Goal: Task Accomplishment & Management: Complete application form

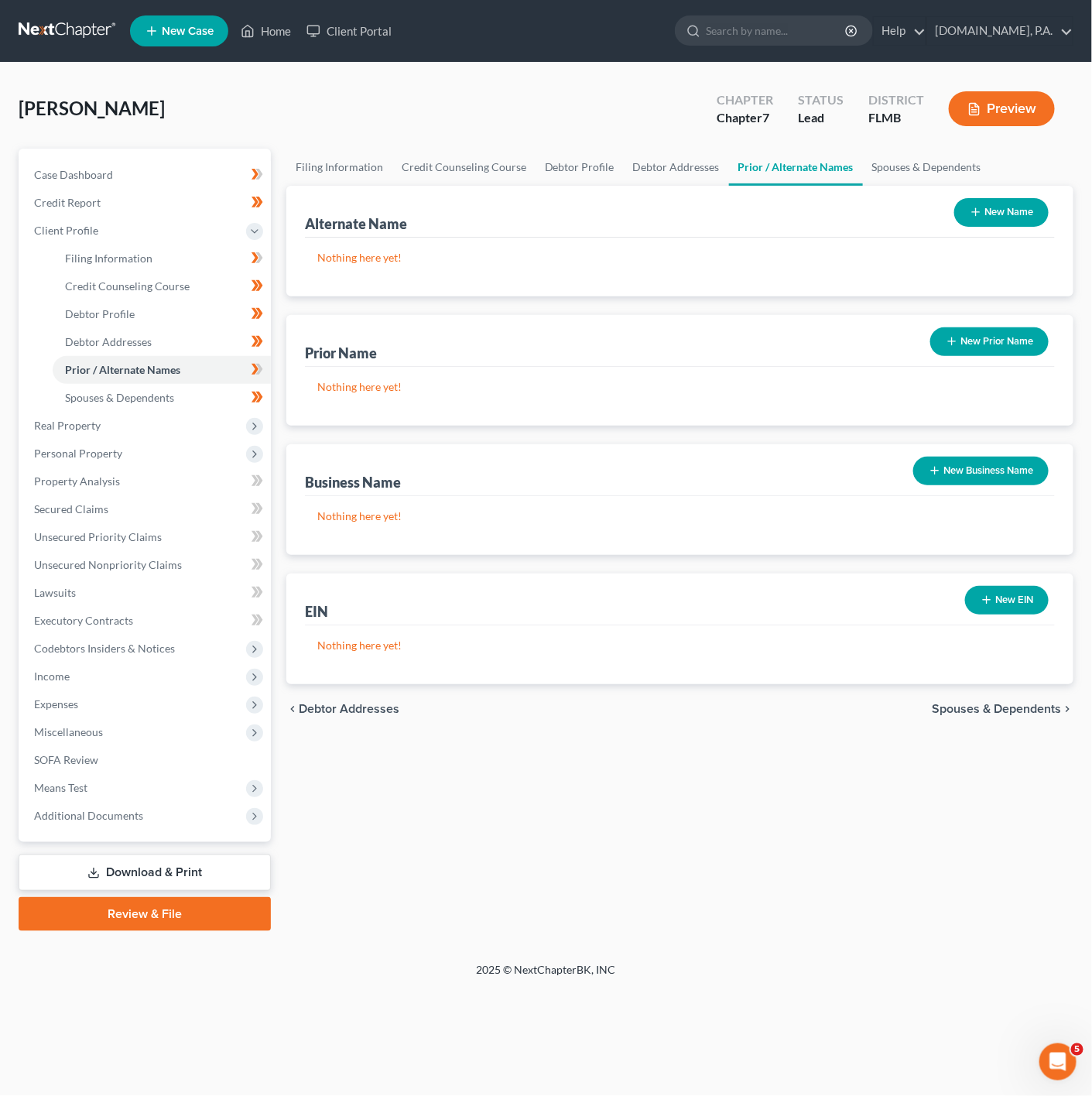
drag, startPoint x: 1004, startPoint y: 199, endPoint x: 906, endPoint y: 218, distance: 99.8
click at [1004, 199] on button "New Name" at bounding box center [1002, 212] width 94 height 28
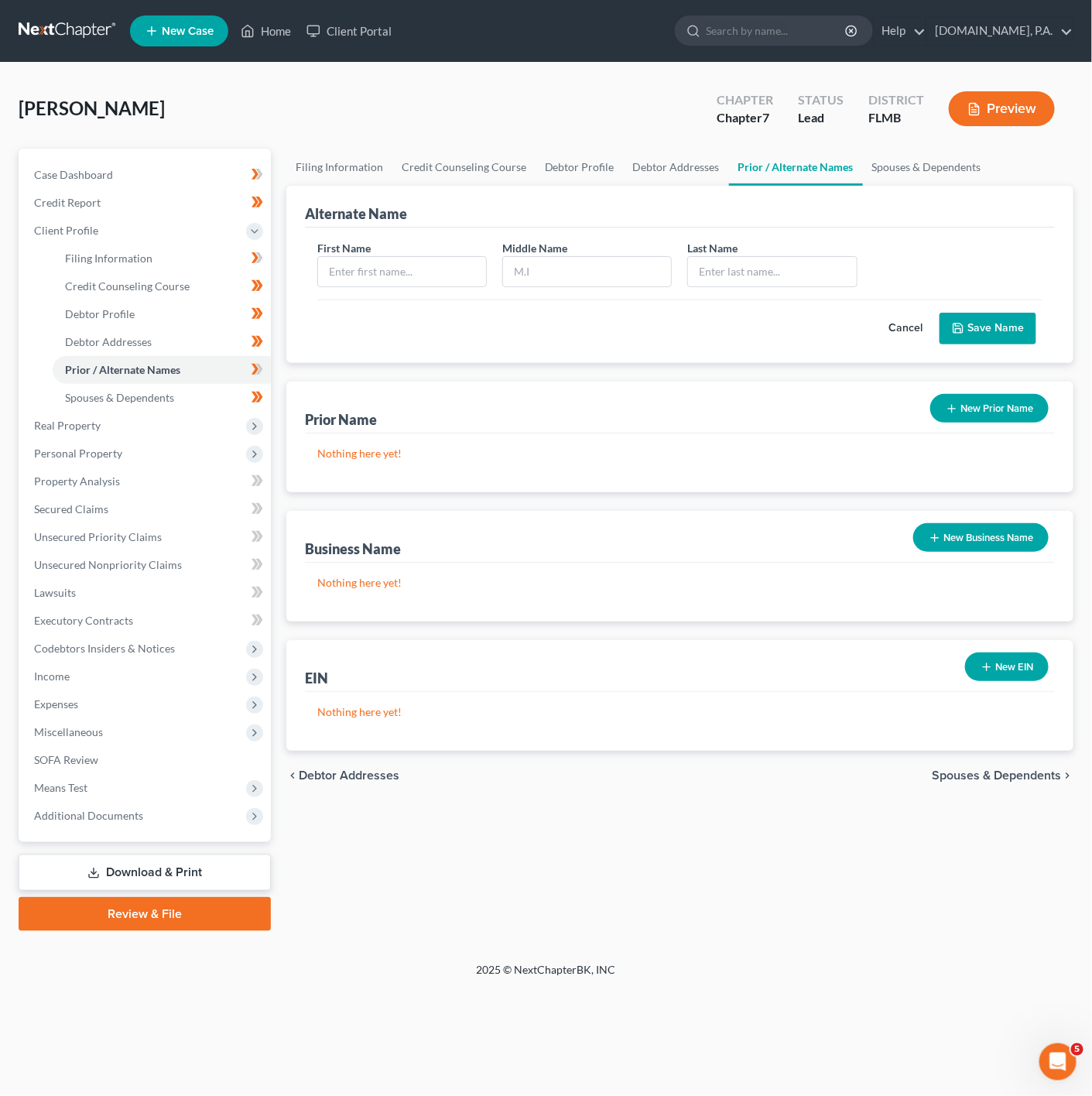
click at [402, 251] on div "First Name" at bounding box center [401, 264] width 185 height 47
click at [402, 260] on input "text" at bounding box center [402, 272] width 168 height 29
type input "f"
type input "Francis"
type input "m"
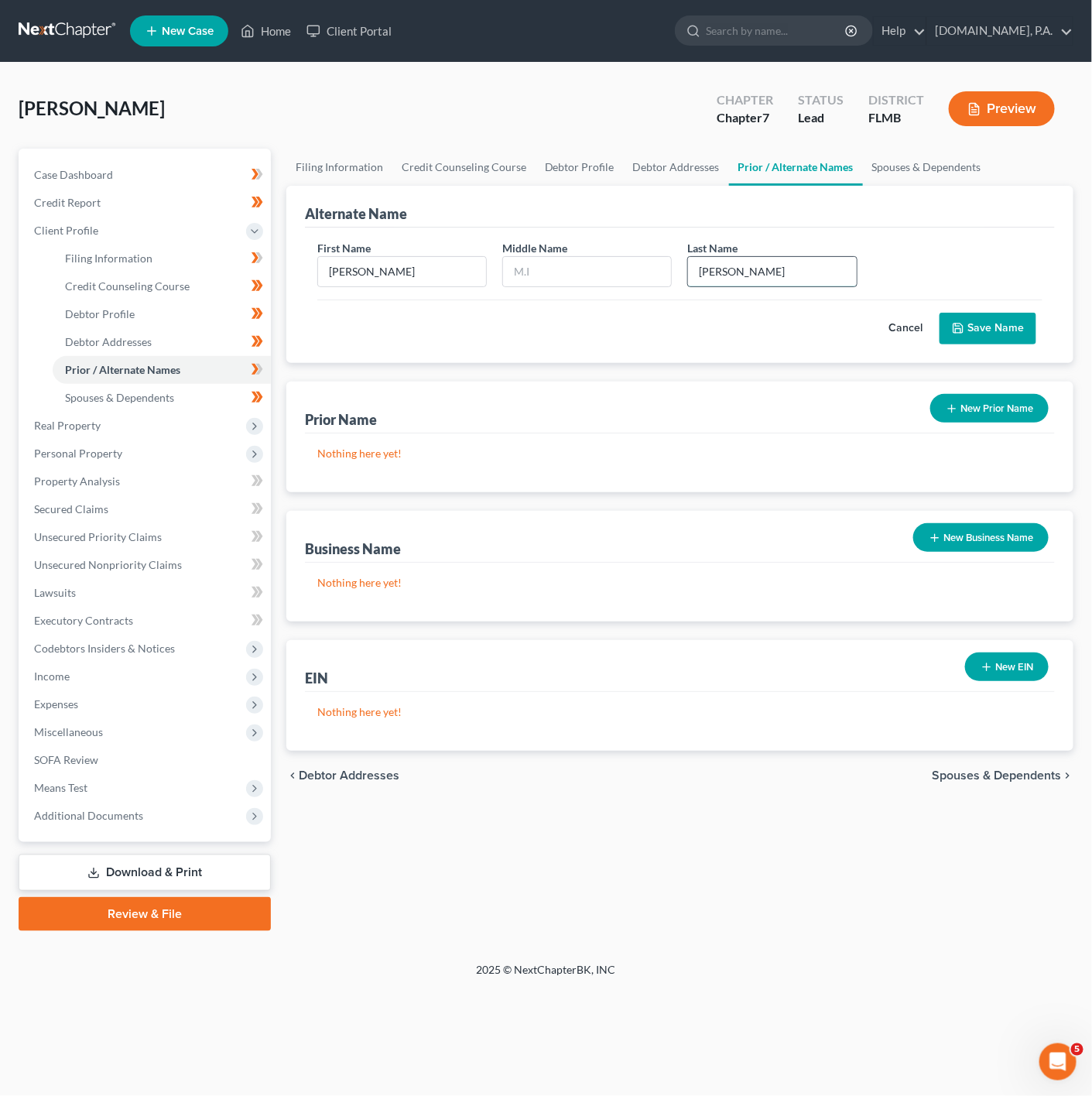
click at [729, 274] on input "Mantilla" at bounding box center [772, 272] width 168 height 29
click at [734, 275] on input "Mantilla" at bounding box center [772, 272] width 168 height 29
click at [725, 275] on input "Mantilla" at bounding box center [772, 272] width 168 height 29
click at [727, 277] on input "Mantilla" at bounding box center [772, 272] width 168 height 29
type input "Mantilla"
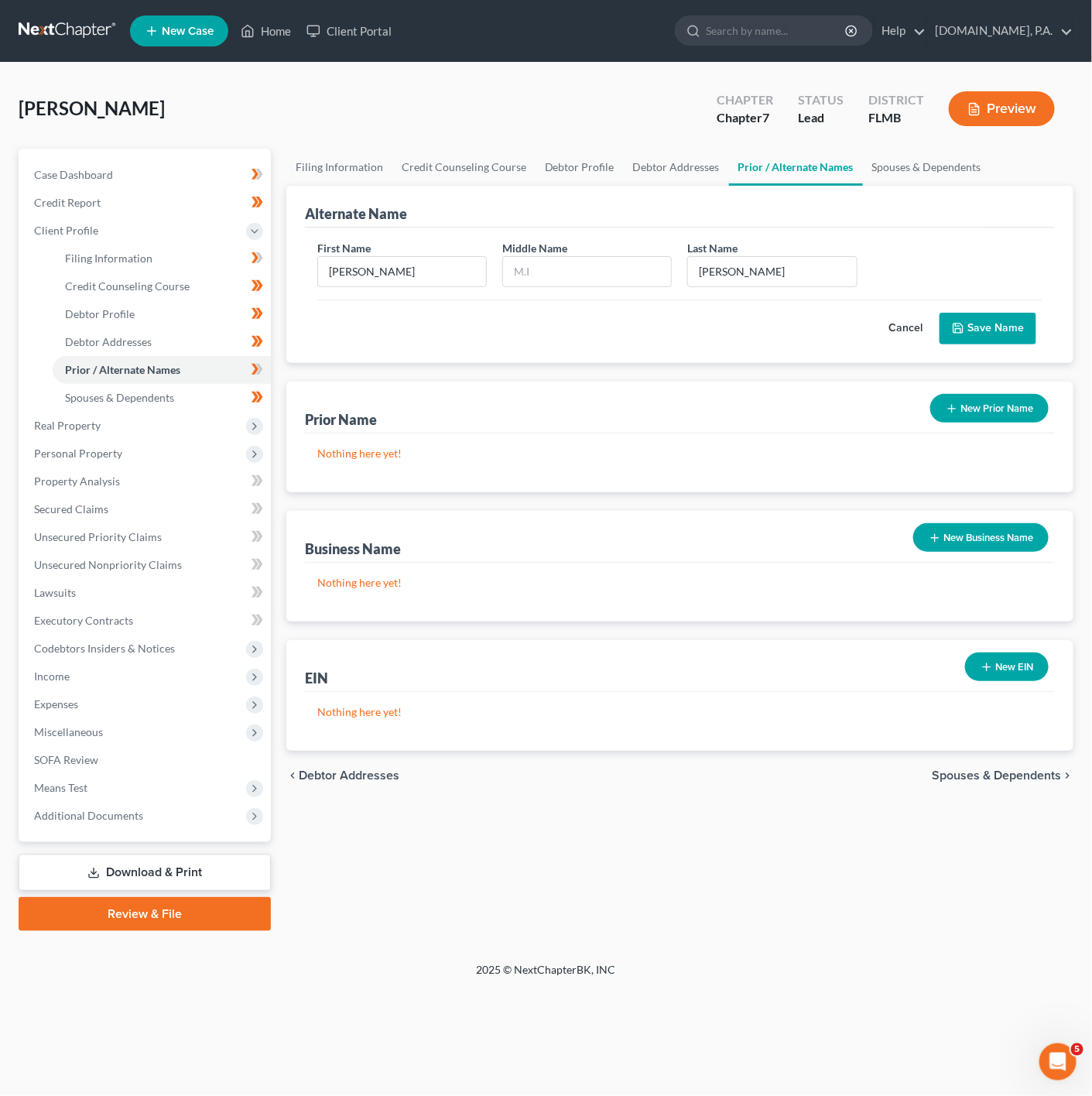
click at [975, 333] on button "Save Name" at bounding box center [988, 329] width 97 height 33
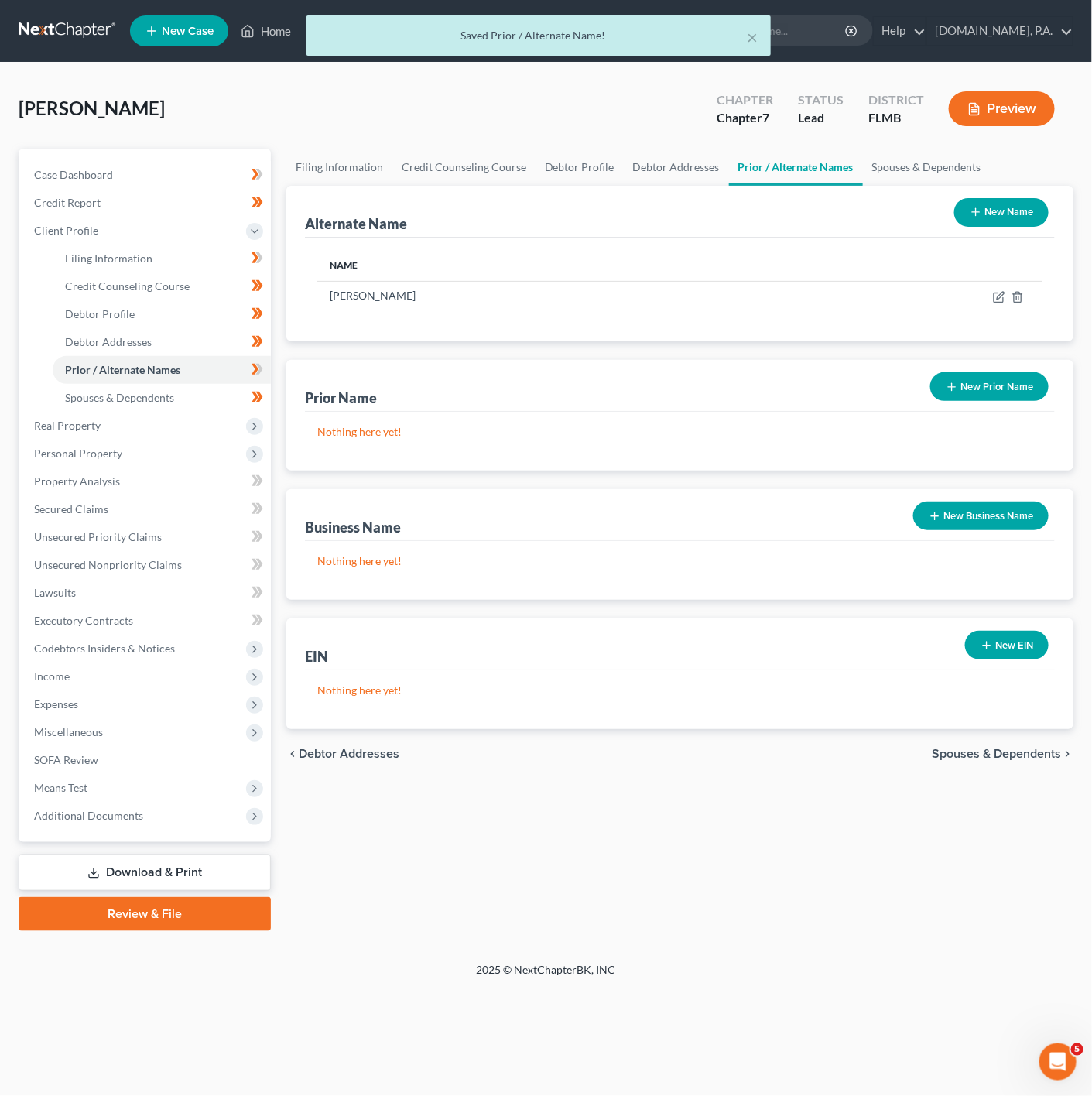
click at [1026, 198] on button "New Name" at bounding box center [1002, 212] width 94 height 28
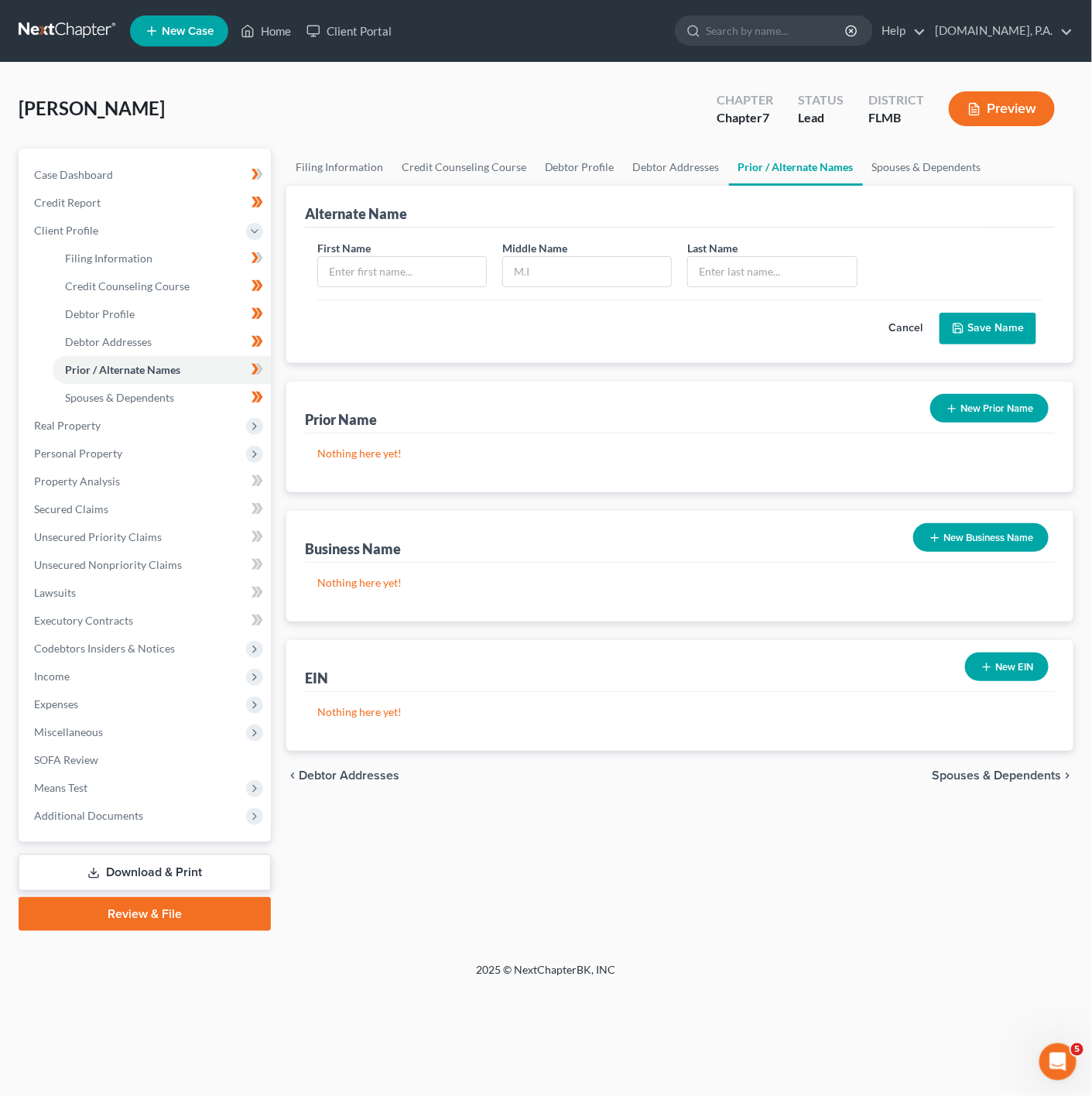
click at [909, 328] on button "Cancel" at bounding box center [906, 329] width 68 height 31
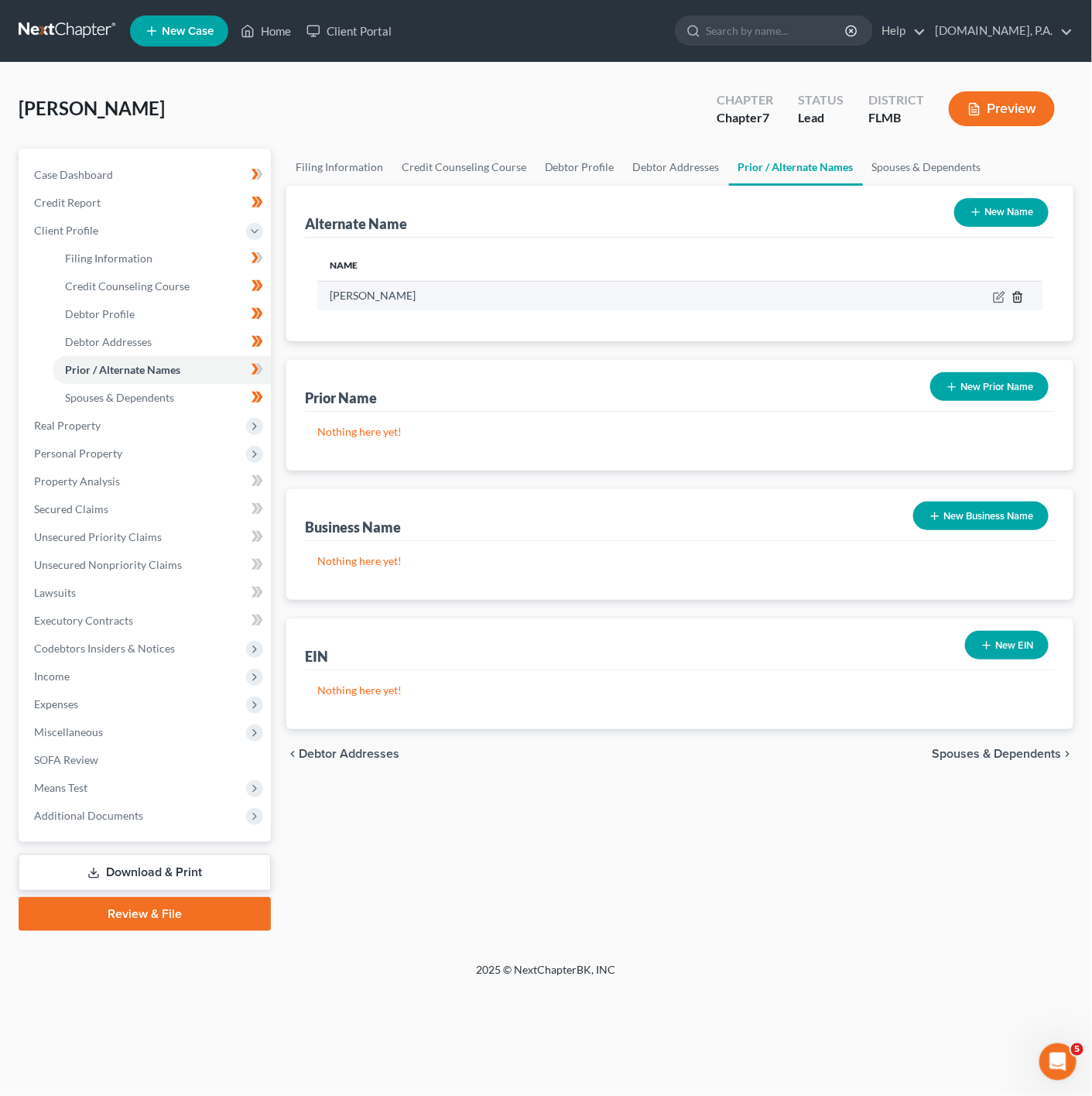
click at [1015, 304] on td at bounding box center [913, 295] width 260 height 29
click at [1016, 298] on icon at bounding box center [1017, 297] width 12 height 12
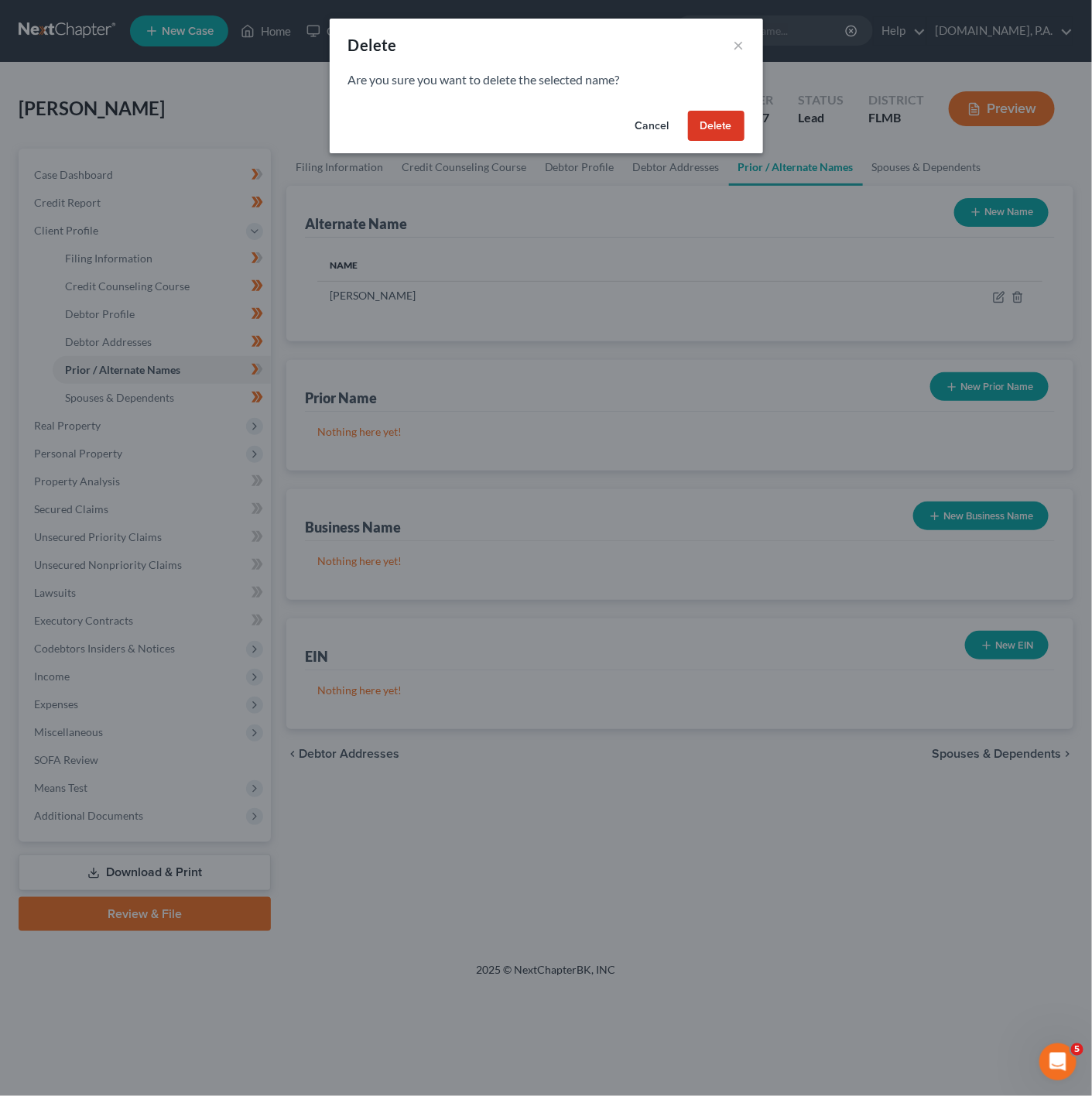
click at [732, 128] on button "Delete" at bounding box center [716, 126] width 56 height 31
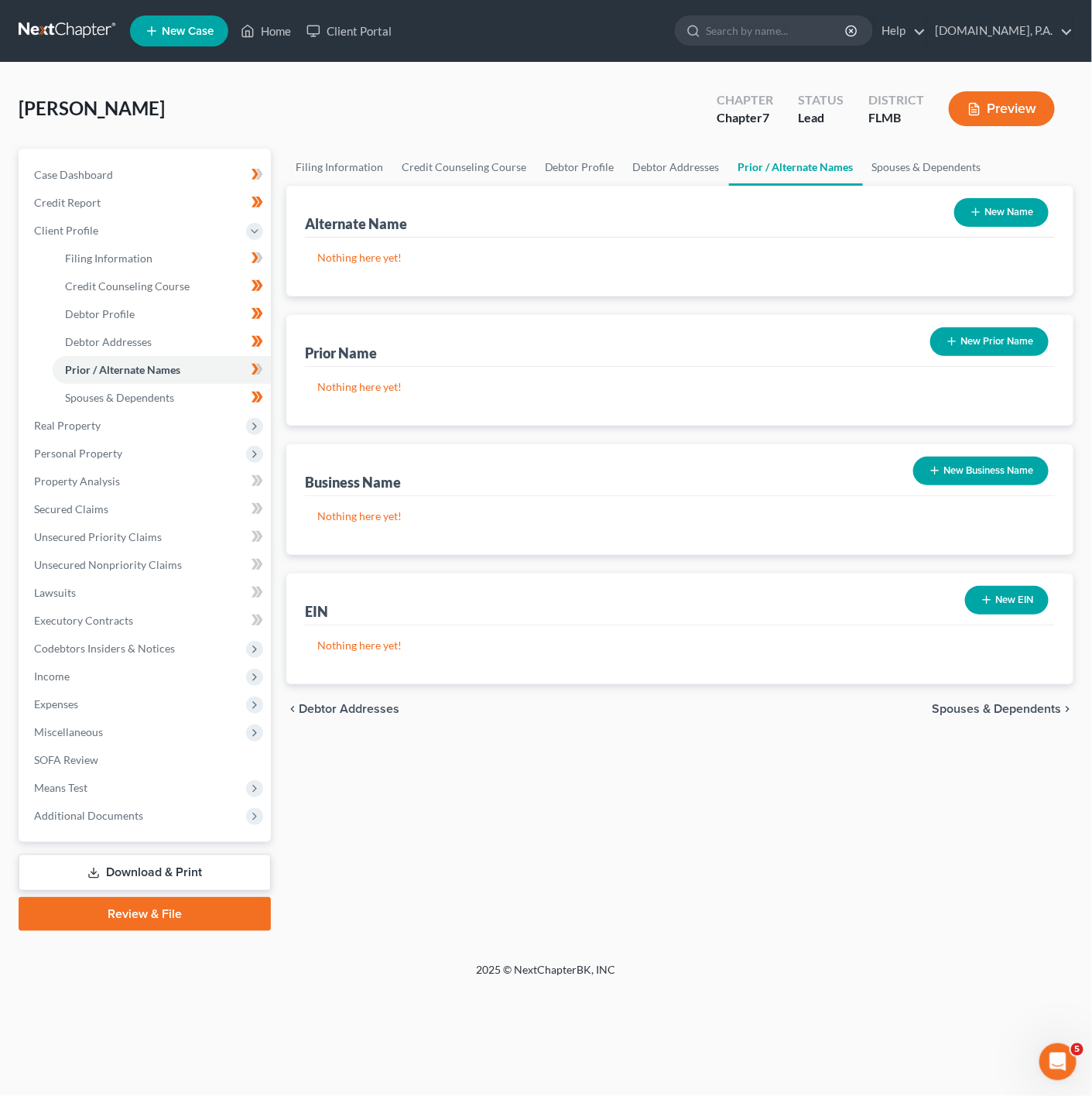
click at [981, 219] on button "New Name" at bounding box center [1002, 212] width 94 height 28
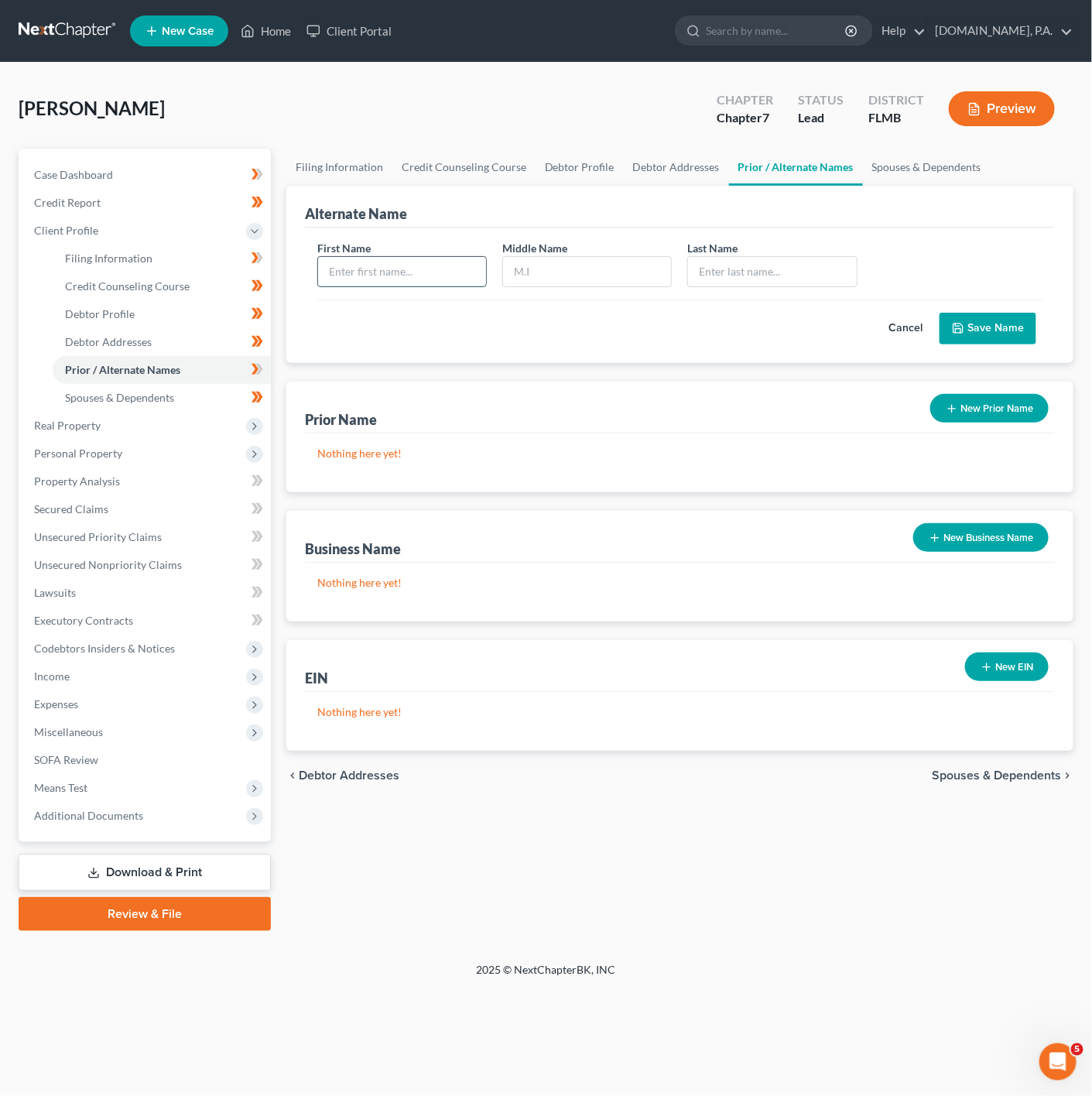
click at [360, 286] on input "text" at bounding box center [402, 272] width 168 height 29
type input "Francis"
type input "M"
type input "F"
type input "Parra"
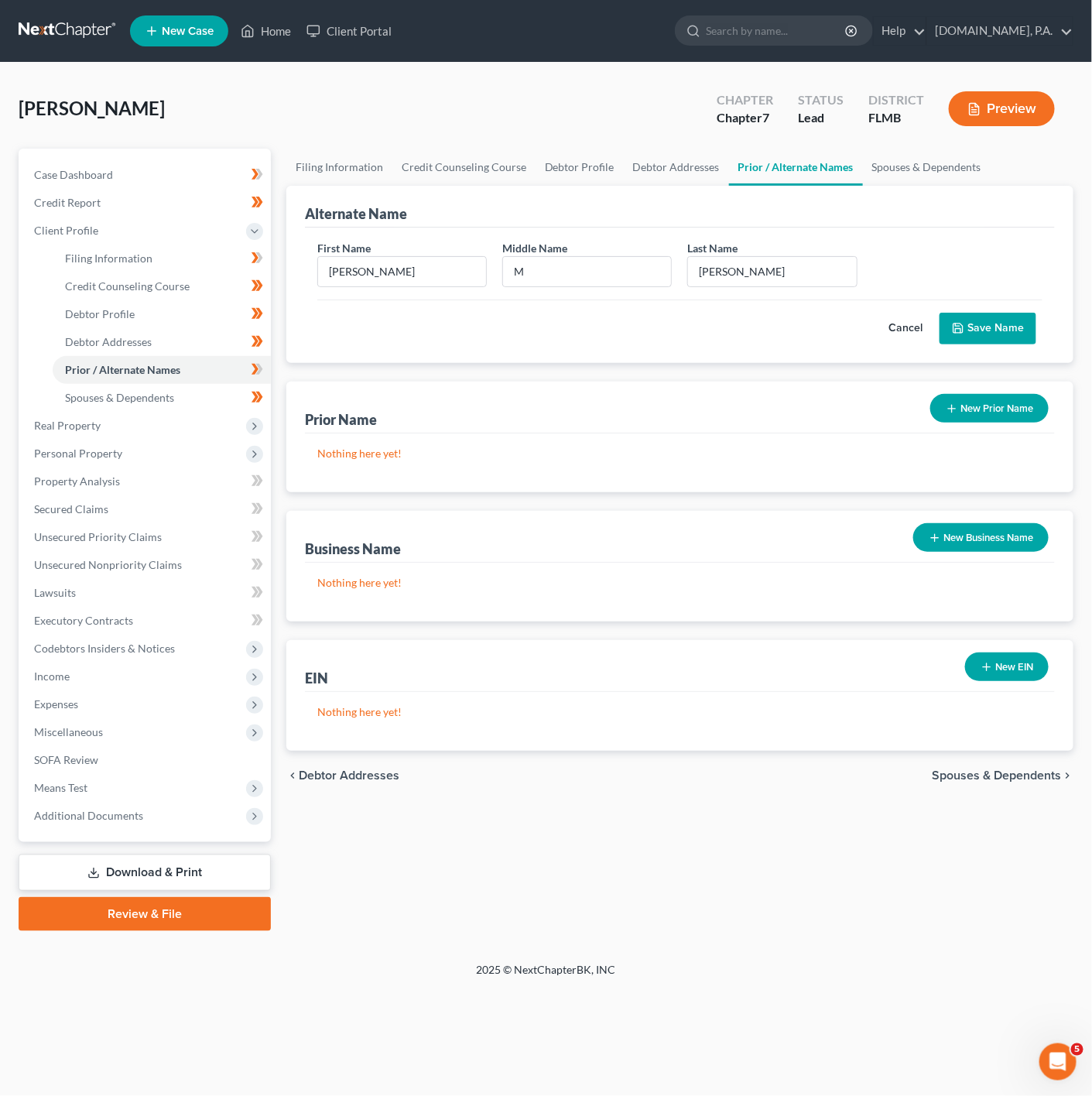
click at [1015, 317] on button "Save Name" at bounding box center [988, 329] width 97 height 33
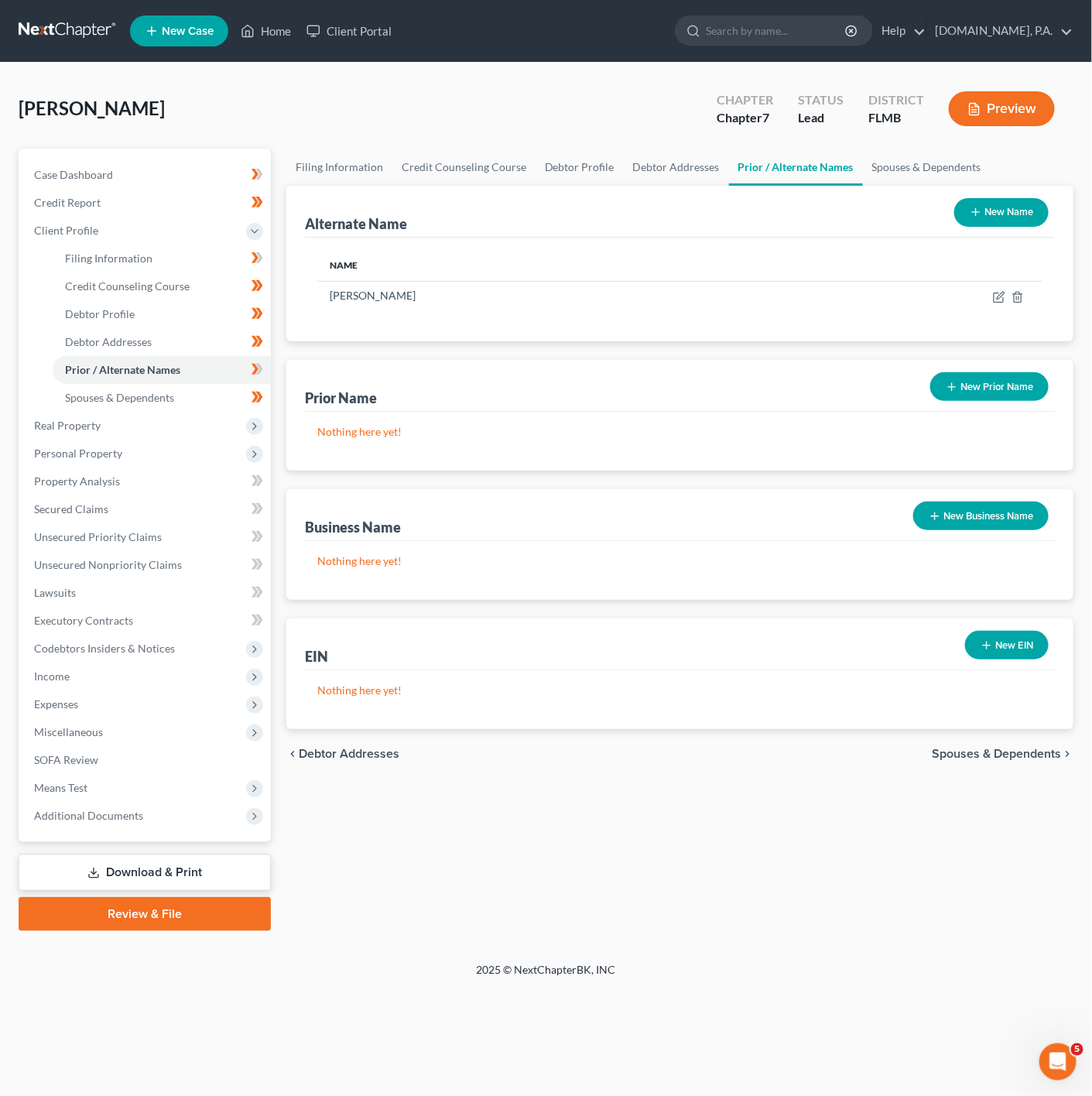
click at [985, 199] on button "New Name" at bounding box center [1002, 212] width 94 height 28
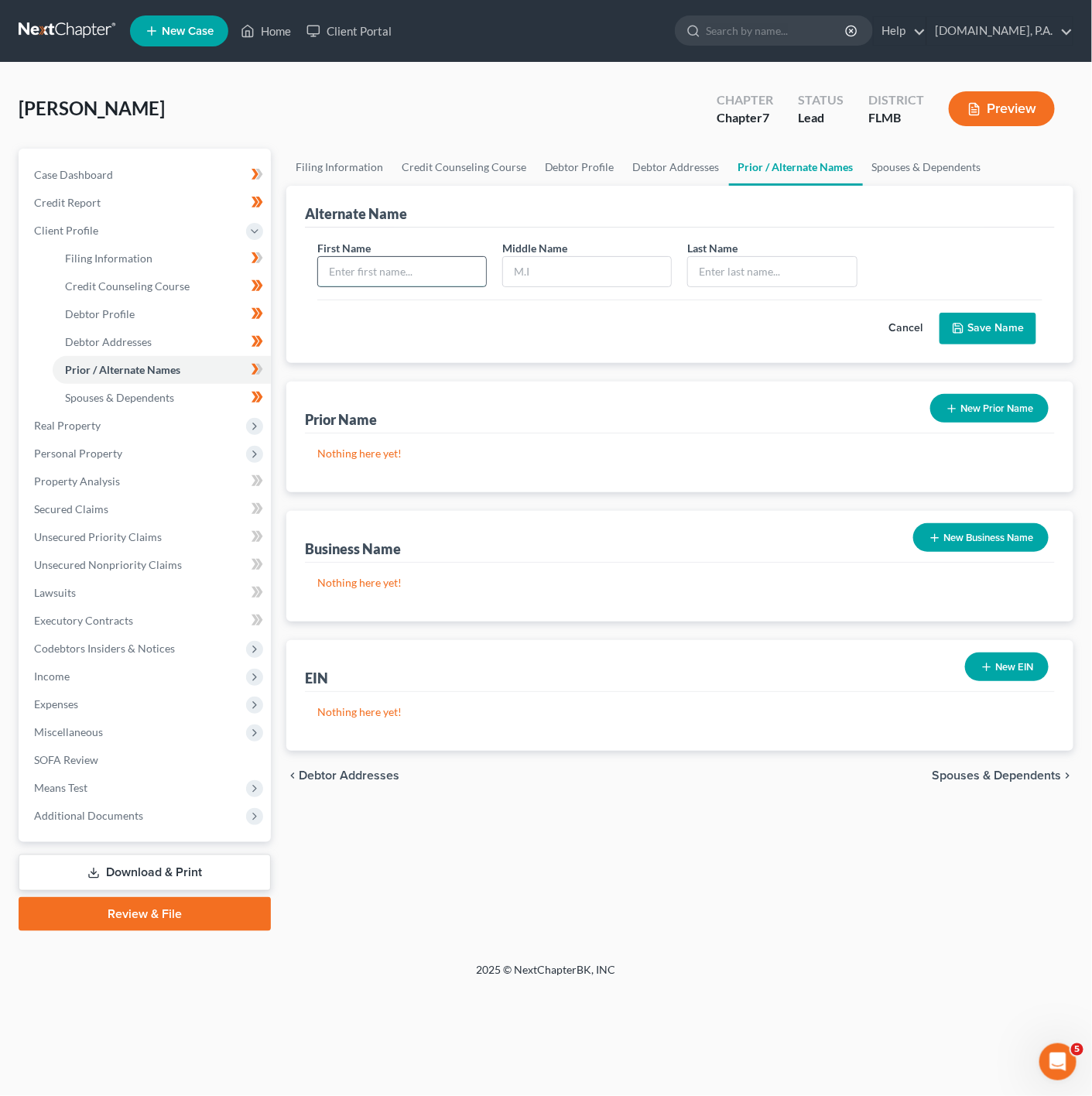
click at [381, 274] on input "text" at bounding box center [402, 272] width 168 height 29
type input "Frances"
type input "M"
type input "p"
type input "O"
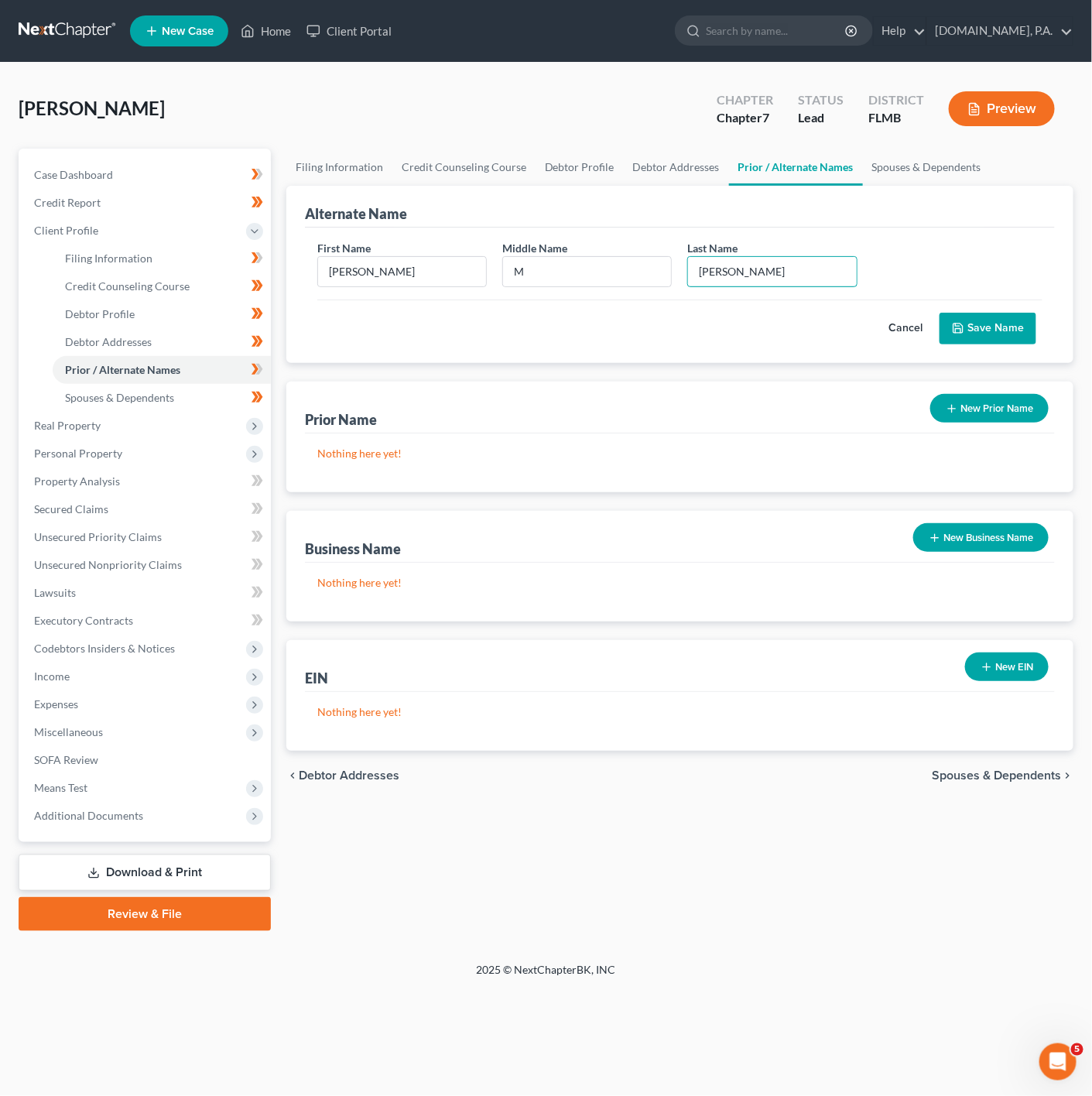
type input "Parra"
click at [509, 356] on div "First Name Frances Middle Name M Last Name * Parra Cancel Save Name" at bounding box center [680, 295] width 750 height 135
click at [1024, 334] on button "Save Name" at bounding box center [988, 329] width 97 height 33
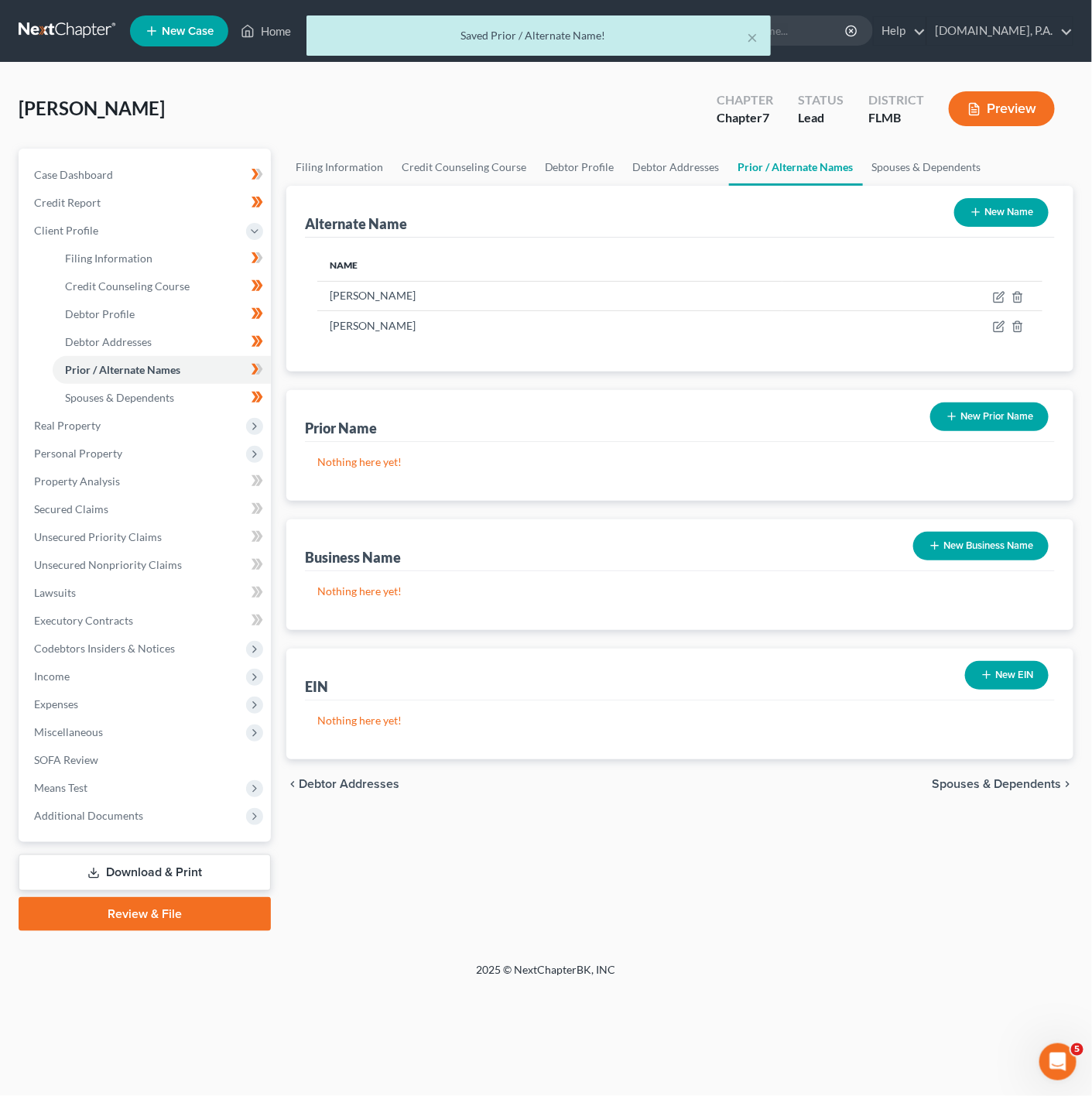
click at [972, 212] on line "button" at bounding box center [976, 212] width 7 height 0
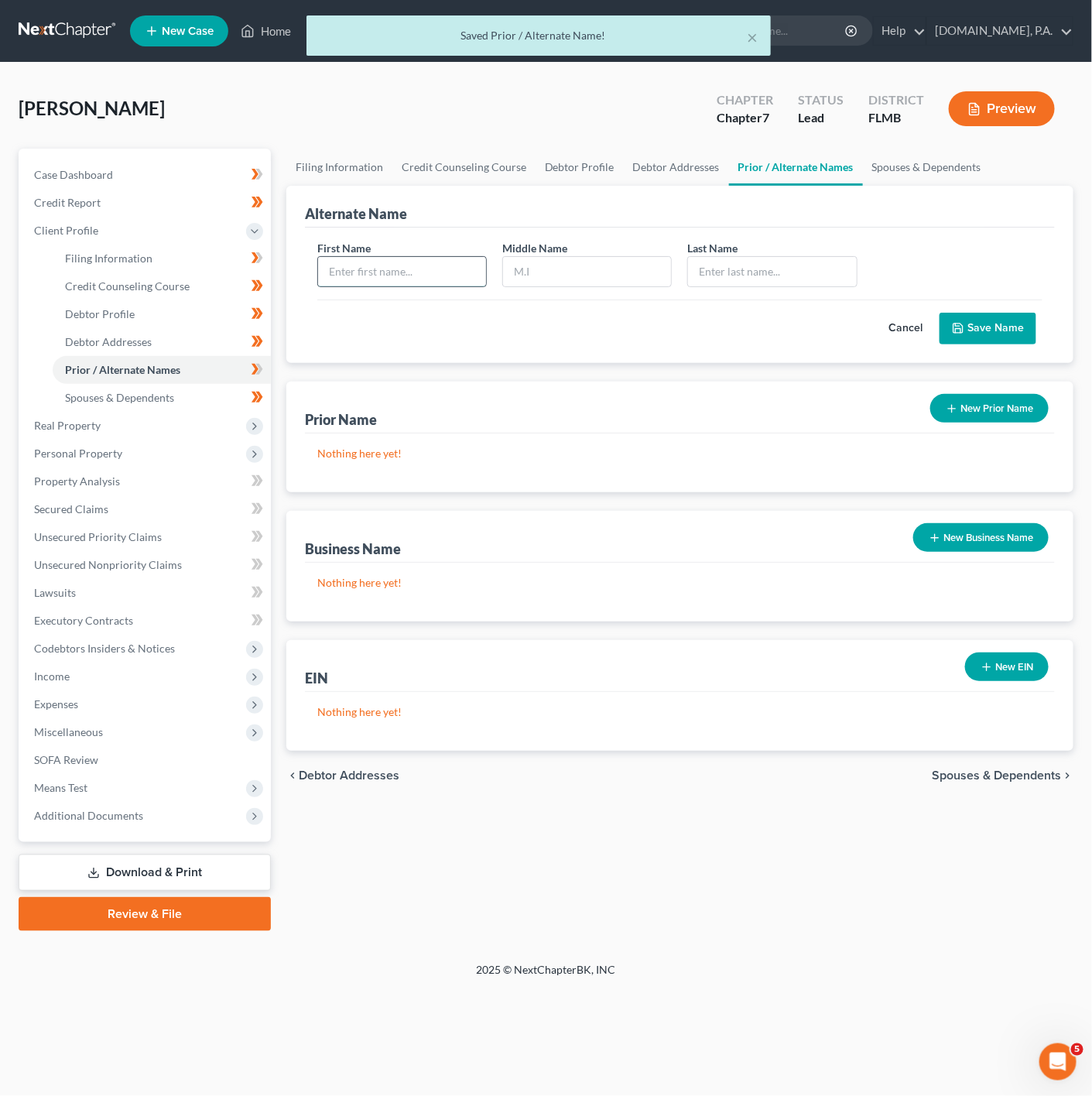
click at [367, 270] on input "text" at bounding box center [402, 272] width 168 height 29
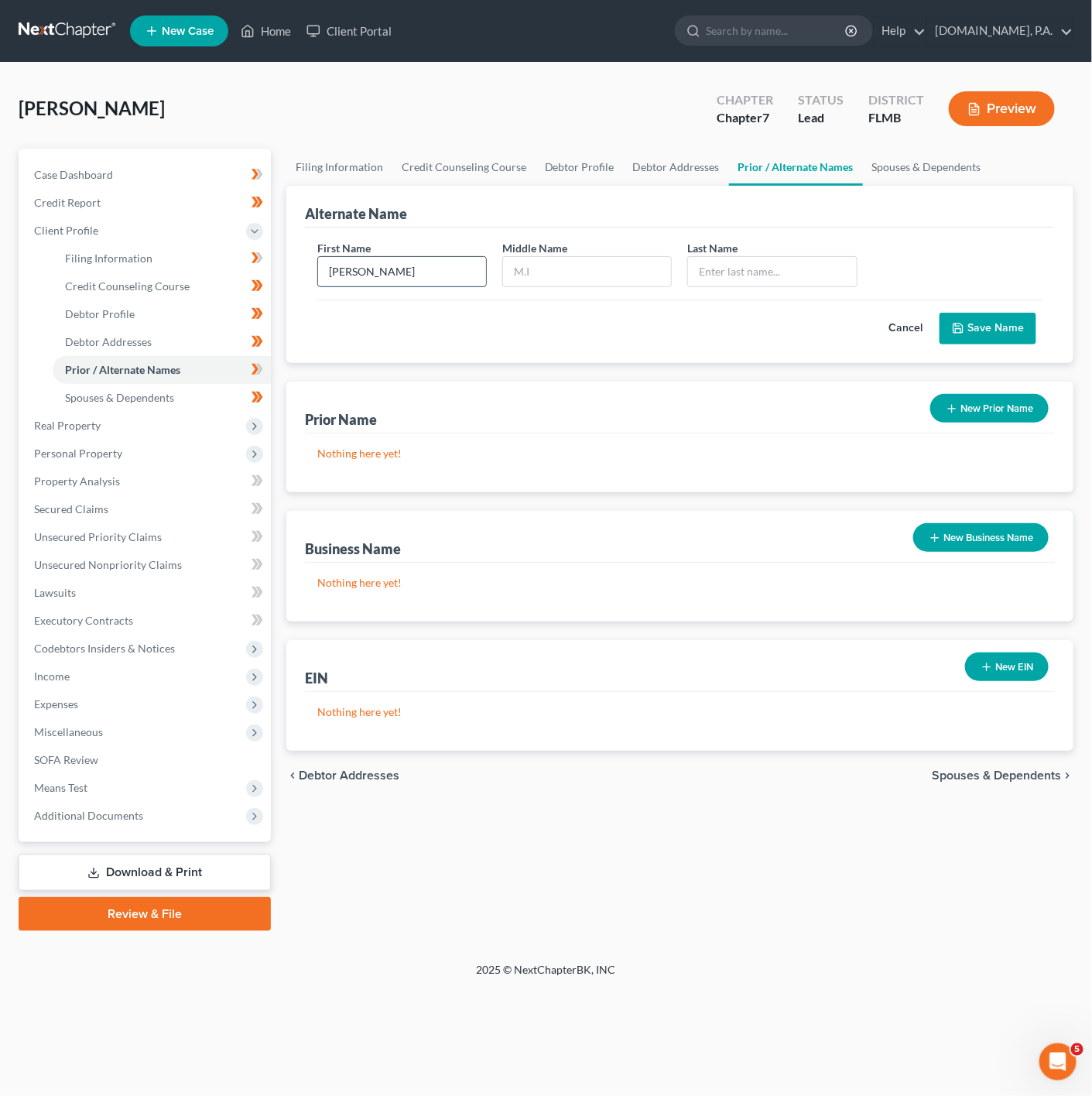
type input "Frances"
click at [909, 335] on button "Cancel" at bounding box center [906, 329] width 68 height 31
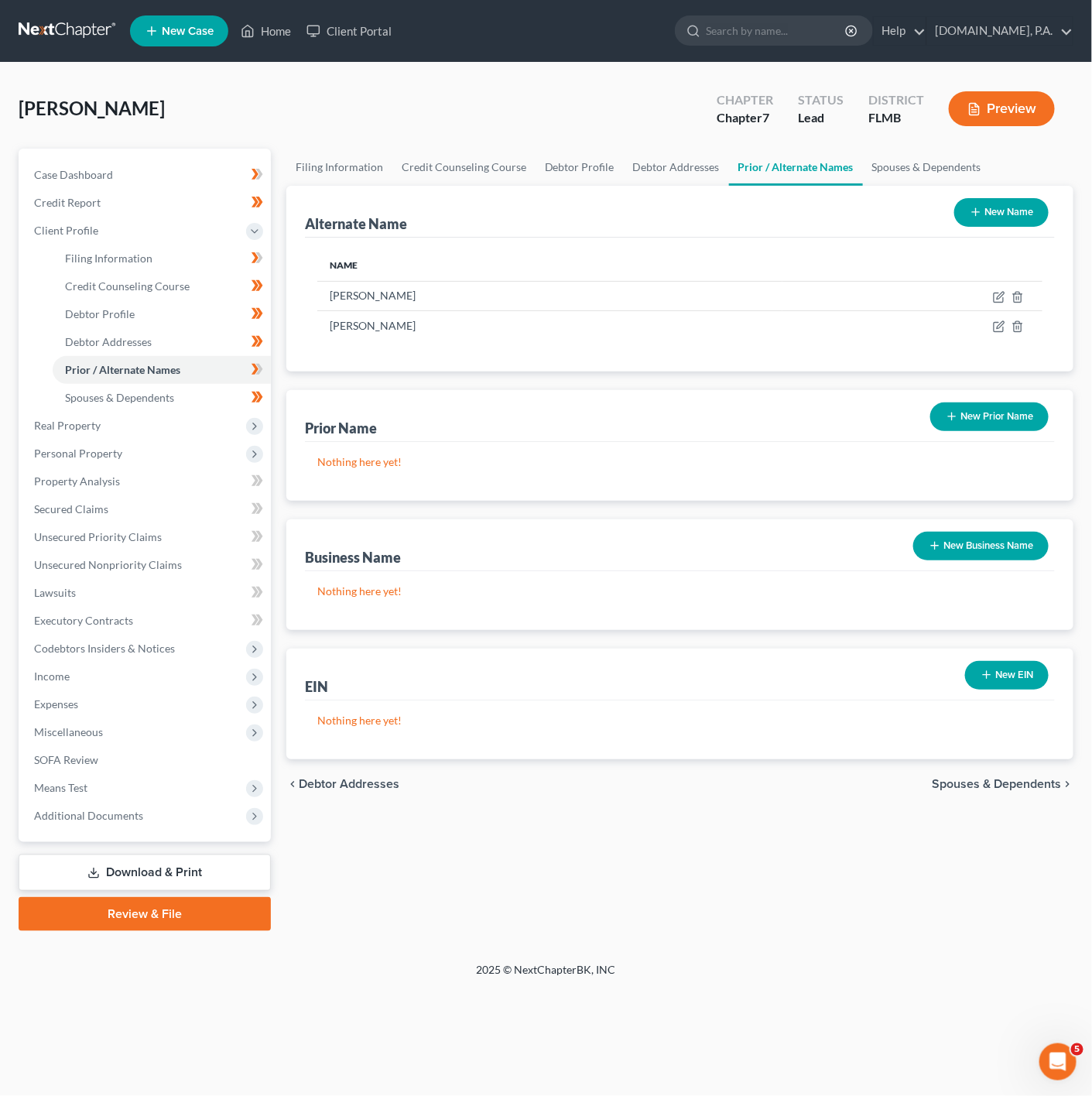
click at [1022, 212] on button "New Name" at bounding box center [1002, 212] width 94 height 28
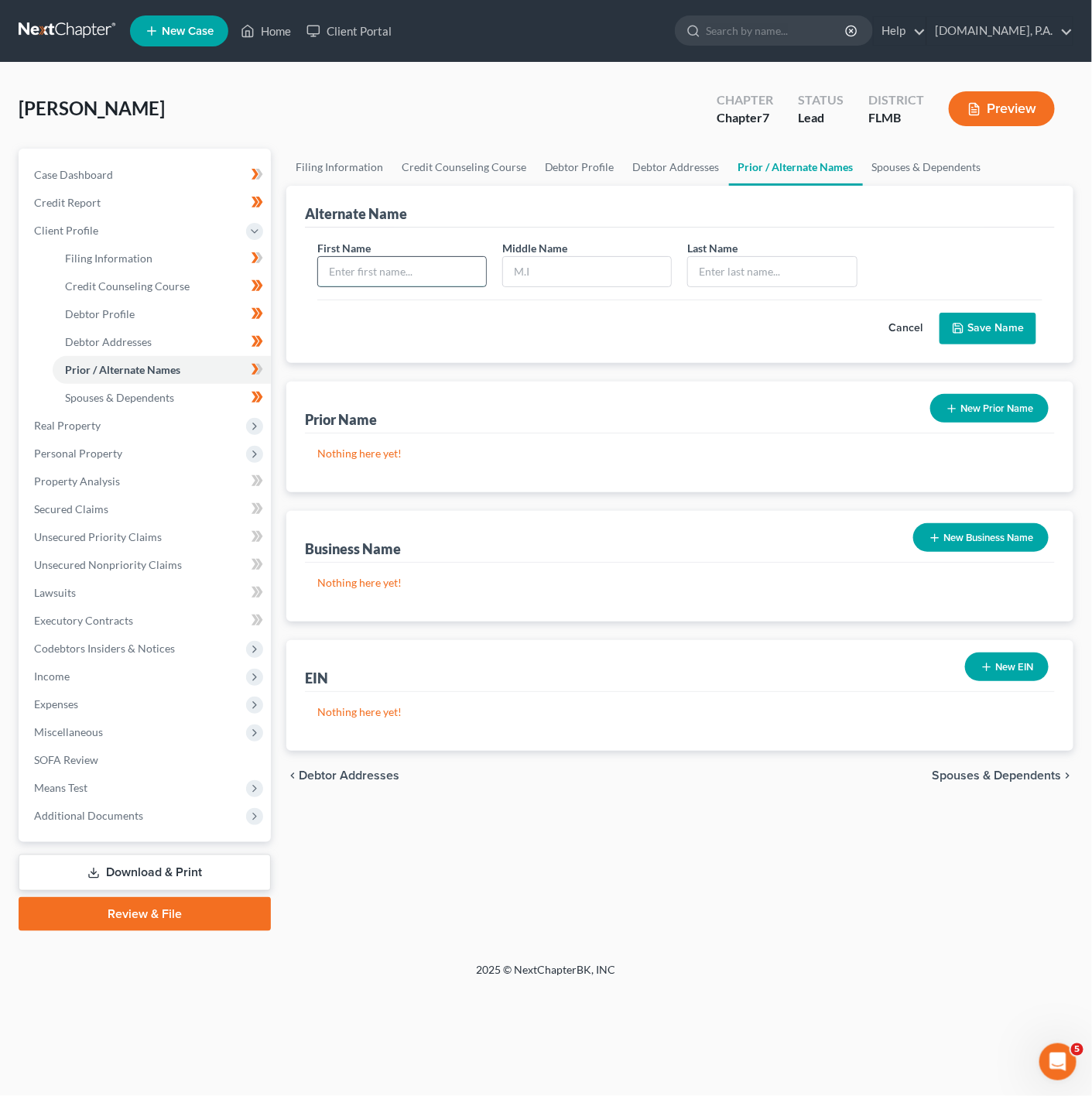
click at [407, 267] on input "text" at bounding box center [402, 272] width 168 height 29
type input "f"
type input "Frances"
click at [787, 269] on input "text" at bounding box center [772, 272] width 168 height 29
type input "Mantilla"
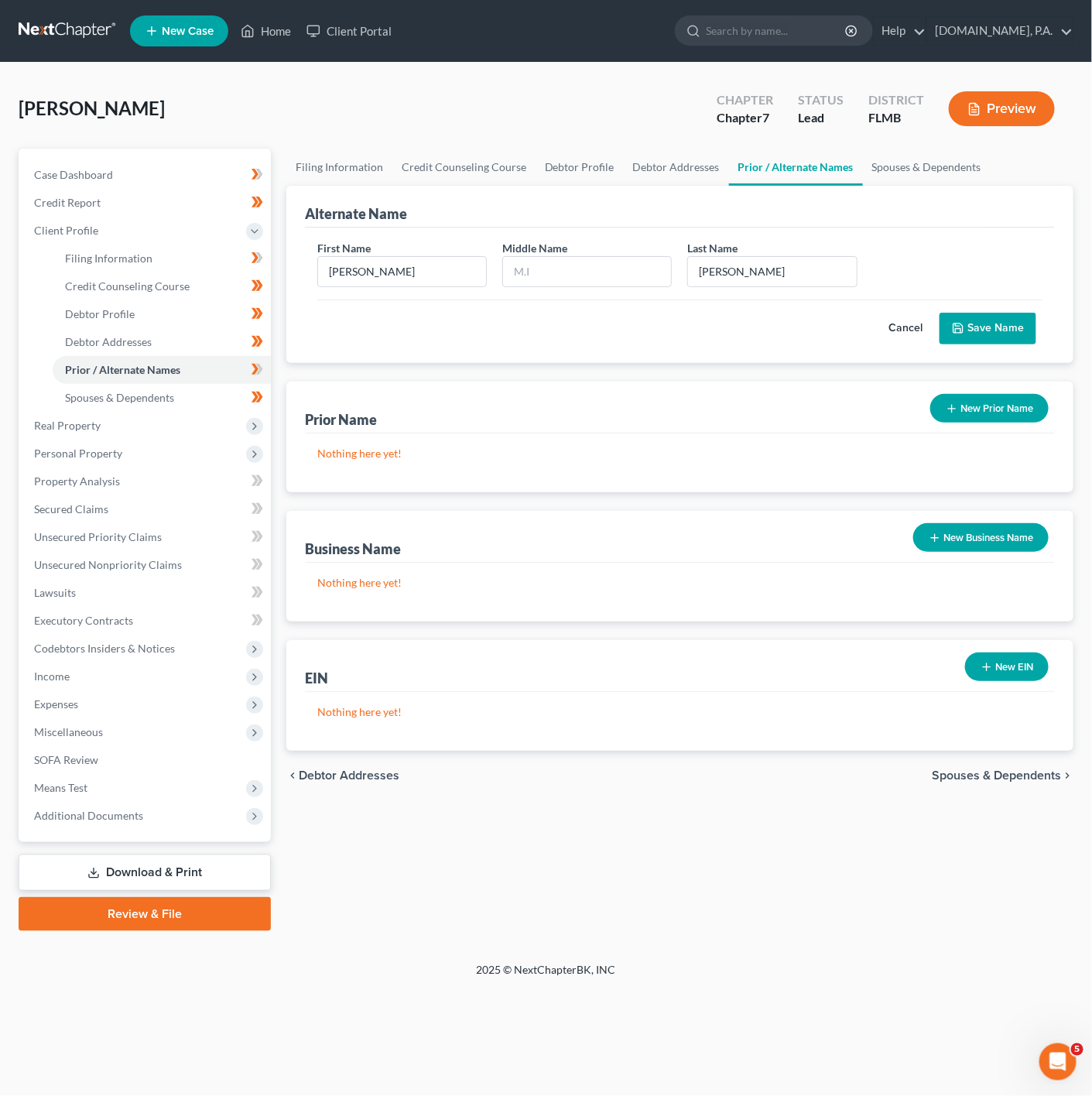
click at [1013, 325] on button "Save Name" at bounding box center [988, 329] width 97 height 33
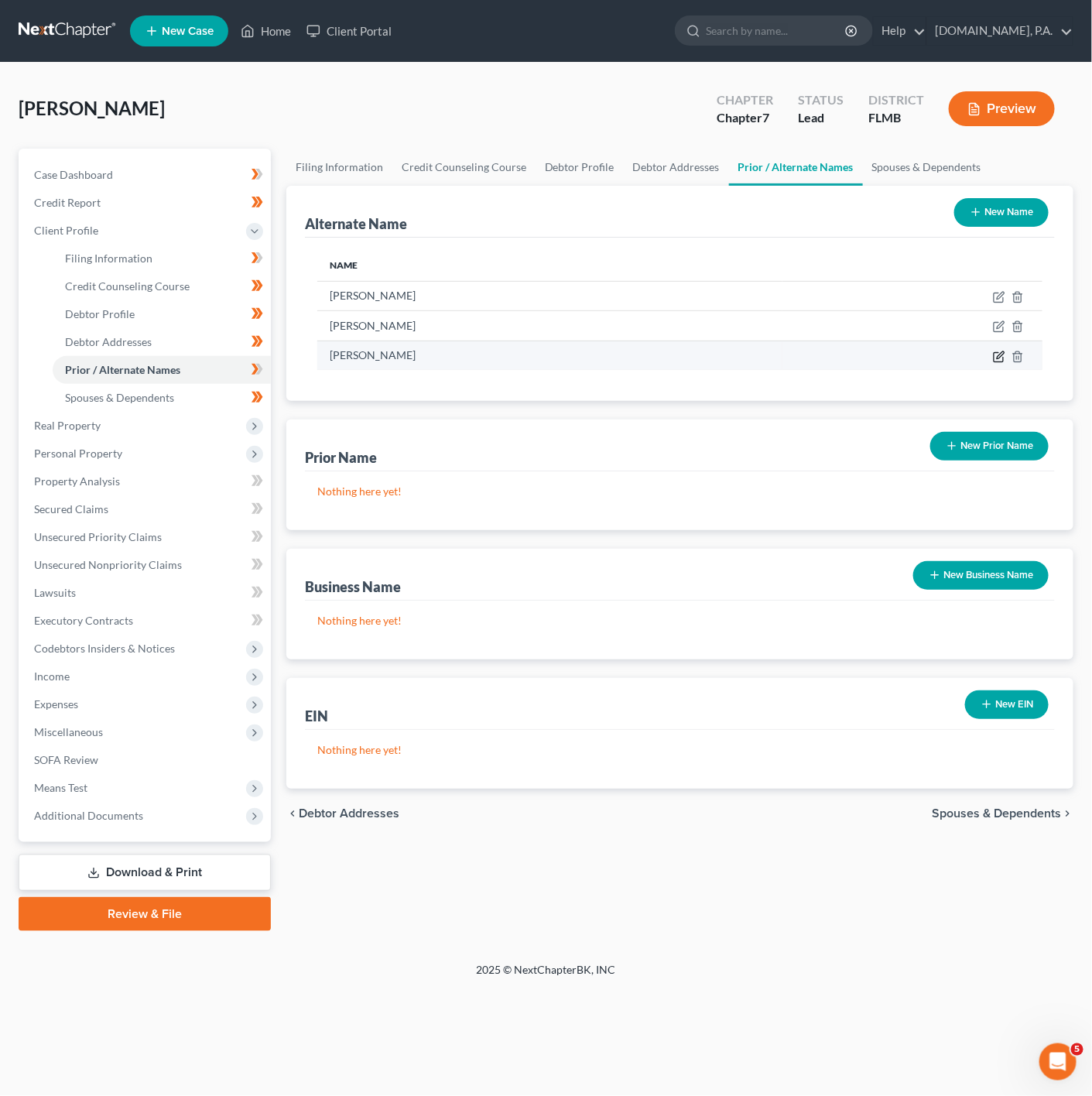
click at [994, 357] on icon at bounding box center [998, 356] width 12 height 12
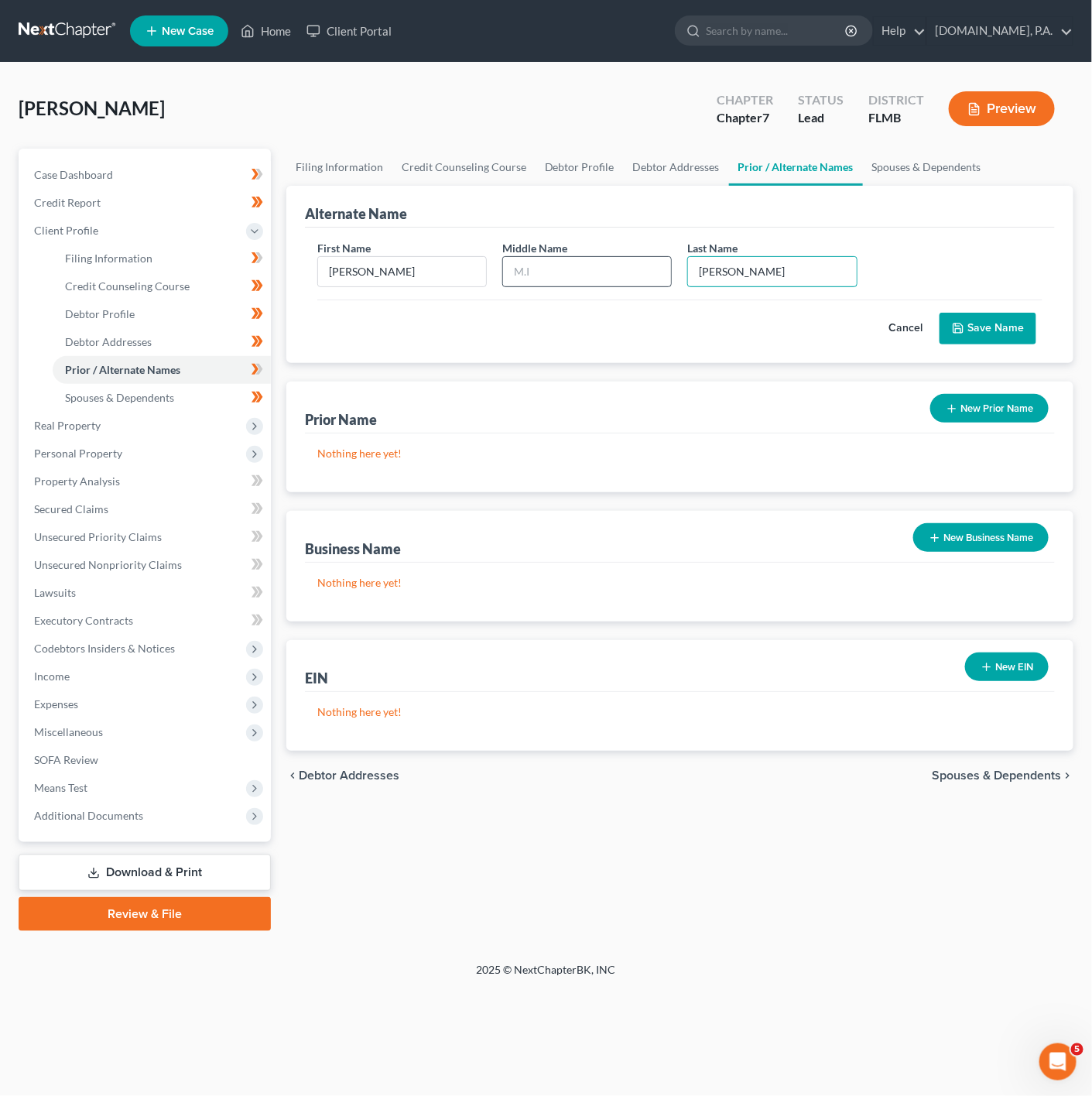
drag, startPoint x: 751, startPoint y: 272, endPoint x: 667, endPoint y: 267, distance: 84.1
click at [667, 267] on div "First Name Frances Middle Name Last Name * Mantilla" at bounding box center [679, 269] width 740 height 59
click at [917, 321] on button "Cancel" at bounding box center [906, 329] width 68 height 31
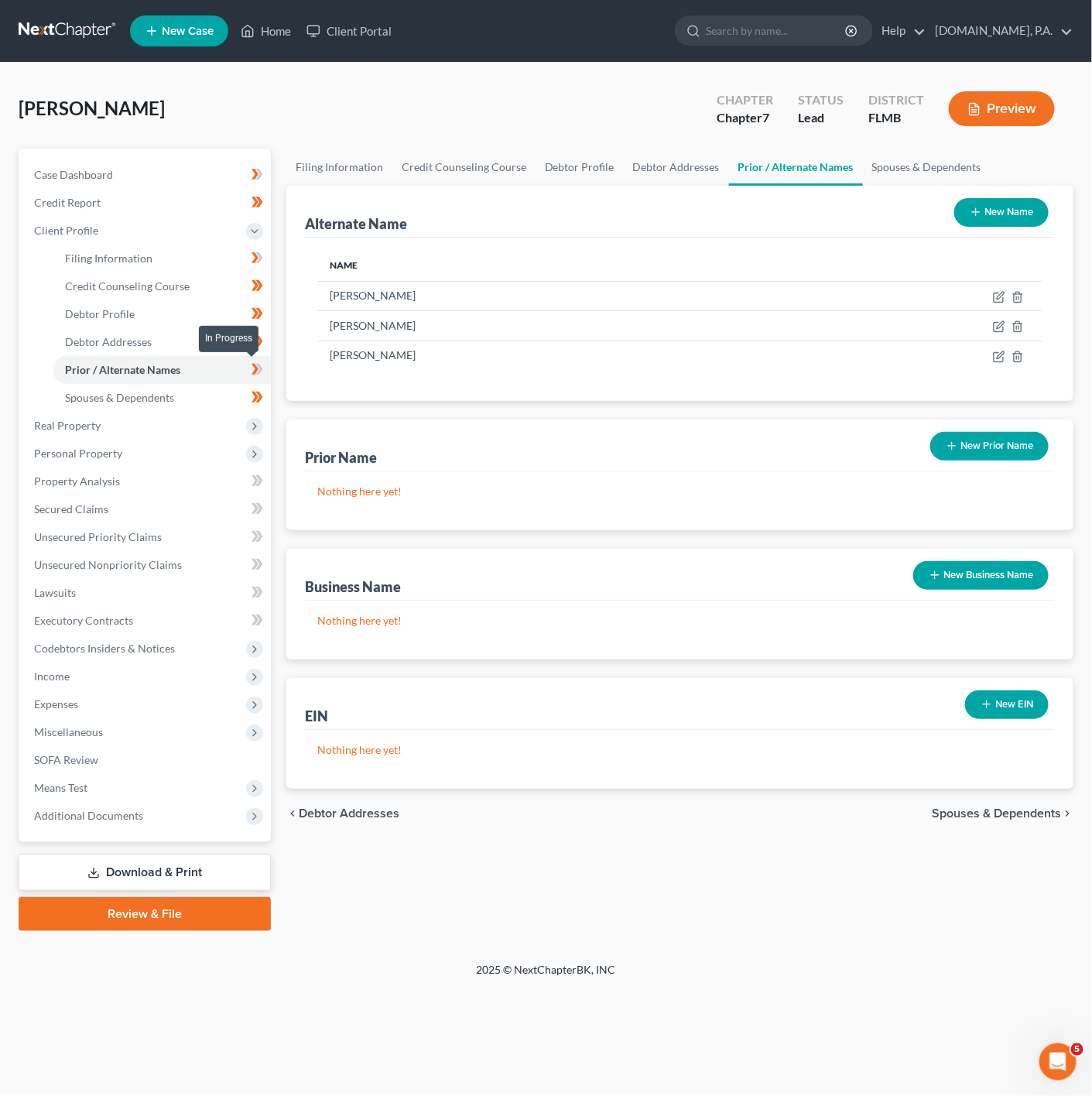
drag, startPoint x: 261, startPoint y: 367, endPoint x: 246, endPoint y: 379, distance: 19.2
click at [261, 367] on icon at bounding box center [259, 369] width 7 height 11
click at [177, 423] on span "Real Property" at bounding box center [146, 426] width 249 height 28
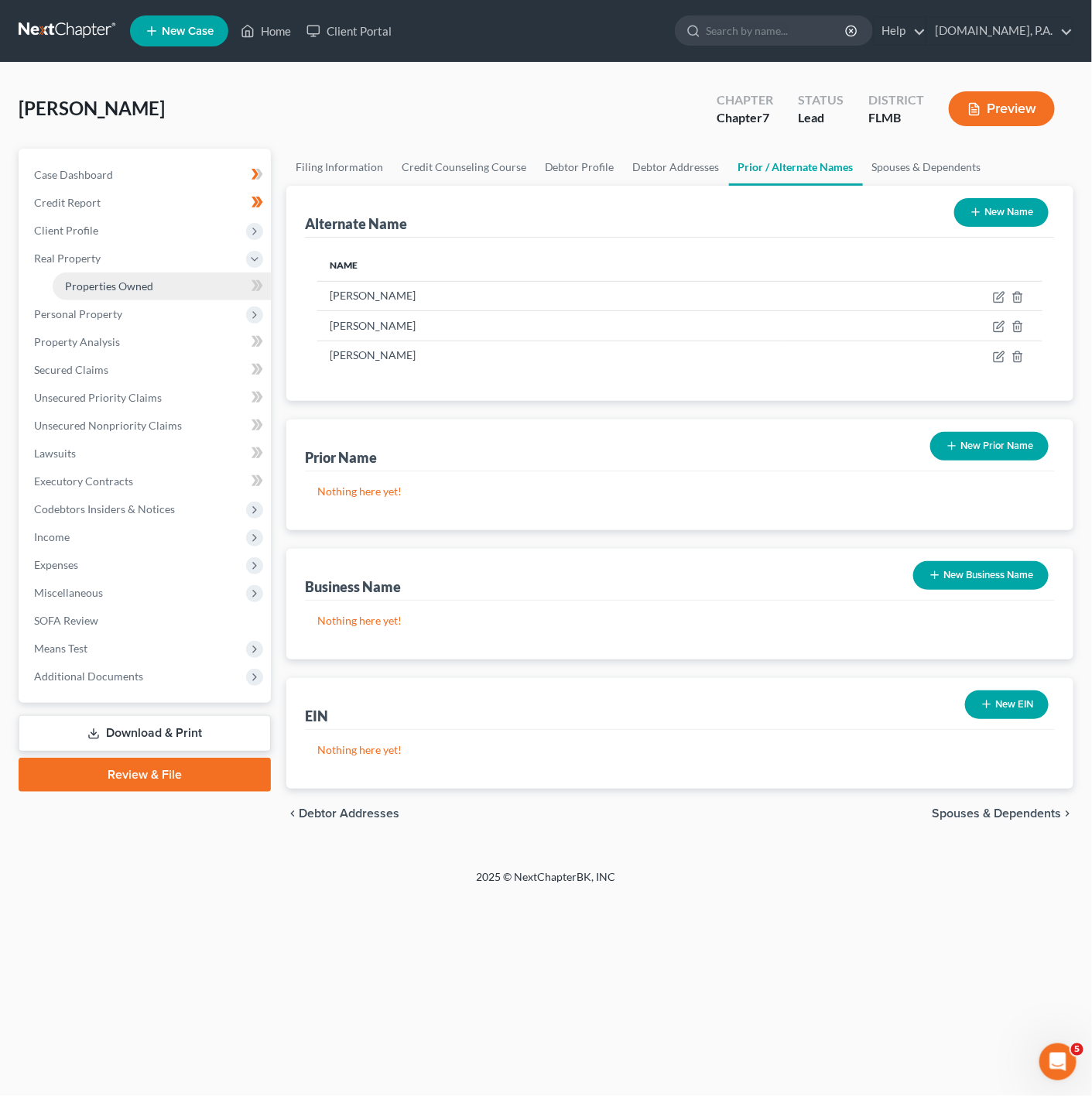
click at [167, 286] on link "Properties Owned" at bounding box center [162, 286] width 218 height 28
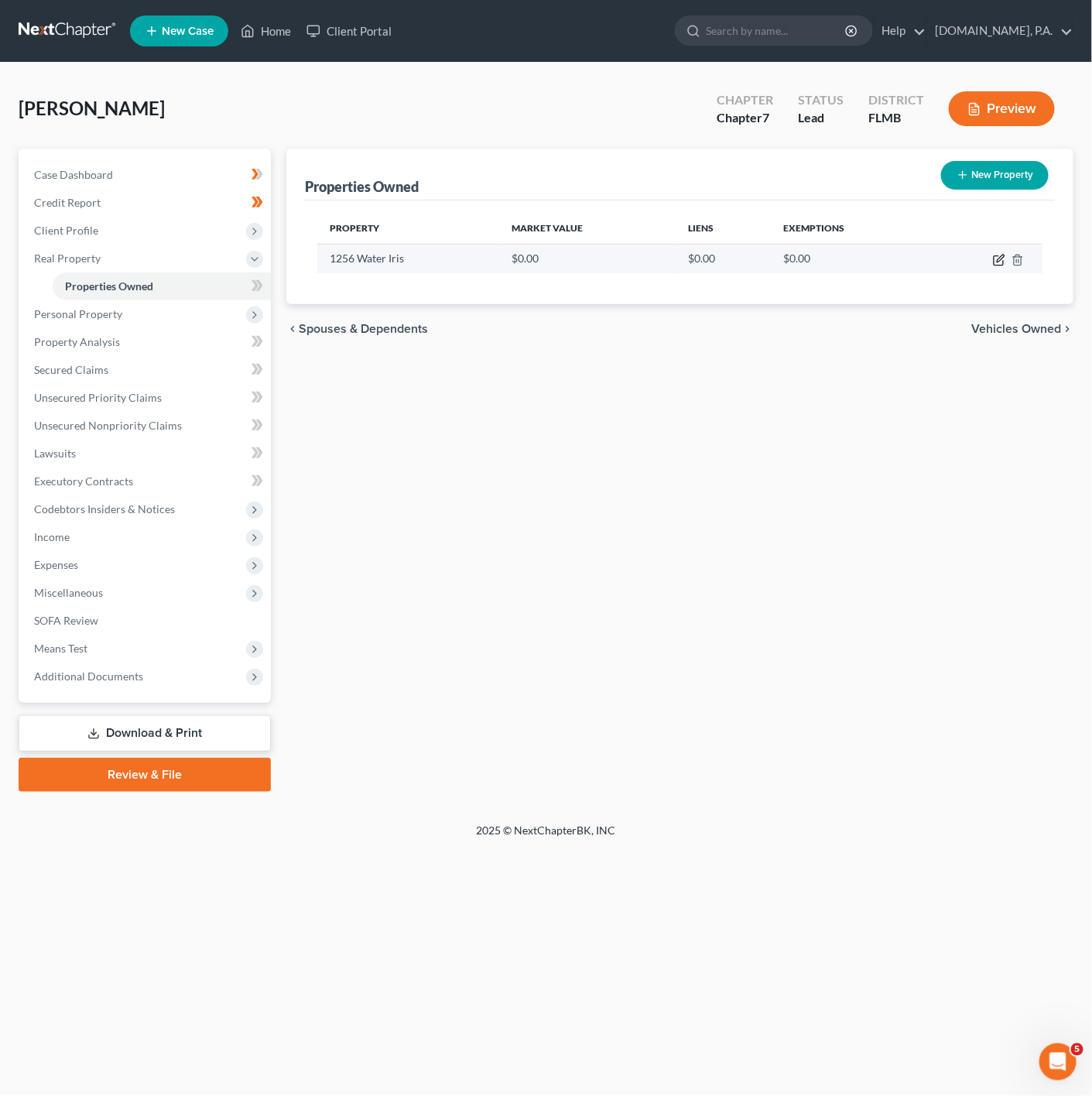
click at [996, 262] on icon "button" at bounding box center [998, 260] width 12 height 12
select select "9"
select select "47"
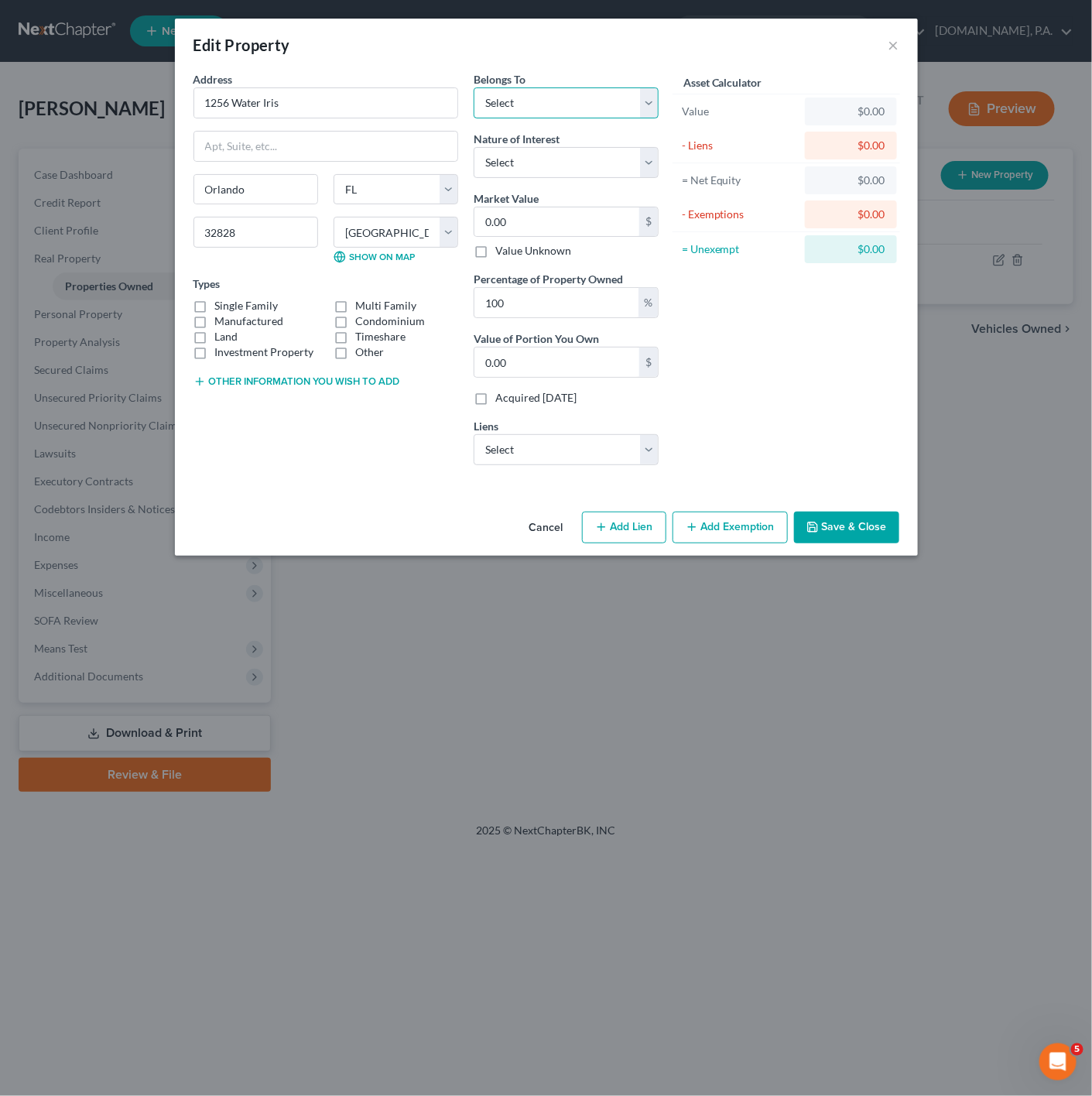
click at [585, 98] on select "Select Debtor 1 Only Debtor 2 Only Debtor 1 And Debtor 2 Only At Least One Of T…" at bounding box center [566, 103] width 185 height 31
drag, startPoint x: 585, startPoint y: 98, endPoint x: 585, endPoint y: 117, distance: 19.0
click at [585, 98] on select "Select Debtor 1 Only Debtor 2 Only Debtor 1 And Debtor 2 Only At Least One Of T…" at bounding box center [566, 103] width 185 height 31
click at [594, 447] on select "Select Dmi/Summit Mortgage Co - $264,819.00 Flagstar - $58,748.00 Pentagon Fcu …" at bounding box center [566, 450] width 185 height 31
select select "0"
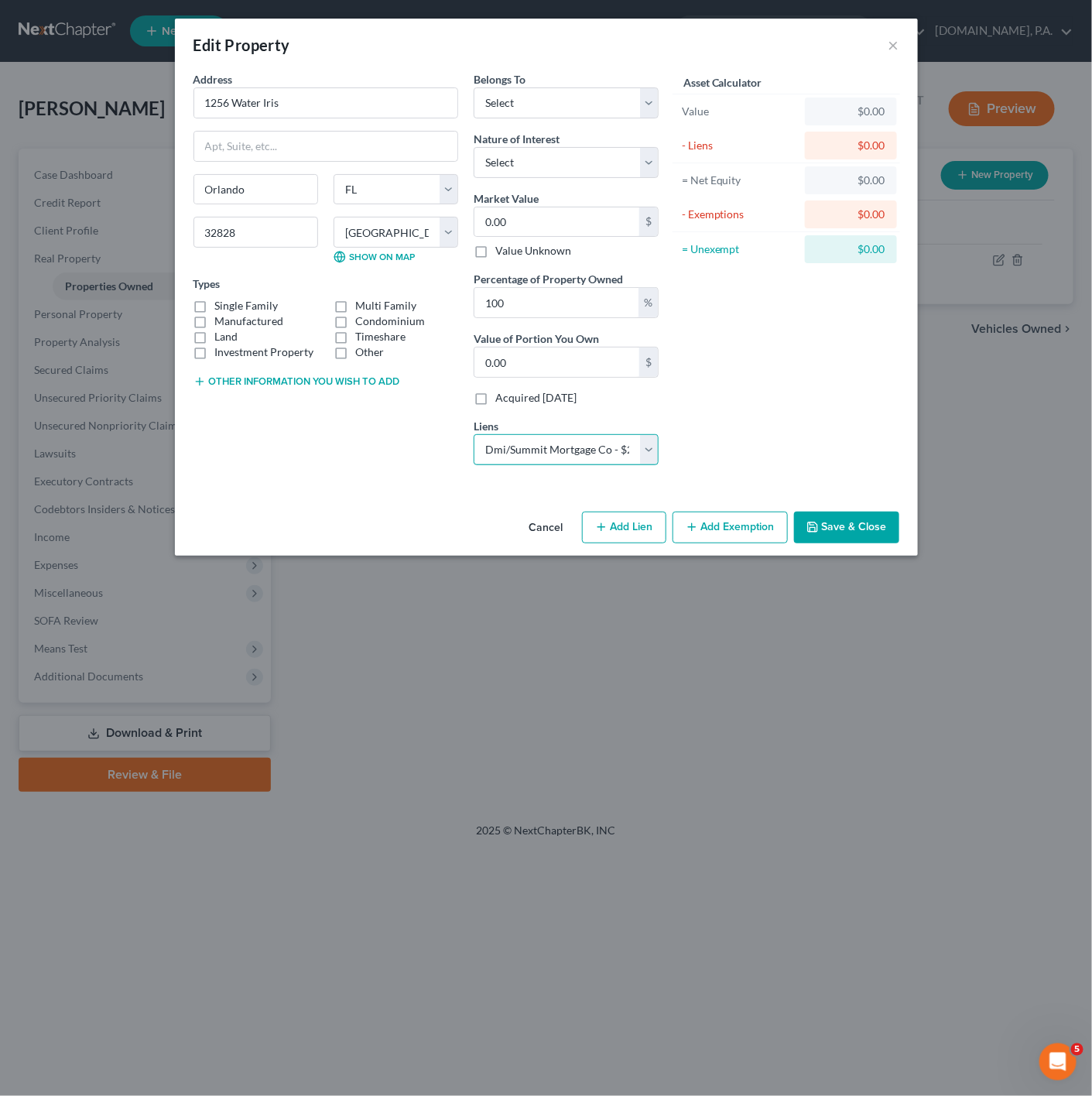
click at [474, 437] on select "Select Dmi/Summit Mortgage Co - $264,819.00 Flagstar - $58,748.00 Pentagon Fcu …" at bounding box center [566, 450] width 185 height 31
select select
select select "24"
select select "0"
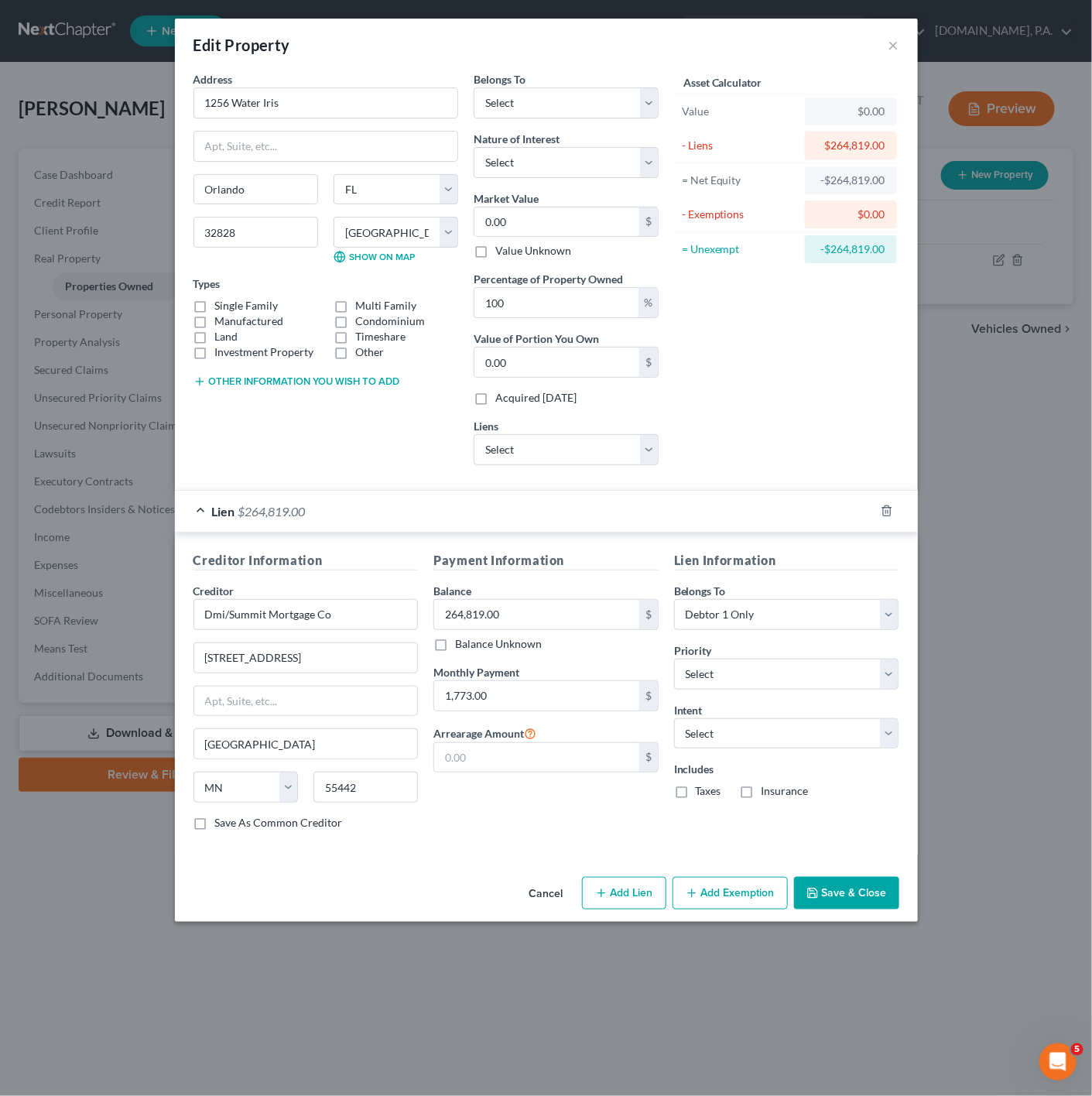
click at [806, 722] on div "Intent Select Surrender Redeem Reaffirm Avoid Other" at bounding box center [786, 726] width 225 height 47
click at [799, 739] on select "Select Surrender Redeem Reaffirm Avoid Other" at bounding box center [786, 734] width 225 height 31
select select "4"
click at [674, 724] on select "Select Surrender Redeem Reaffirm Avoid Other" at bounding box center [786, 734] width 225 height 31
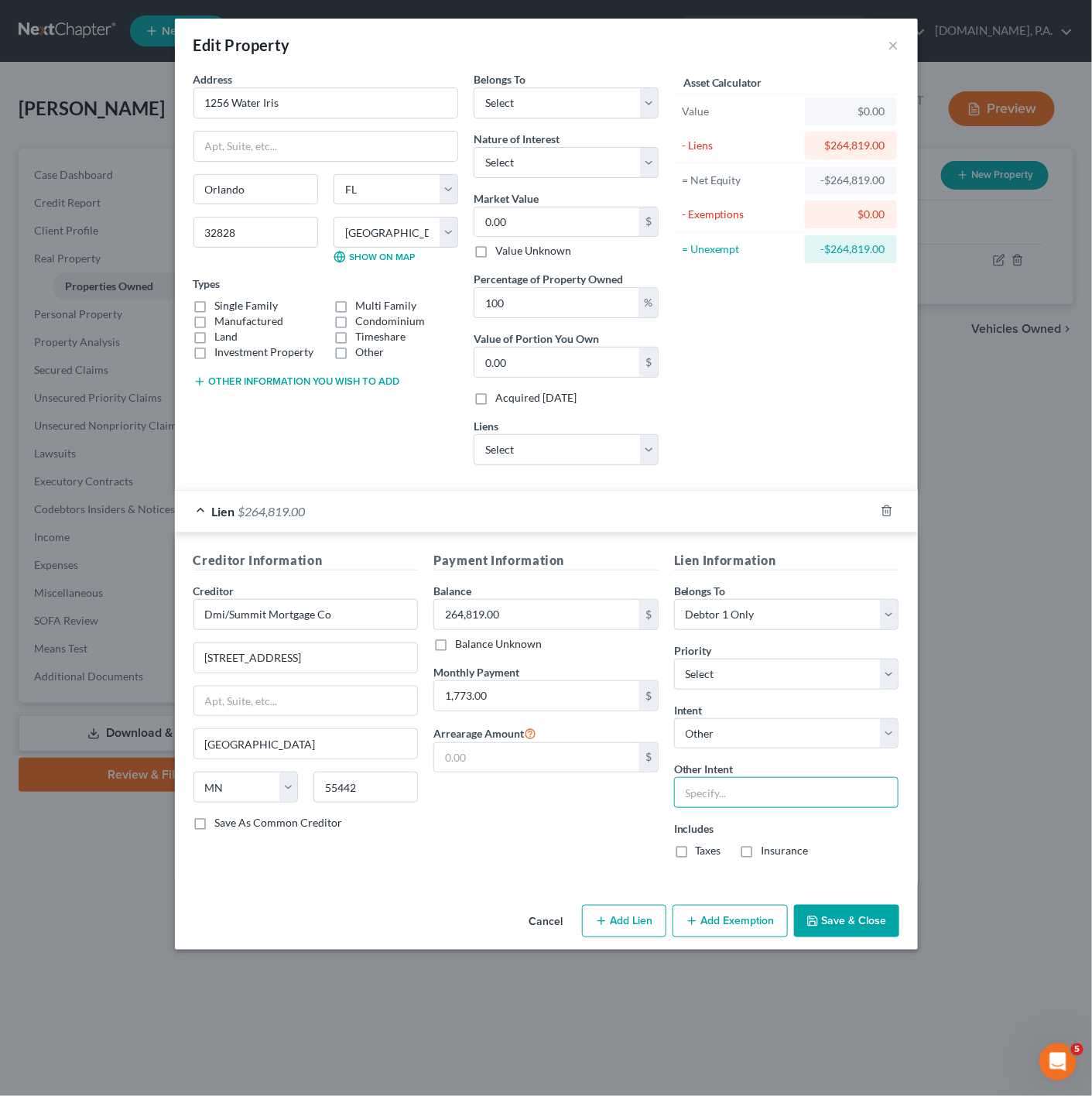
click at [723, 797] on input "text" at bounding box center [786, 793] width 225 height 31
type input "Pay"
click at [784, 743] on select "Select Surrender Redeem Reaffirm Avoid Other" at bounding box center [786, 734] width 225 height 31
click at [521, 827] on div "Payment Information Balance 264,819.00 $ Balance Unknown Balance Undetermined 2…" at bounding box center [546, 710] width 241 height 320
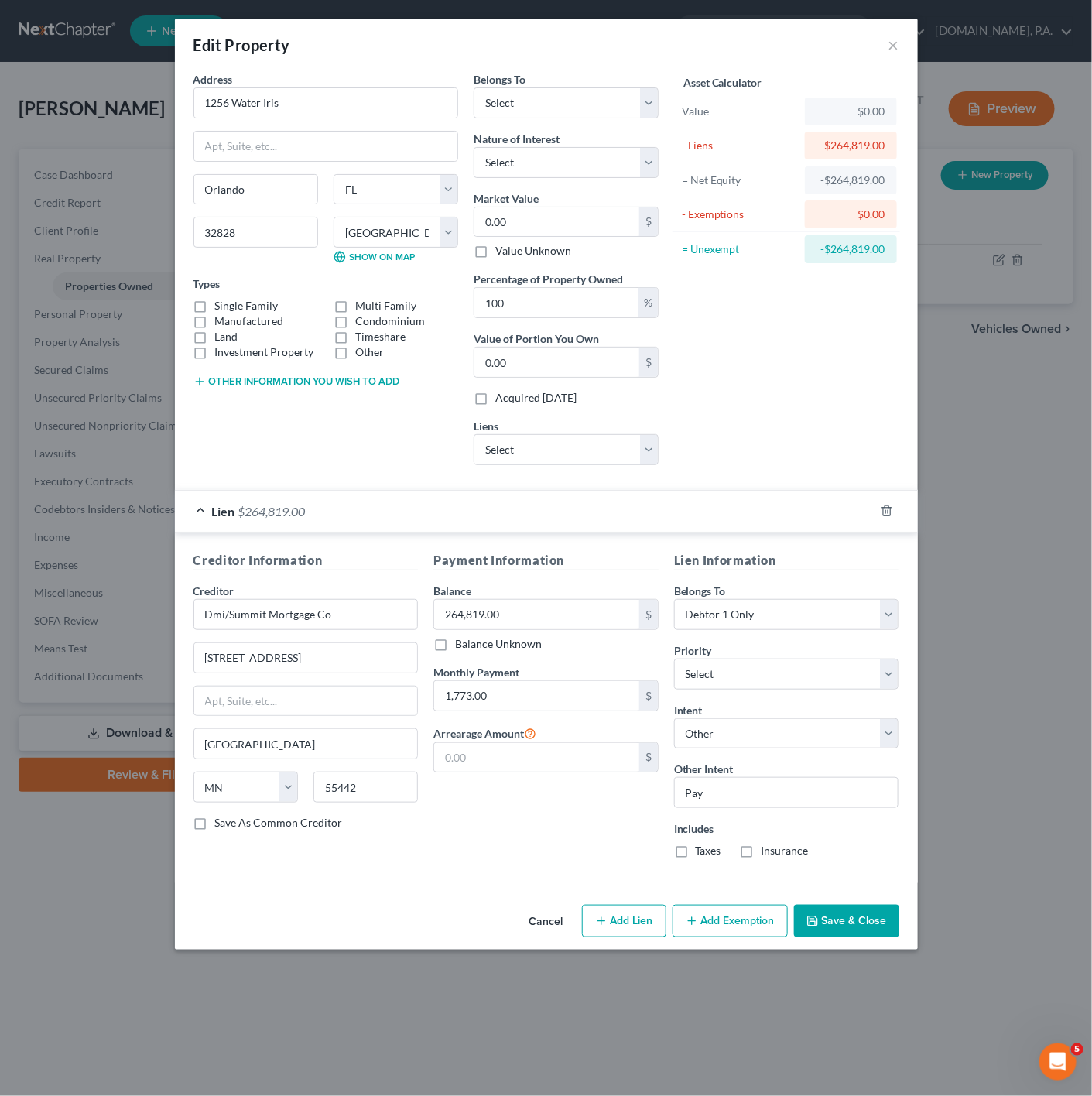
click at [848, 931] on button "Save & Close" at bounding box center [846, 921] width 105 height 33
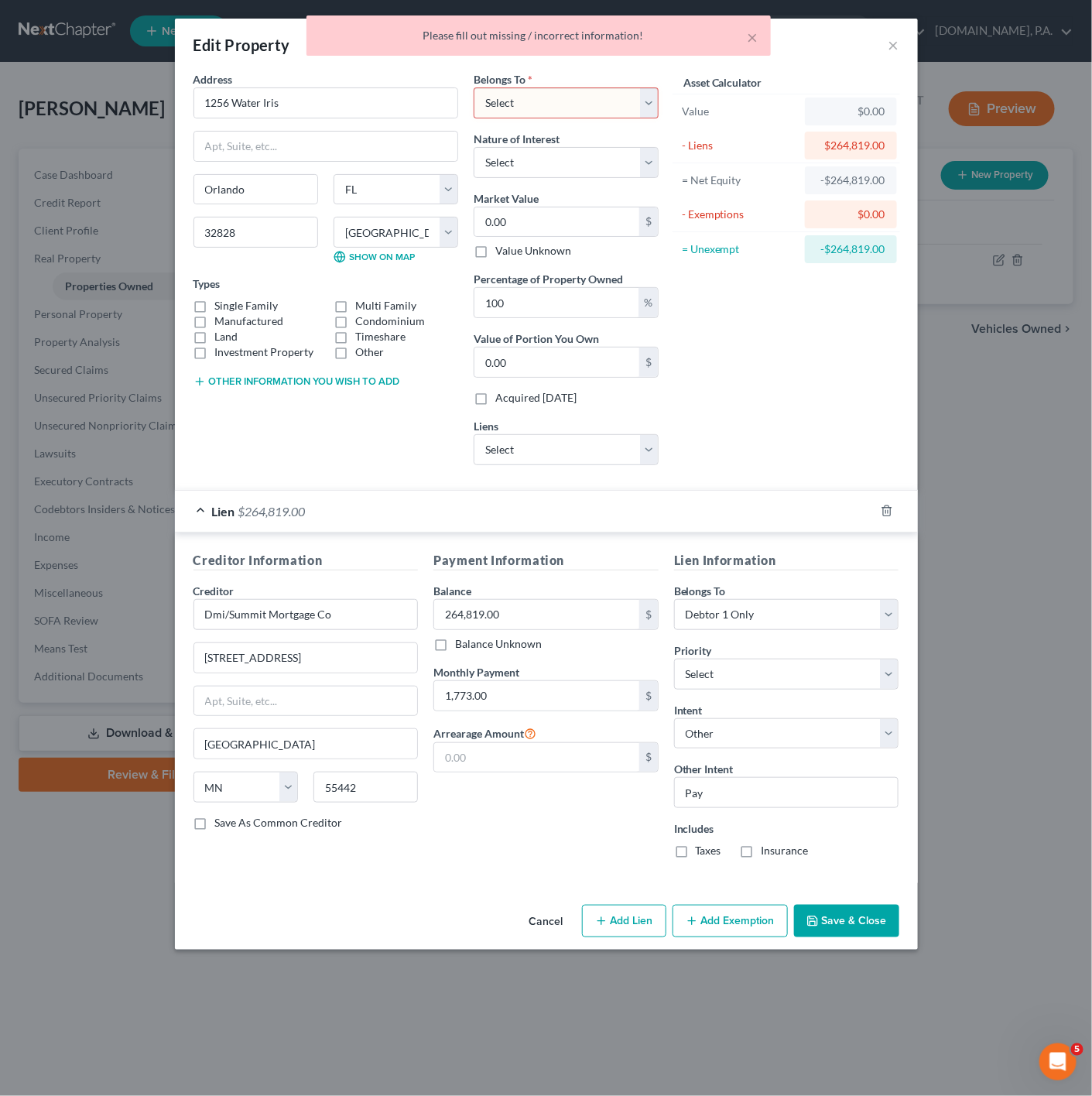
click at [528, 94] on select "Select Debtor 1 Only Debtor 2 Only Debtor 1 And Debtor 2 Only At Least One Of T…" at bounding box center [566, 103] width 185 height 31
select select "0"
click at [474, 87] on select "Select Debtor 1 Only Debtor 2 Only Debtor 1 And Debtor 2 Only At Least One Of T…" at bounding box center [566, 103] width 185 height 31
click at [820, 924] on button "Save & Close" at bounding box center [846, 921] width 105 height 33
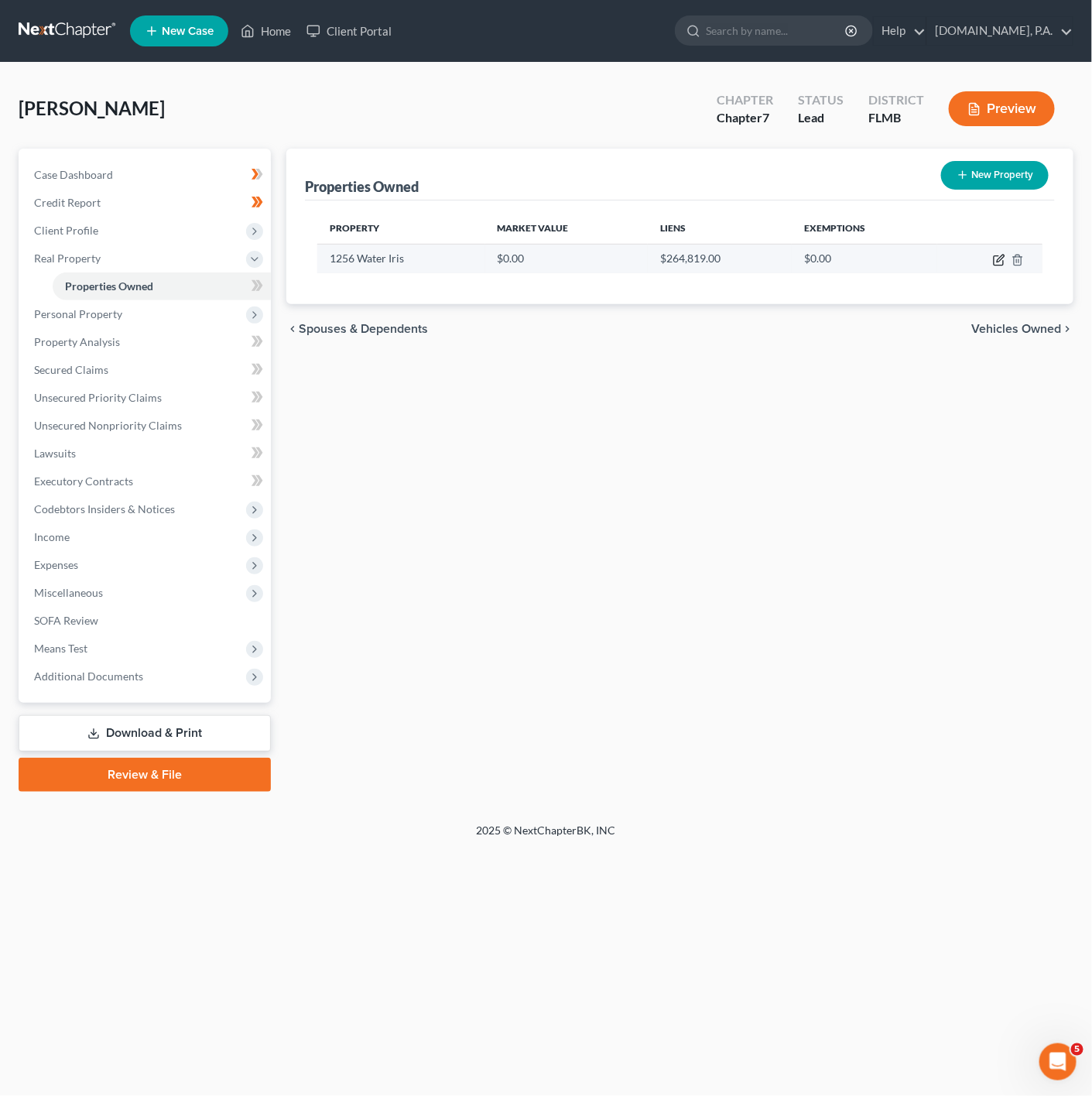
click at [999, 261] on icon "button" at bounding box center [998, 260] width 12 height 12
select select "9"
select select "47"
select select "0"
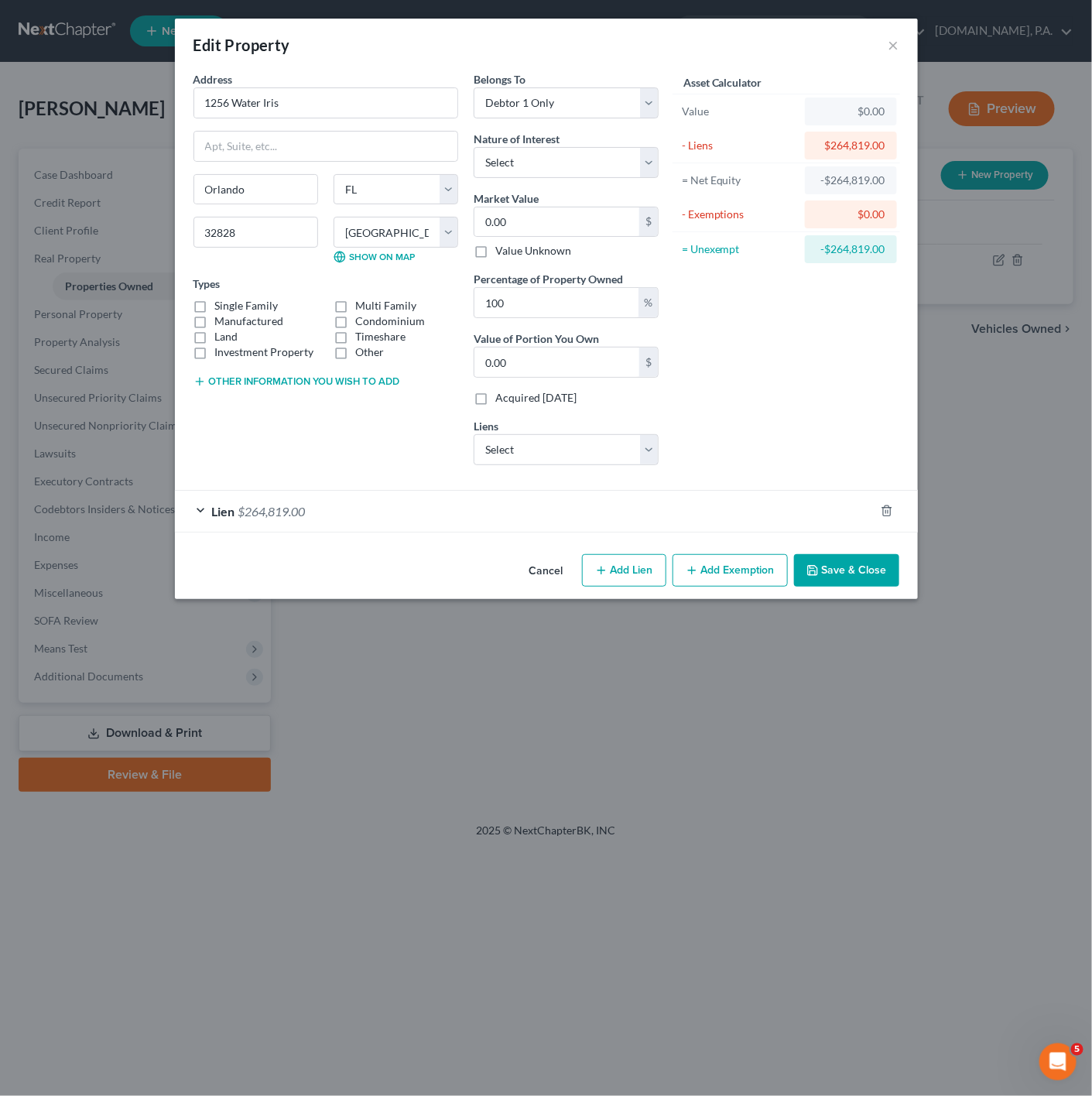
click at [449, 511] on div "Lien $264,819.00" at bounding box center [525, 511] width 700 height 41
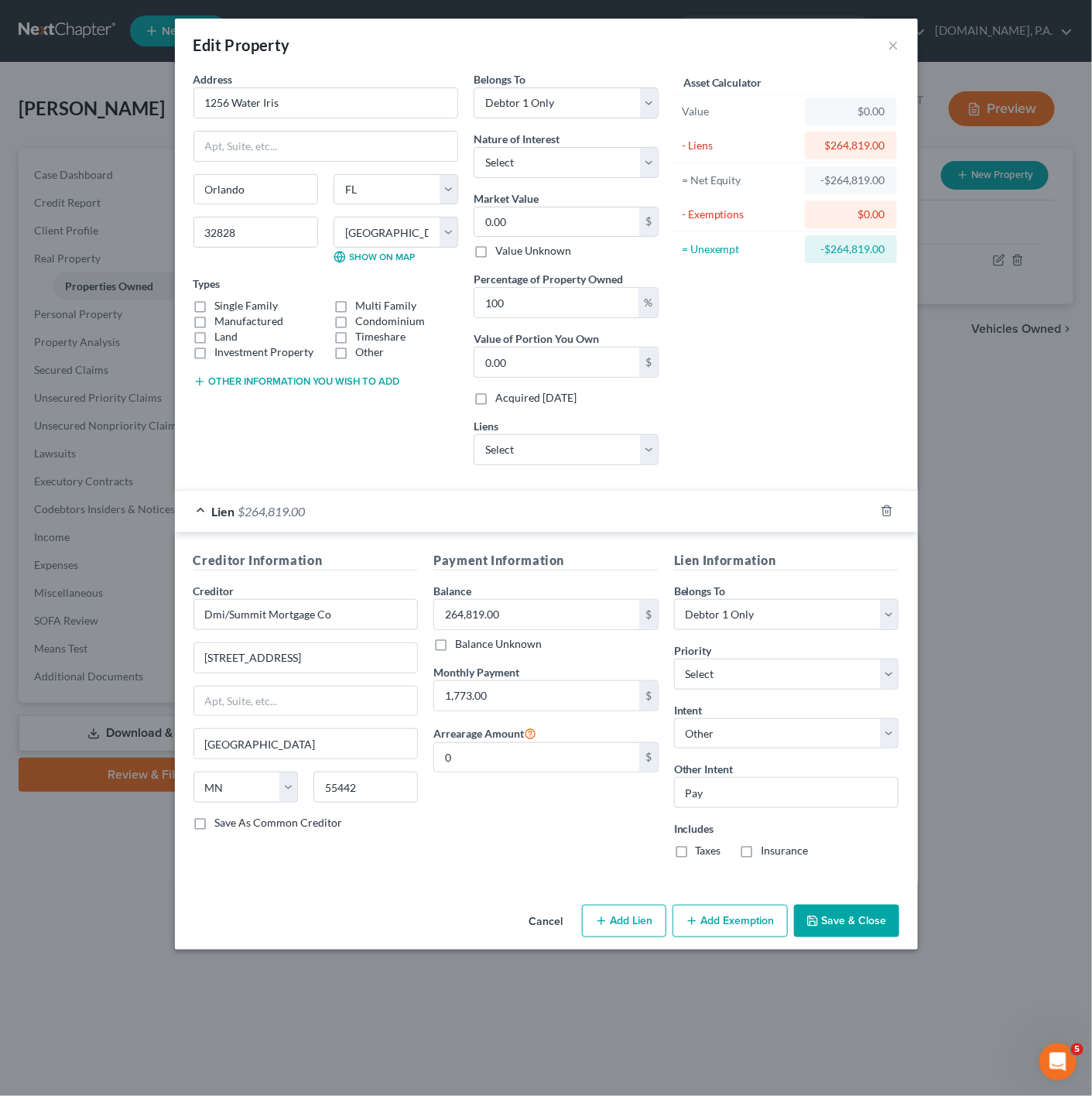
click at [449, 511] on div "Lien $264,819.00" at bounding box center [525, 511] width 700 height 41
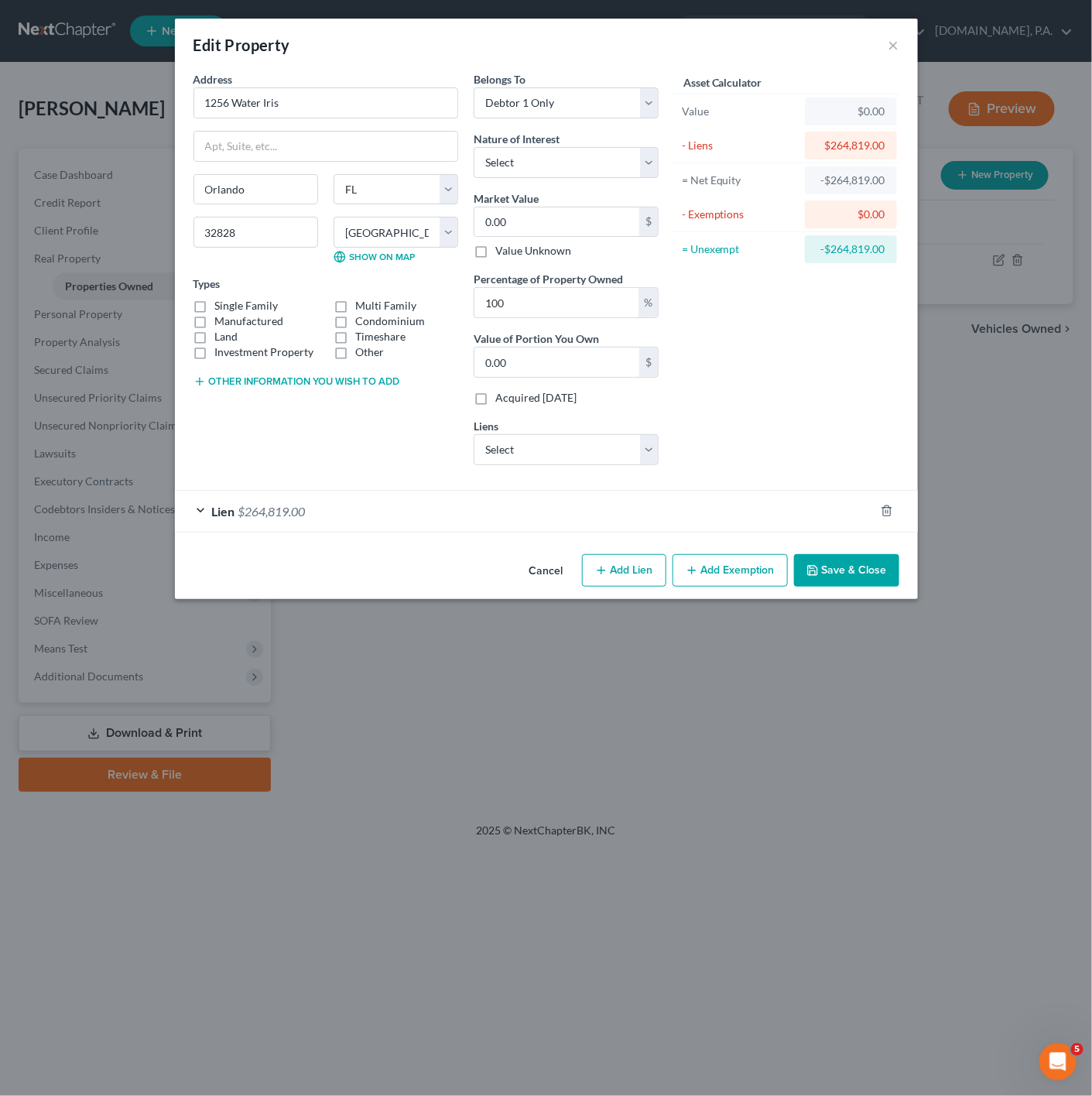
click at [544, 478] on div "Belongs To * Select Debtor 1 Only Debtor 2 Only Debtor 1 And Debtor 2 Only At L…" at bounding box center [566, 274] width 200 height 406
click at [553, 465] on select "Select Flagstar - $58,748.00 Pentagon Fcu - $12,172.00 Cap One Auto - $0.00 Cen…" at bounding box center [566, 450] width 185 height 31
click at [738, 430] on div "Asset Calculator Value $0.00 - Liens $264,819.00 = Net Equity -$264,819.00 - Ex…" at bounding box center [787, 274] width 241 height 406
click at [848, 580] on button "Save & Close" at bounding box center [846, 570] width 105 height 33
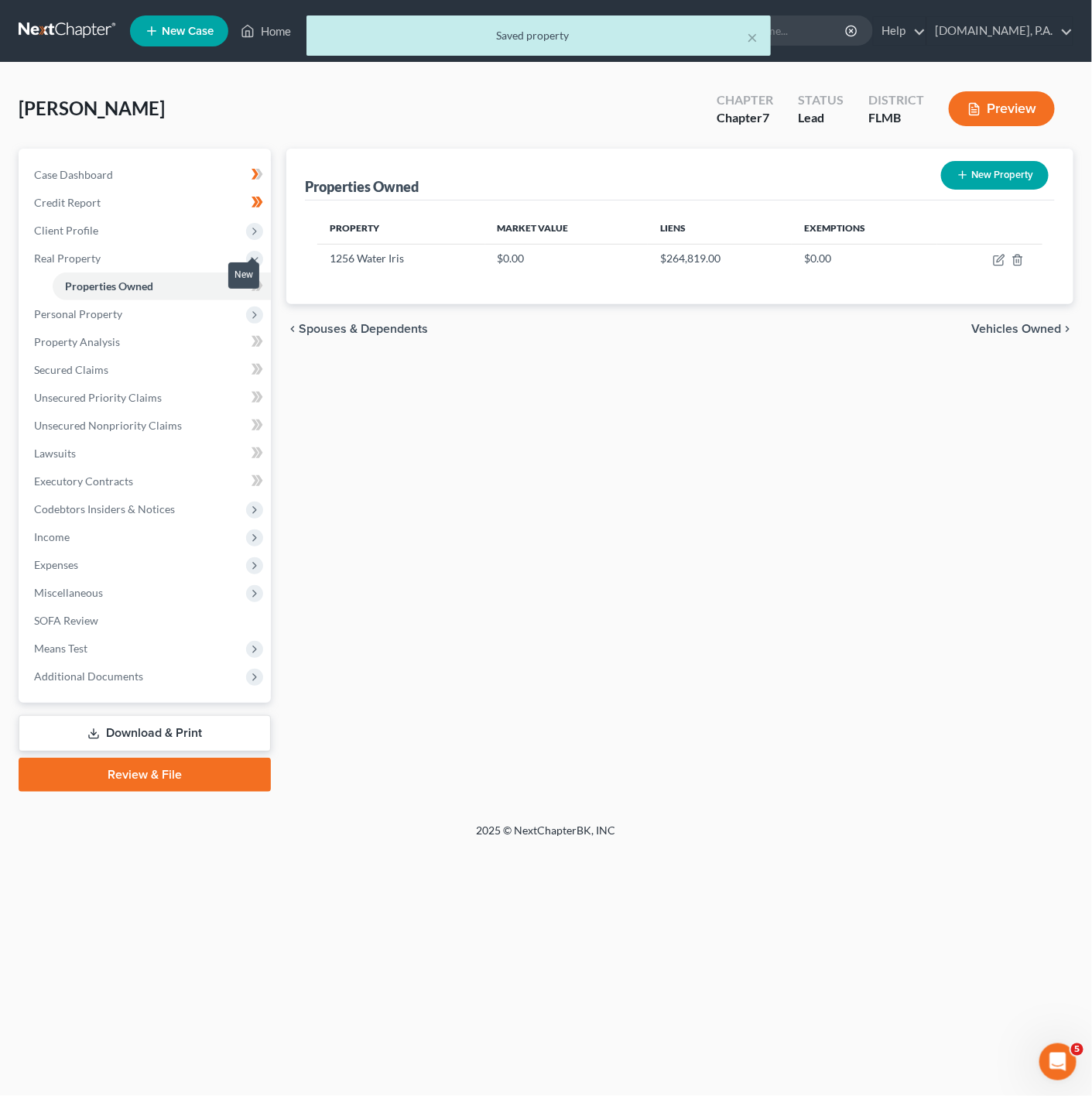
click at [260, 278] on icon at bounding box center [257, 286] width 11 height 20
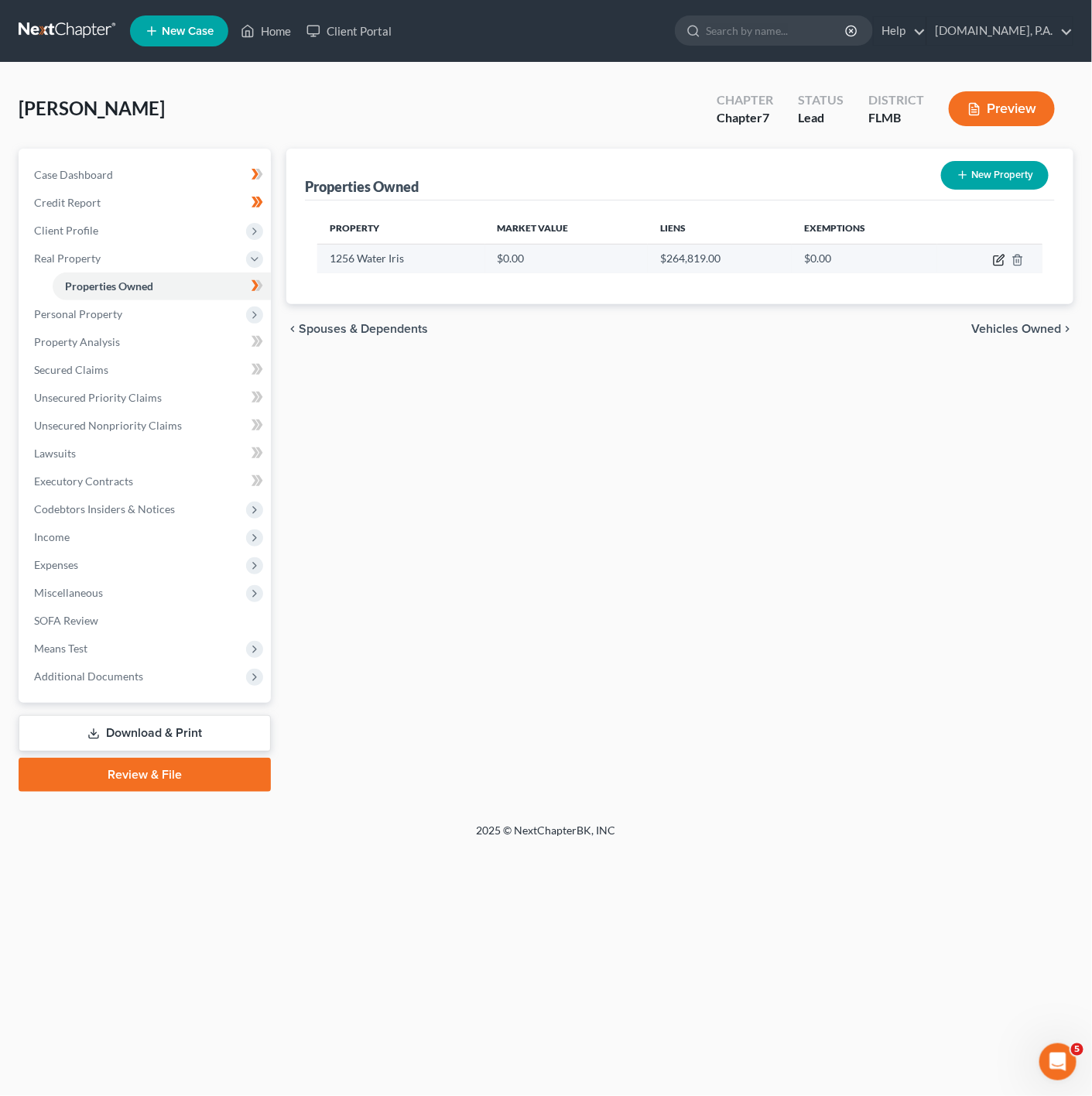
click at [994, 260] on icon "button" at bounding box center [998, 260] width 9 height 9
select select "9"
select select "47"
select select "0"
select select "24"
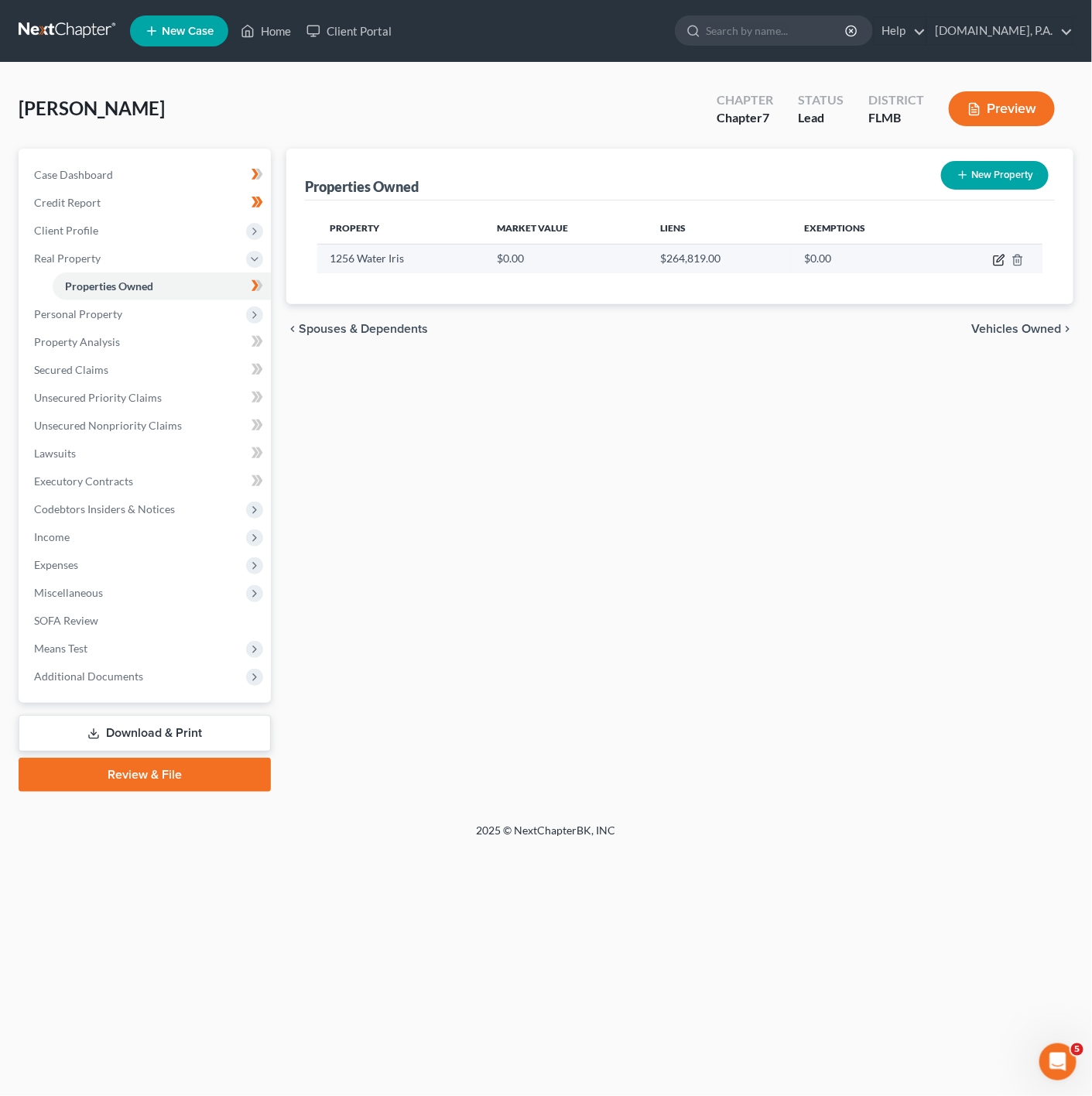
select select "0"
select select "4"
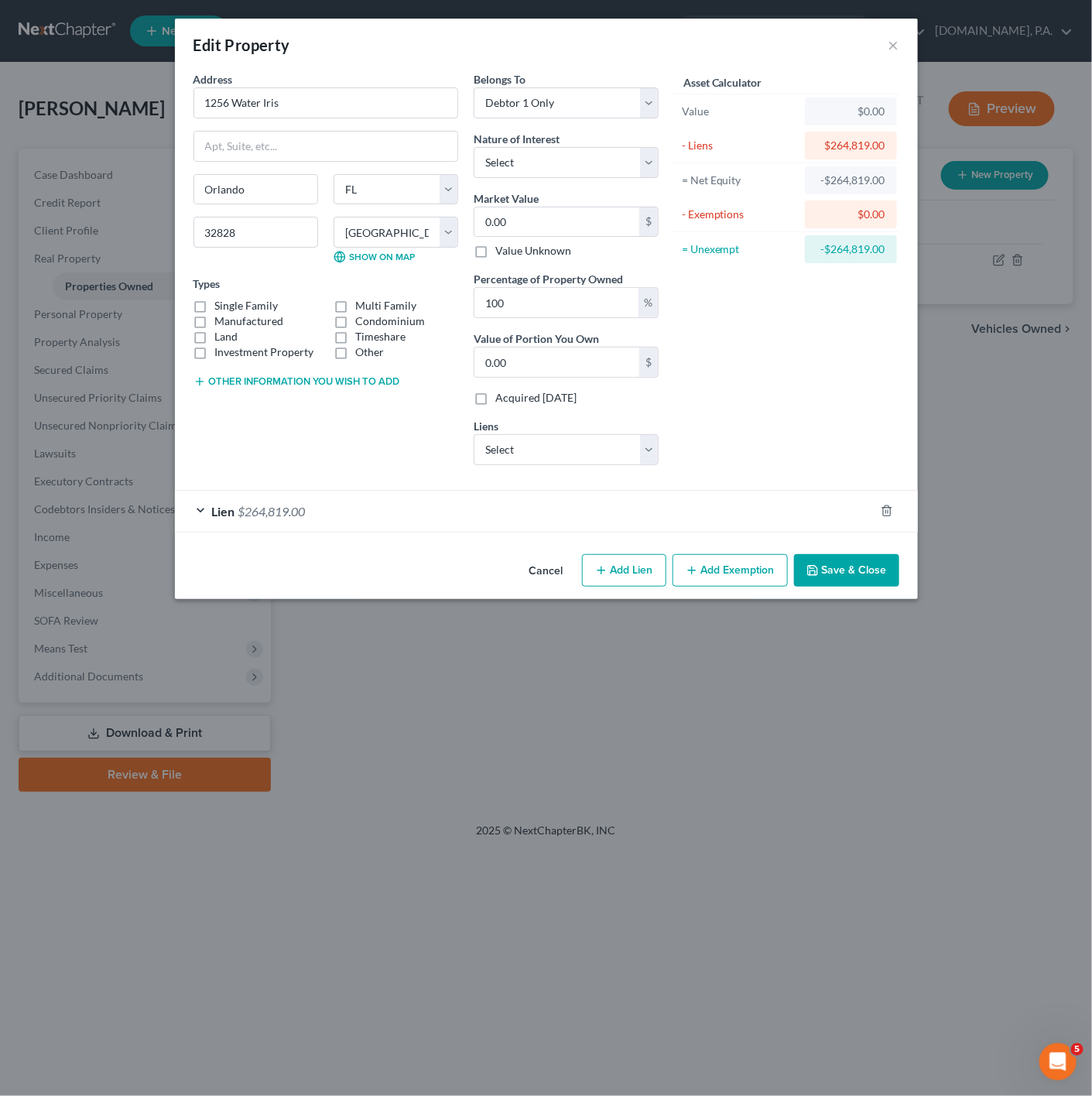
click at [299, 526] on div "Lien $264,819.00" at bounding box center [525, 511] width 700 height 41
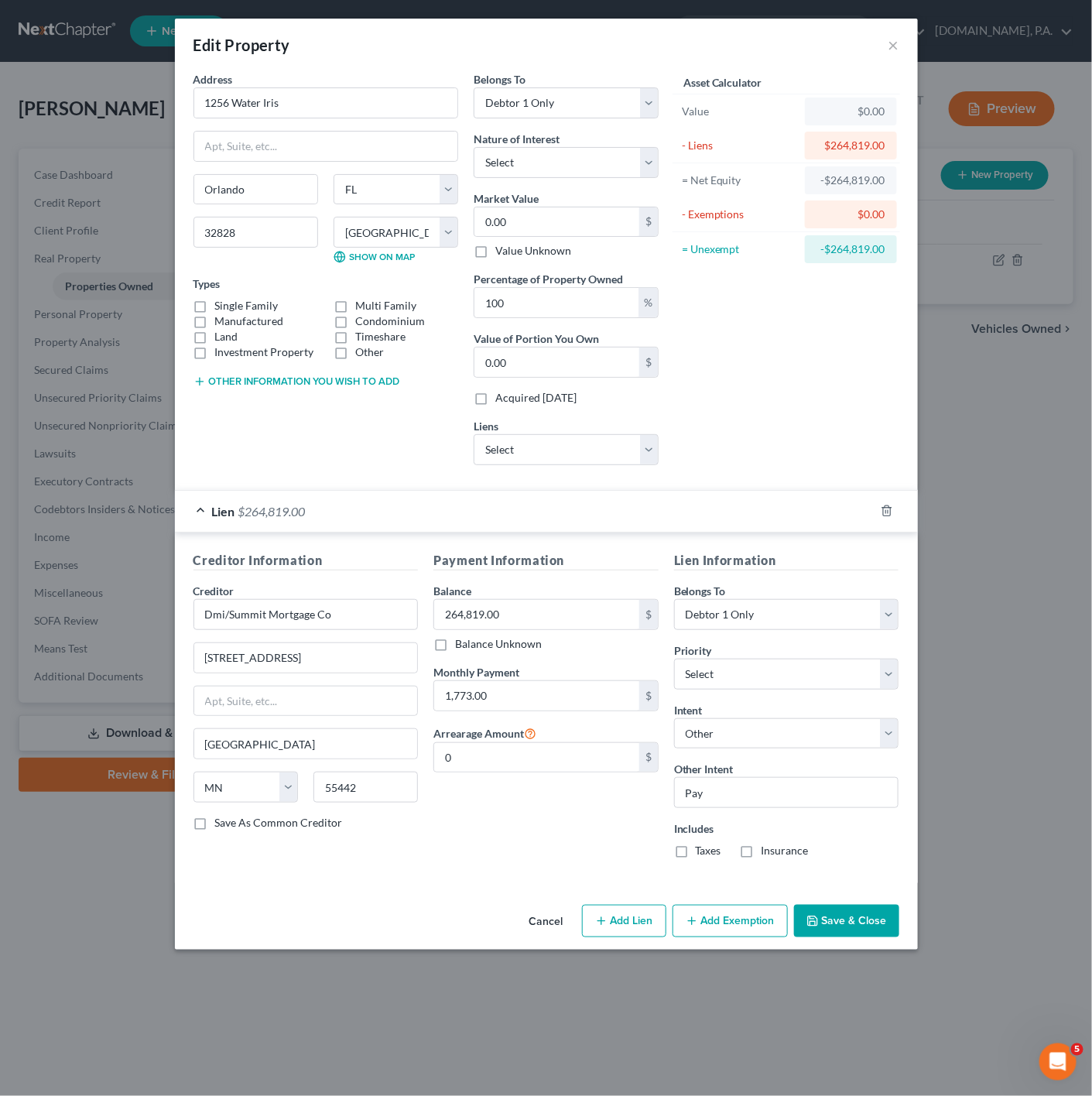
click at [299, 525] on div "Lien $264,819.00" at bounding box center [525, 511] width 700 height 41
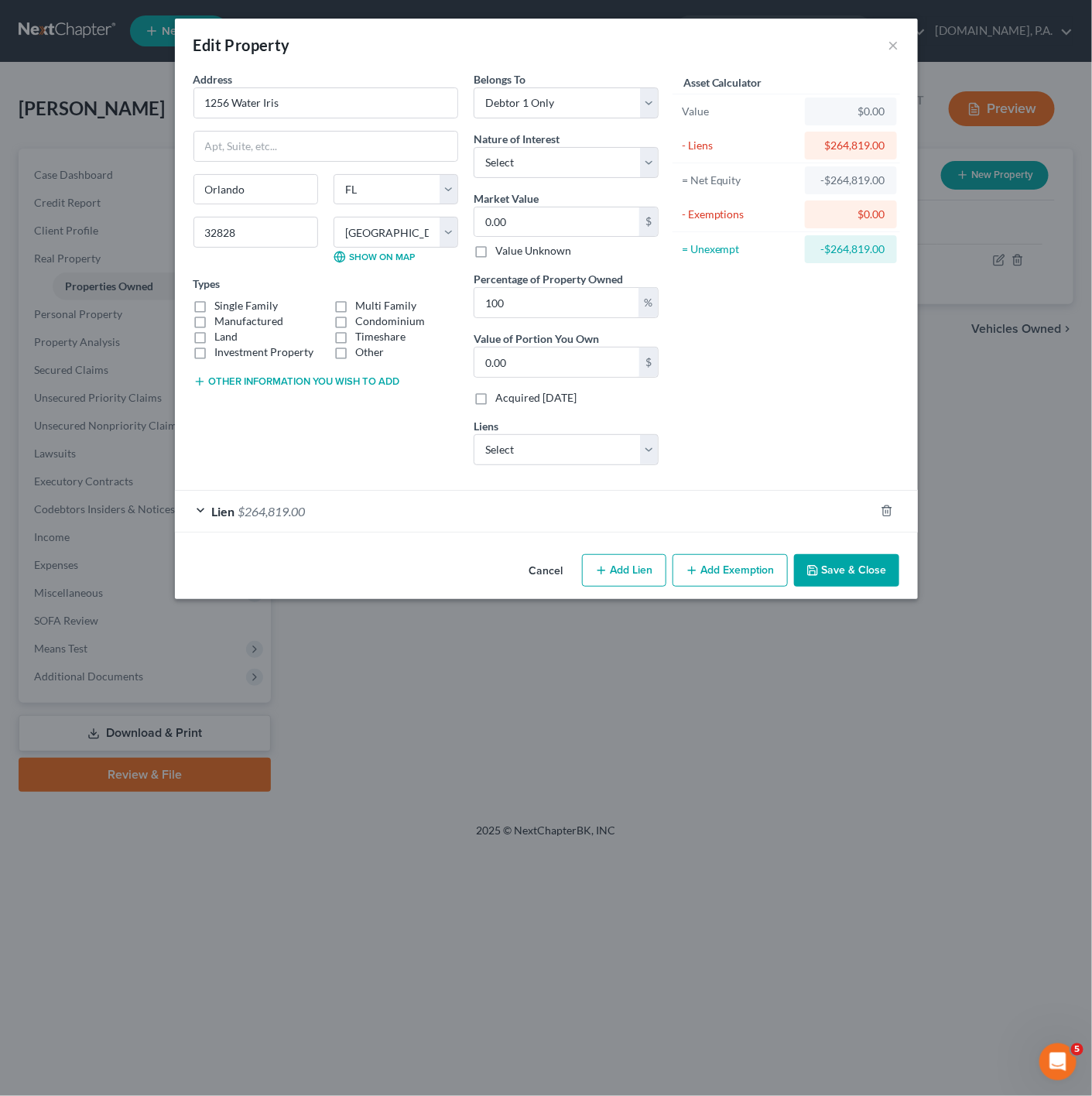
click at [621, 581] on button "Add Lien" at bounding box center [624, 570] width 85 height 33
select select "0"
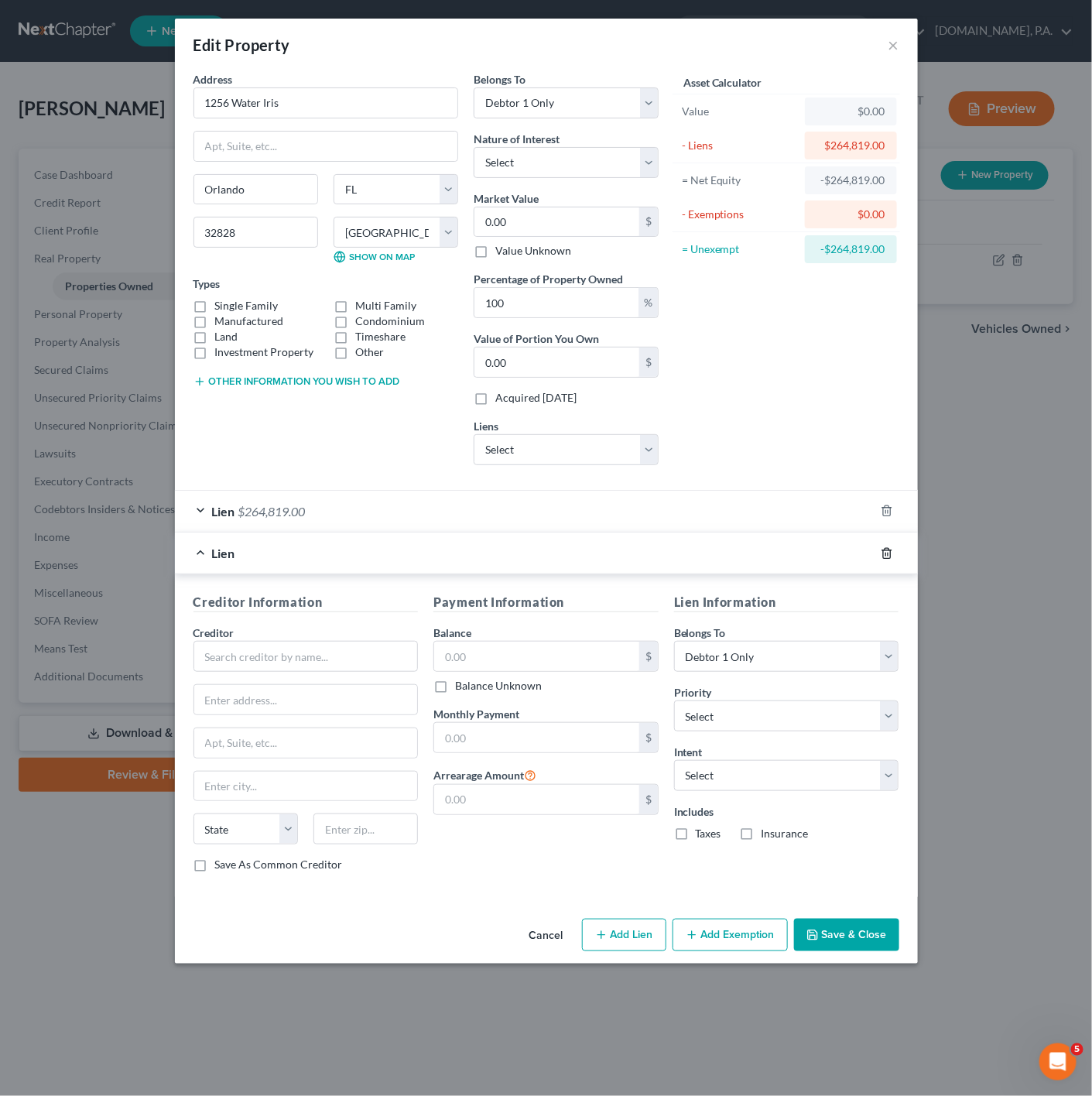
click at [893, 557] on icon "button" at bounding box center [886, 552] width 12 height 12
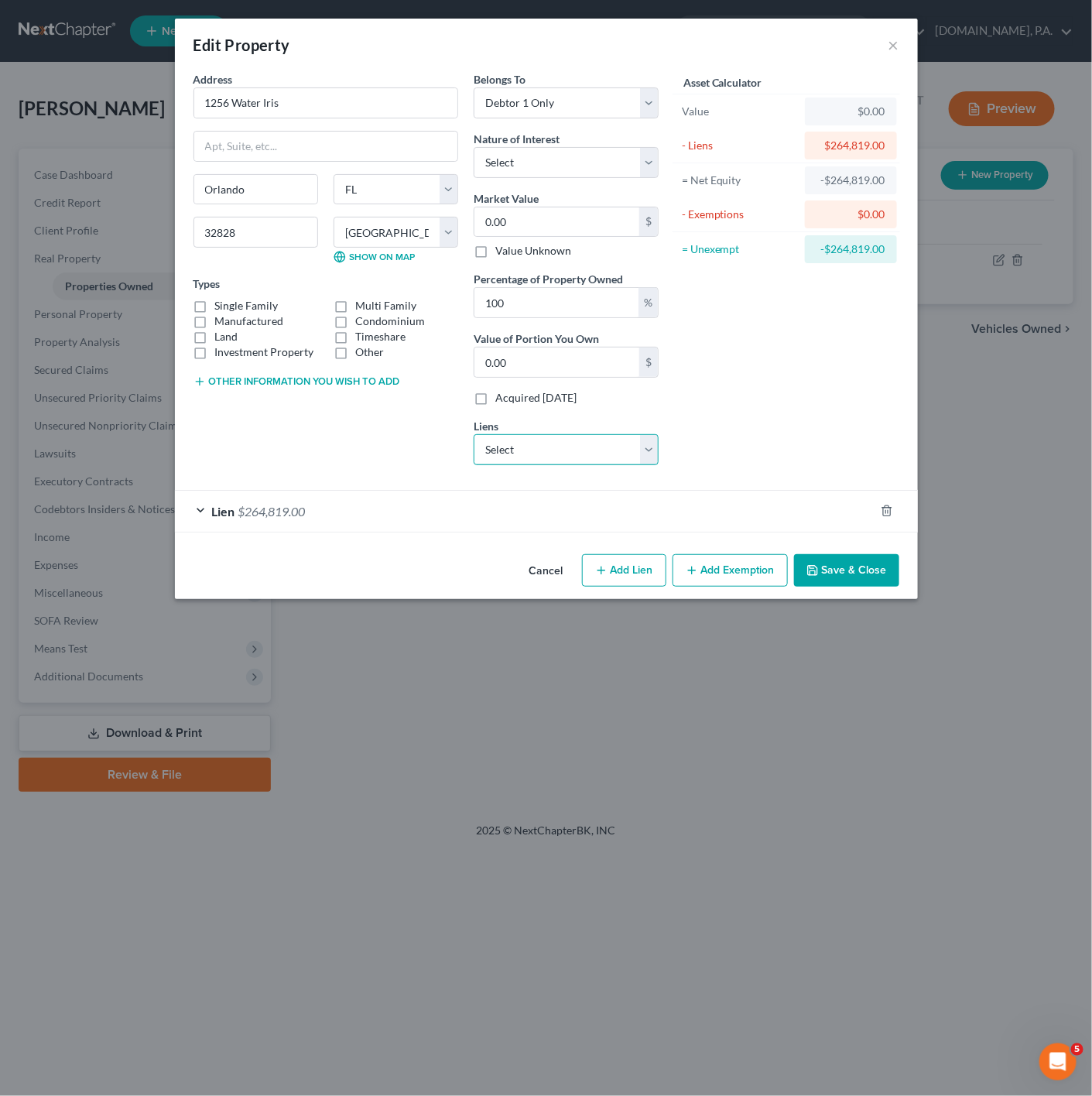
click at [539, 456] on select "Select Flagstar - $58,748.00 Pentagon Fcu - $12,172.00 Cap One Auto - $0.00 Cen…" at bounding box center [566, 450] width 185 height 31
select select "0"
click at [474, 437] on select "Select Flagstar - $58,748.00 Pentagon Fcu - $12,172.00 Cap One Auto - $0.00 Cen…" at bounding box center [566, 450] width 185 height 31
select select
select select "45"
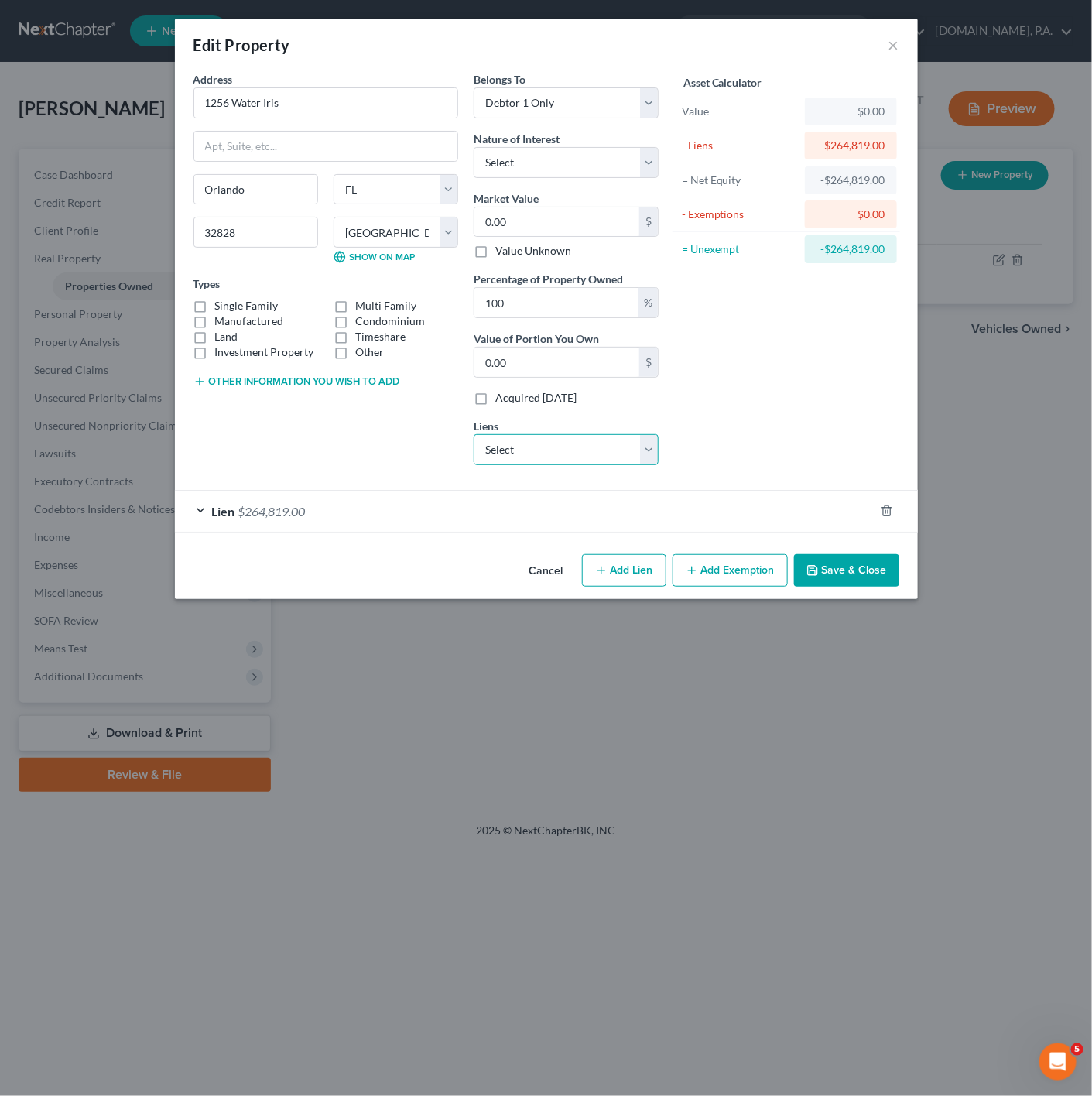
select select "0"
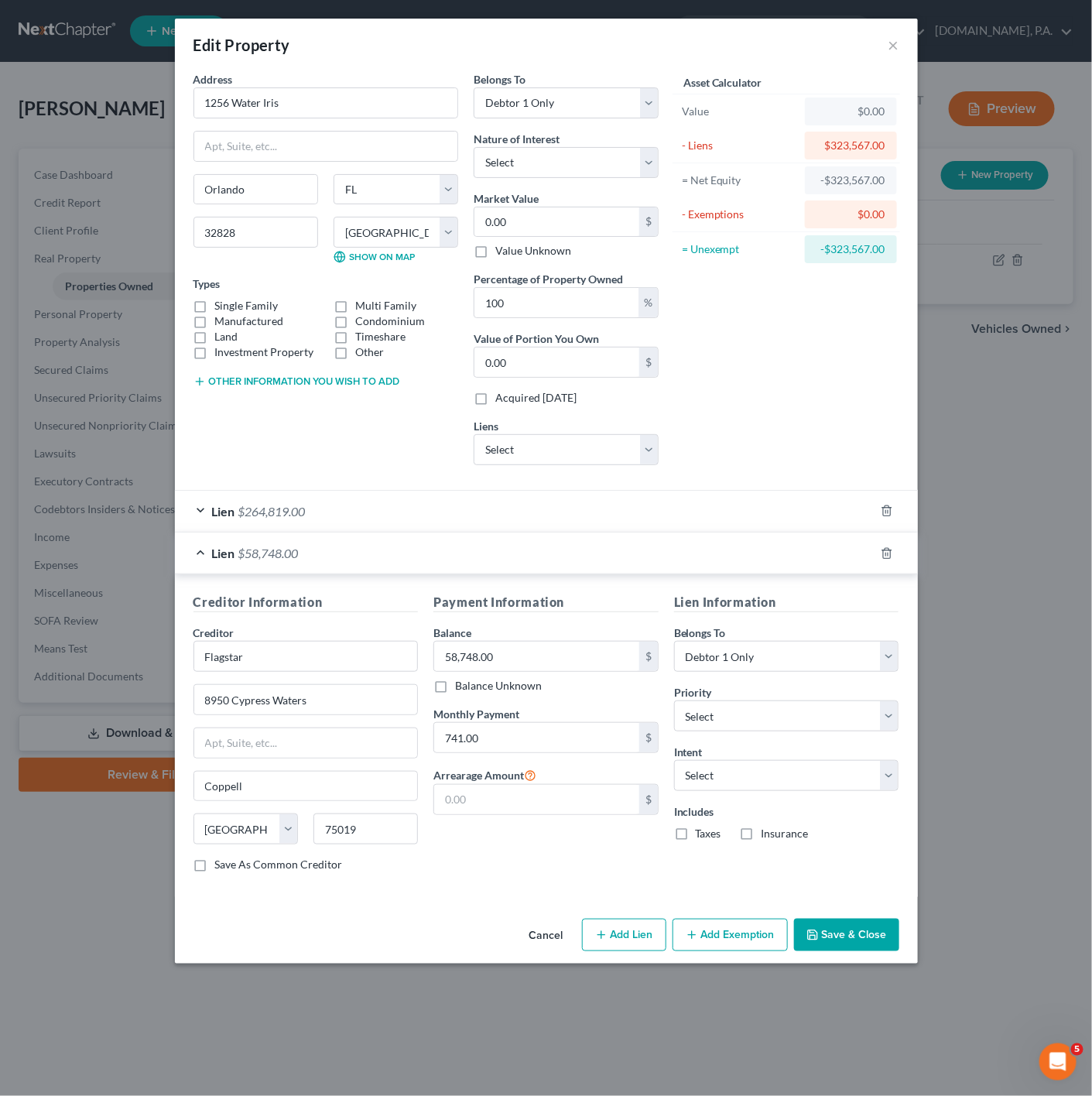
click at [321, 562] on div "Lien $58,748.00" at bounding box center [525, 552] width 700 height 41
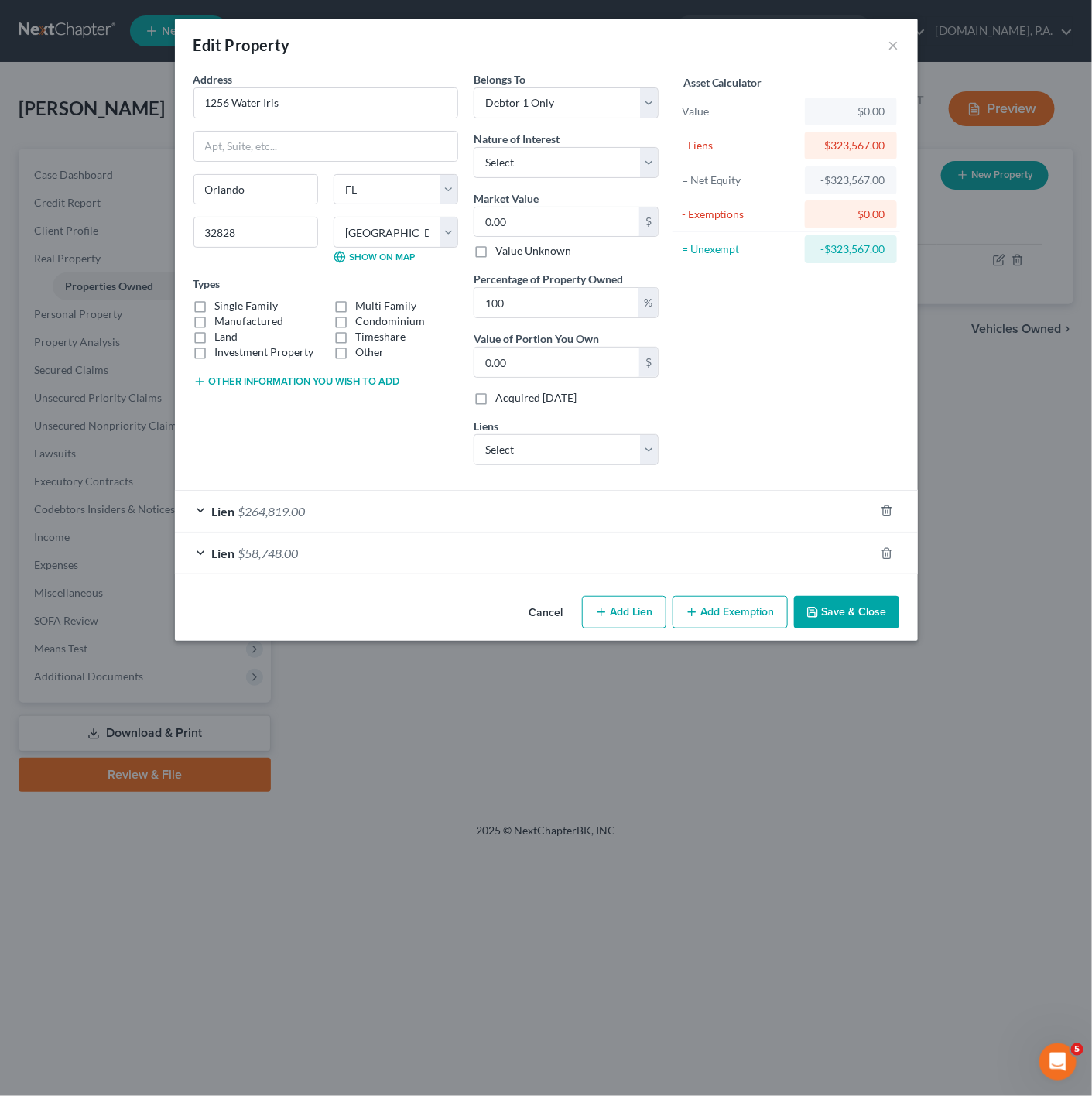
click at [871, 627] on button "Save & Close" at bounding box center [846, 612] width 105 height 33
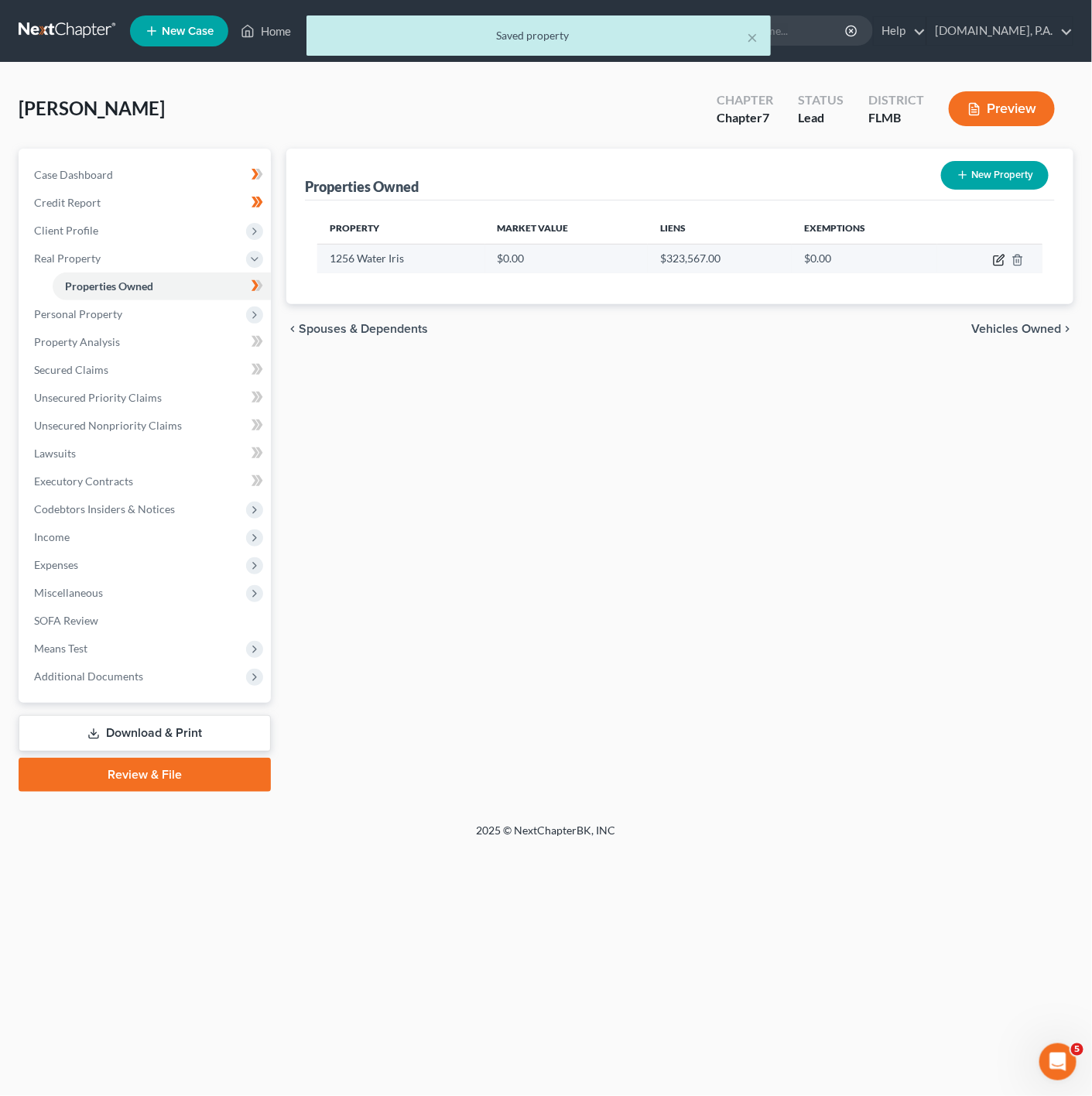
click at [996, 260] on icon "button" at bounding box center [998, 260] width 12 height 12
select select "9"
select select "47"
select select "0"
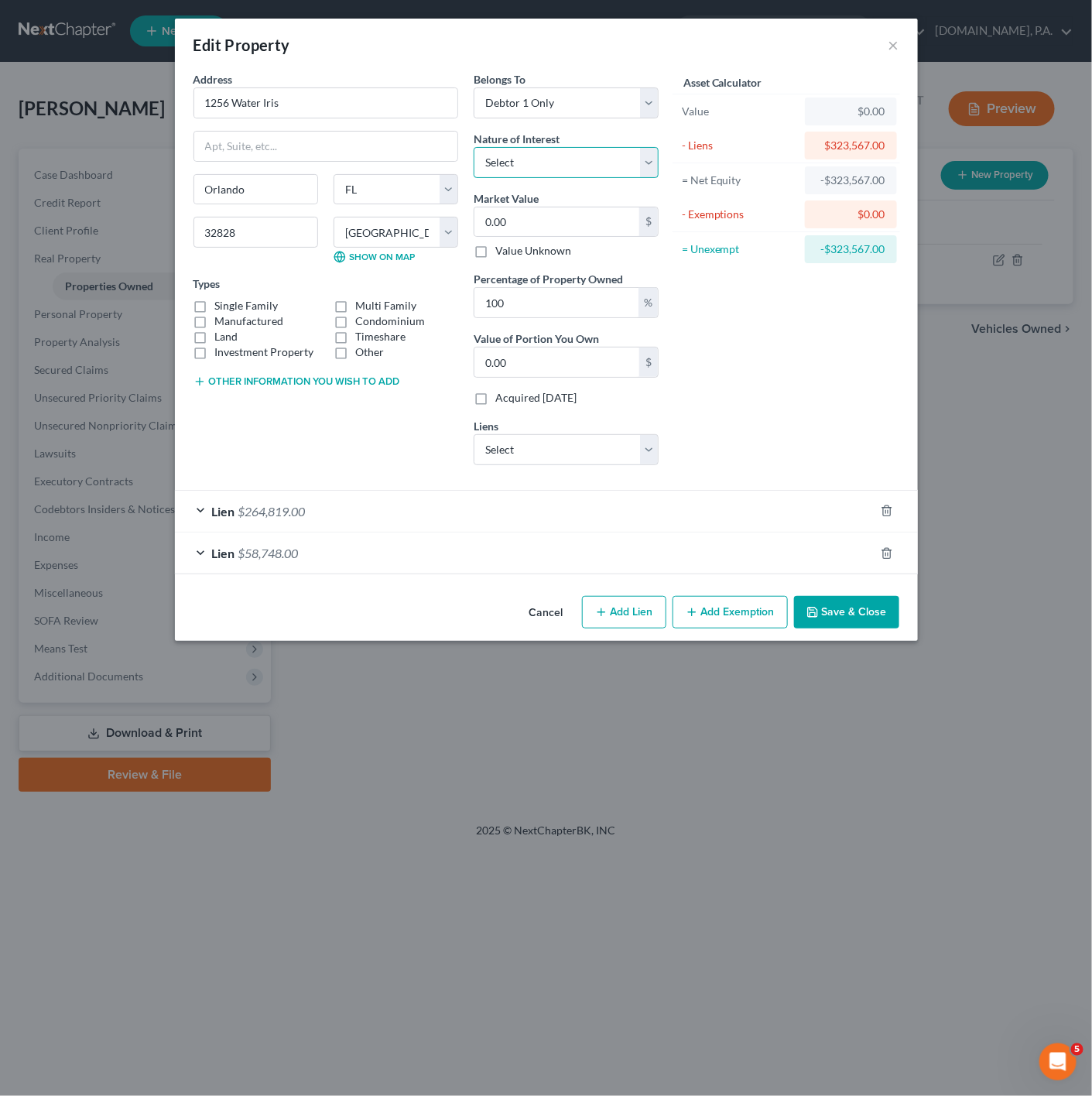
click at [618, 172] on select "Select Fee Simple Joint Tenant Life Estate Equitable Interest Future Interest T…" at bounding box center [566, 163] width 185 height 31
select select "5"
click at [474, 147] on select "Select Fee Simple Joint Tenant Life Estate Equitable Interest Future Interest T…" at bounding box center [566, 163] width 185 height 31
drag, startPoint x: 325, startPoint y: 96, endPoint x: 184, endPoint y: 79, distance: 142.0
click at [186, 79] on div "Address * 1256 Water Iris Orlando State AL AK AR AZ CA CO CT DE DC FL GA GU HI …" at bounding box center [325, 274] width 280 height 406
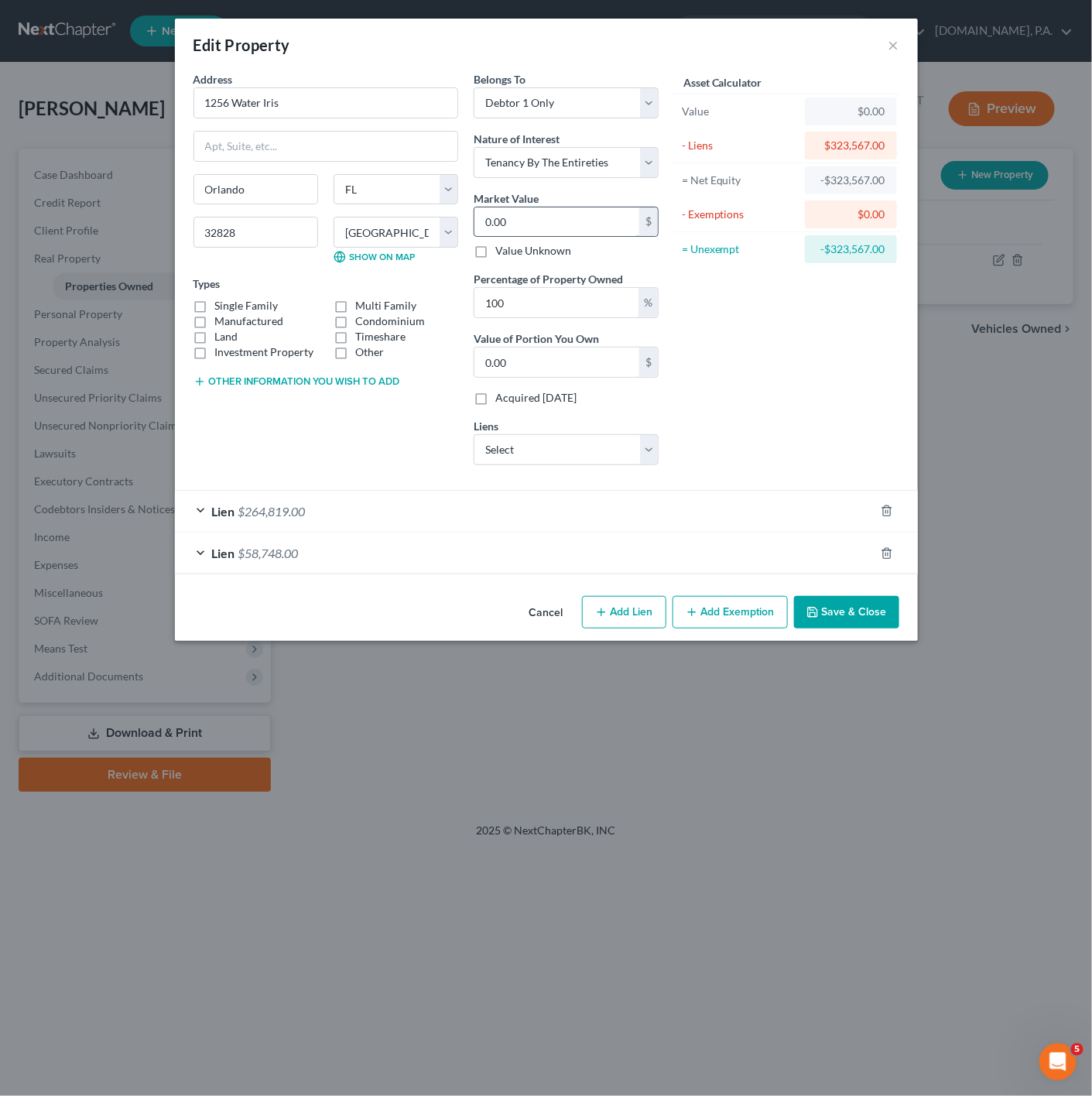
click at [571, 235] on input "0.00" at bounding box center [557, 222] width 165 height 29
paste input "$346,71"
type input "$346,710"
type input "346,710.00"
type input "346,710"
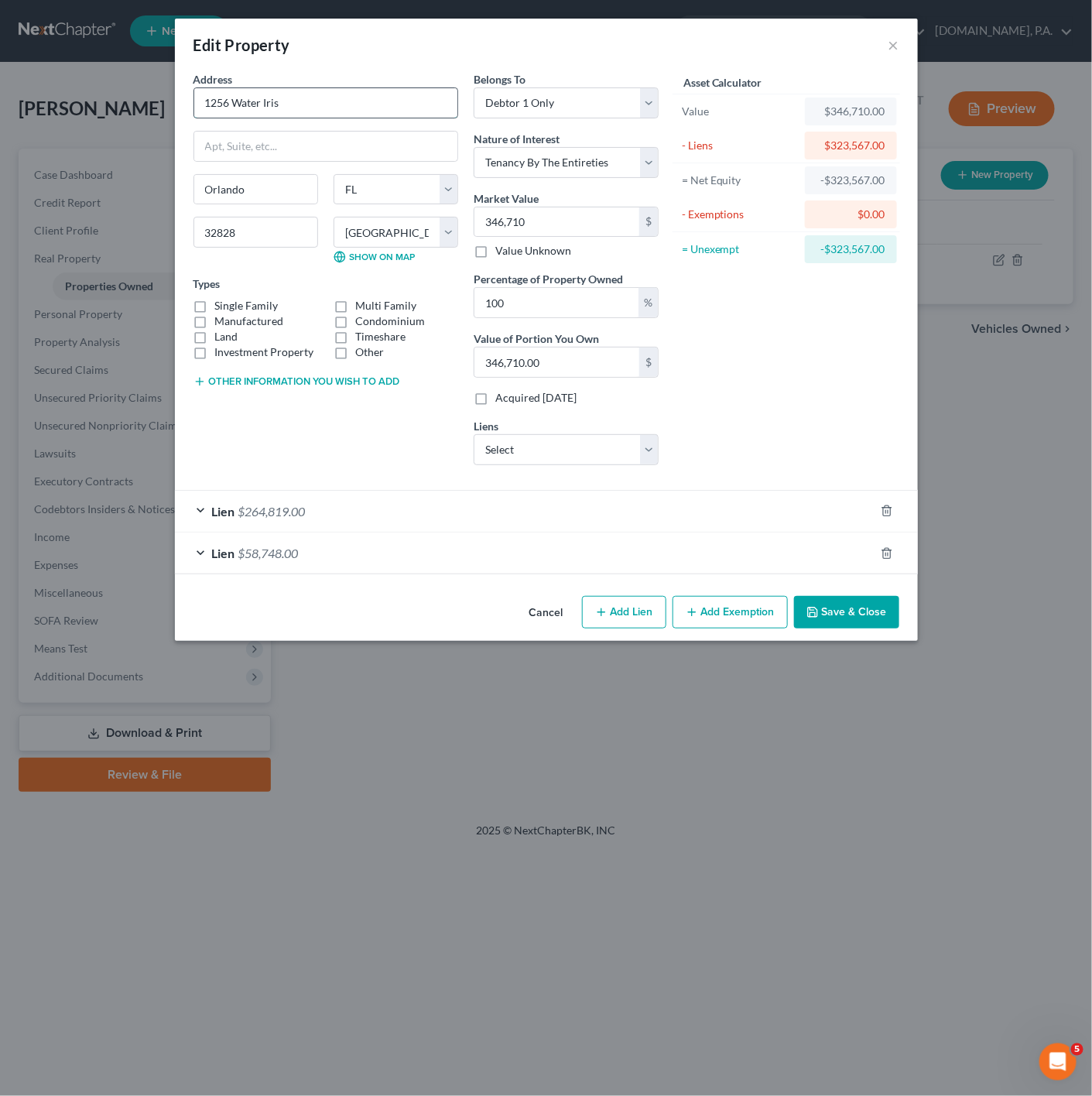
drag, startPoint x: 277, startPoint y: 103, endPoint x: 198, endPoint y: 98, distance: 79.2
click at [198, 98] on input "1256 Water Iris" at bounding box center [325, 103] width 263 height 29
drag, startPoint x: 813, startPoint y: 299, endPoint x: 815, endPoint y: 309, distance: 10.2
click at [813, 299] on div "Asset Calculator Value $346,710.00 - Liens $323,567.00 = Net Equity -$323,567.0…" at bounding box center [787, 274] width 241 height 406
click at [864, 628] on button "Save & Close" at bounding box center [846, 612] width 105 height 33
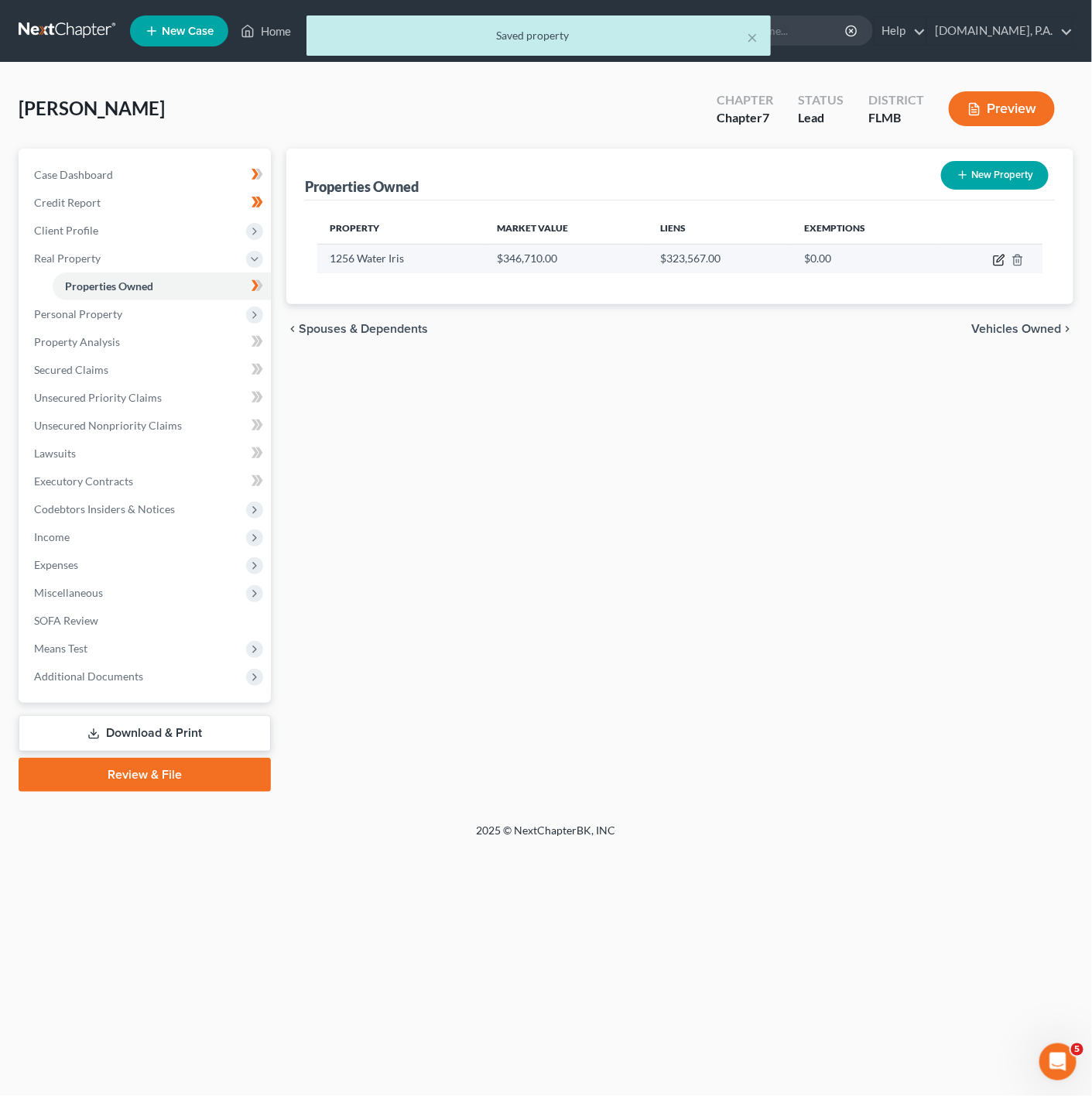
click at [997, 260] on icon "button" at bounding box center [998, 260] width 12 height 12
select select "9"
select select "47"
select select "0"
select select "5"
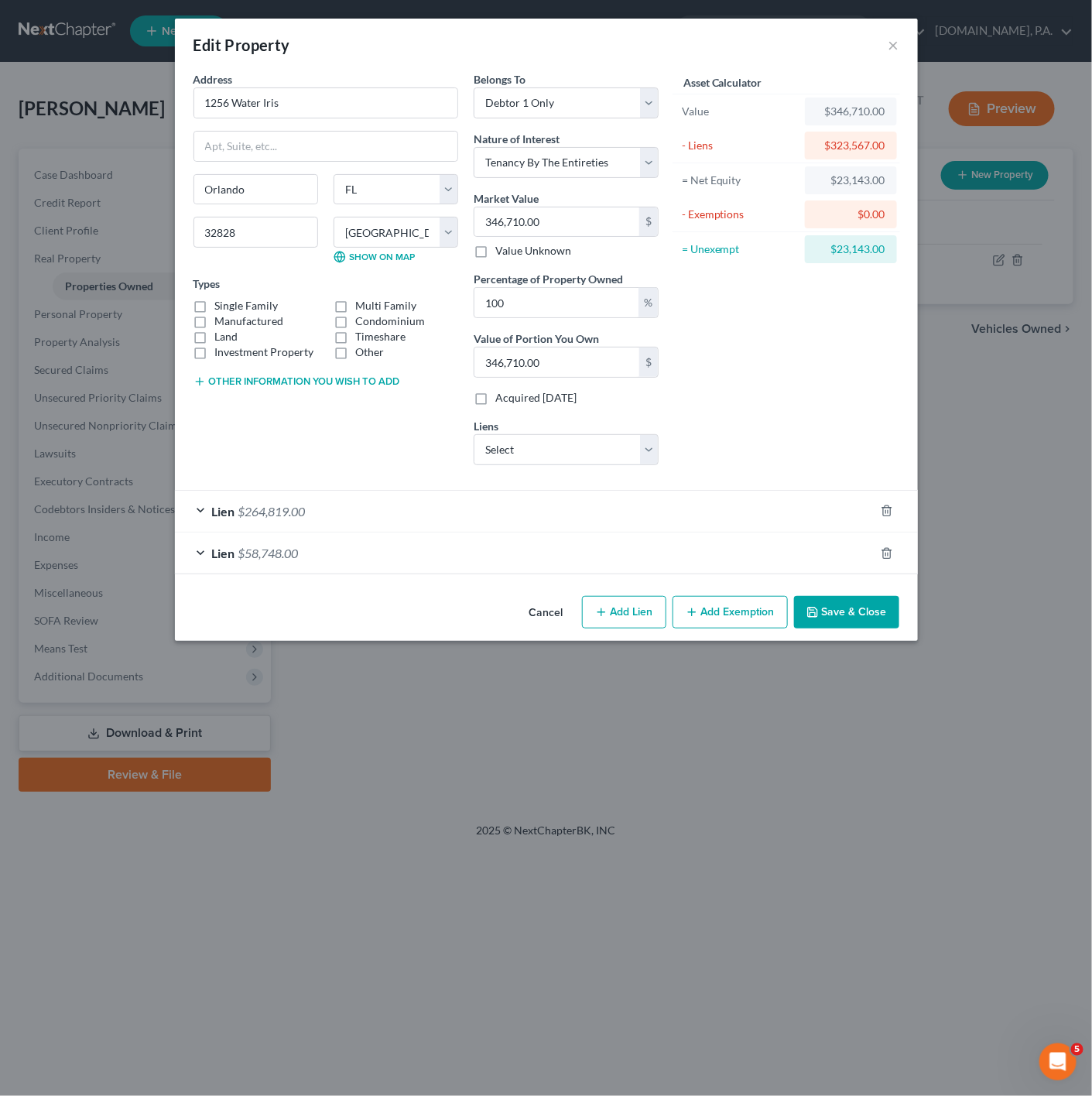
click at [739, 615] on button "Add Exemption" at bounding box center [731, 612] width 116 height 33
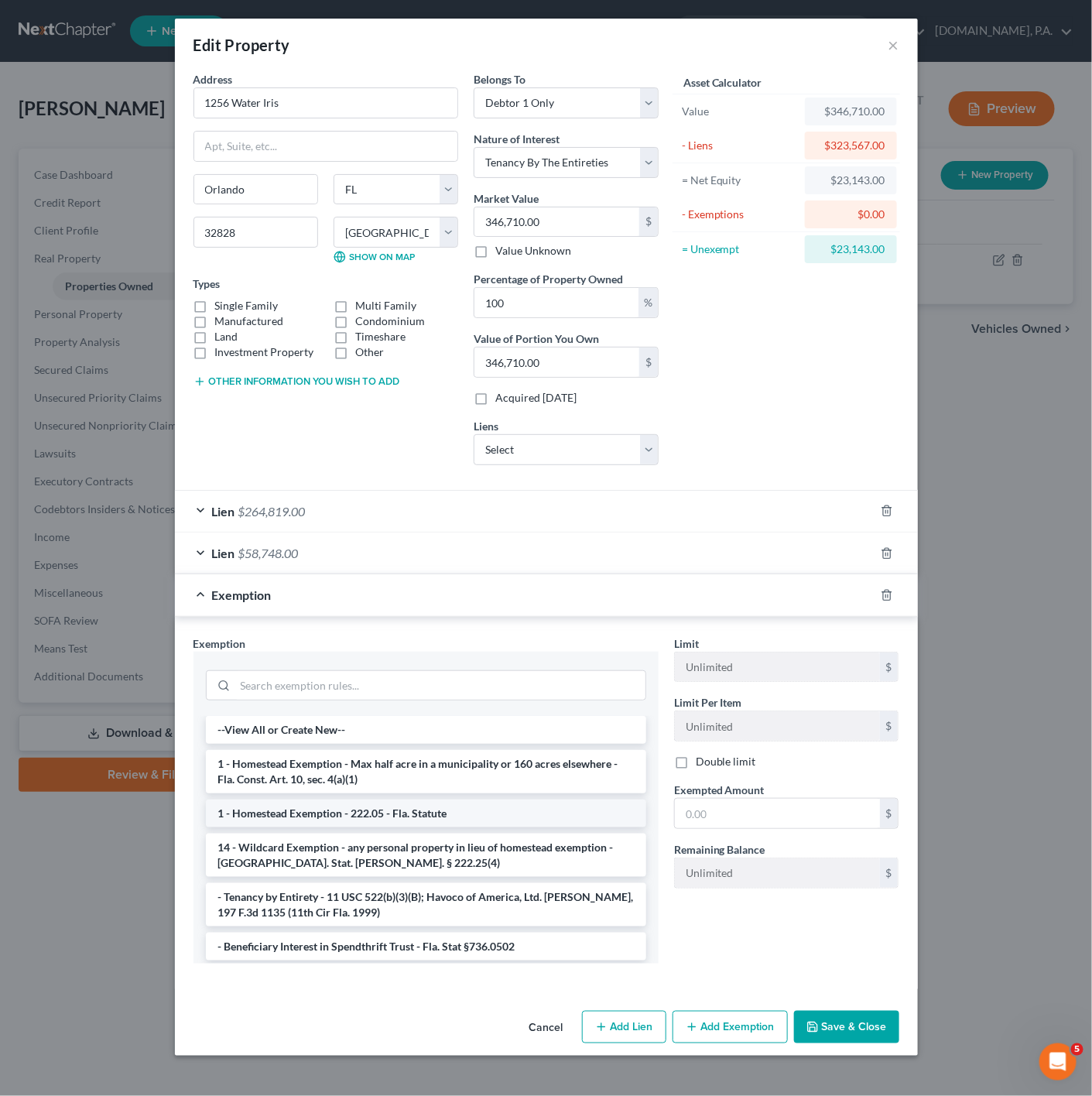
click at [456, 813] on li "1 - Homestead Exemption - 222.05 - Fla. Statute" at bounding box center [426, 814] width 440 height 28
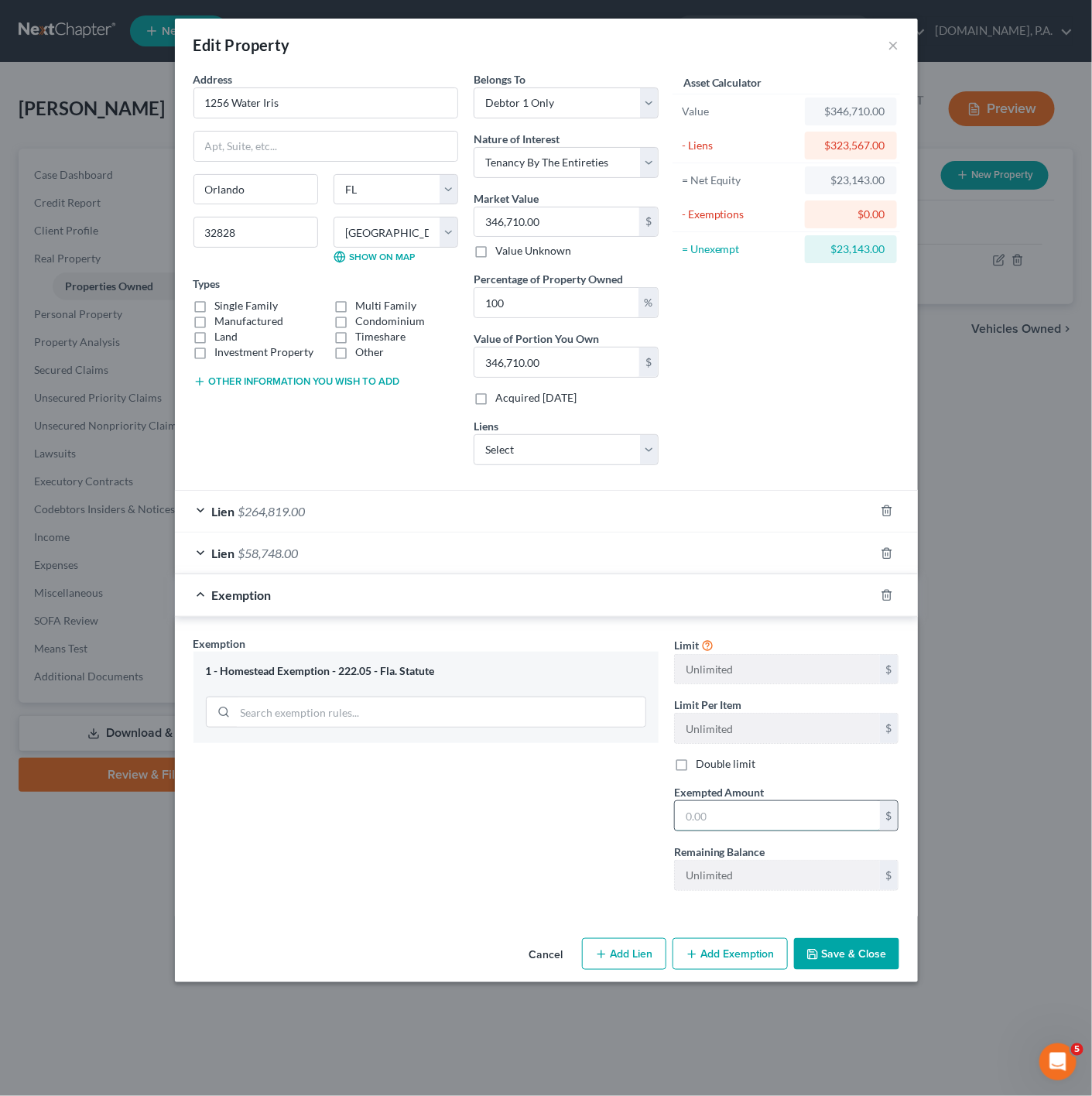
click at [736, 818] on input "text" at bounding box center [777, 815] width 205 height 29
type input "23,143"
click at [544, 879] on div "Exemption Set must be selected for CA. Exemption * 1 - Homestead Exemption - 22…" at bounding box center [426, 769] width 481 height 268
click at [825, 950] on button "Save & Close" at bounding box center [846, 954] width 105 height 33
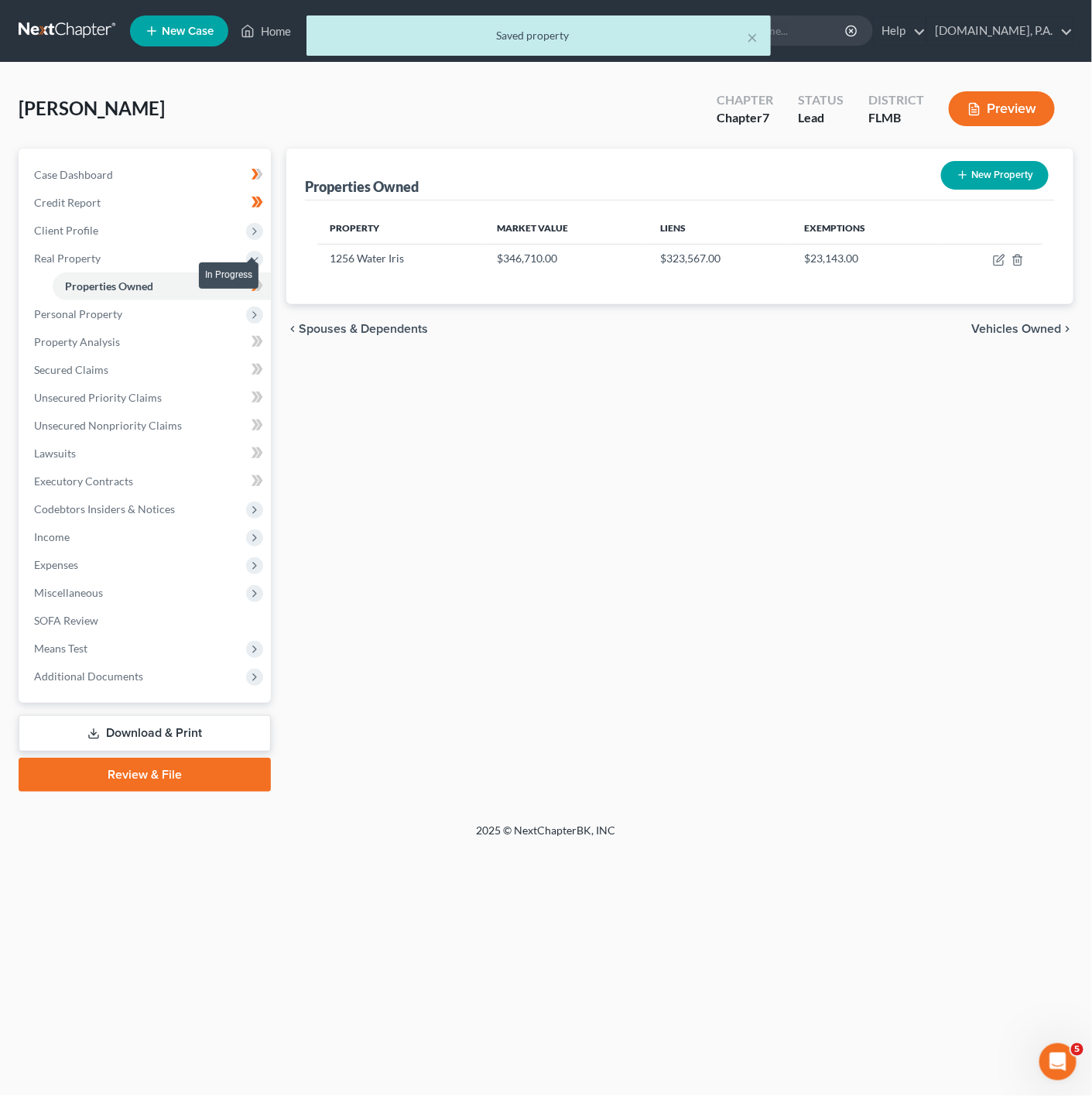
click at [262, 288] on icon at bounding box center [257, 286] width 11 height 20
click at [228, 312] on span "Personal Property" at bounding box center [146, 314] width 249 height 28
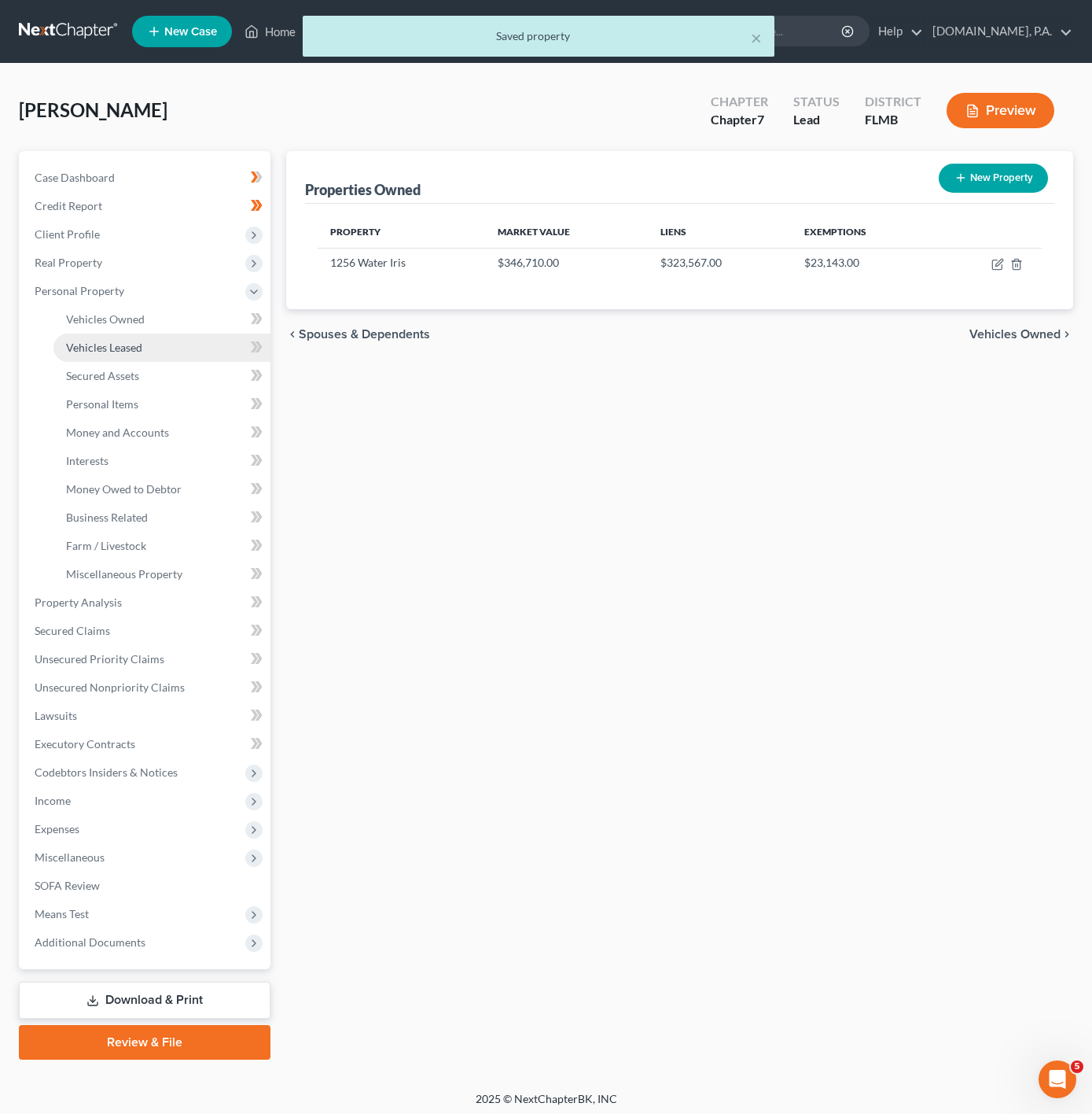
click at [219, 347] on link "Vehicles Leased" at bounding box center [162, 347] width 217 height 28
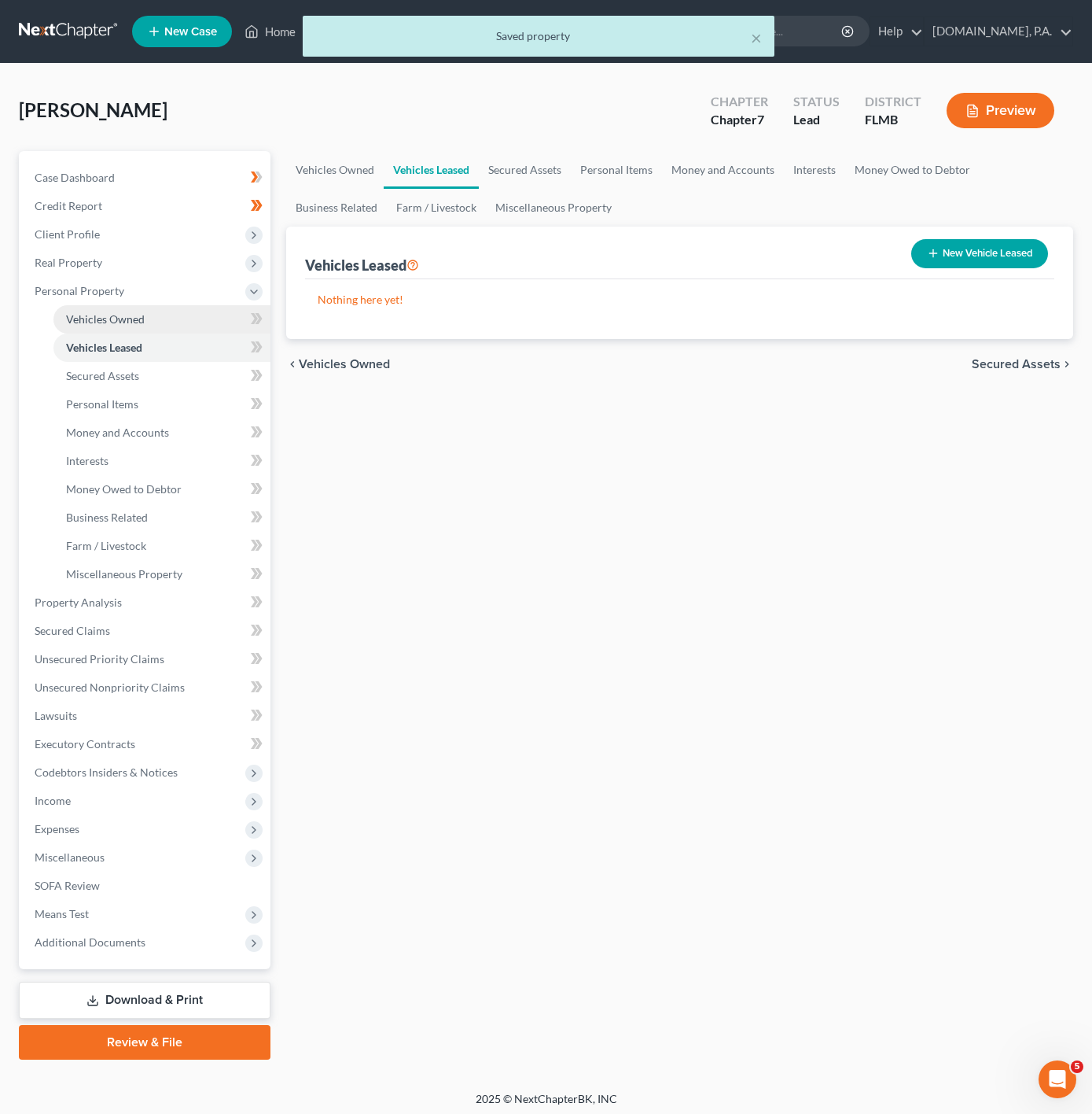
click at [224, 319] on link "Vehicles Owned" at bounding box center [162, 319] width 217 height 28
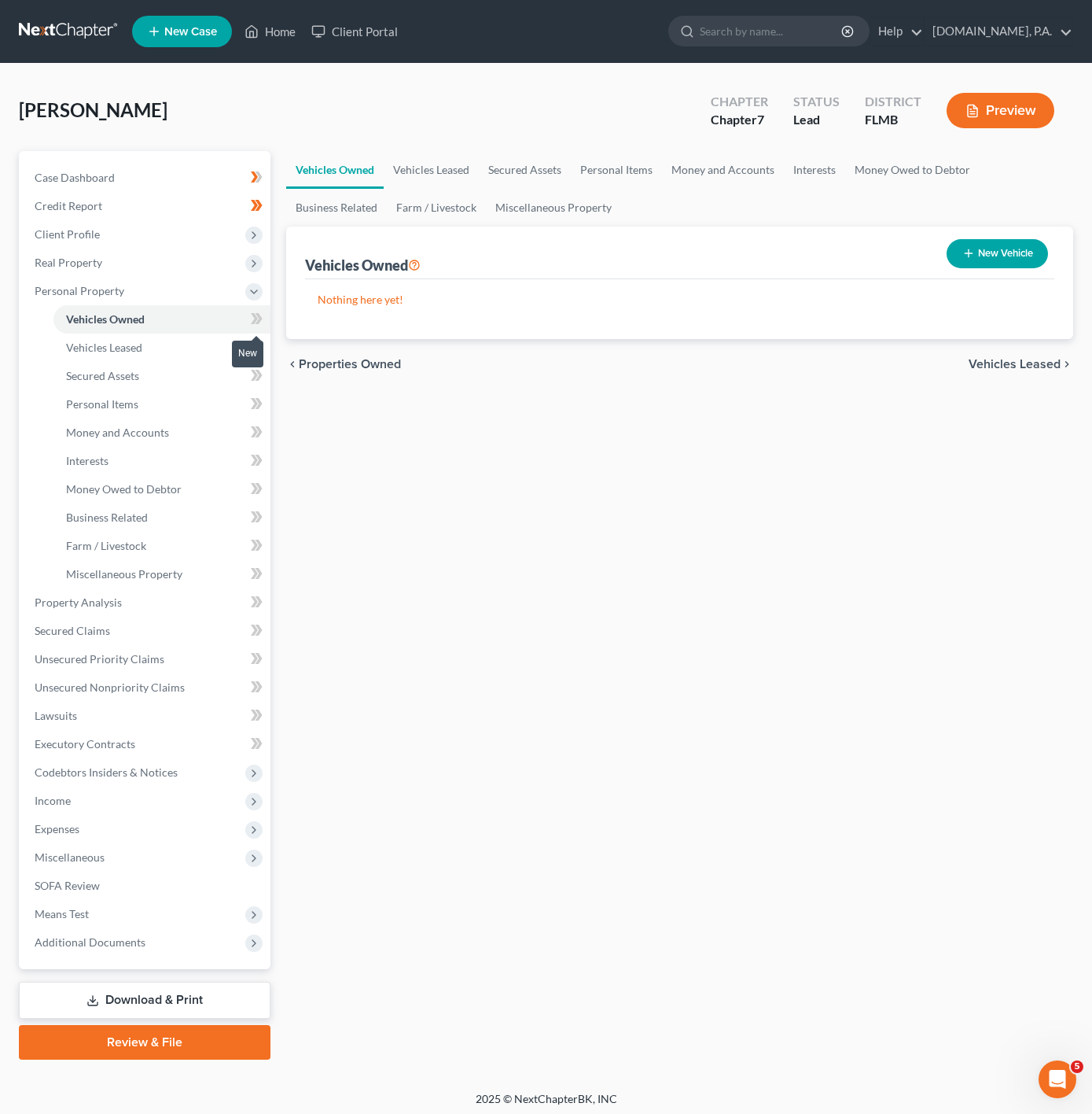
click at [252, 319] on icon at bounding box center [256, 319] width 12 height 20
click at [982, 244] on button "New Vehicle" at bounding box center [997, 253] width 102 height 29
select select "0"
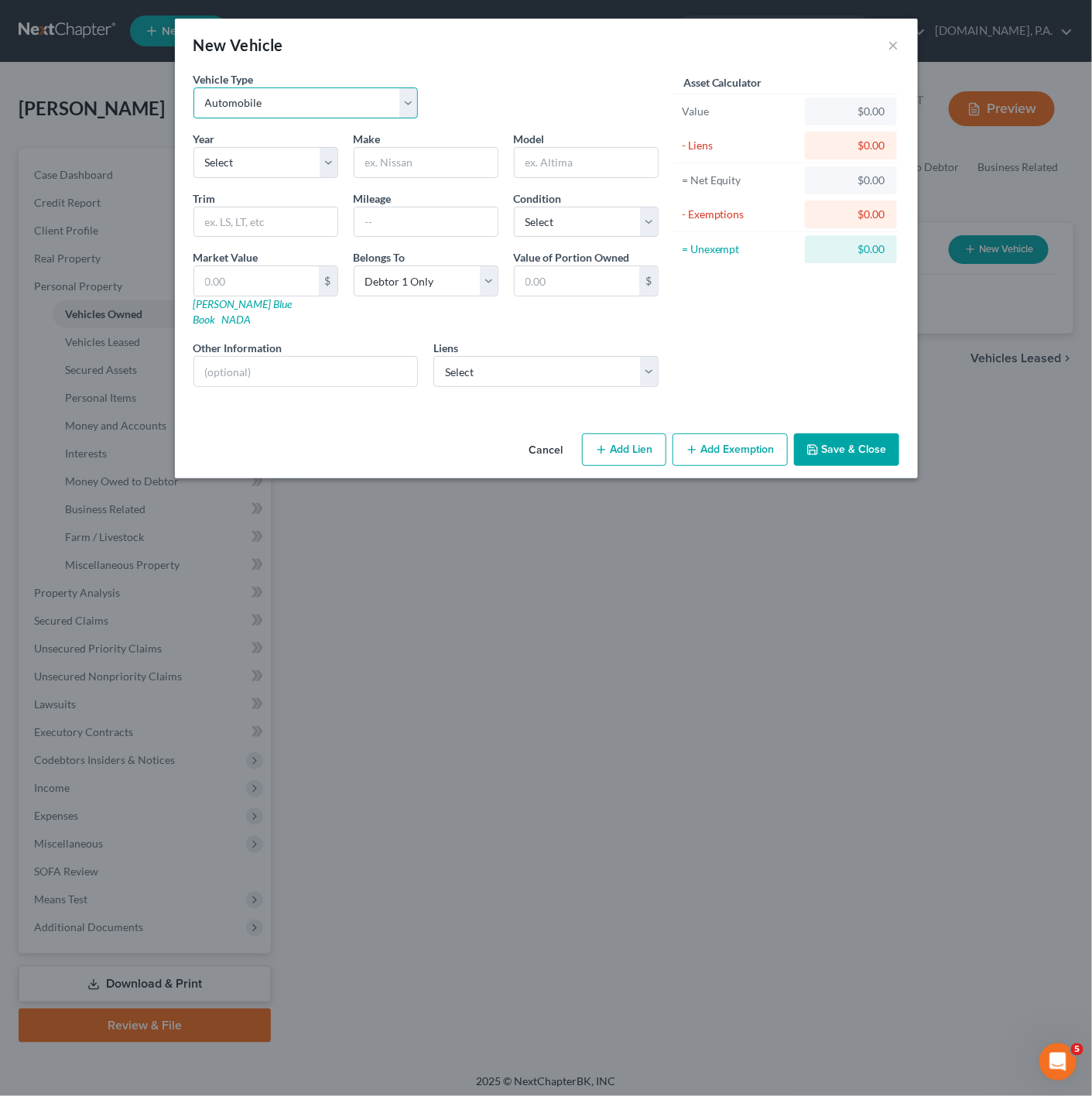
click at [286, 110] on select "Select Automobile Truck Trailer Watercraft Aircraft Motor Home Atv Other Vehicle" at bounding box center [306, 103] width 225 height 31
click at [258, 186] on div "Year Select 2026 2025 2024 2023 2022 2021 2020 2019 2018 2017 2016 2015 2014 20…" at bounding box center [426, 265] width 481 height 269
click at [309, 153] on select "Select 2026 2025 2024 2023 2022 2021 2020 2019 2018 2017 2016 2015 2014 2013 20…" at bounding box center [266, 163] width 145 height 31
select select "7"
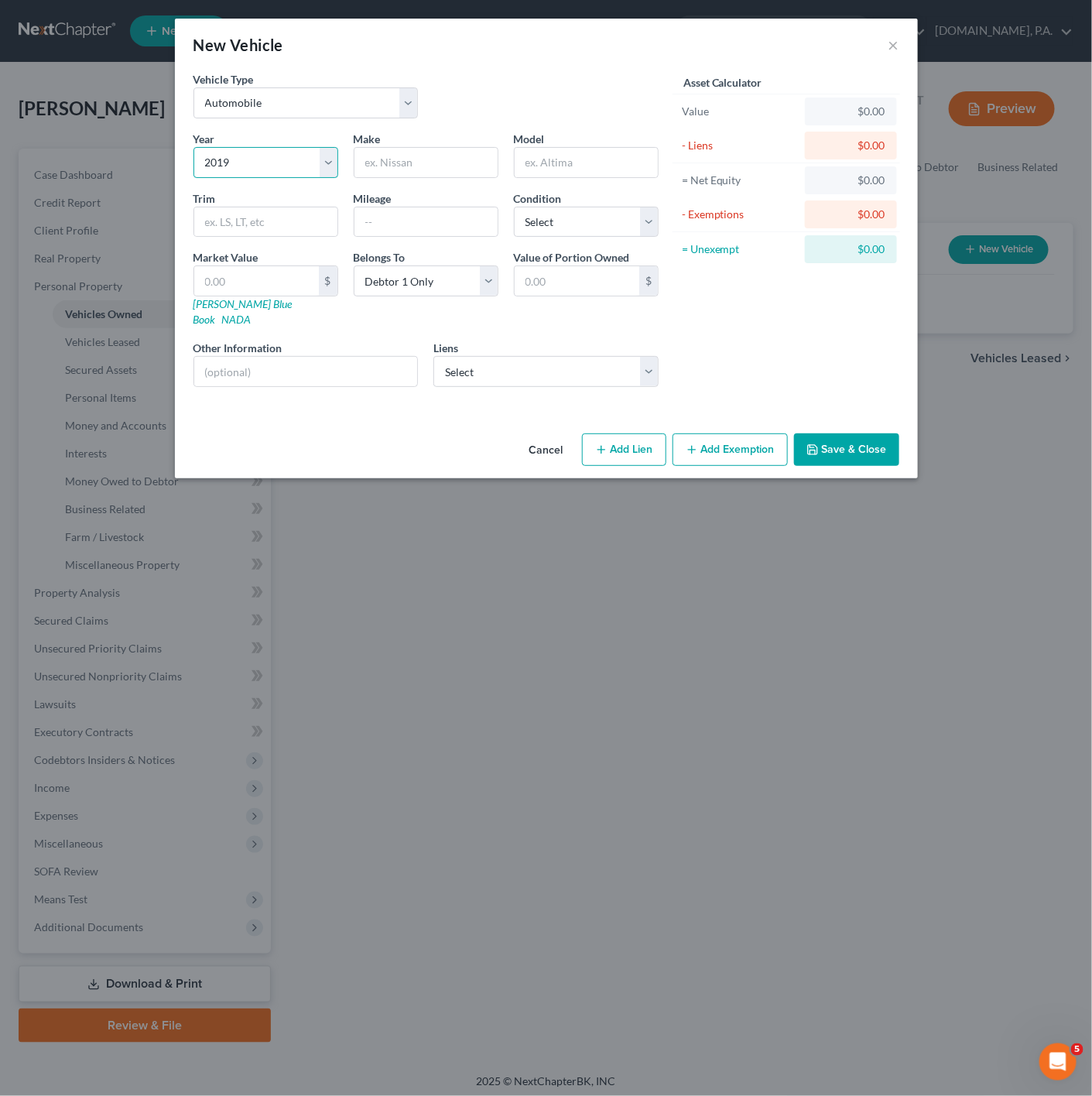
click at [194, 147] on select "Select 2026 2025 2024 2023 2022 2021 2020 2019 2018 2017 2016 2015 2014 2013 20…" at bounding box center [266, 163] width 145 height 31
click at [298, 210] on input "text" at bounding box center [266, 222] width 143 height 29
click at [382, 181] on div "Year Select 2026 2025 2024 2023 2022 2021 2020 2019 2018 2017 2016 2015 2014 20…" at bounding box center [426, 265] width 481 height 269
click at [397, 166] on input "text" at bounding box center [426, 163] width 143 height 29
click at [393, 155] on input "text" at bounding box center [426, 163] width 143 height 29
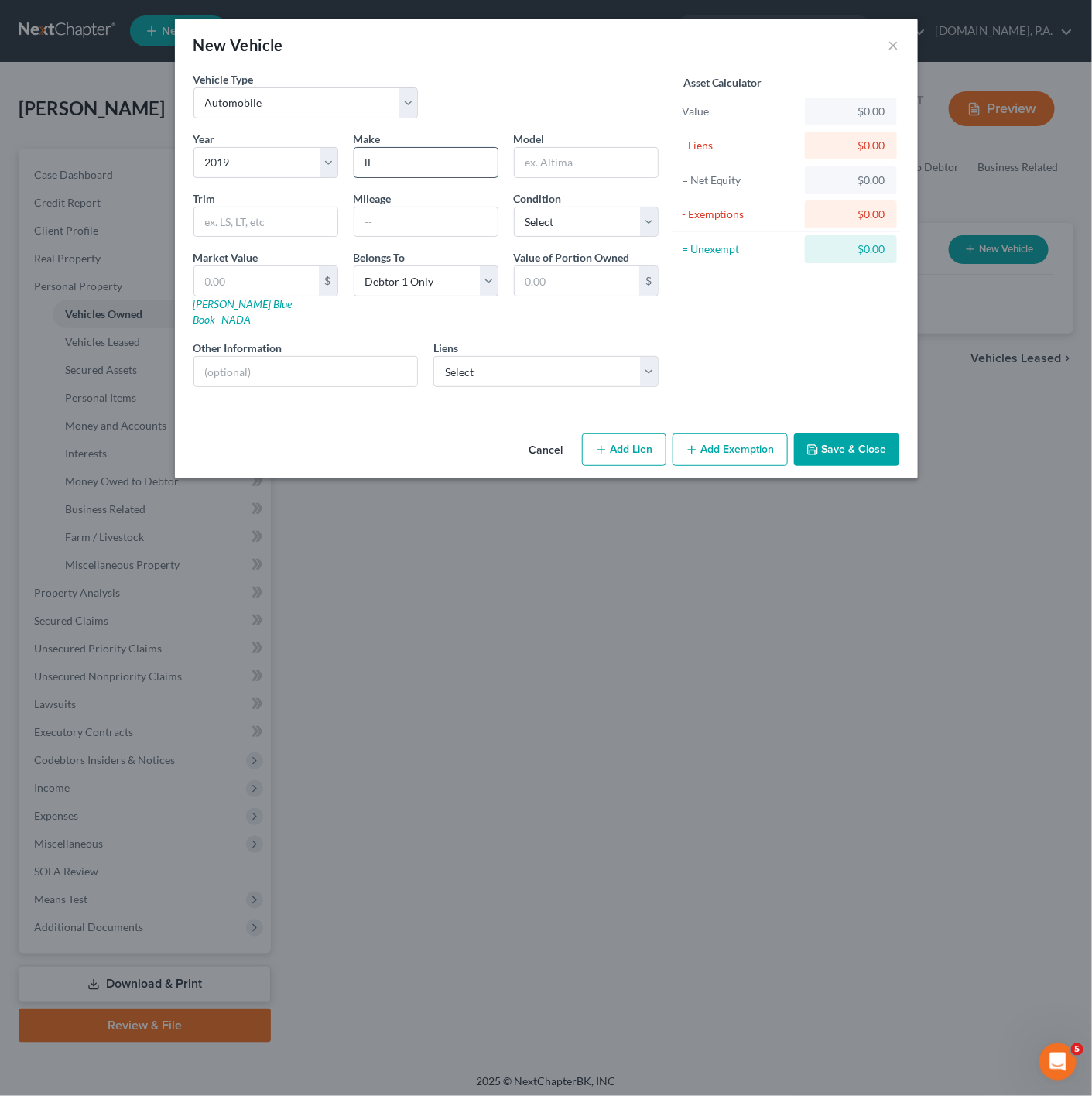
type input "l"
type input "Lexus"
click at [550, 170] on input "text" at bounding box center [587, 163] width 143 height 29
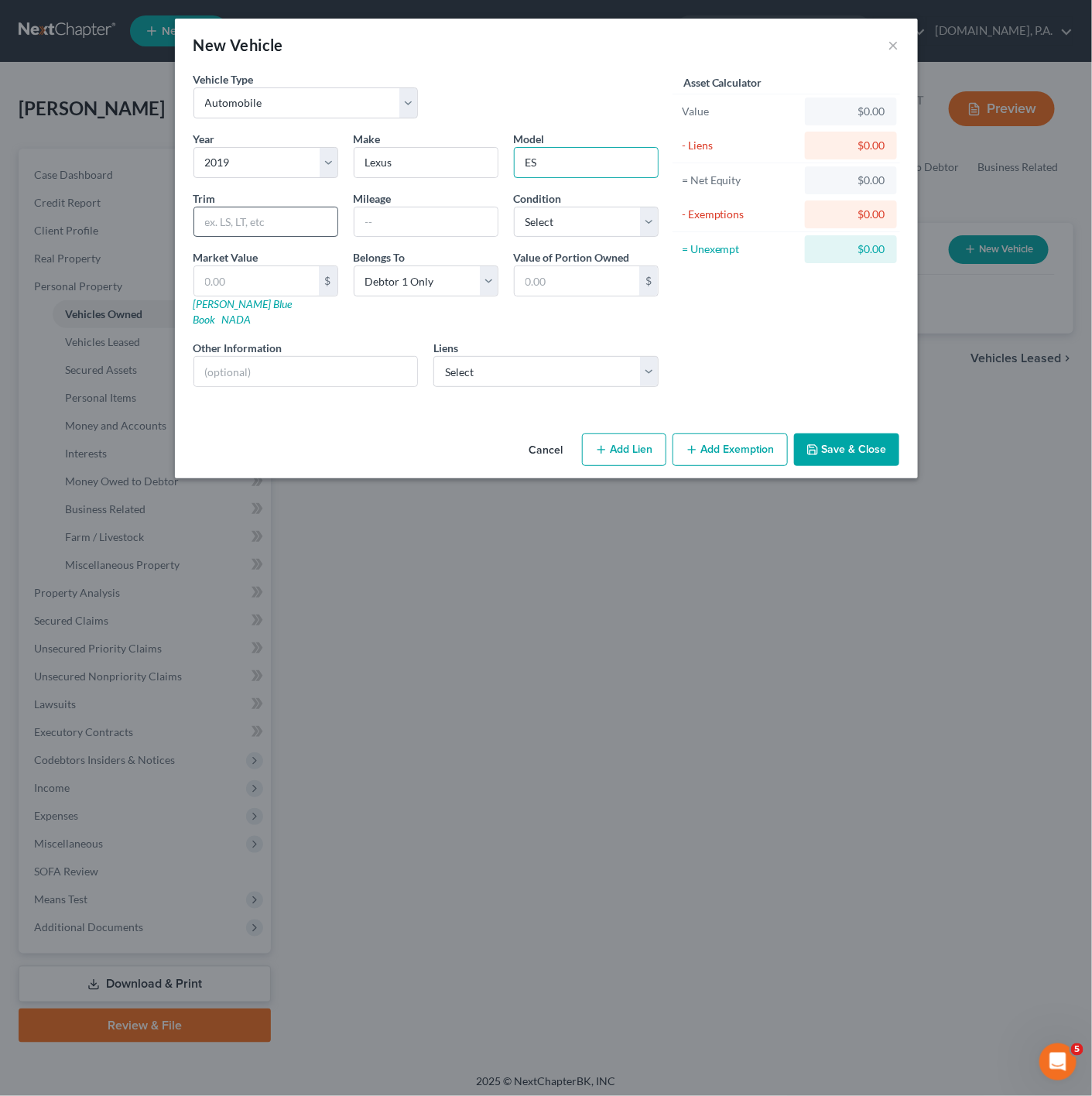
type input "ES"
click at [245, 219] on input "text" at bounding box center [266, 222] width 143 height 29
type input "350 BASE"
click at [325, 247] on div "Year Select 2026 2025 2024 2023 2022 2021 2020 2019 2018 2017 2016 2015 2014 20…" at bounding box center [426, 265] width 481 height 269
click at [299, 163] on select "Select 2026 2025 2024 2023 2022 2021 2020 2019 2018 2017 2016 2015 2014 2013 20…" at bounding box center [266, 163] width 145 height 31
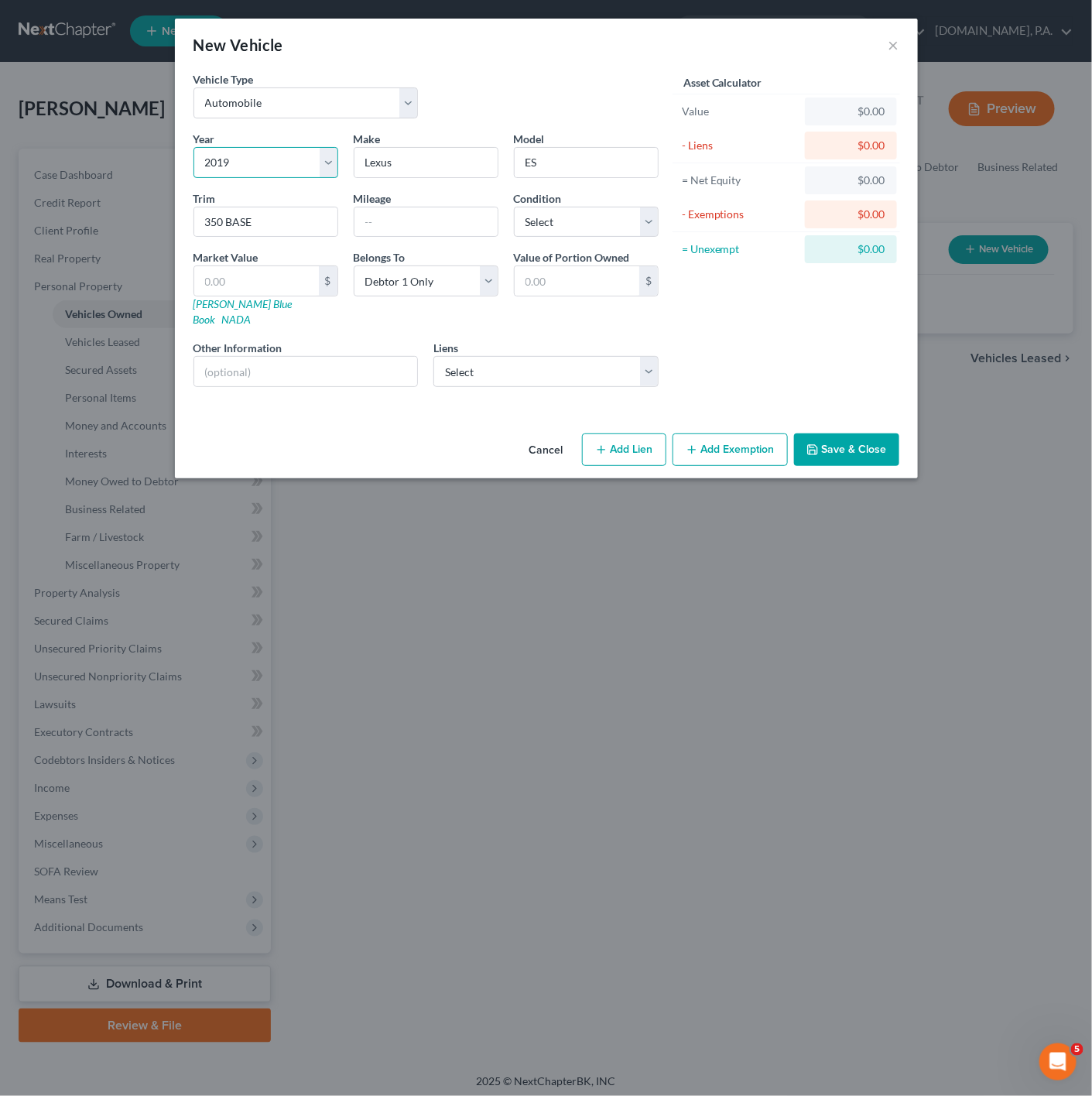
click at [299, 163] on select "Select 2026 2025 2024 2023 2022 2021 2020 2019 2018 2017 2016 2015 2014 2013 20…" at bounding box center [266, 163] width 145 height 31
drag, startPoint x: 436, startPoint y: 167, endPoint x: 354, endPoint y: 153, distance: 83.2
click at [355, 153] on input "Lexus" at bounding box center [426, 163] width 143 height 29
type input "Toyota"
drag, startPoint x: 574, startPoint y: 172, endPoint x: 516, endPoint y: 166, distance: 58.3
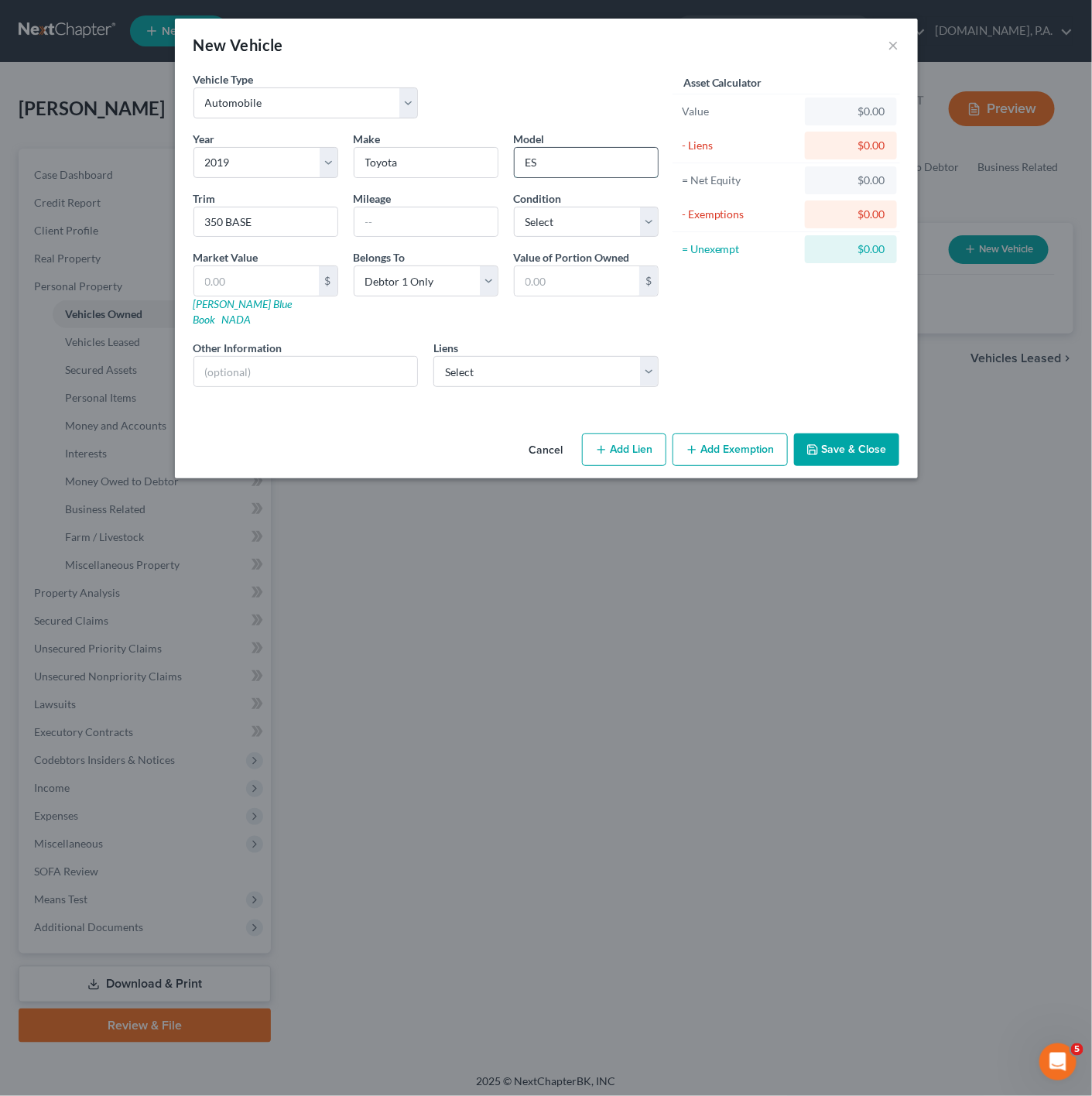
click at [516, 166] on input "ES" at bounding box center [587, 163] width 143 height 29
type input "Camry"
drag, startPoint x: 279, startPoint y: 221, endPoint x: 163, endPoint y: 195, distance: 118.9
click at [163, 195] on div "New Vehicle × Vehicle Type Select Automobile Truck Trailer Watercraft Aircraft …" at bounding box center [546, 548] width 1092 height 1096
type input "LE"
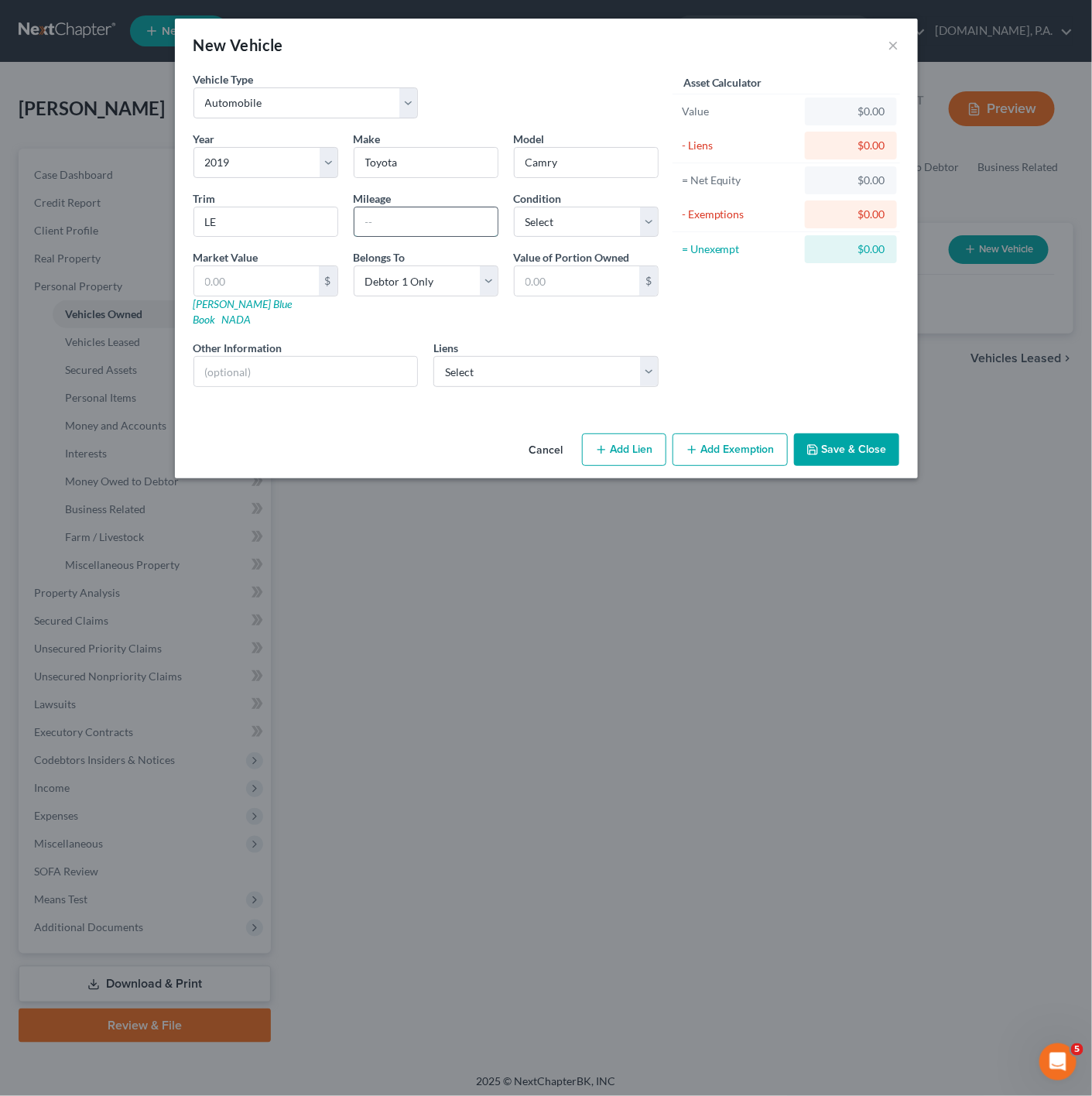
click at [379, 225] on input "text" at bounding box center [426, 222] width 143 height 29
click at [536, 229] on select "Select Excellent Very Good Good Fair Poor" at bounding box center [587, 222] width 145 height 31
select select "3"
click at [514, 207] on select "Select Excellent Very Good Good Fair Poor" at bounding box center [587, 222] width 145 height 31
click at [277, 273] on input "text" at bounding box center [256, 281] width 124 height 29
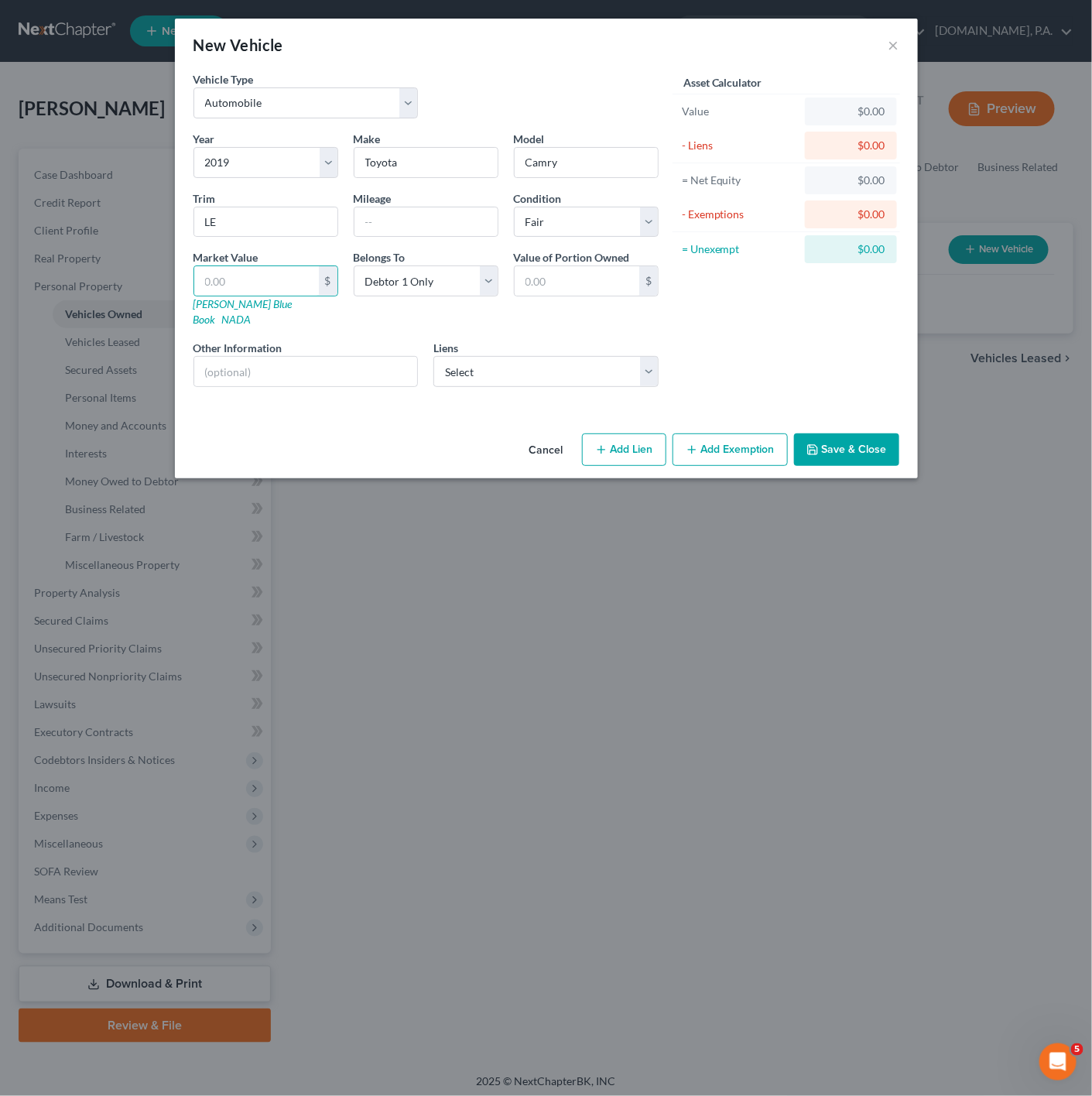
click at [714, 319] on div "Asset Calculator Value $0.00 - Liens $0.00 = Net Equity $0.00 - Exemptions $0.0…" at bounding box center [787, 235] width 241 height 328
click at [363, 391] on div "Vehicle Type Select Automobile Truck Trailer Watercraft Aircraft Motor Home Atv…" at bounding box center [546, 250] width 743 height 356
click at [346, 382] on div "Year Select 2026 2025 2024 2023 2022 2021 2020 2019 2018 2017 2016 2015 2014 20…" at bounding box center [426, 265] width 481 height 269
click at [339, 374] on div at bounding box center [306, 372] width 225 height 31
click at [333, 369] on input "text" at bounding box center [306, 371] width 224 height 29
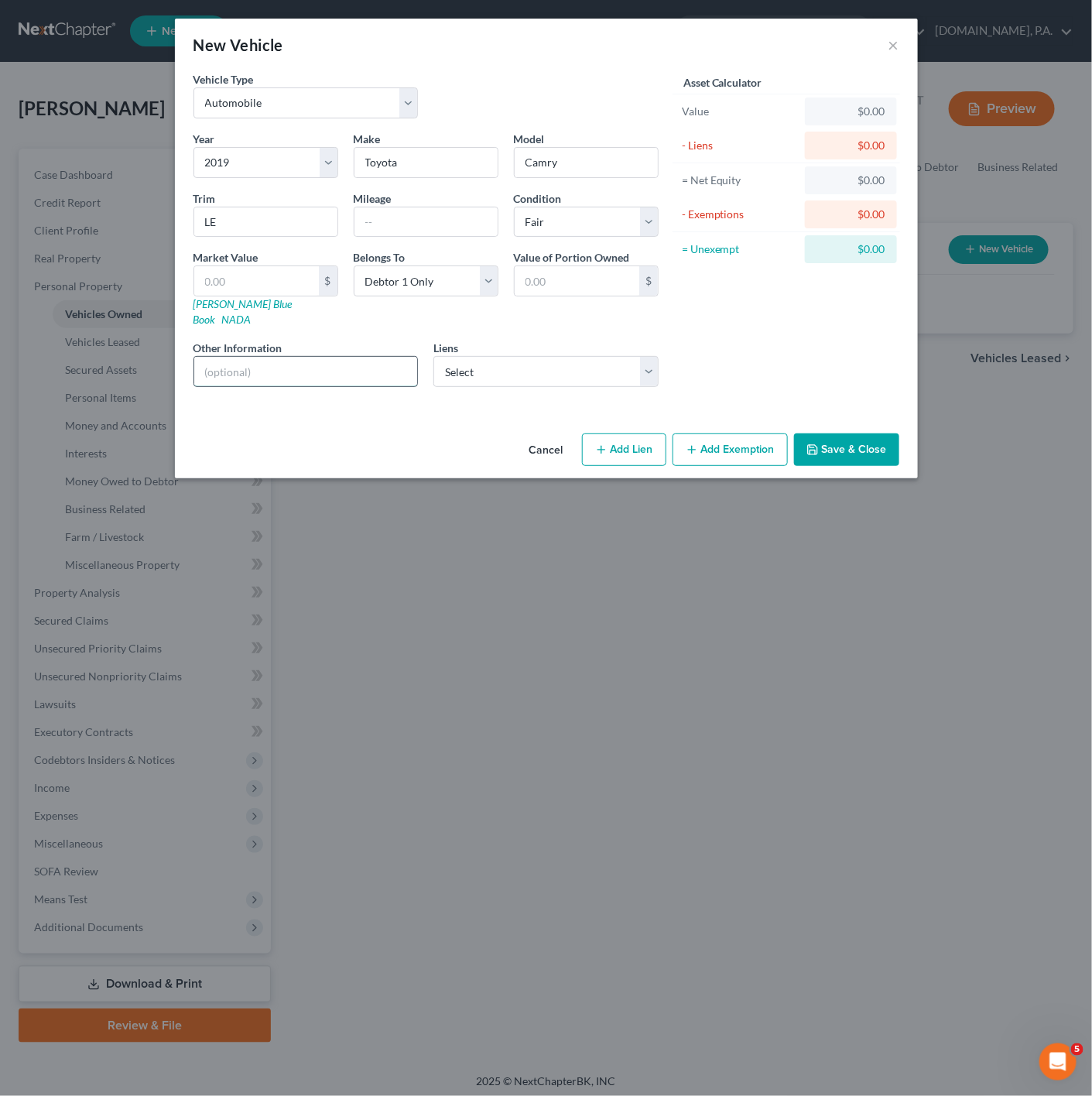
paste input "VIN: 4T1B11HK4KU207760"
type input "VIN: 4T1B11HK4KU207760"
click at [630, 356] on select "Select Pentagon Fcu - $12,172.00 Cap One Auto - $0.00 Central Loan - $0.00 Flag…" at bounding box center [546, 372] width 225 height 31
select select "0"
click at [434, 356] on select "Select Pentagon Fcu - $12,172.00 Cap One Auto - $0.00 Central Loan - $0.00 Flag…" at bounding box center [546, 372] width 225 height 31
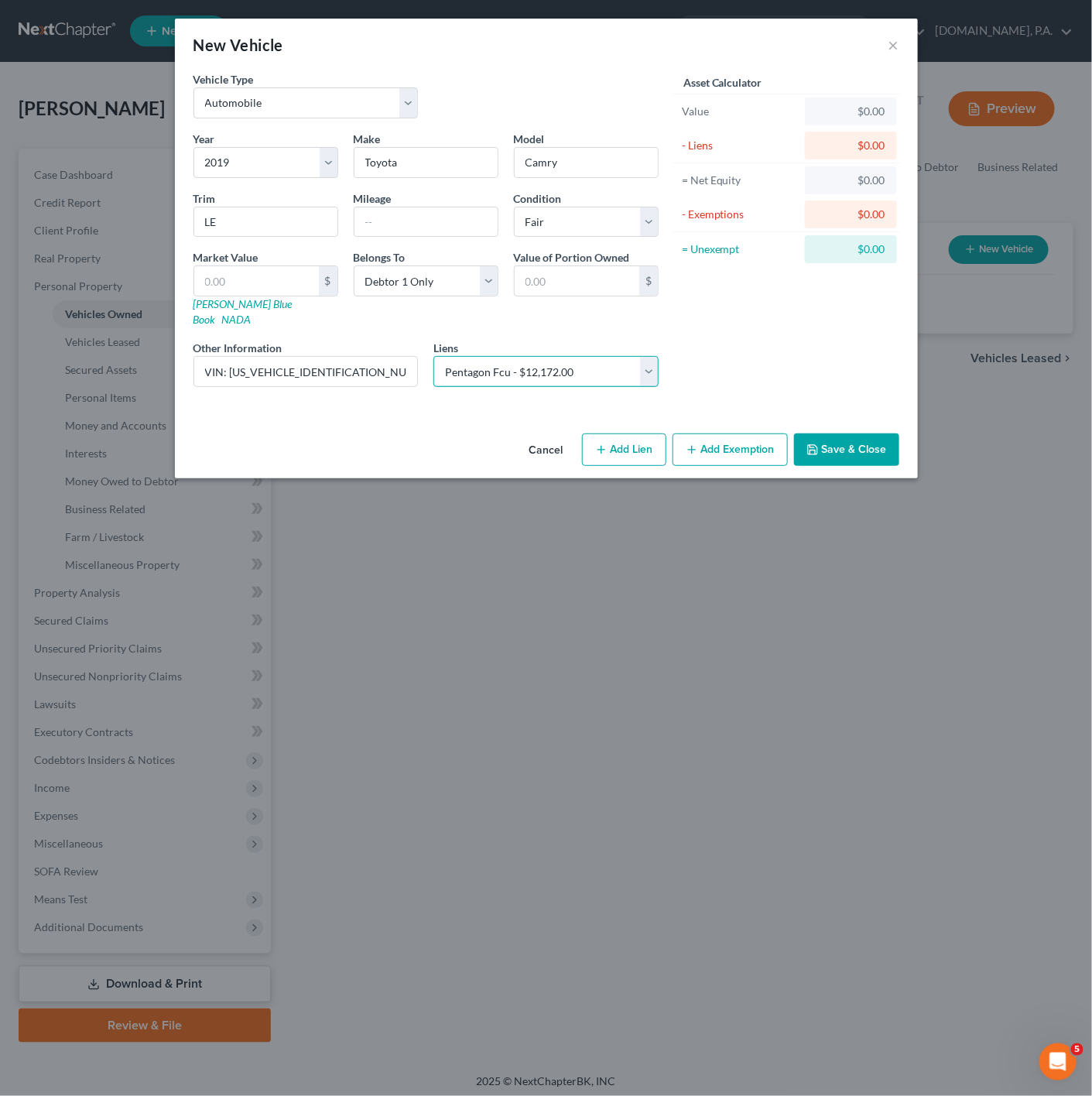
select select
select select "48"
select select "0"
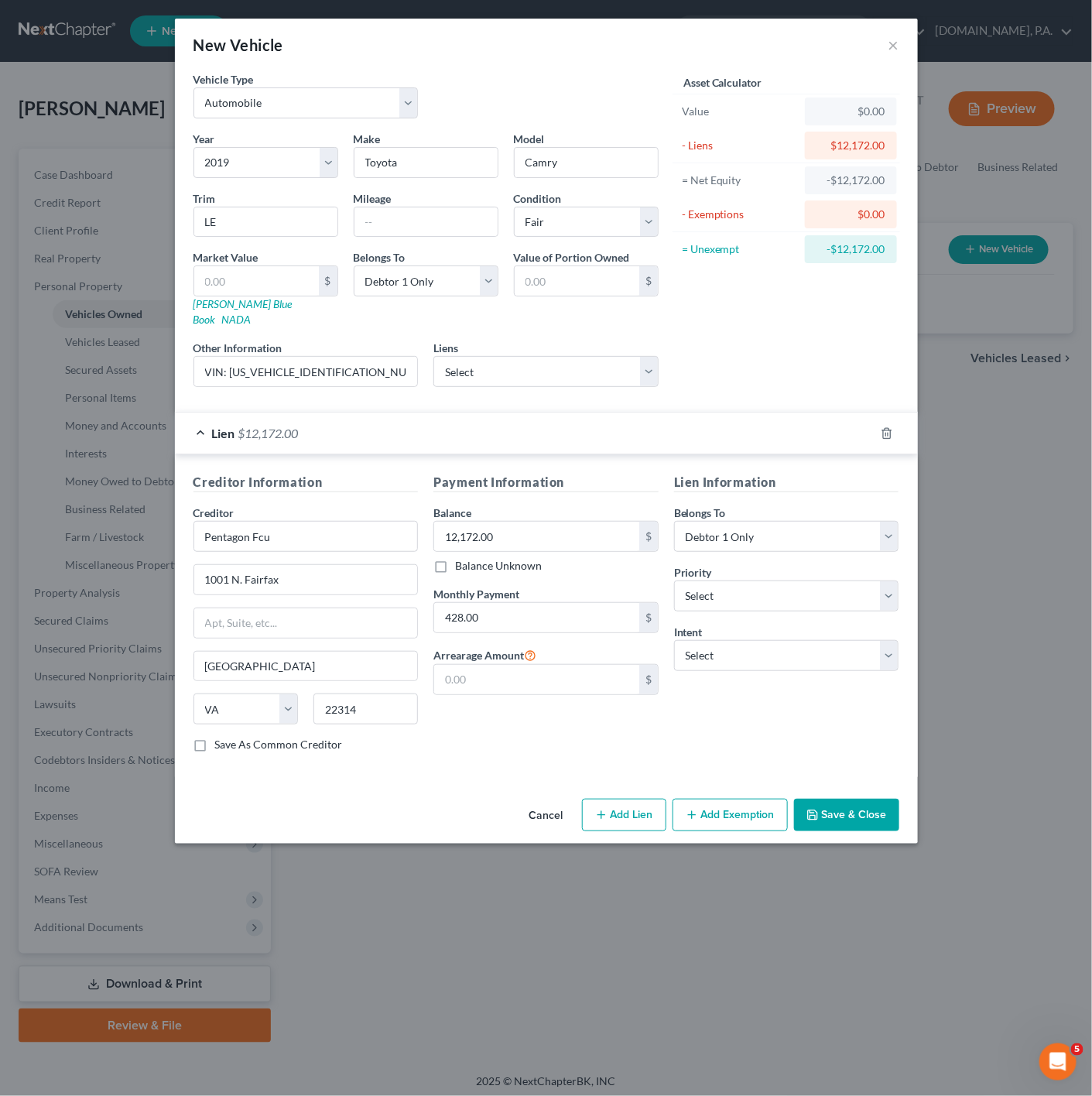
click at [644, 430] on div "Lien $12,172.00" at bounding box center [525, 433] width 700 height 41
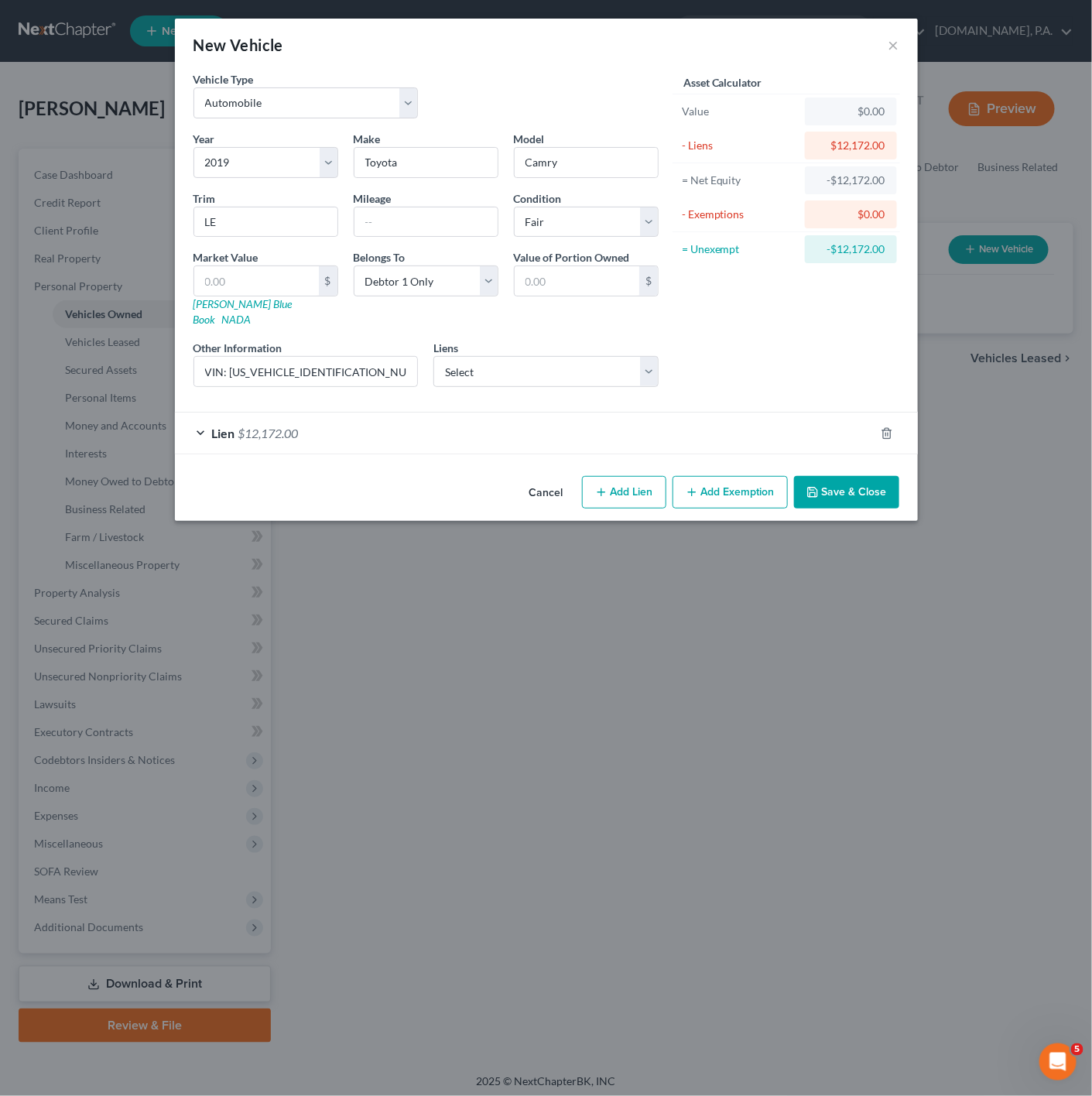
click at [864, 490] on button "Save & Close" at bounding box center [846, 492] width 105 height 33
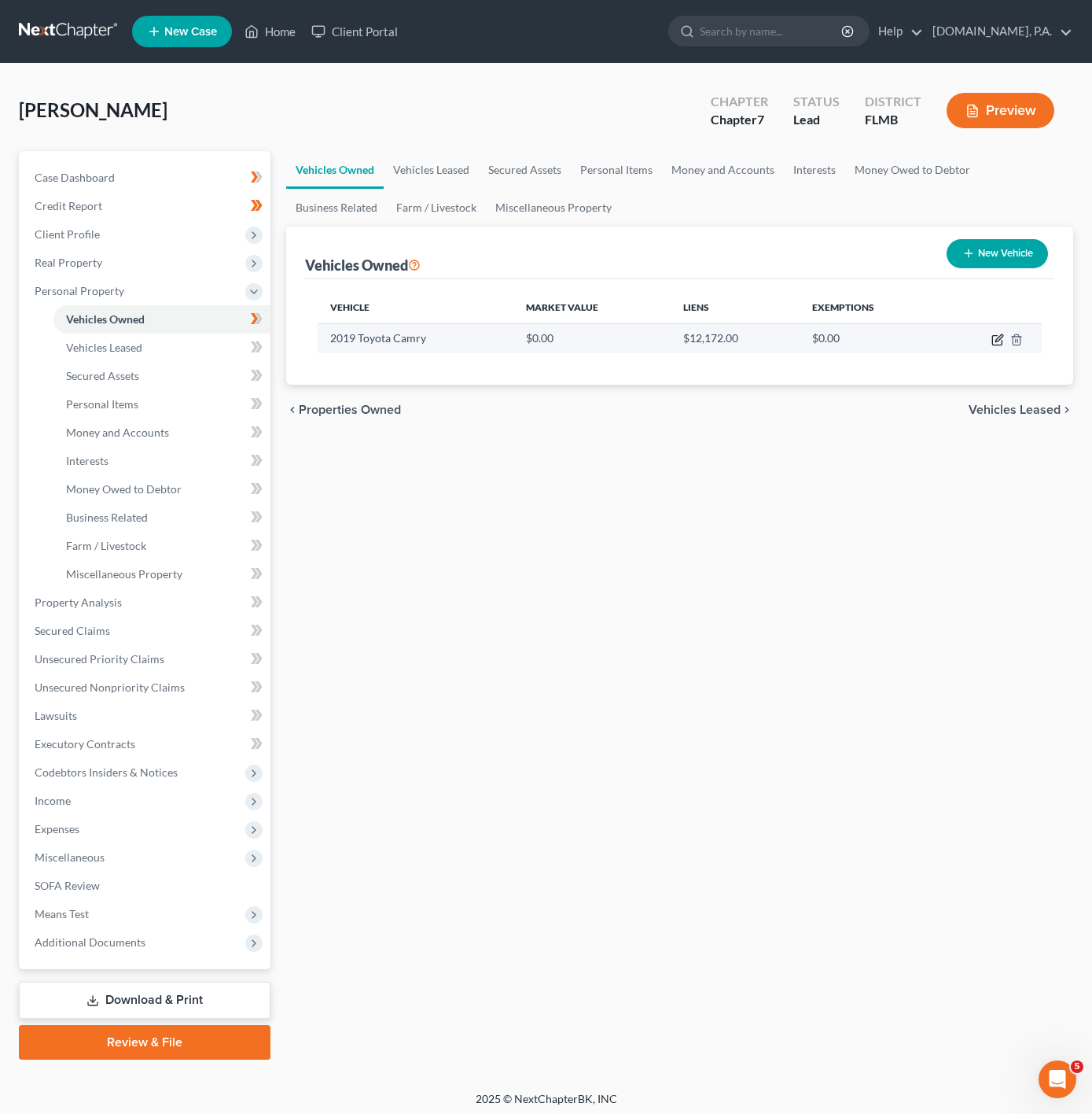
click at [1000, 341] on icon "button" at bounding box center [997, 339] width 12 height 12
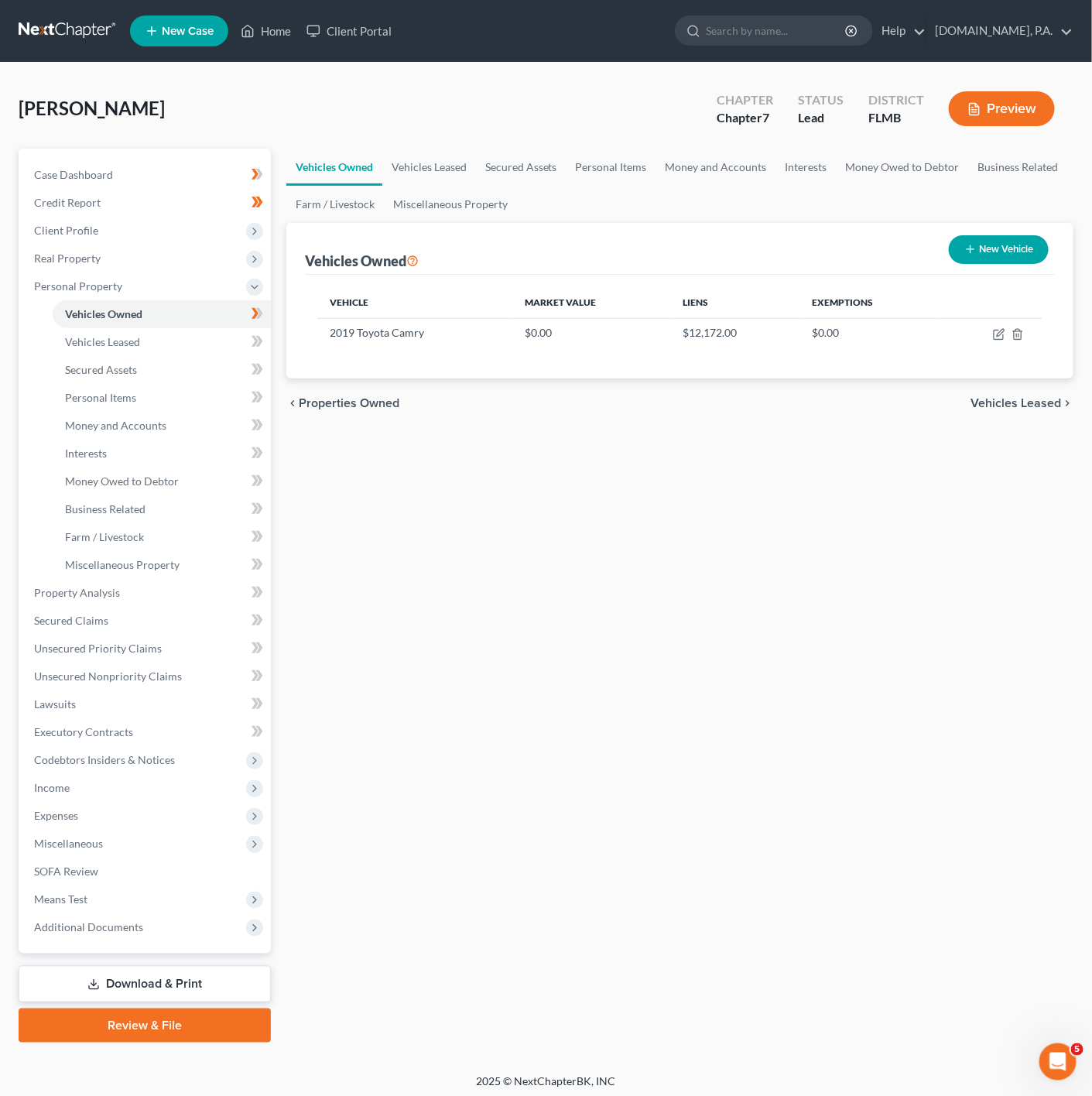
select select "0"
select select "7"
select select "3"
select select "0"
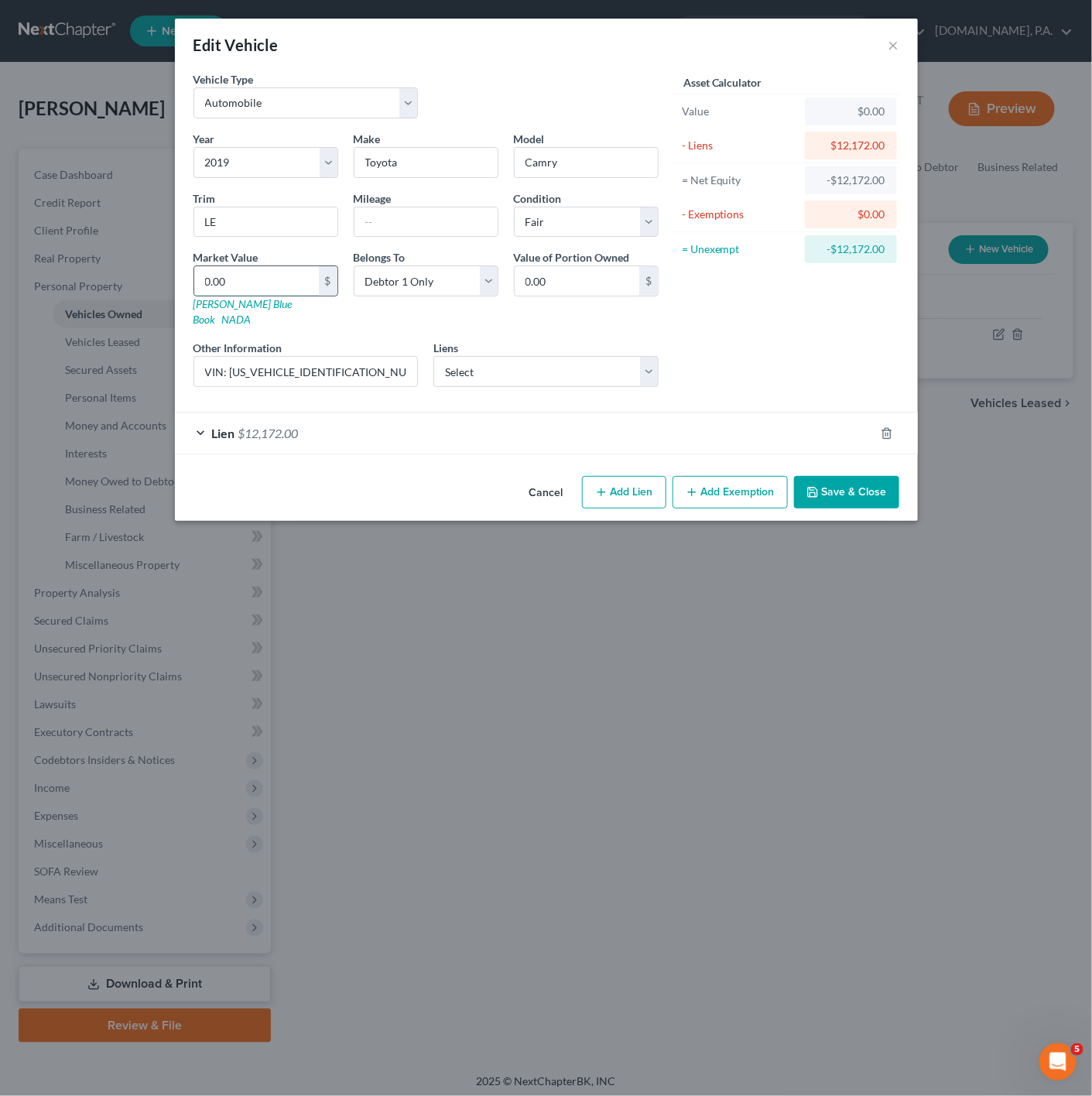
click at [277, 272] on input "0.00" at bounding box center [256, 281] width 124 height 29
paste input "10,2"
type input "10,200"
type input "10,200.00"
type input "10,200"
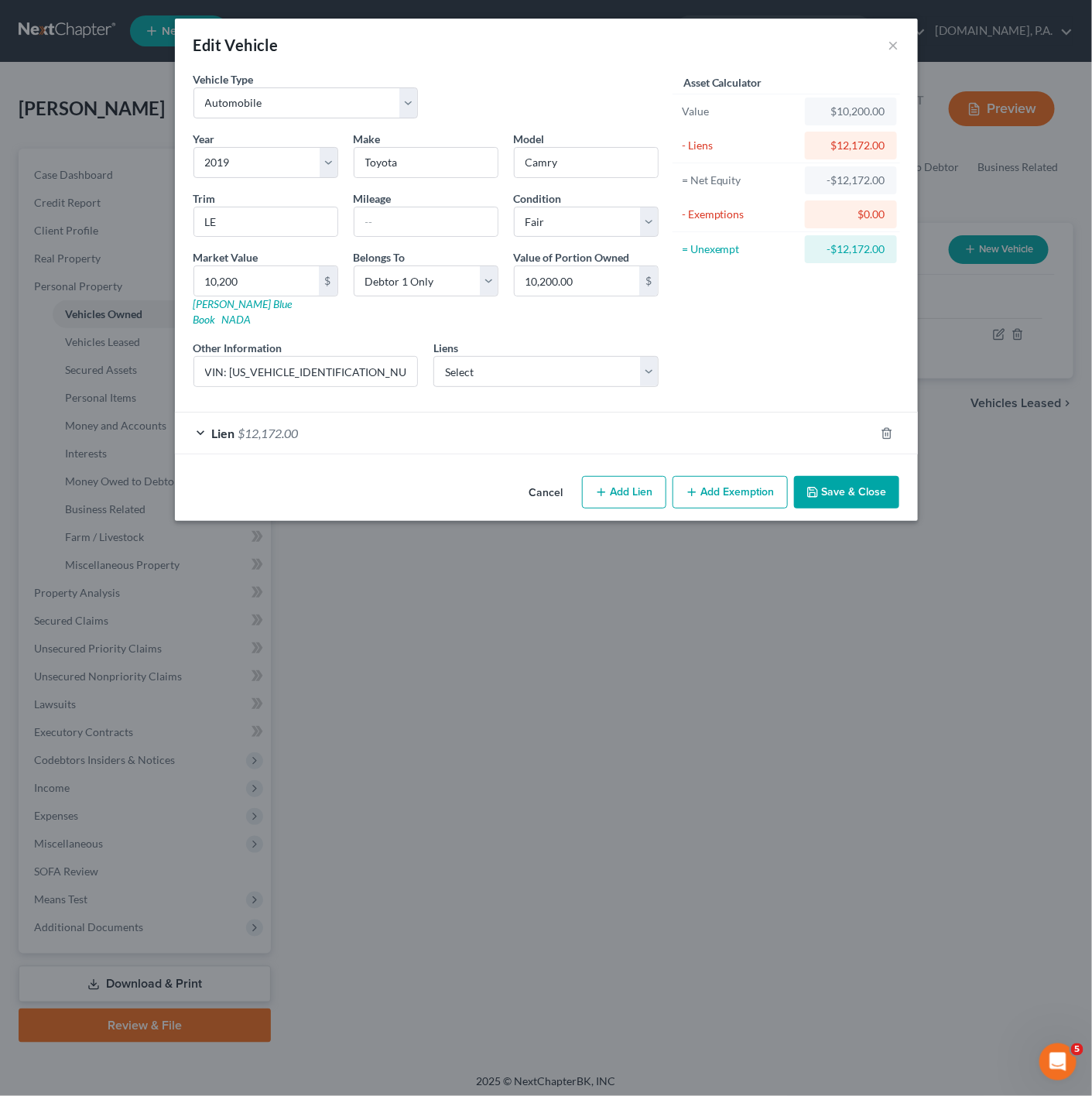
click at [727, 370] on div "Asset Calculator Value $10,200.00 - Liens $12,172.00 = Net Equity -$12,172.00 -…" at bounding box center [787, 235] width 241 height 328
click at [863, 483] on button "Save & Close" at bounding box center [846, 492] width 105 height 33
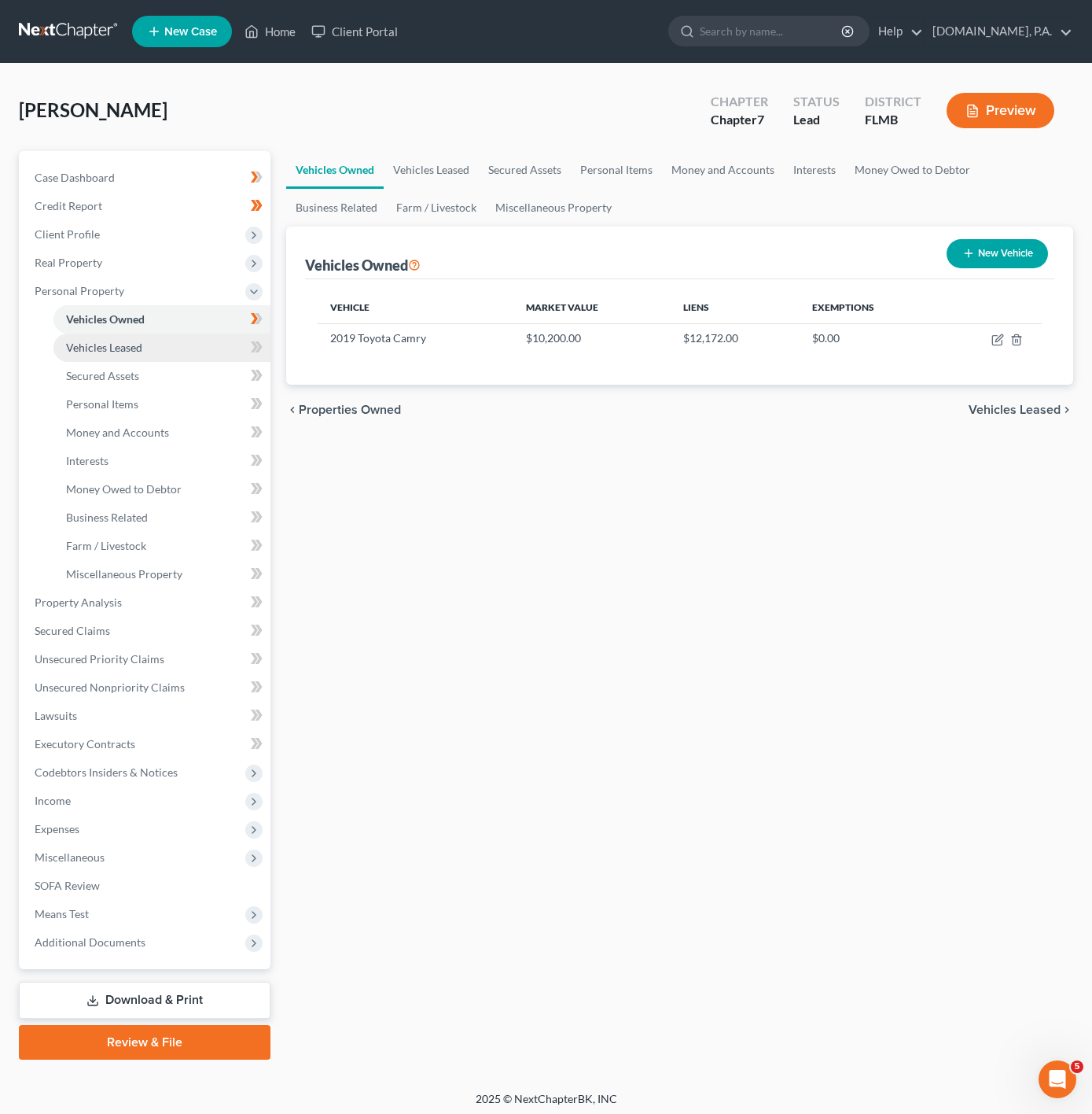
click at [205, 346] on link "Vehicles Leased" at bounding box center [162, 347] width 217 height 28
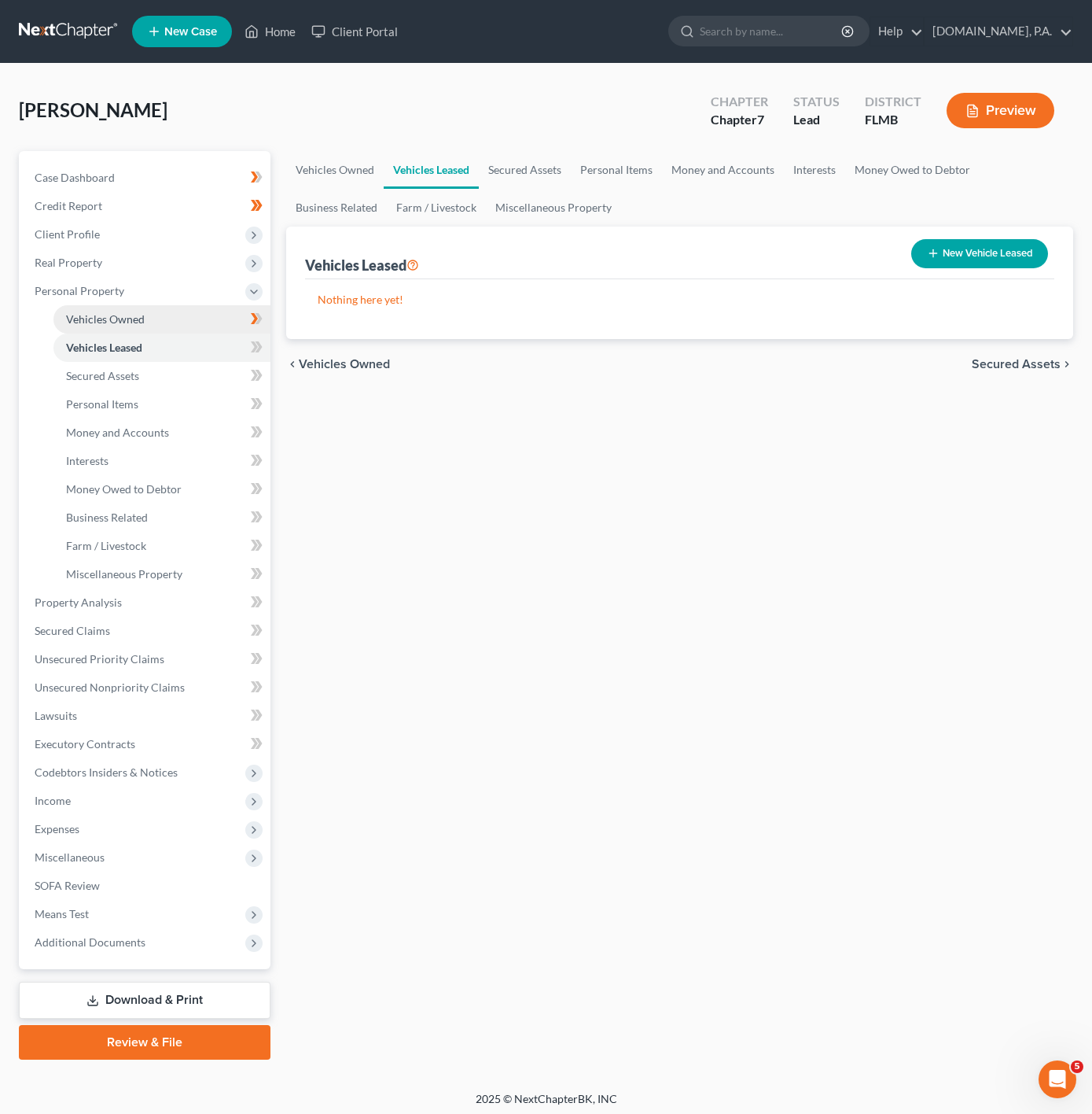
click at [152, 329] on link "Vehicles Owned" at bounding box center [162, 319] width 217 height 28
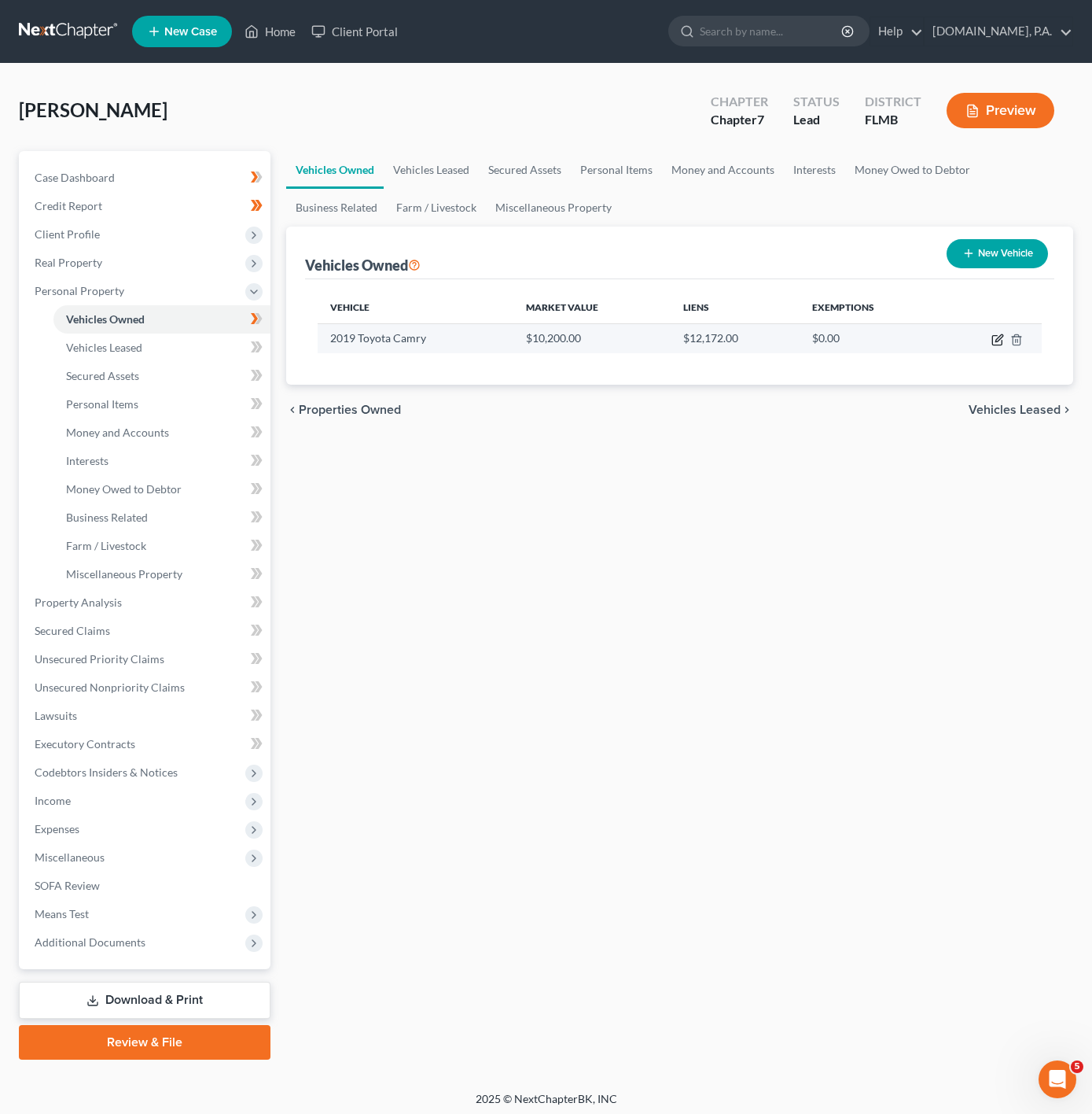
click at [1001, 340] on icon "button" at bounding box center [997, 339] width 12 height 12
select select "0"
select select "7"
select select "3"
select select "0"
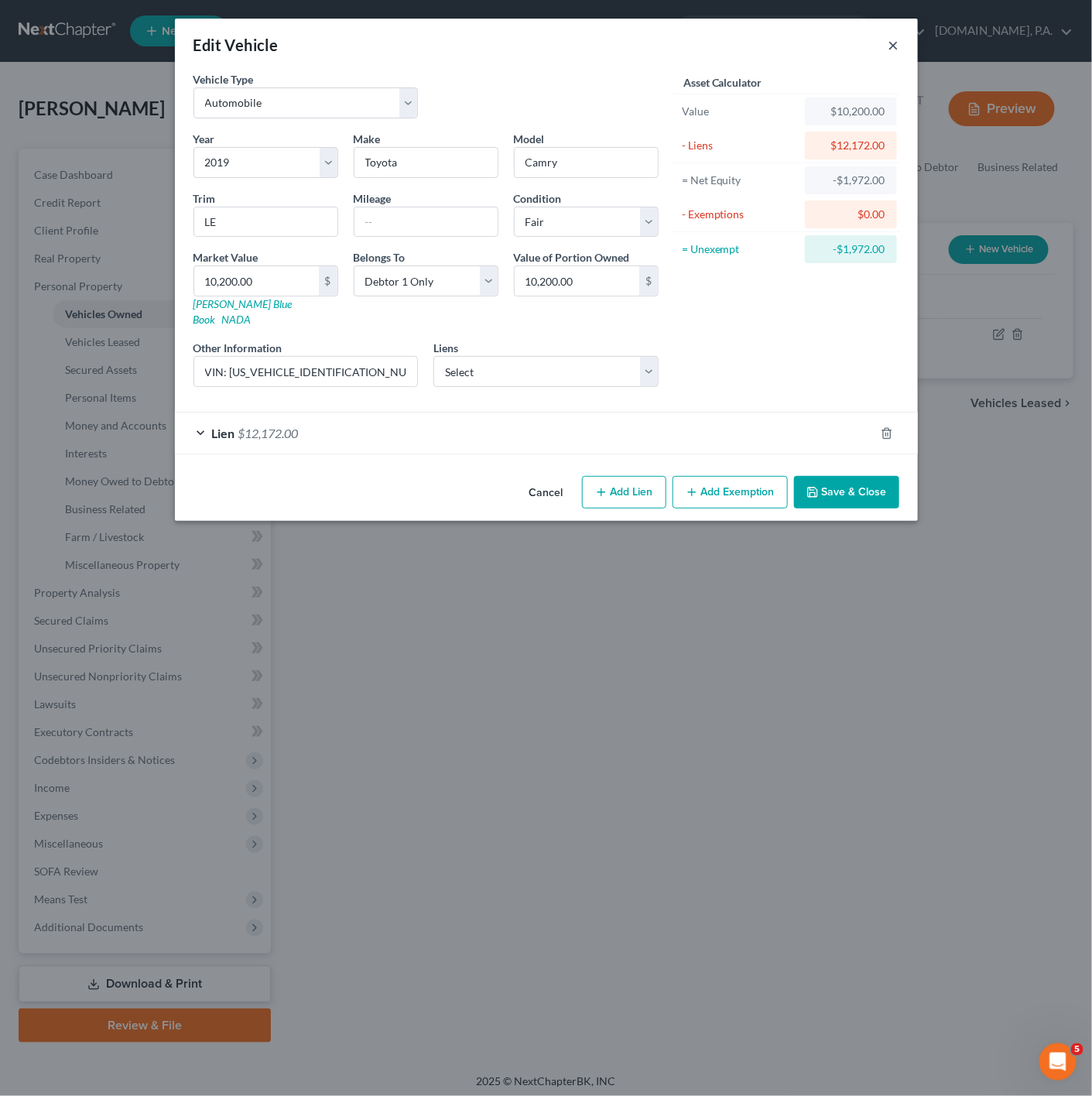
click at [889, 50] on button "×" at bounding box center [893, 45] width 11 height 19
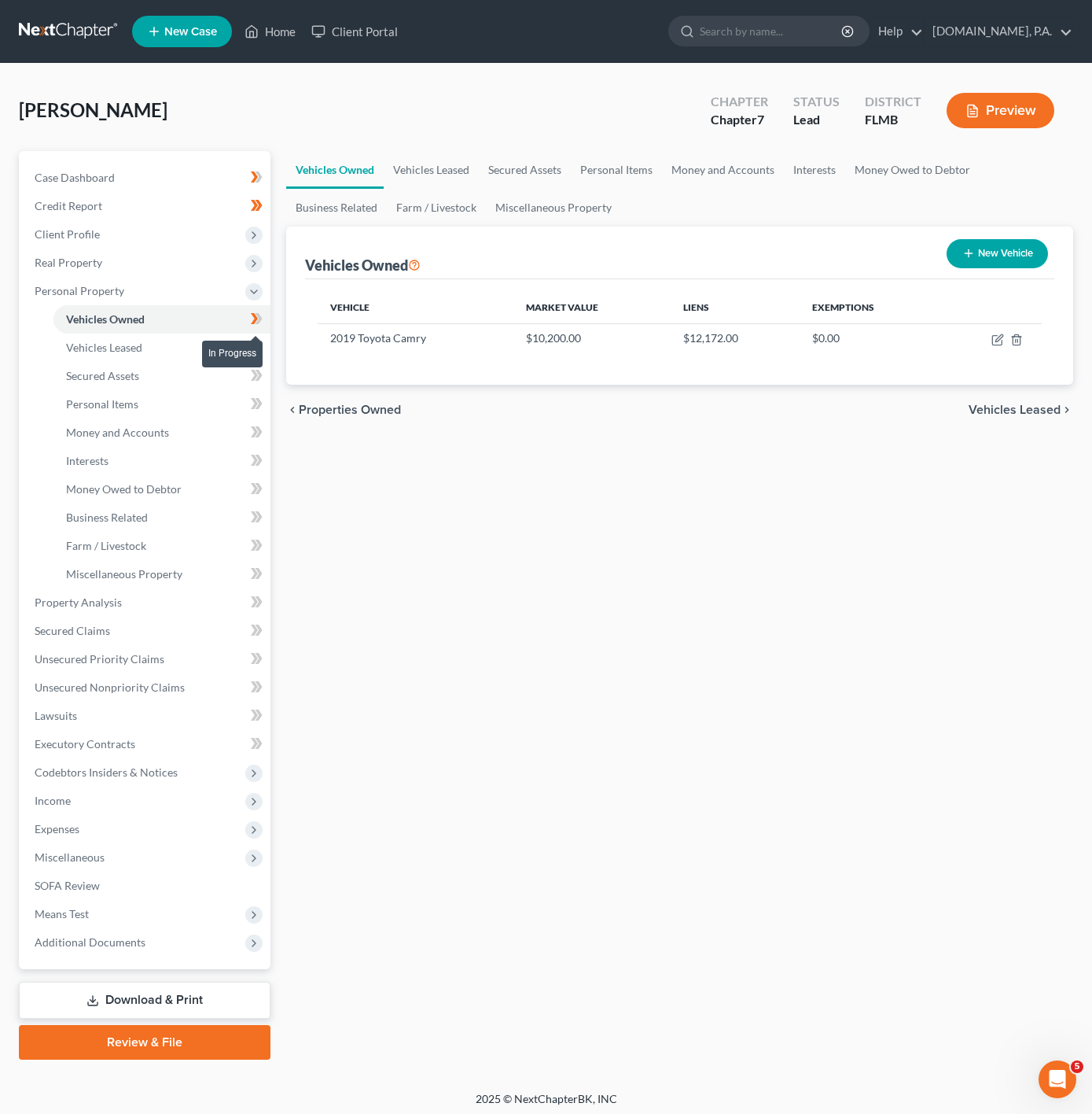
click at [260, 314] on icon at bounding box center [259, 318] width 7 height 11
click at [160, 338] on link "Vehicles Leased" at bounding box center [162, 347] width 217 height 28
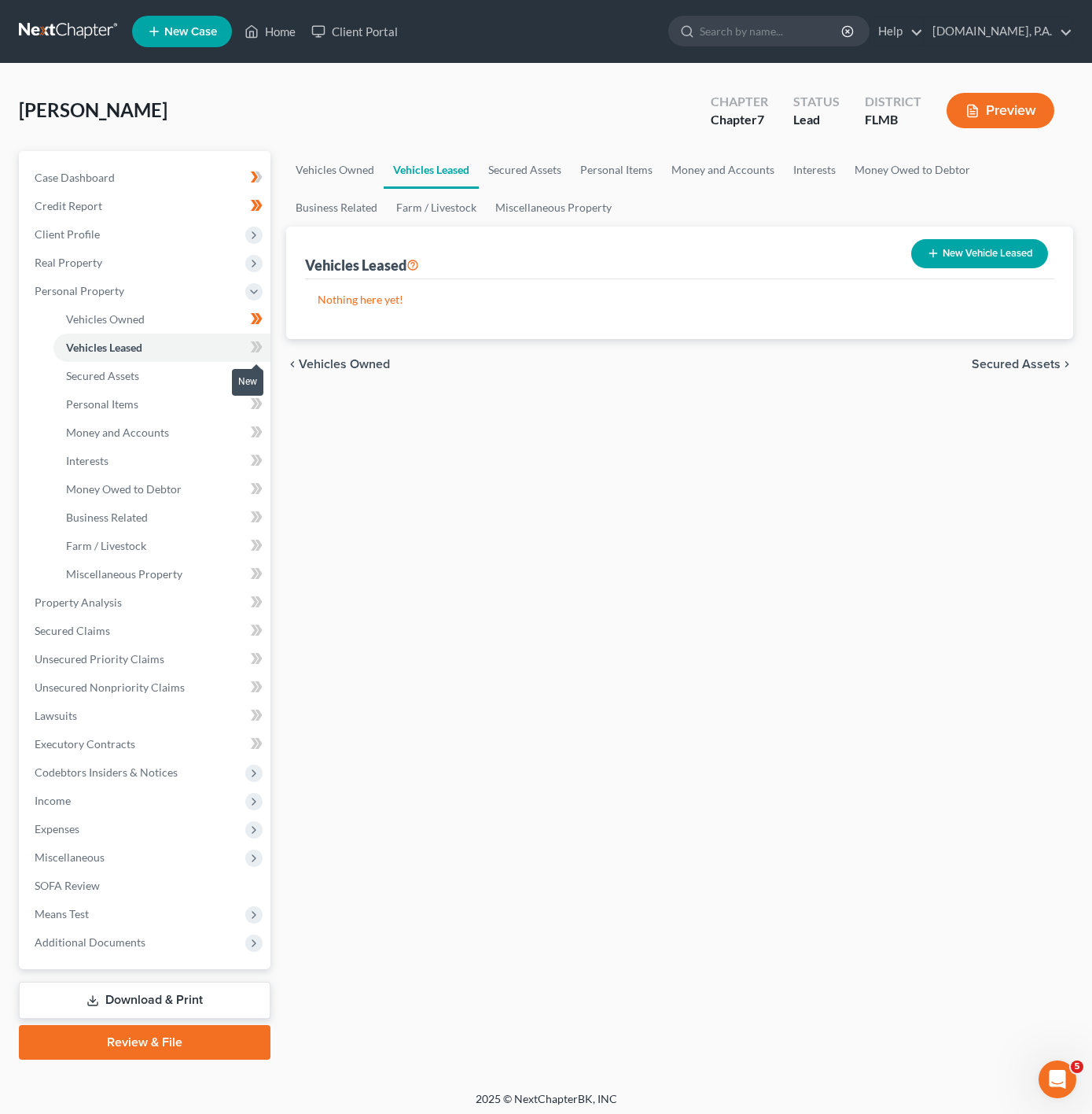
click at [258, 350] on icon at bounding box center [259, 347] width 7 height 11
click at [225, 376] on link "Secured Assets" at bounding box center [162, 376] width 217 height 28
click at [246, 383] on span at bounding box center [256, 377] width 27 height 24
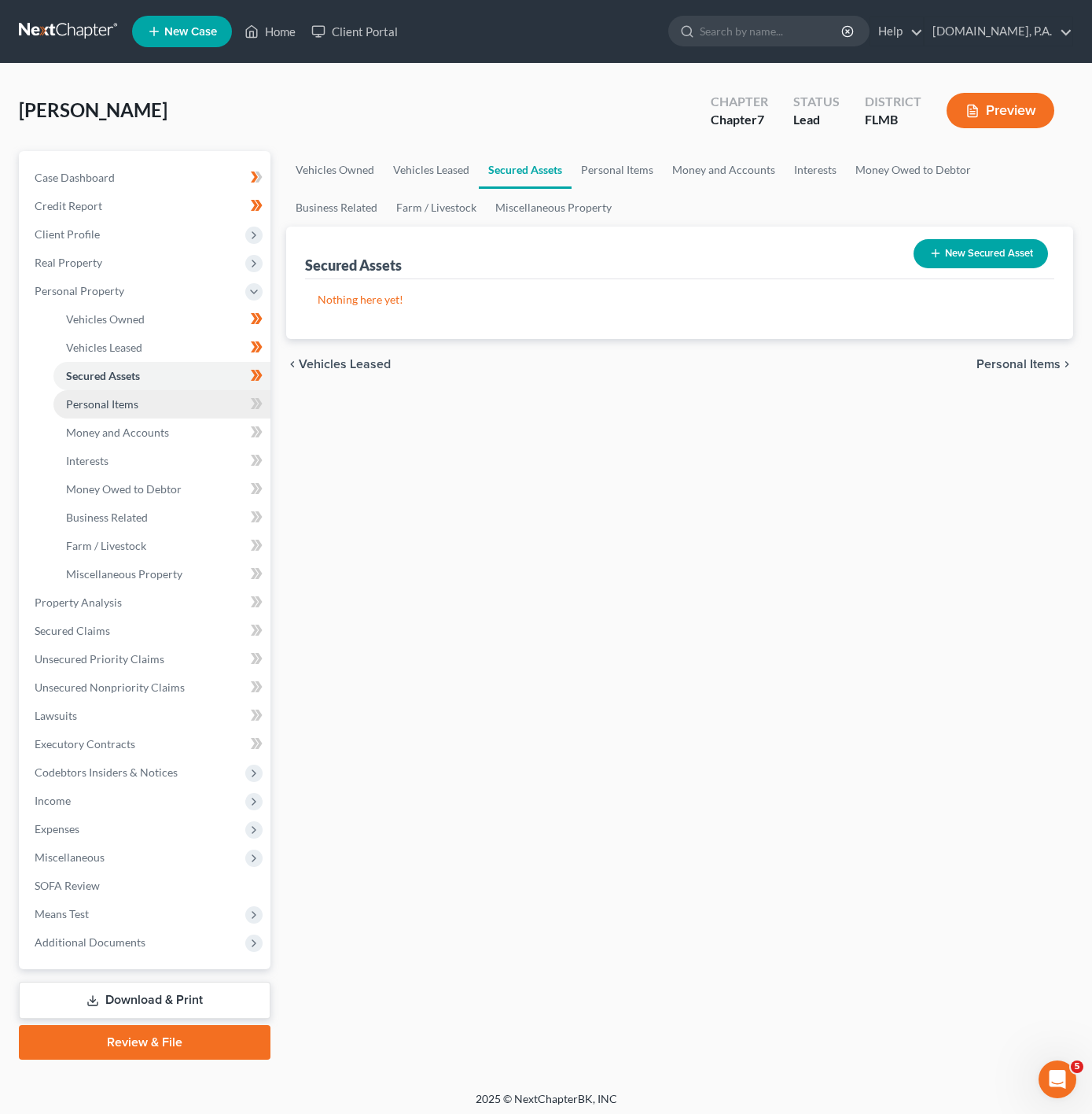
click at [222, 411] on link "Personal Items" at bounding box center [162, 404] width 217 height 28
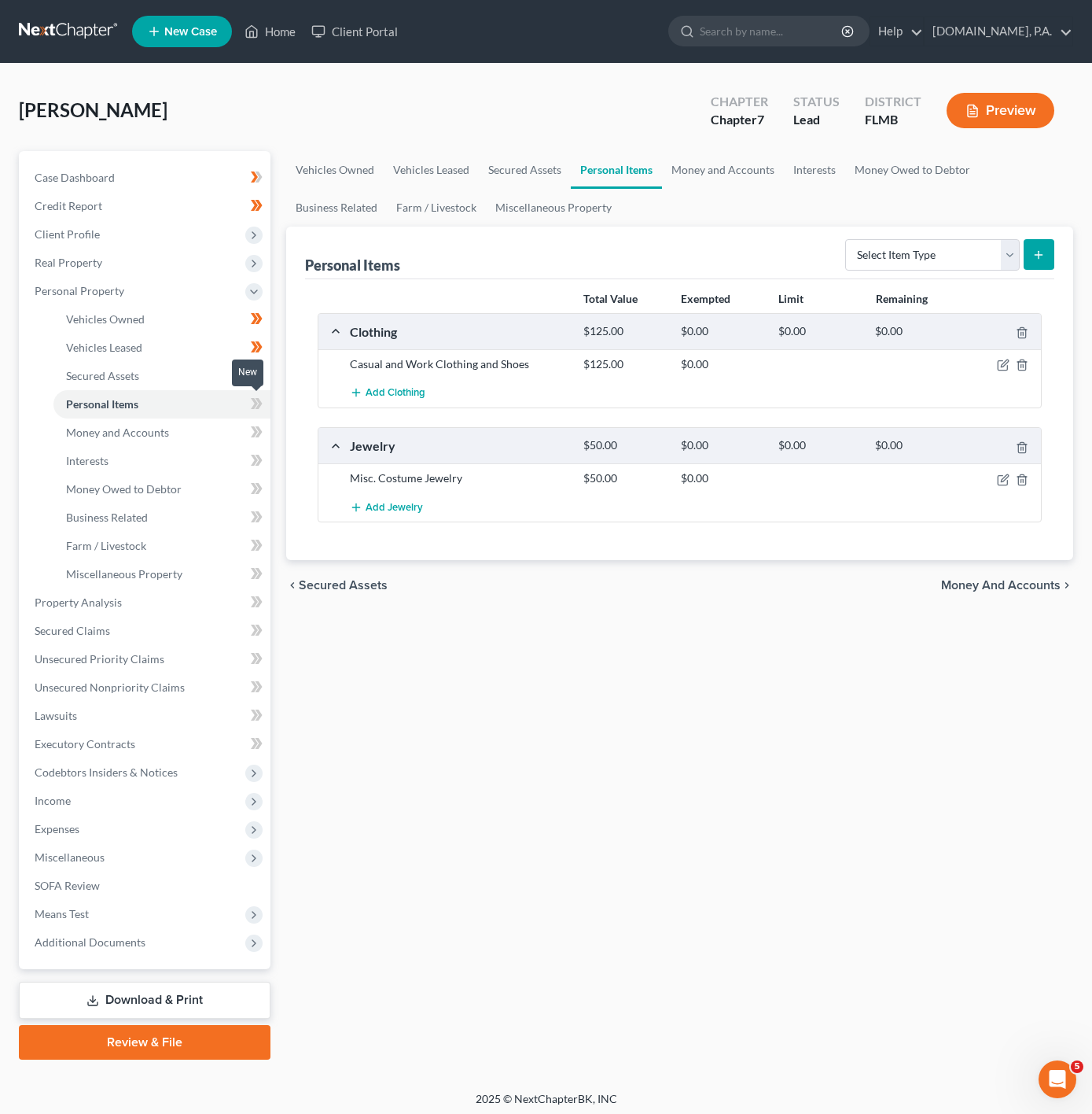
click at [252, 411] on icon at bounding box center [256, 404] width 12 height 20
click at [960, 257] on select "Select Item Type Clothing Collectibles Of Value Electronics Firearms Household …" at bounding box center [932, 255] width 174 height 31
select select "sports_and_hobby_equipment"
click at [846, 239] on select "Select Item Type Clothing Collectibles Of Value Electronics Firearms Household …" at bounding box center [932, 255] width 174 height 31
click at [1033, 246] on button "submit" at bounding box center [1038, 254] width 31 height 31
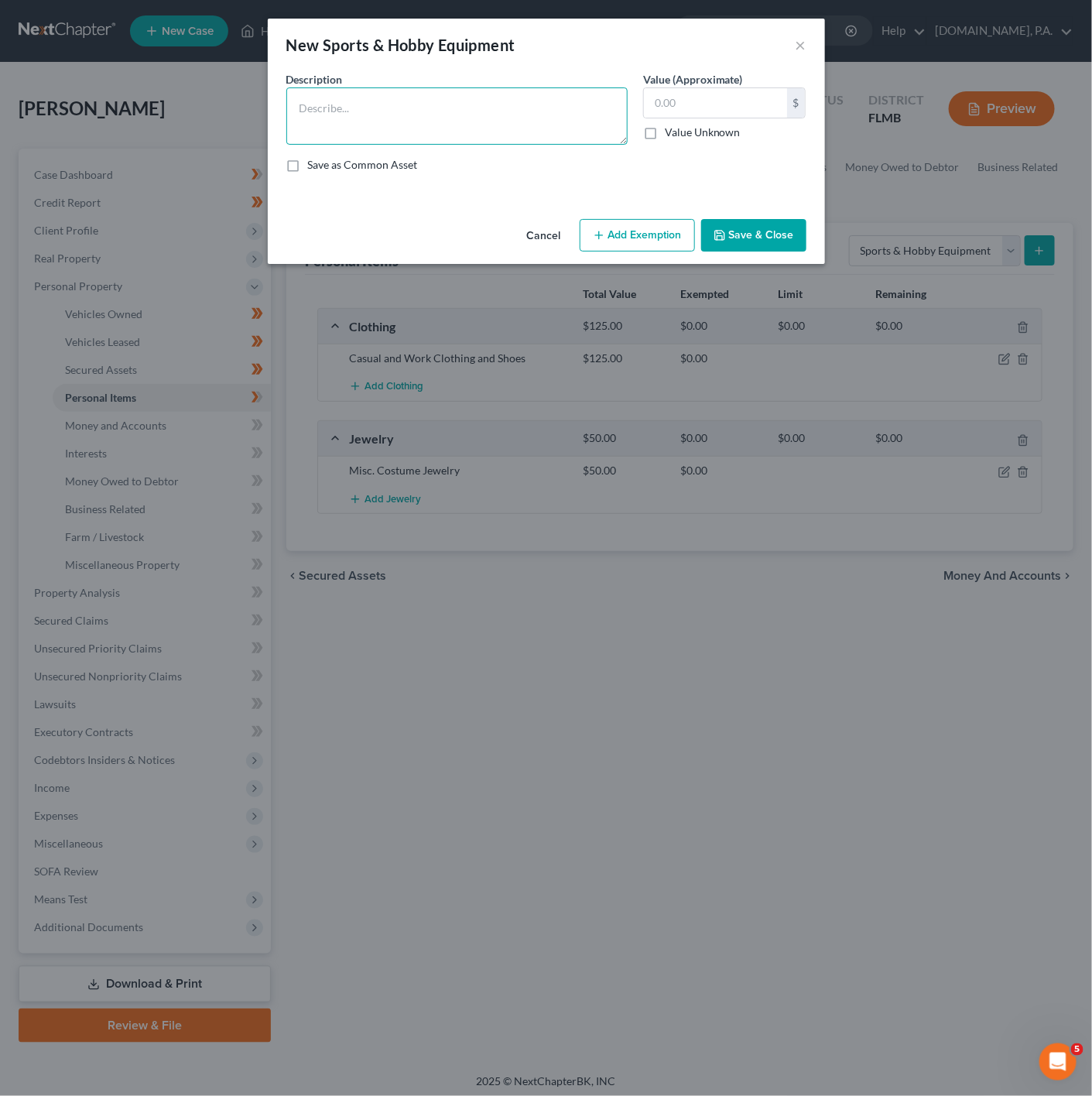
click at [400, 100] on textarea at bounding box center [456, 116] width 341 height 57
type textarea "1 Couch, 1 Bookshelf, 2 Desk, 1 Kitchen Table, 3+ Chairs, 3+ Beds, 2 Dressers, …"
click at [648, 232] on button "Add Exemption" at bounding box center [637, 235] width 116 height 33
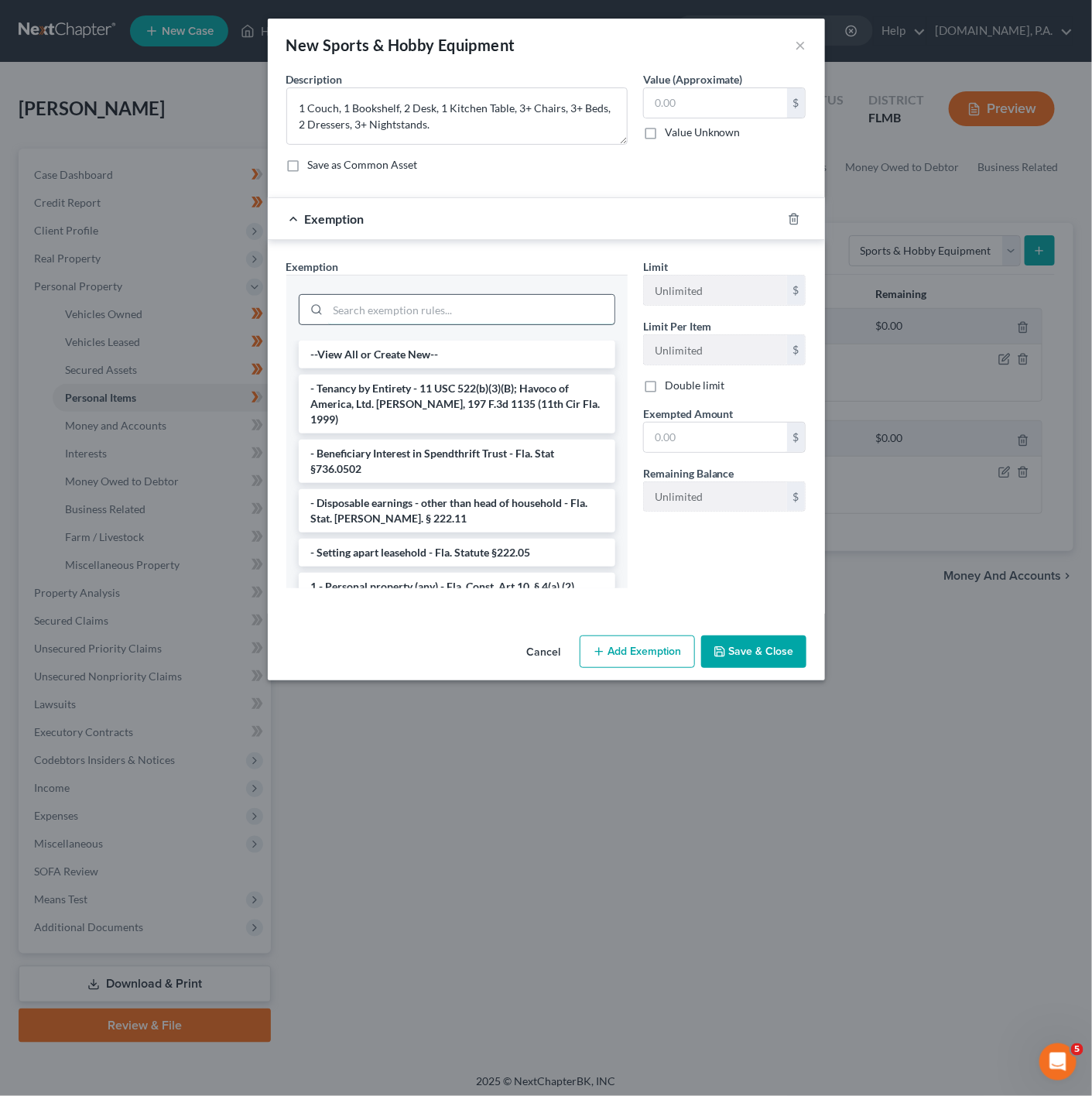
click at [571, 314] on input "search" at bounding box center [471, 309] width 286 height 29
click at [498, 581] on li "1 - Personal property (any) - Fla. Const. Art.10, § 4(a) (2)" at bounding box center [456, 587] width 317 height 28
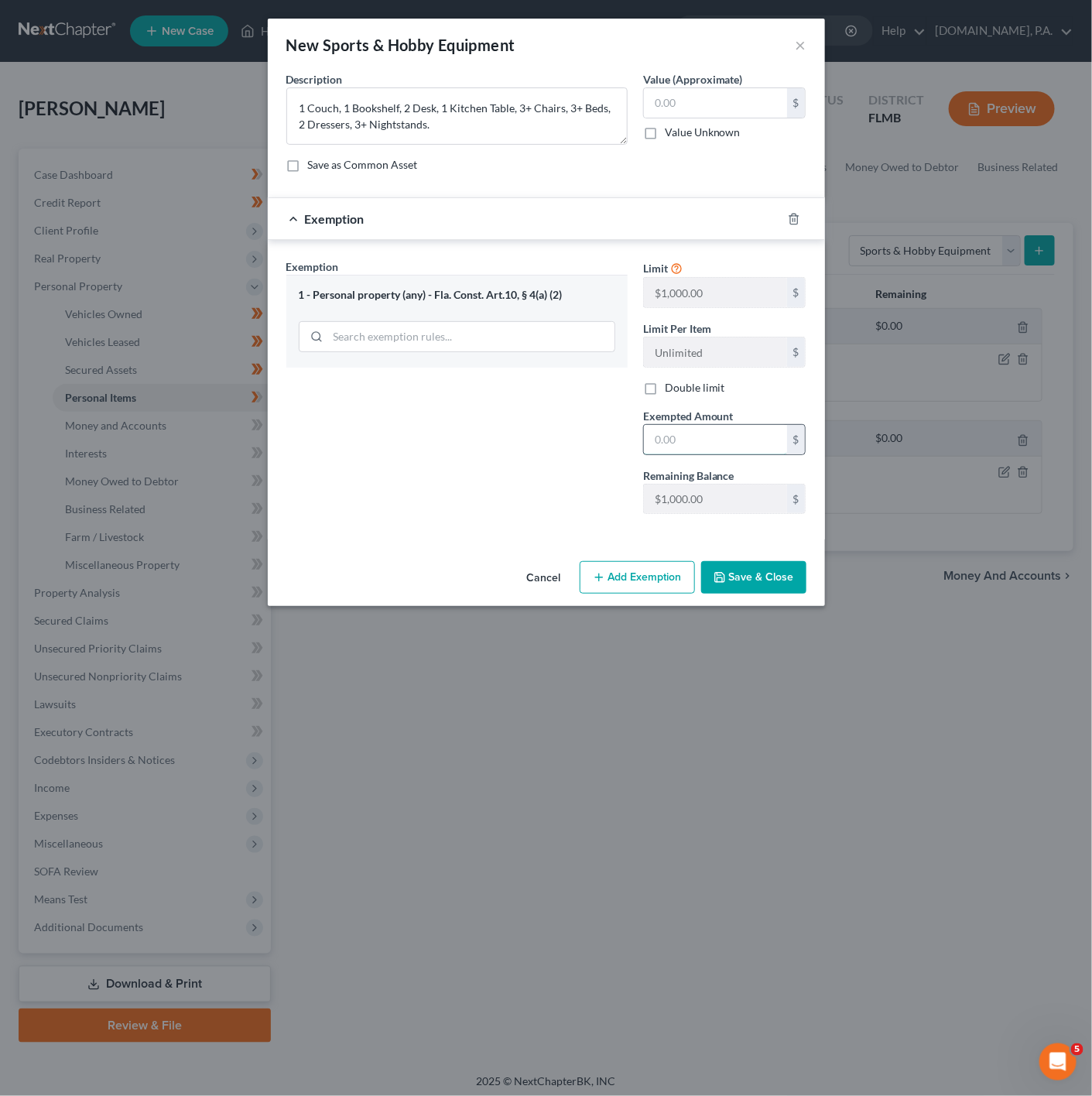
click at [686, 447] on input "text" at bounding box center [715, 439] width 143 height 29
type input "350"
click at [295, 444] on div "Exemption Set must be selected for CA. Exemption * 1 - Personal property (any) …" at bounding box center [456, 392] width 356 height 268
click at [690, 96] on input "text" at bounding box center [715, 103] width 143 height 29
type input "350"
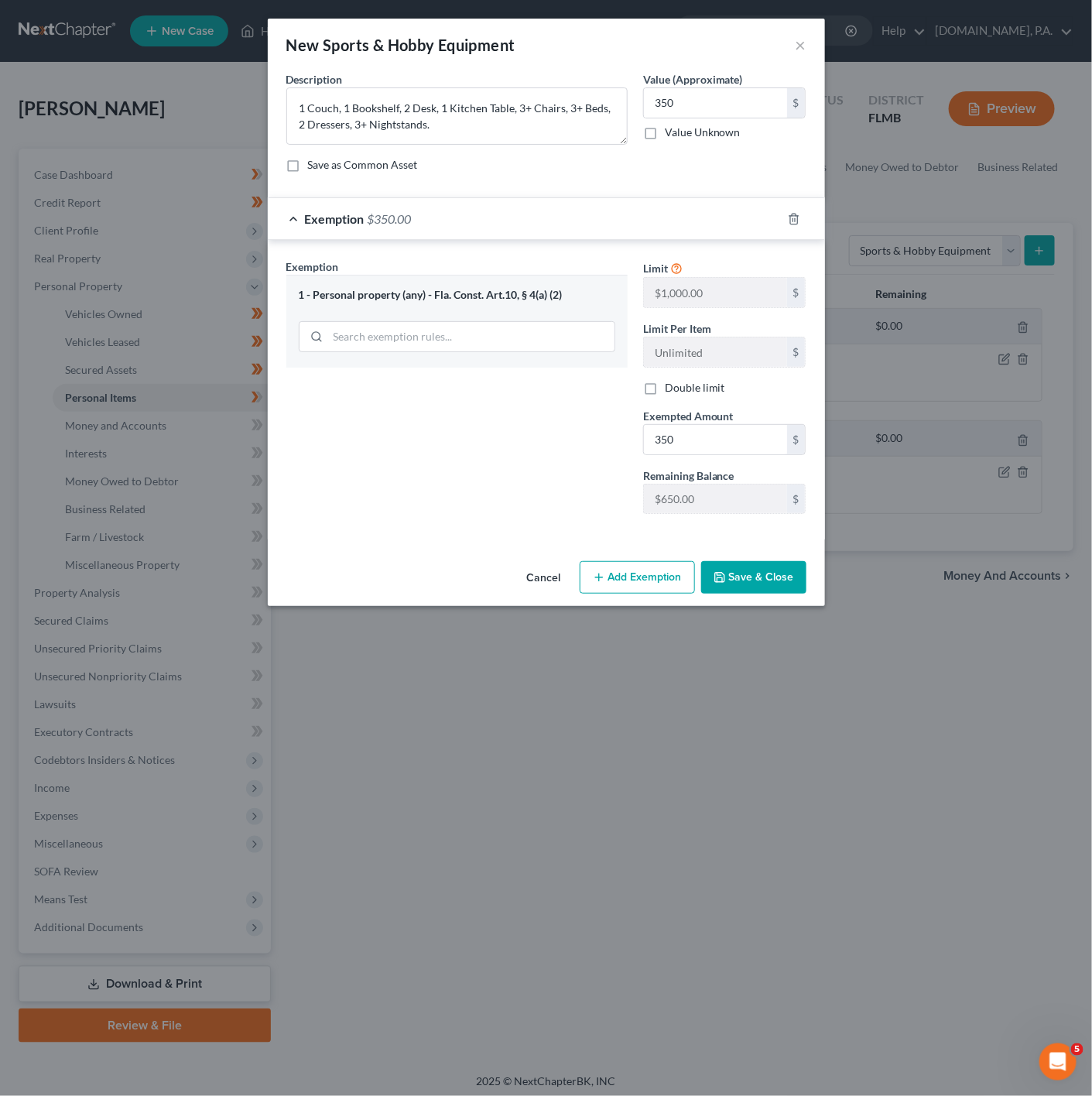
click at [562, 435] on div "Exemption Set must be selected for CA. Exemption * 1 - Personal property (any) …" at bounding box center [456, 392] width 356 height 268
click at [729, 562] on div "Cancel Add Exemption Save & Close" at bounding box center [546, 580] width 557 height 51
click at [750, 577] on button "Save & Close" at bounding box center [753, 578] width 105 height 33
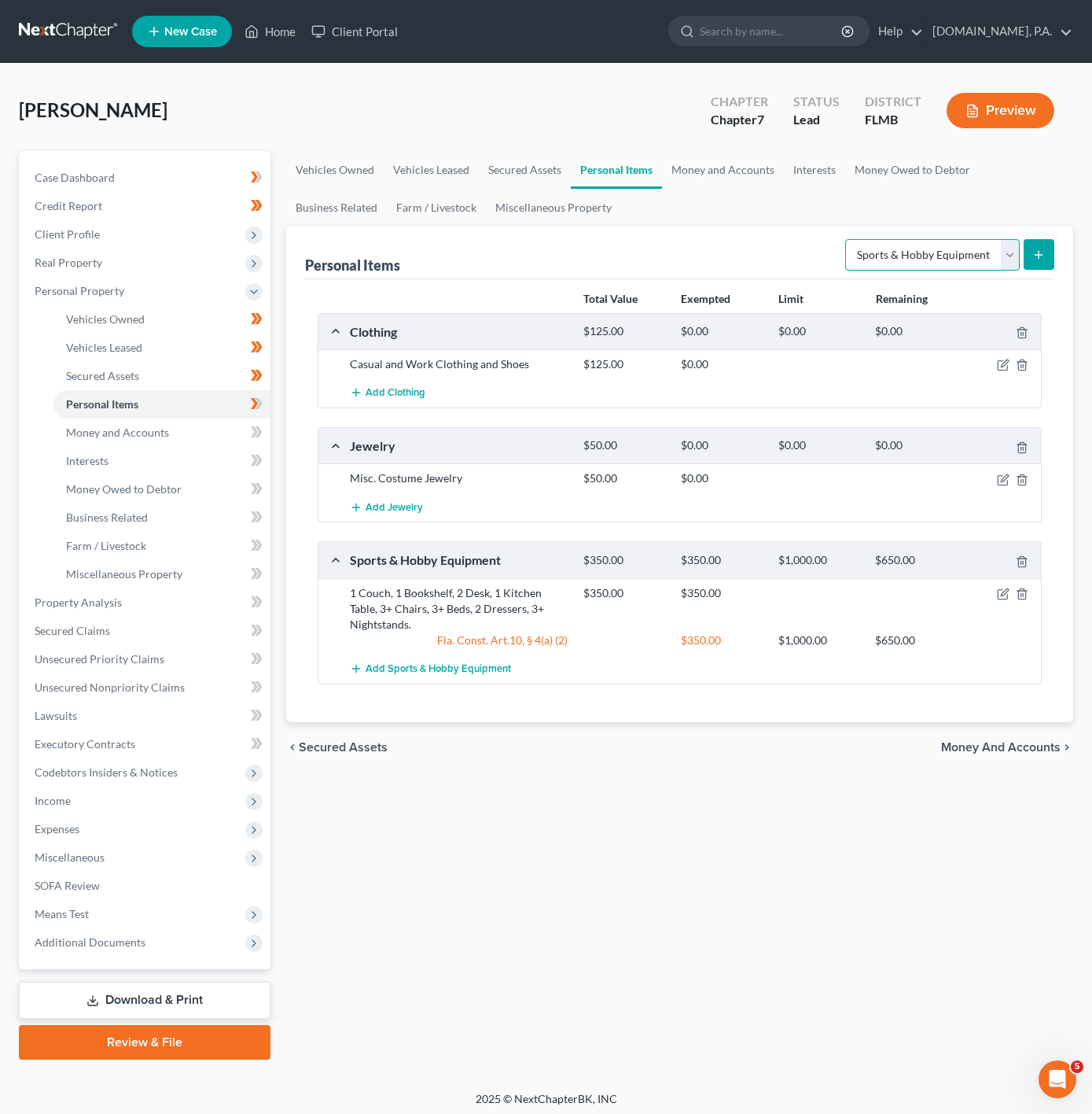
click at [925, 248] on select "Select Item Type Clothing Collectibles Of Value Electronics Firearms Household …" at bounding box center [932, 255] width 174 height 31
select select "electronics"
click at [846, 239] on select "Select Item Type Clothing Collectibles Of Value Electronics Firearms Household …" at bounding box center [932, 255] width 174 height 31
click at [1052, 261] on button "submit" at bounding box center [1038, 254] width 31 height 31
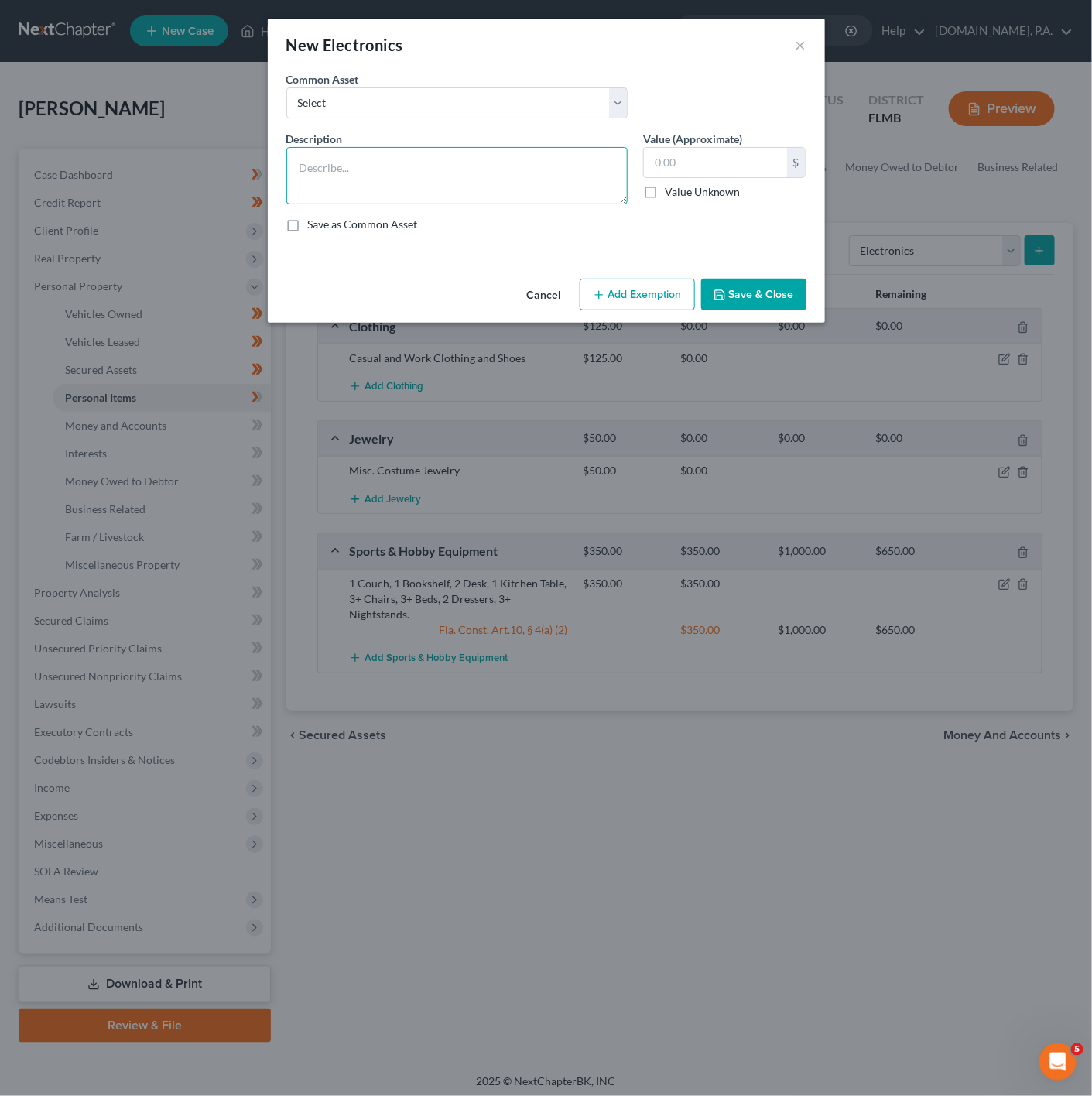
click at [419, 194] on textarea at bounding box center [456, 176] width 341 height 57
drag, startPoint x: 659, startPoint y: 172, endPoint x: 609, endPoint y: 172, distance: 50.0
click at [653, 172] on input "text" at bounding box center [715, 163] width 143 height 29
click at [564, 168] on textarea "3+ TV, 1 Speakers, 1 Gaming, 1 Cell Phone, 1 Laptop" at bounding box center [456, 176] width 341 height 57
type textarea "3+ TV, 1 Speakers, 1 Gaming, 1 Cell Phone, 1 Laptop."
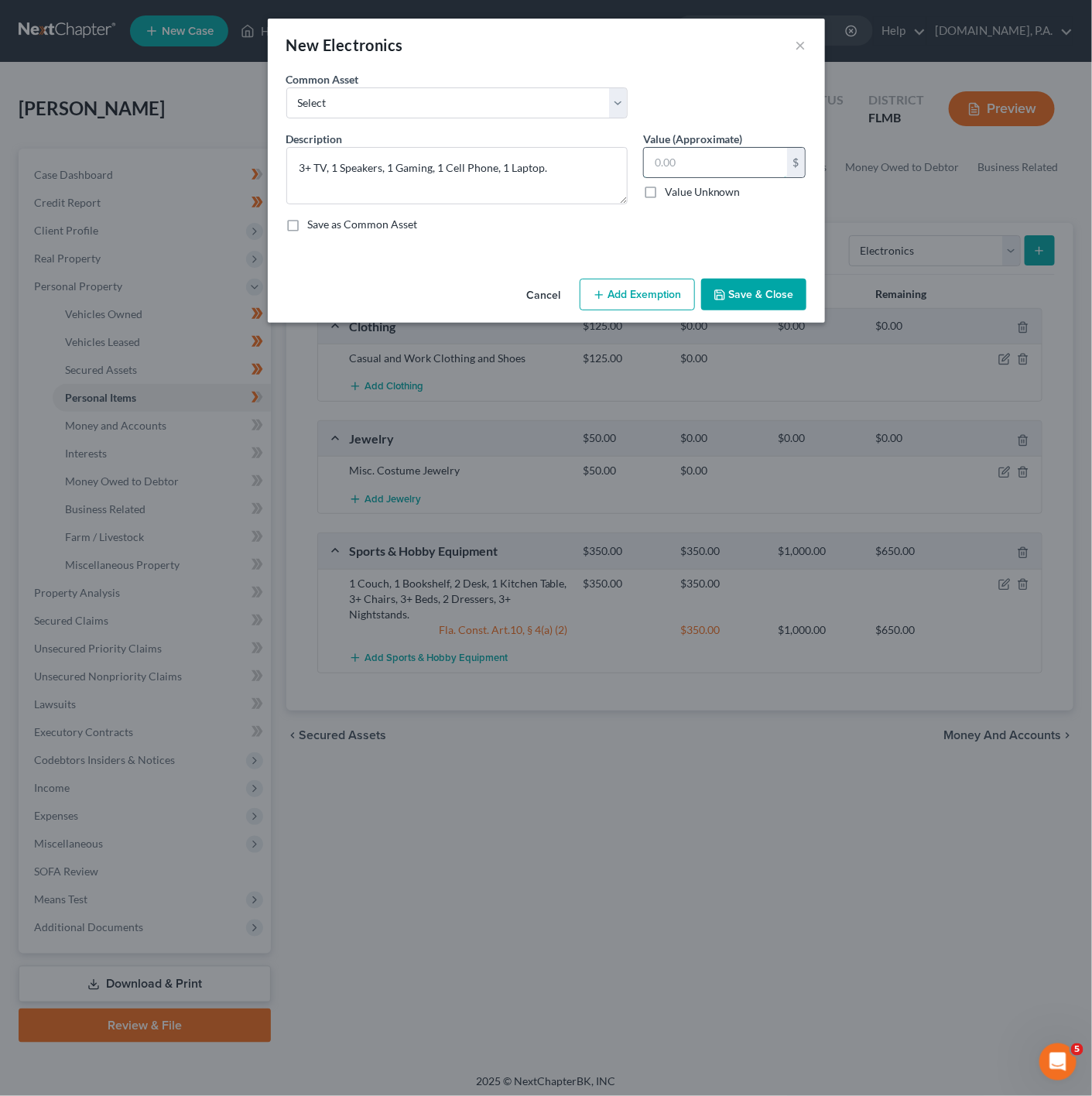
click at [764, 165] on input "text" at bounding box center [715, 163] width 143 height 29
type input "250"
click at [635, 293] on button "Add Exemption" at bounding box center [637, 295] width 116 height 33
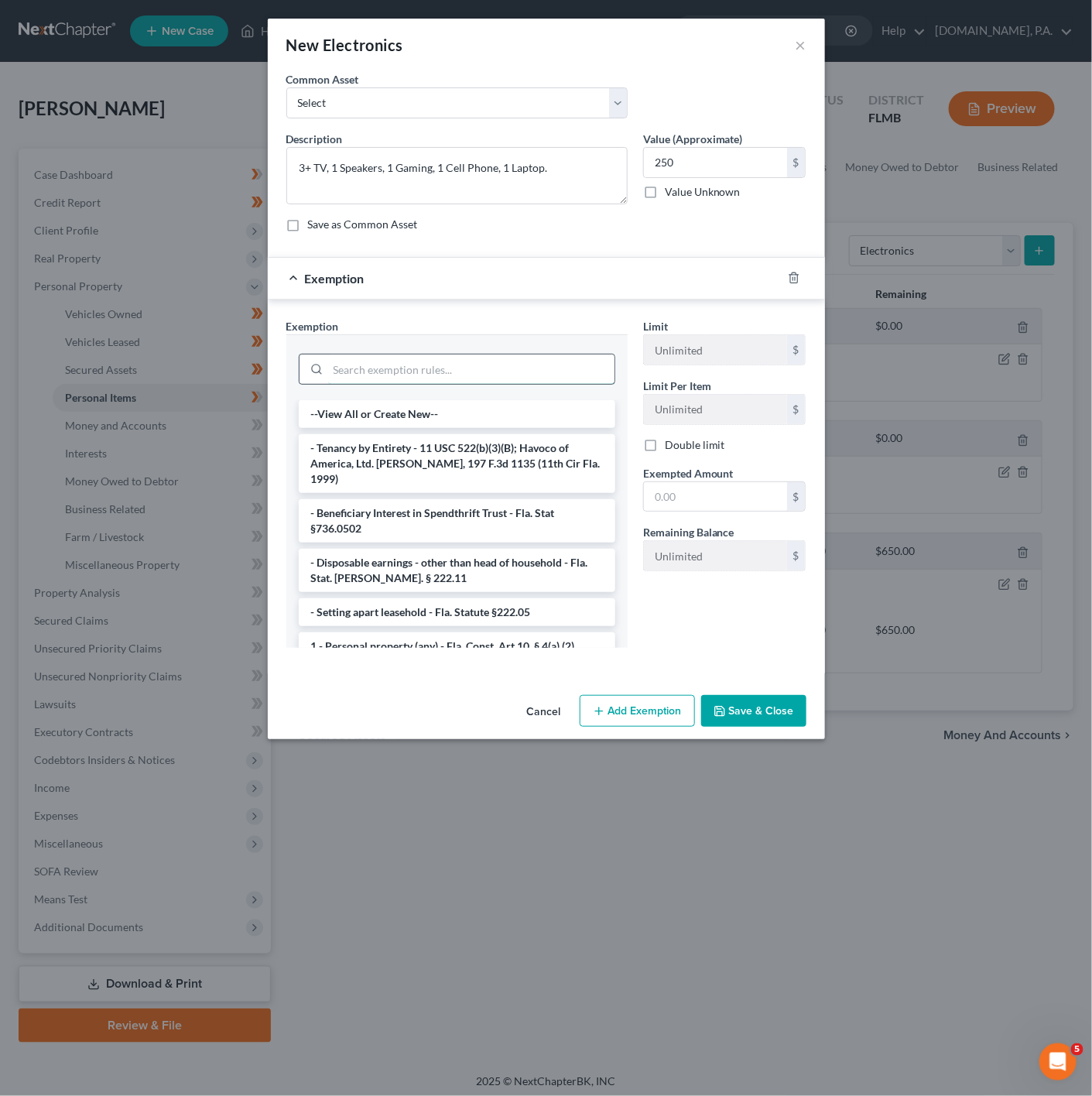
click at [448, 370] on input "search" at bounding box center [471, 369] width 286 height 29
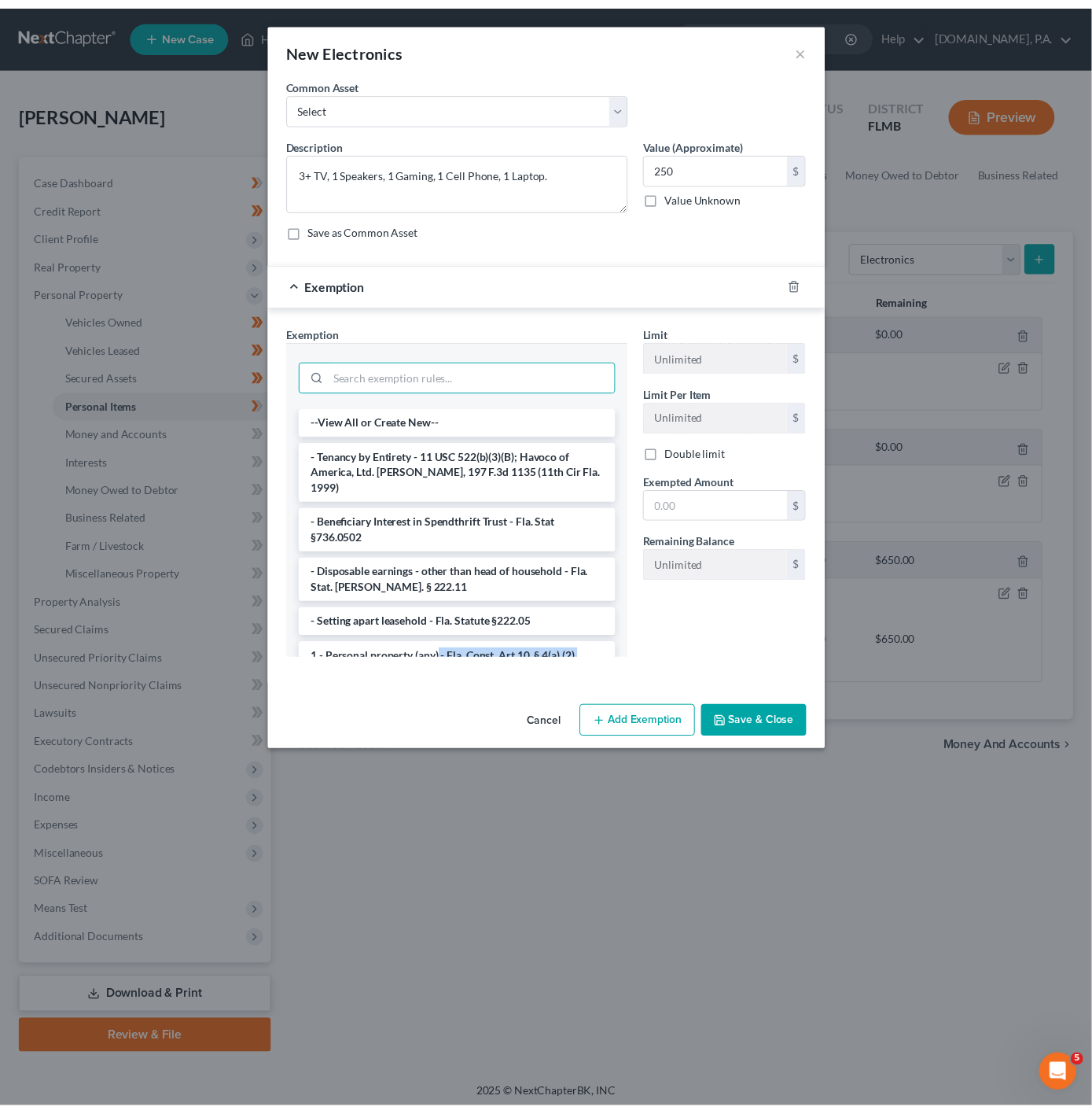
scroll to position [78, 0]
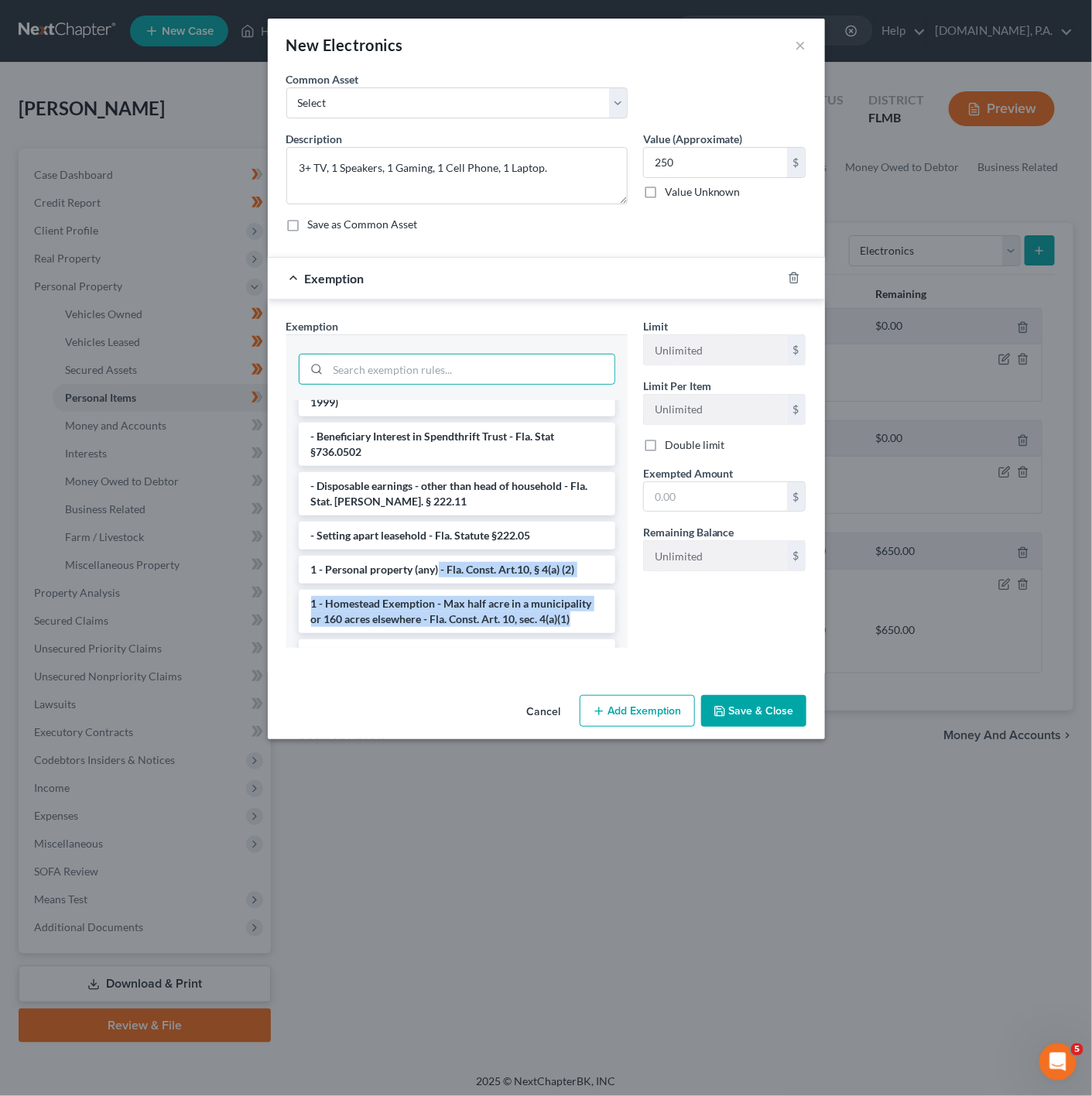
drag, startPoint x: 439, startPoint y: 640, endPoint x: 458, endPoint y: 636, distance: 19.4
click at [472, 556] on li "1 - Personal property (any) - Fla. Const. Art.10, § 4(a) (2)" at bounding box center [456, 570] width 317 height 28
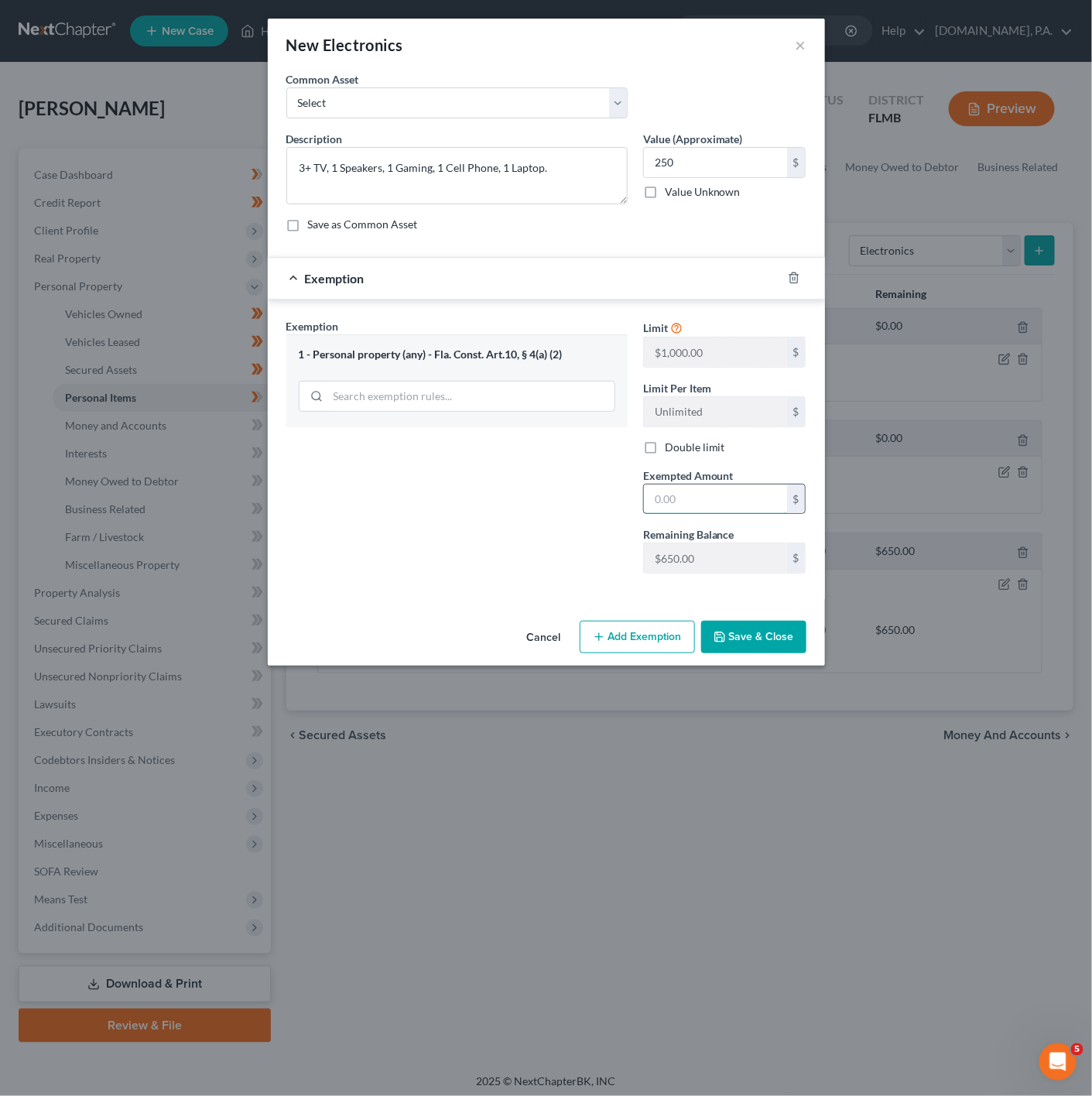
click at [718, 502] on input "text" at bounding box center [715, 499] width 143 height 29
type input "250"
click at [536, 534] on div "Exemption Set must be selected for CA. Exemption * 1 - Personal property (any) …" at bounding box center [456, 452] width 356 height 268
click at [783, 636] on button "Save & Close" at bounding box center [753, 637] width 105 height 33
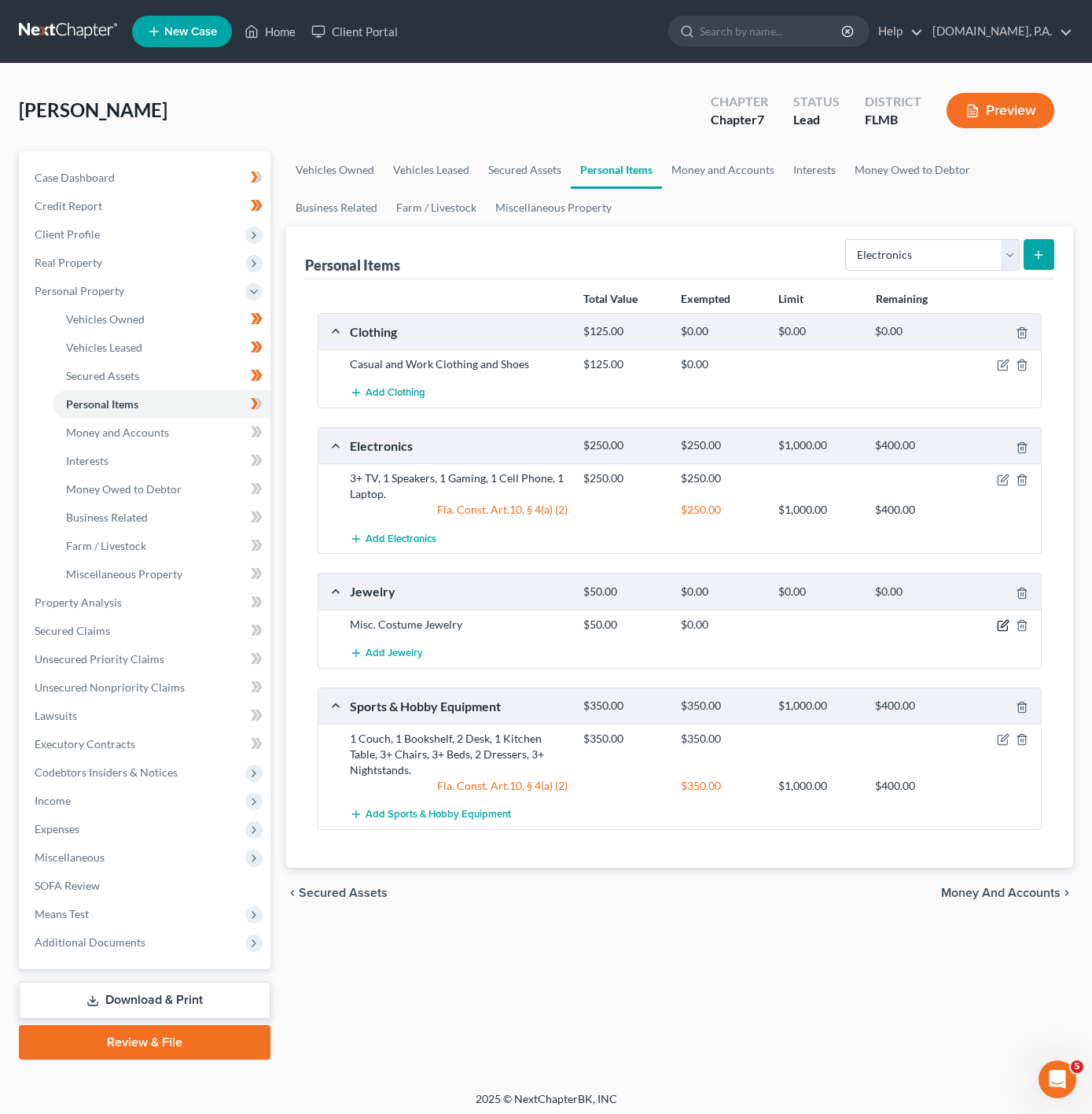
click at [1005, 632] on icon "button" at bounding box center [1003, 625] width 12 height 12
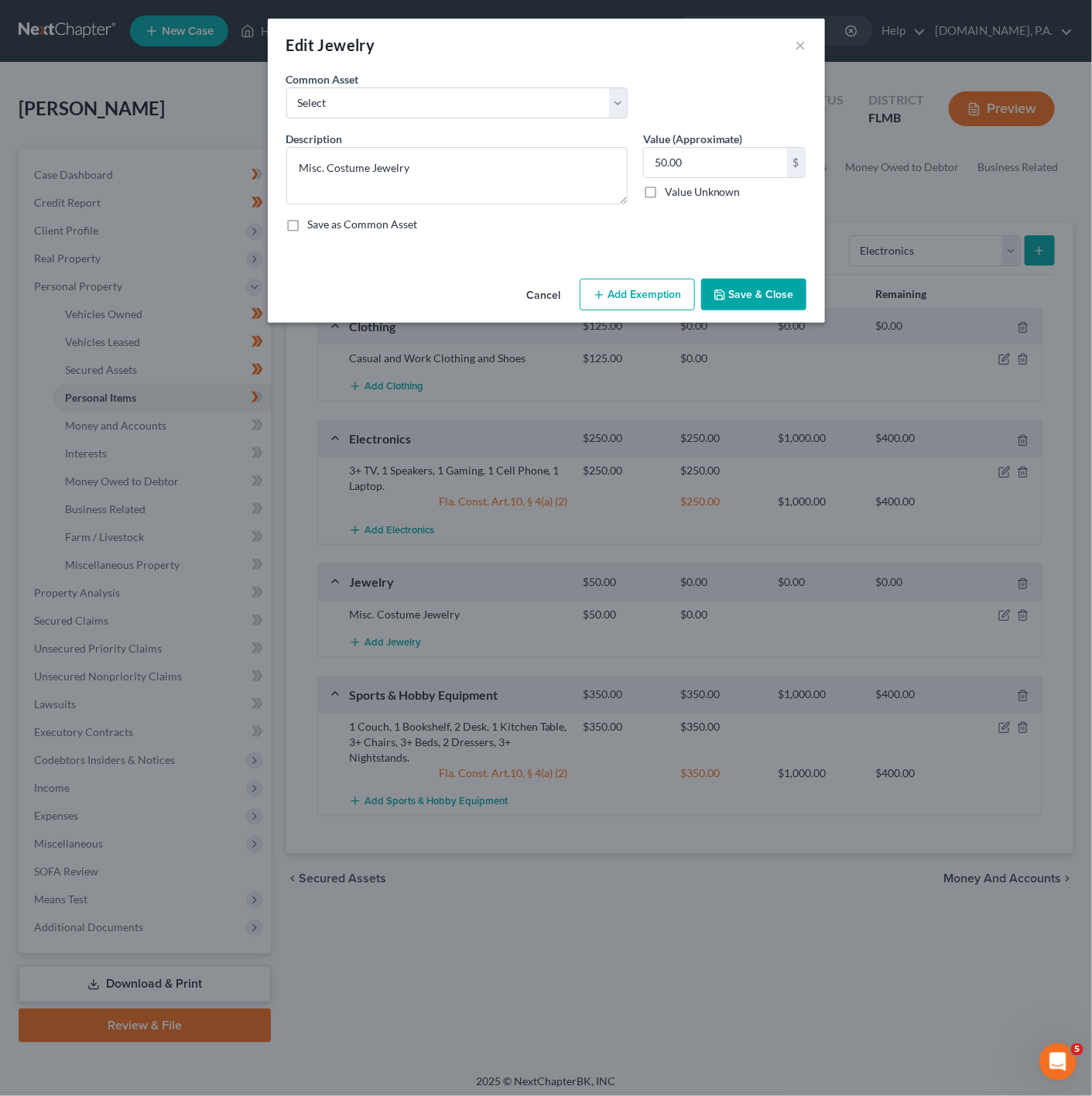
click at [594, 291] on icon "button" at bounding box center [599, 295] width 12 height 12
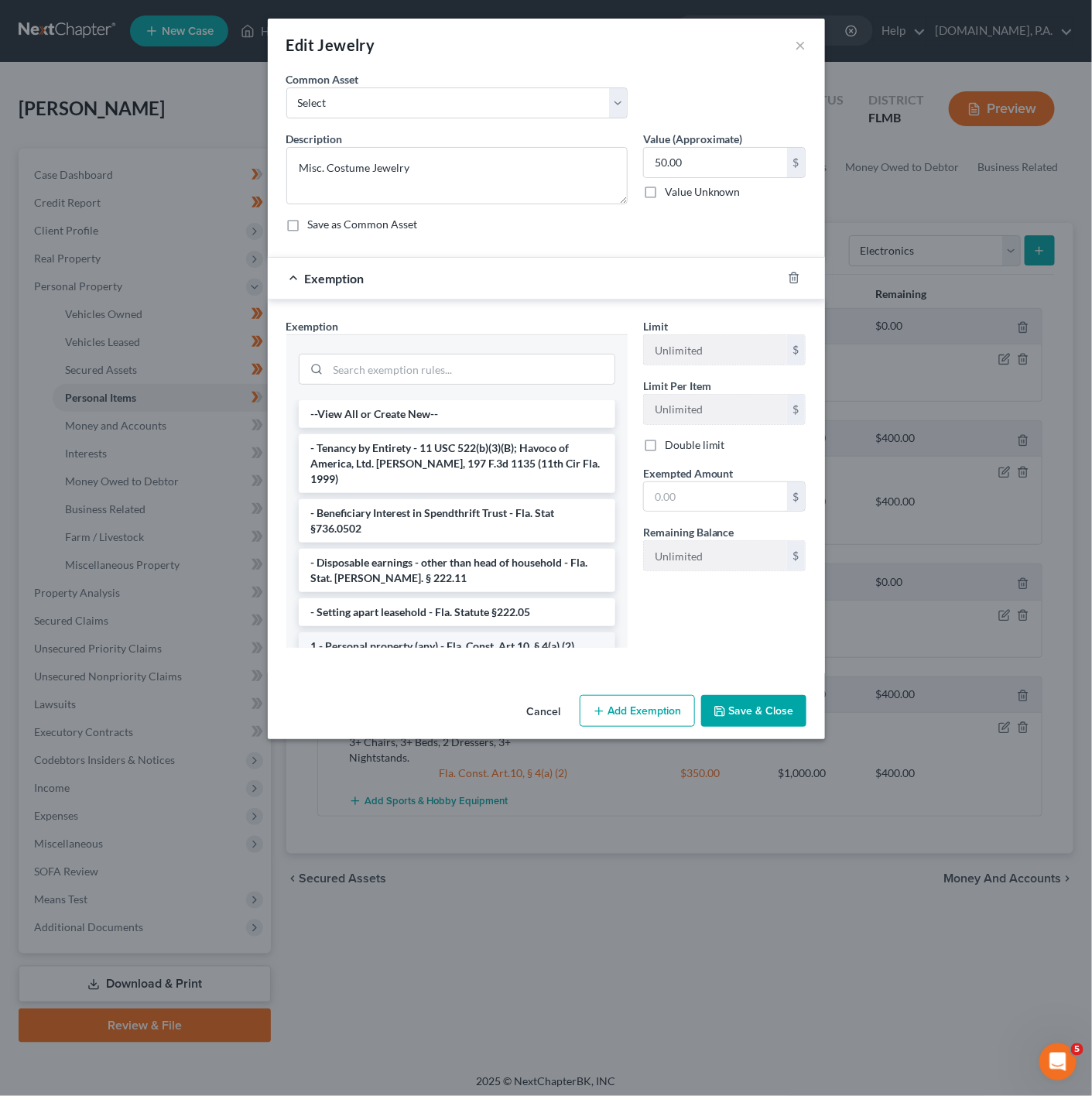
click at [493, 636] on li "1 - Personal property (any) - Fla. Const. Art.10, § 4(a) (2)" at bounding box center [456, 646] width 317 height 28
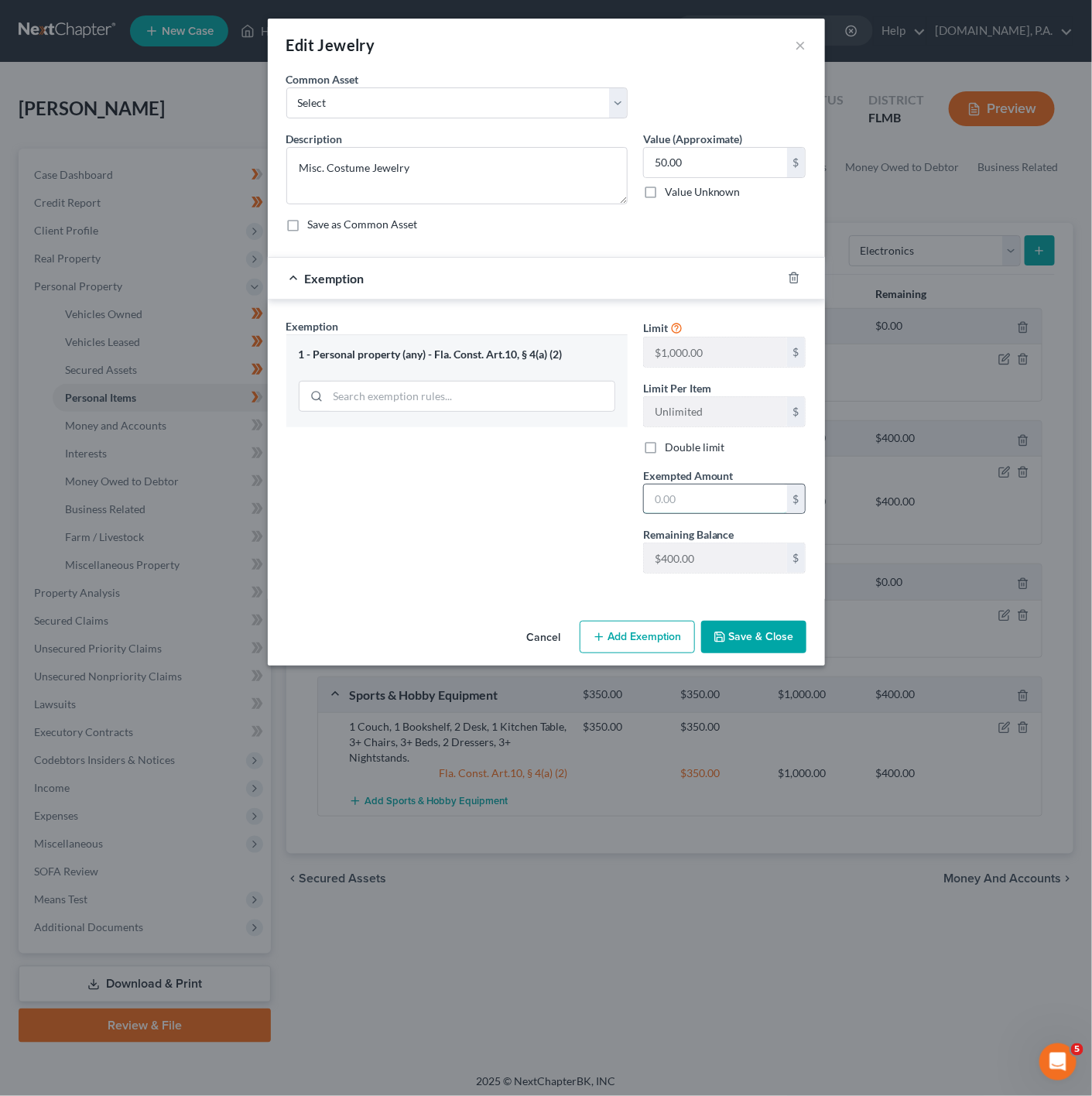
click at [681, 514] on input "text" at bounding box center [715, 499] width 143 height 29
type input "50"
click at [553, 514] on div "Exemption Set must be selected for CA. Exemption * 1 - Personal property (any) …" at bounding box center [456, 452] width 356 height 268
click at [755, 630] on button "Save & Close" at bounding box center [753, 637] width 105 height 33
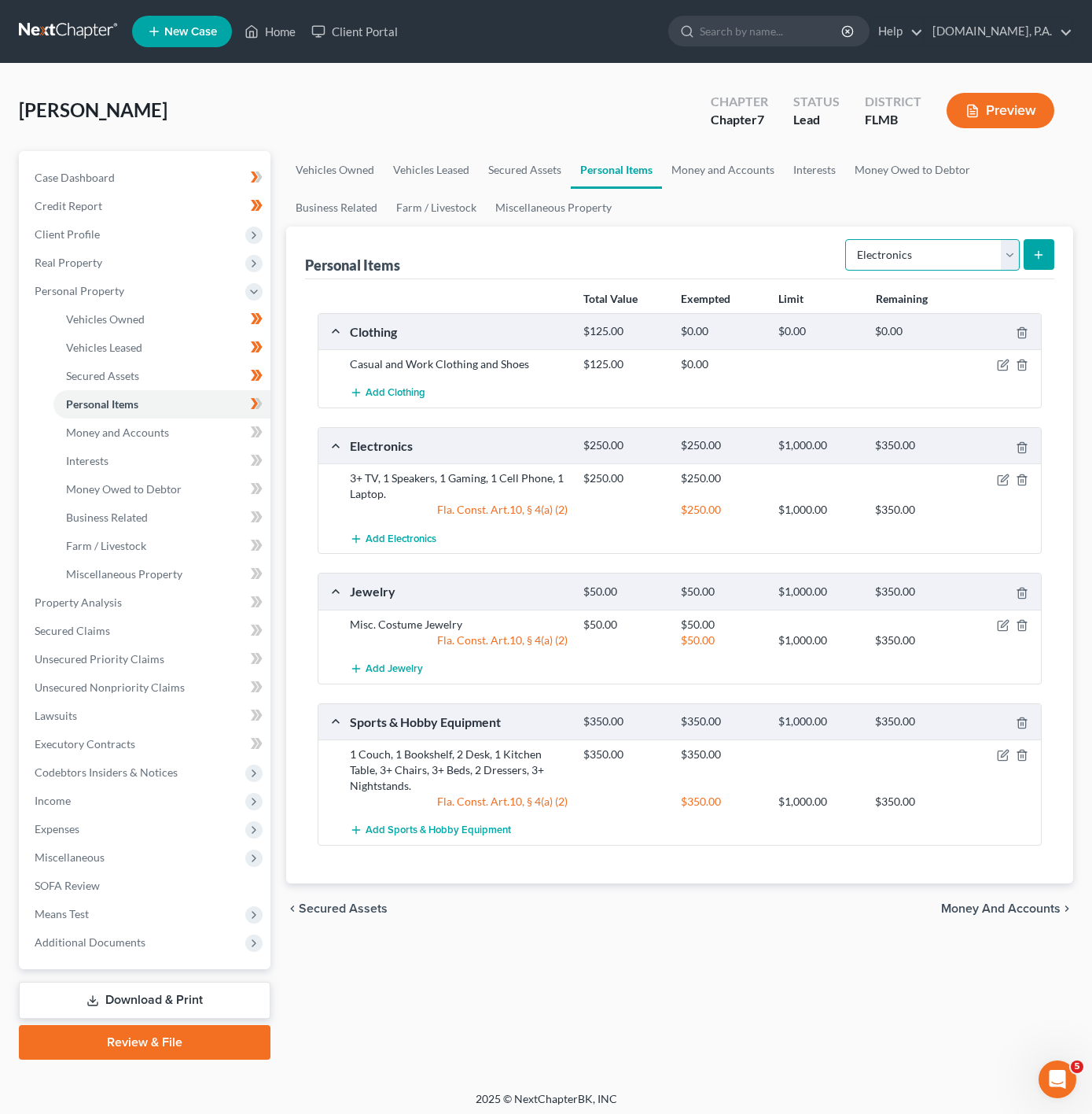
click at [985, 267] on select "Select Item Type Clothing Collectibles Of Value Electronics Firearms Household …" at bounding box center [932, 255] width 174 height 31
click at [972, 258] on select "Select Item Type Clothing Collectibles Of Value Electronics Firearms Household …" at bounding box center [932, 255] width 174 height 31
select select "pets"
click at [846, 239] on select "Select Item Type Clothing Collectibles Of Value Electronics Firearms Household …" at bounding box center [932, 255] width 174 height 31
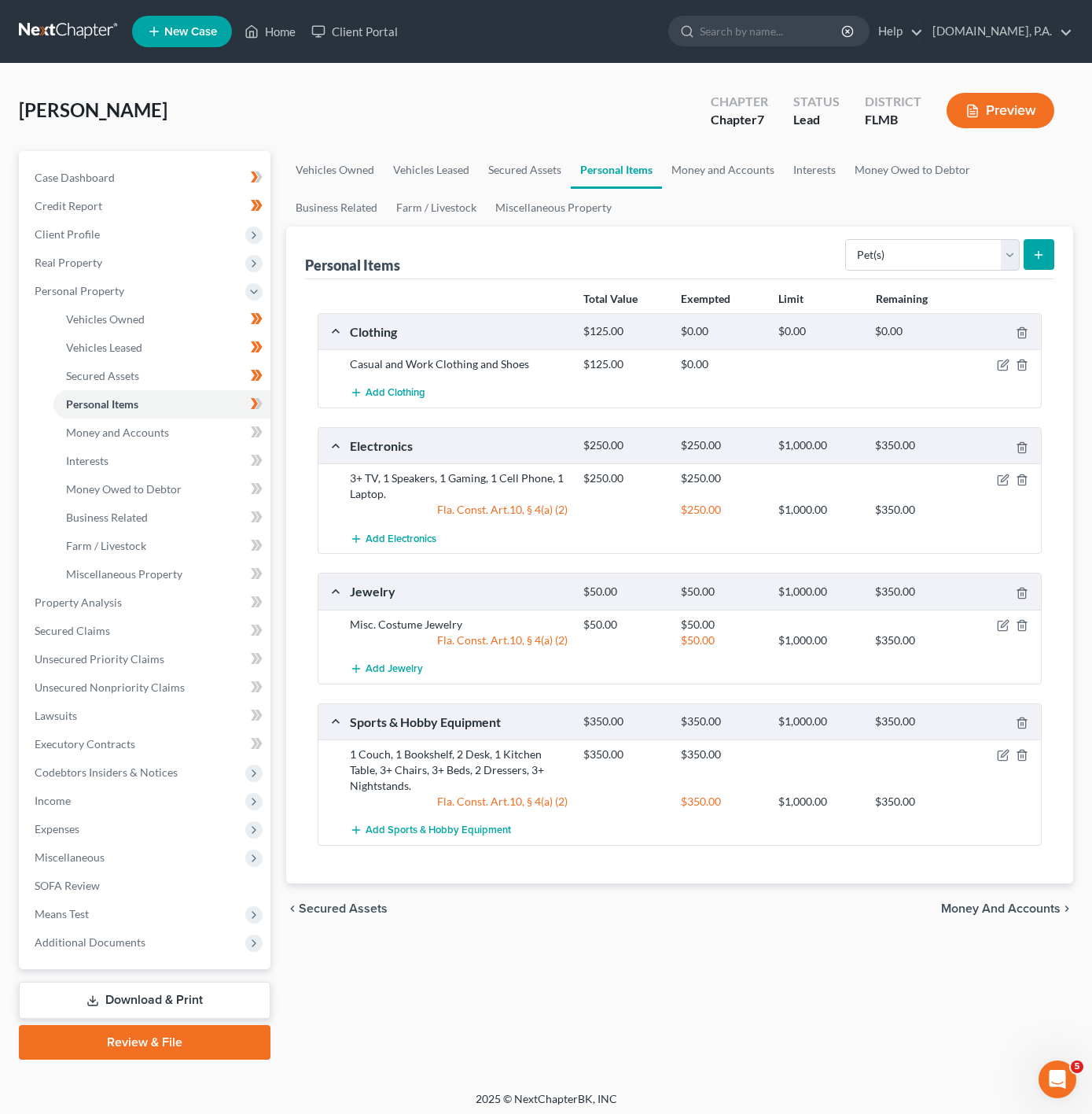
click at [1028, 252] on button "submit" at bounding box center [1038, 254] width 31 height 31
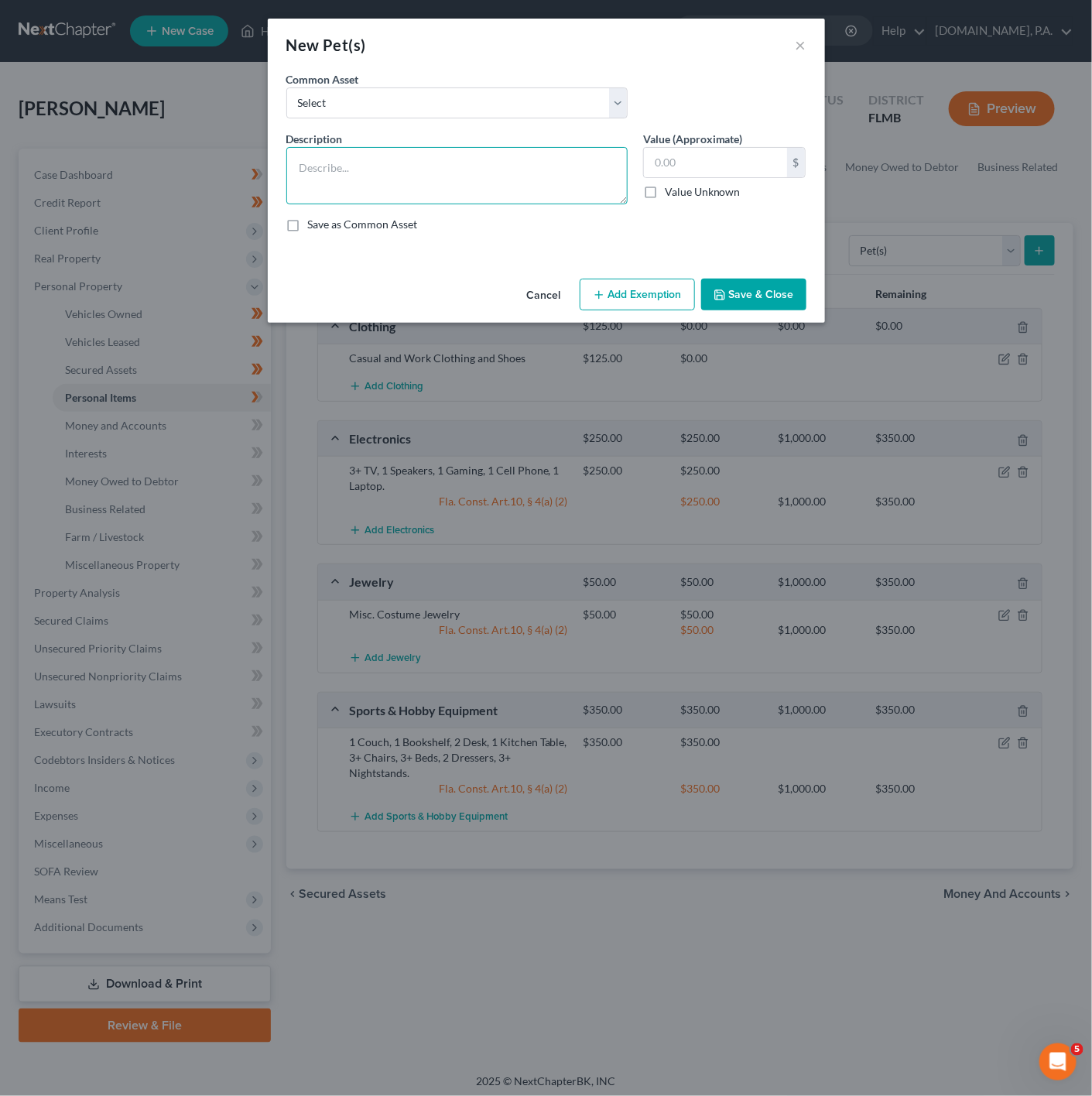
click at [381, 151] on textarea at bounding box center [456, 176] width 341 height 57
type textarea "2 Cats, 1 Dog"
click at [680, 151] on input "text" at bounding box center [715, 163] width 143 height 29
type input "3"
click at [681, 281] on button "Add Exemption" at bounding box center [637, 295] width 116 height 33
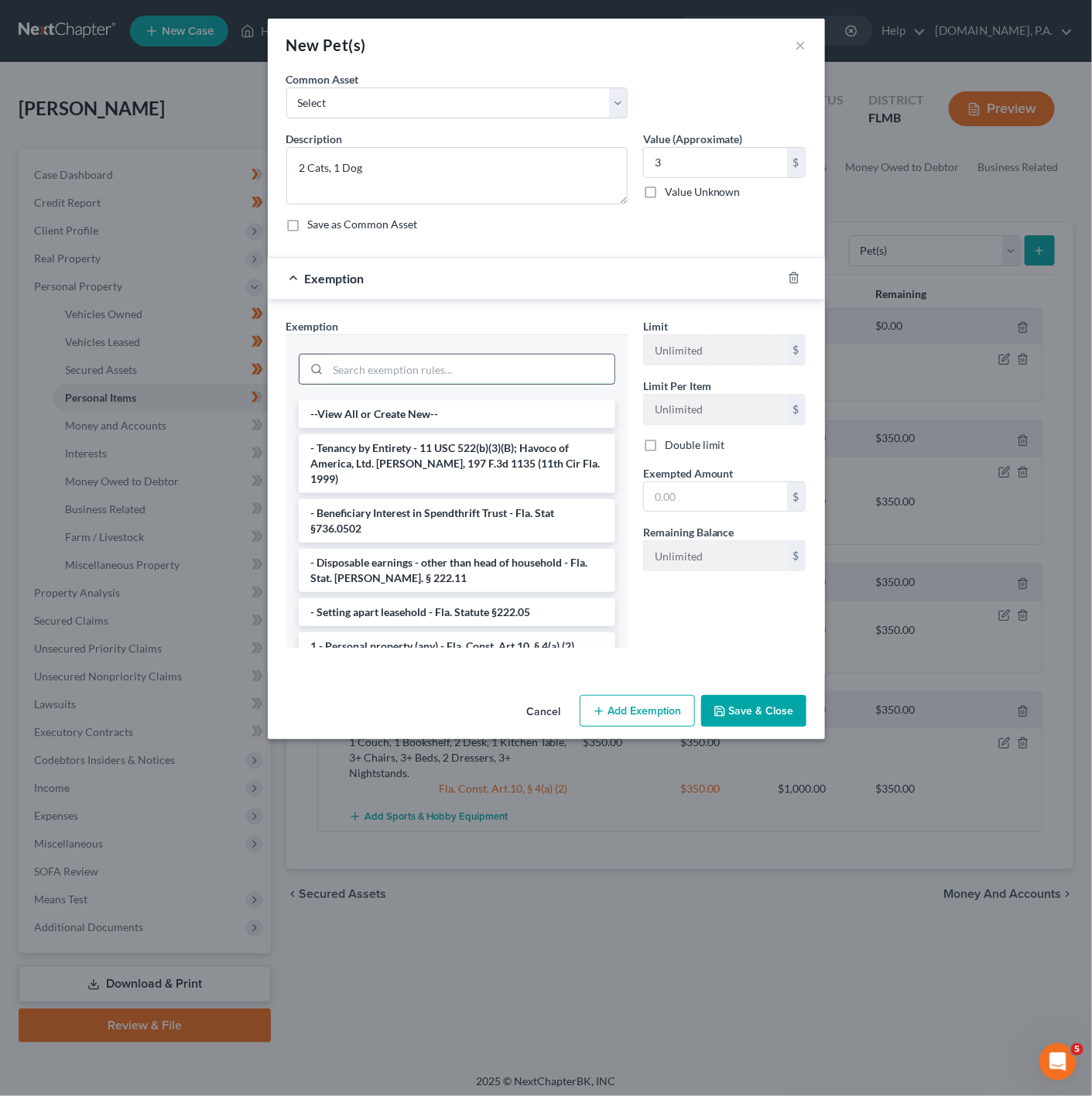
click at [535, 372] on input "search" at bounding box center [471, 369] width 286 height 29
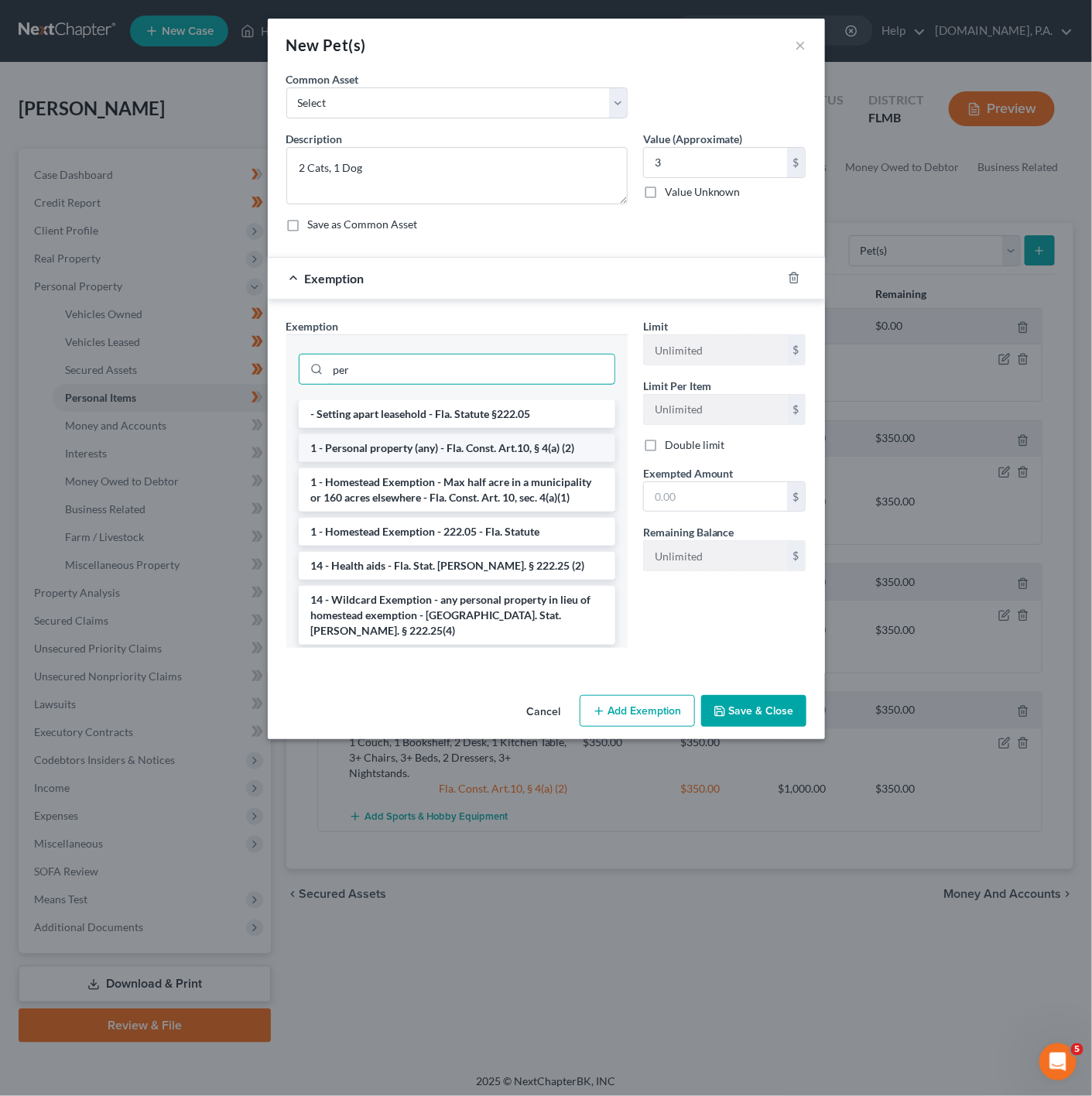
type input "per"
click at [512, 456] on li "1 - Personal property (any) - Fla. Const. Art.10, § 4(a) (2)" at bounding box center [456, 448] width 317 height 28
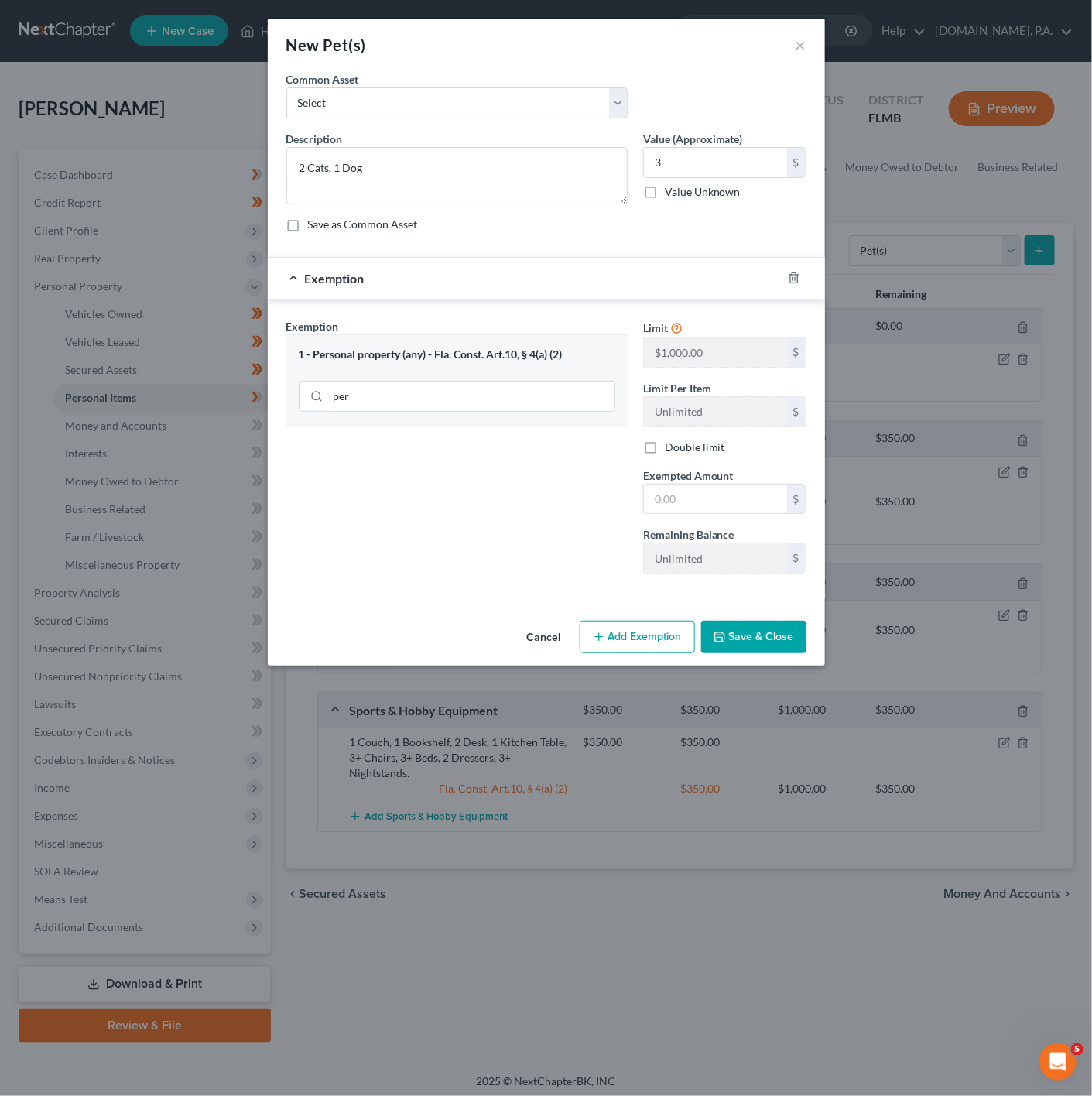
click at [689, 483] on label "Exempted Amount *" at bounding box center [688, 475] width 90 height 16
click at [701, 506] on input "text" at bounding box center [715, 499] width 143 height 29
type input "3"
click at [458, 548] on div "Exemption Set must be selected for CA. Exemption * 1 - Personal property (any) …" at bounding box center [456, 452] width 356 height 268
click at [771, 645] on button "Save & Close" at bounding box center [753, 637] width 105 height 33
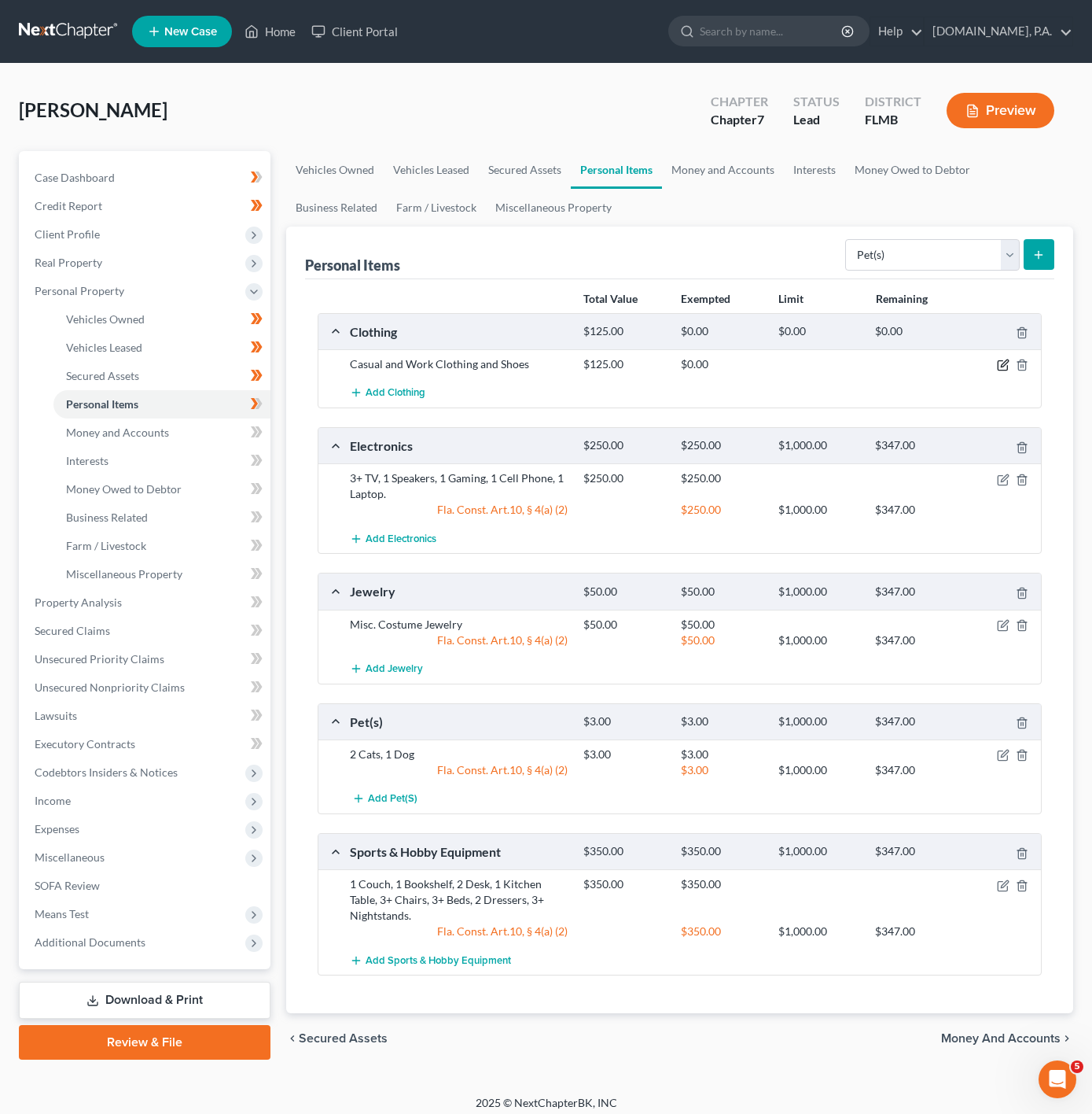
click at [1000, 371] on icon "button" at bounding box center [1003, 365] width 12 height 12
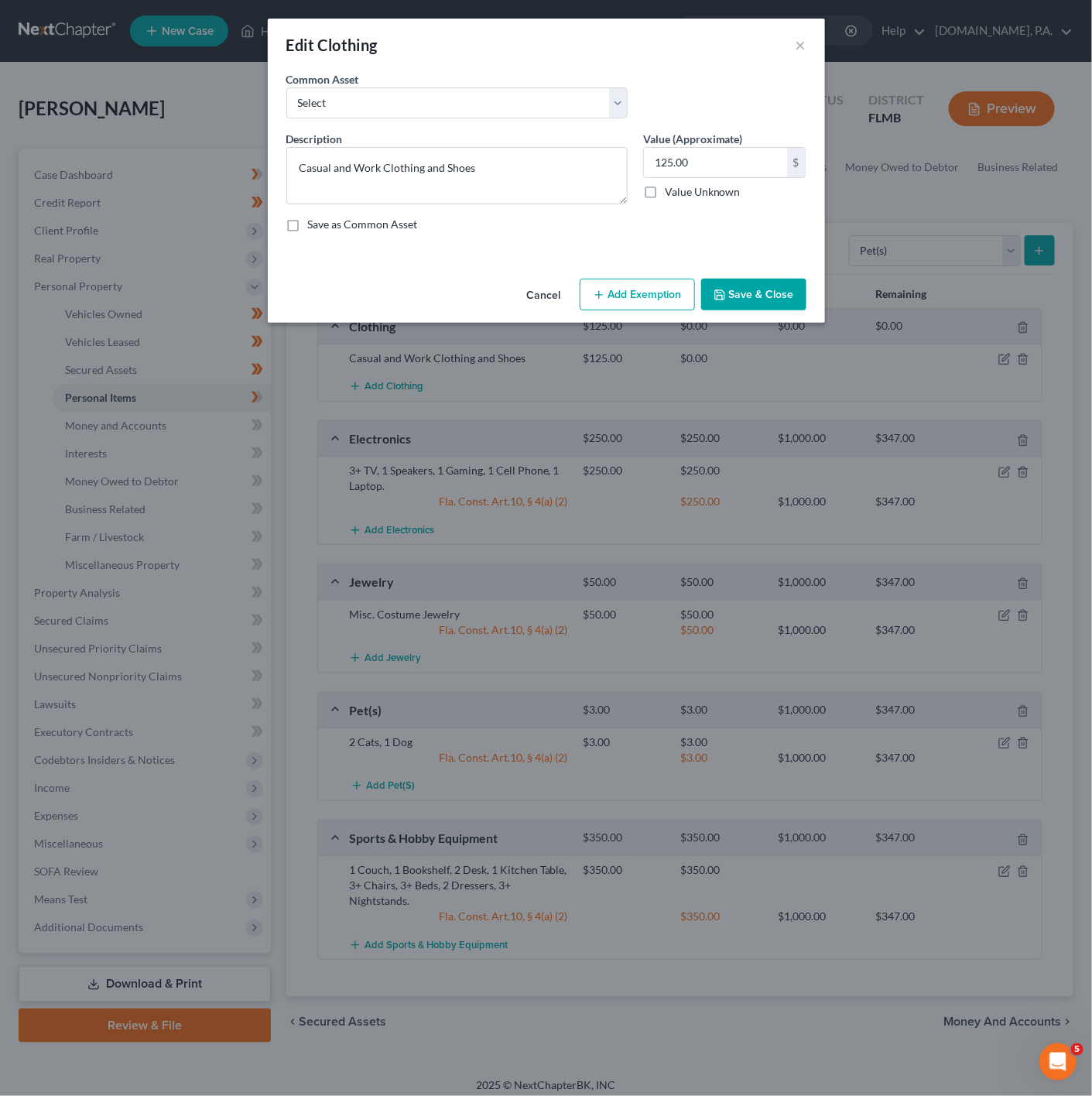
click at [636, 335] on div "Edit Clothing × An exemption set must first be selected from the Filing Informa…" at bounding box center [546, 548] width 1092 height 1096
click at [640, 300] on button "Add Exemption" at bounding box center [637, 295] width 116 height 33
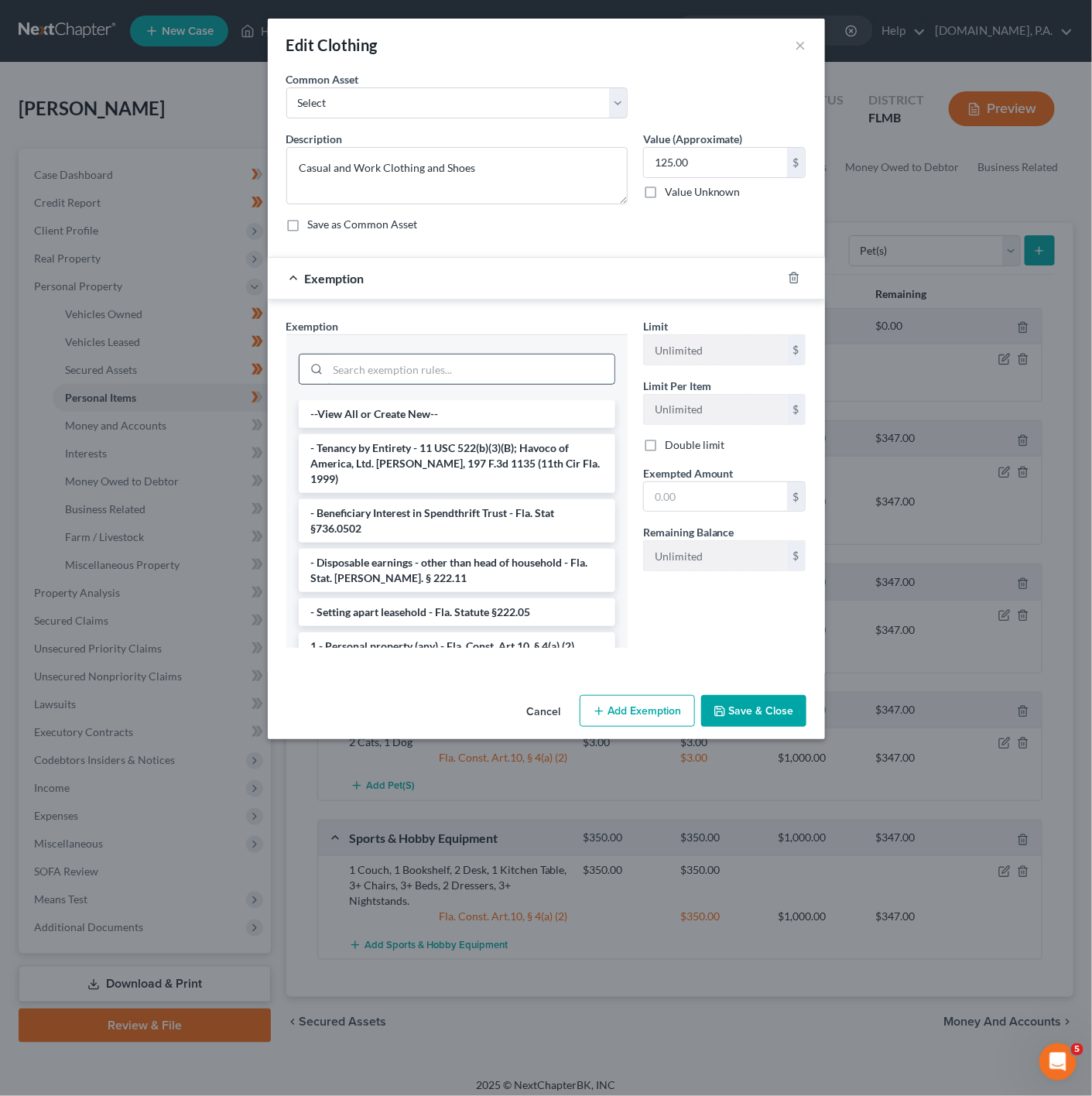
click at [441, 382] on input "search" at bounding box center [471, 369] width 286 height 29
click at [520, 632] on li "1 - Personal property (any) - Fla. Const. Art.10, § 4(a) (2)" at bounding box center [456, 646] width 317 height 28
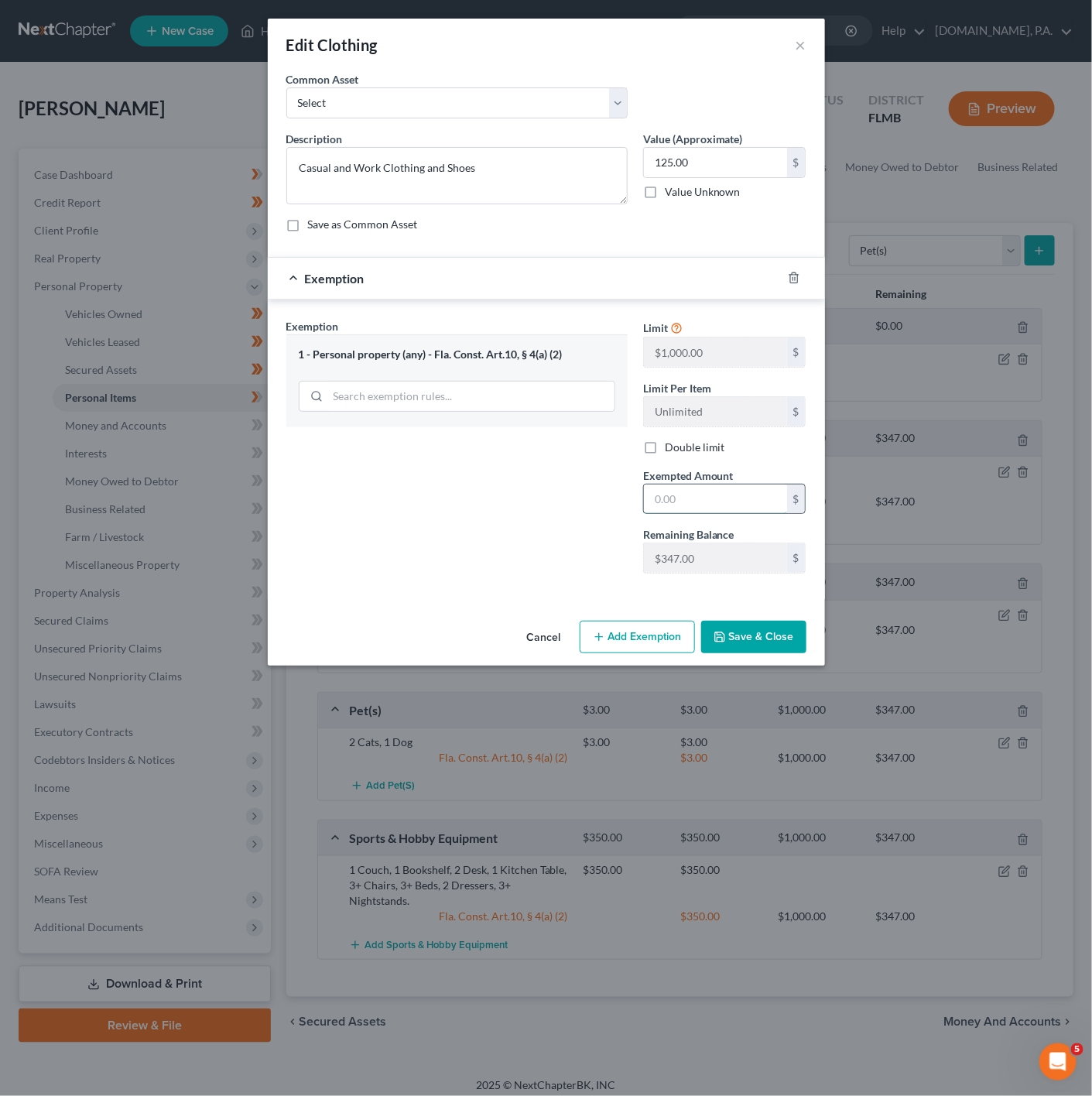
click at [727, 504] on input "text" at bounding box center [715, 499] width 143 height 29
type input "125"
click at [483, 504] on div "Exemption Set must be selected for CA. Exemption * 1 - Personal property (any) …" at bounding box center [456, 452] width 356 height 268
click at [764, 645] on button "Save & Close" at bounding box center [753, 637] width 105 height 33
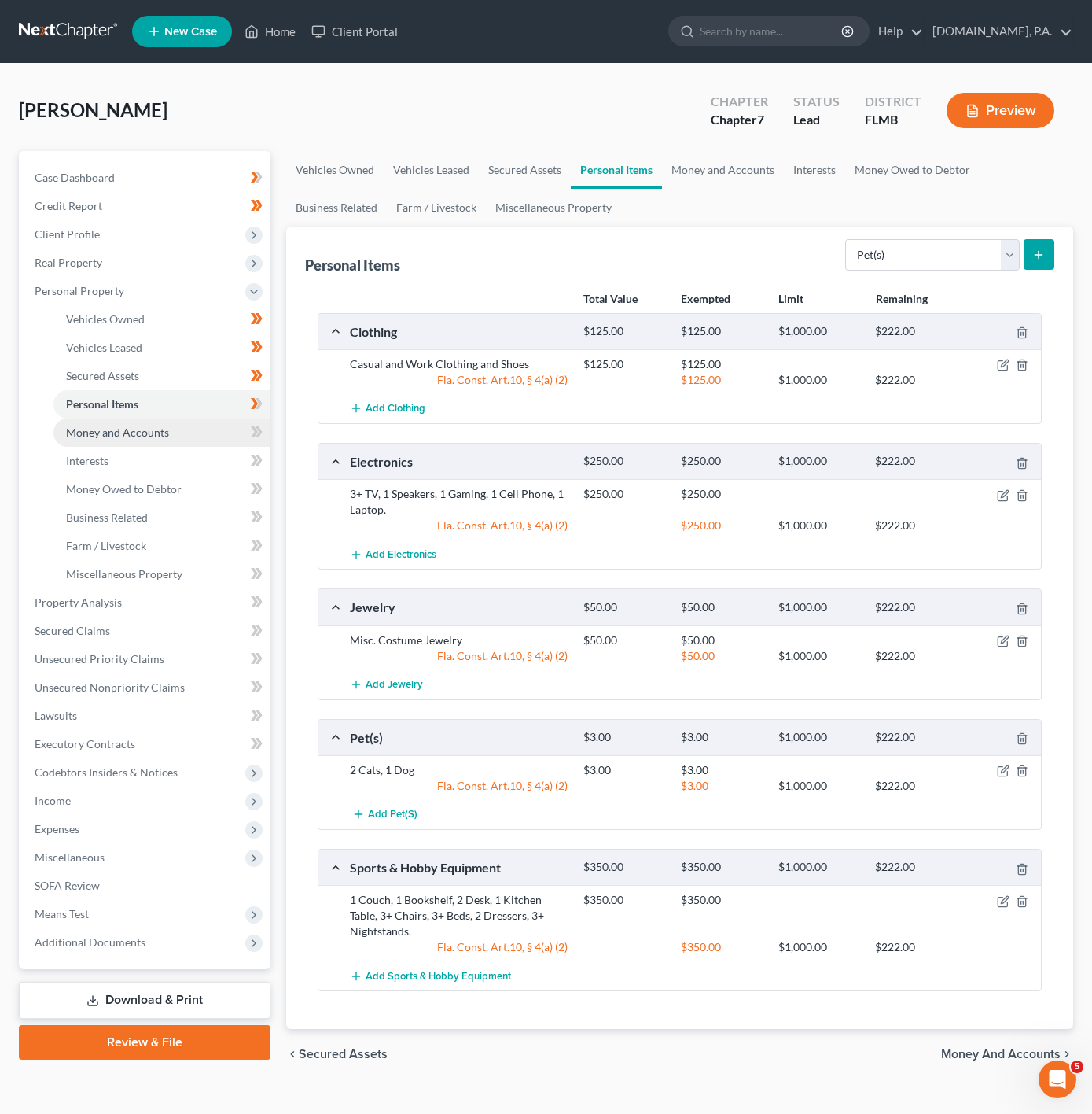
click at [183, 427] on link "Money and Accounts" at bounding box center [162, 433] width 217 height 28
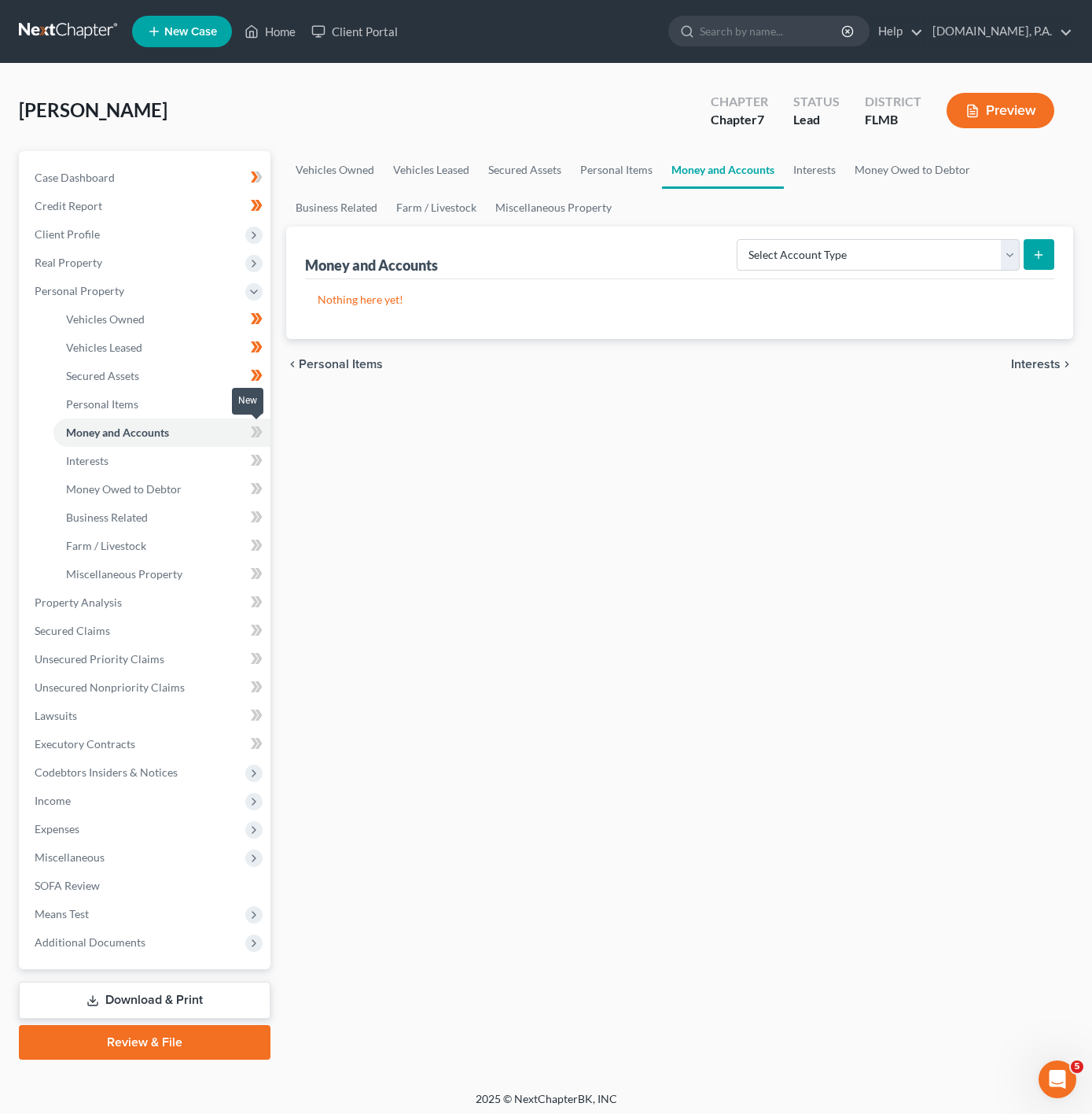
click at [262, 429] on icon at bounding box center [256, 433] width 12 height 20
click at [205, 458] on link "Interests" at bounding box center [162, 461] width 217 height 28
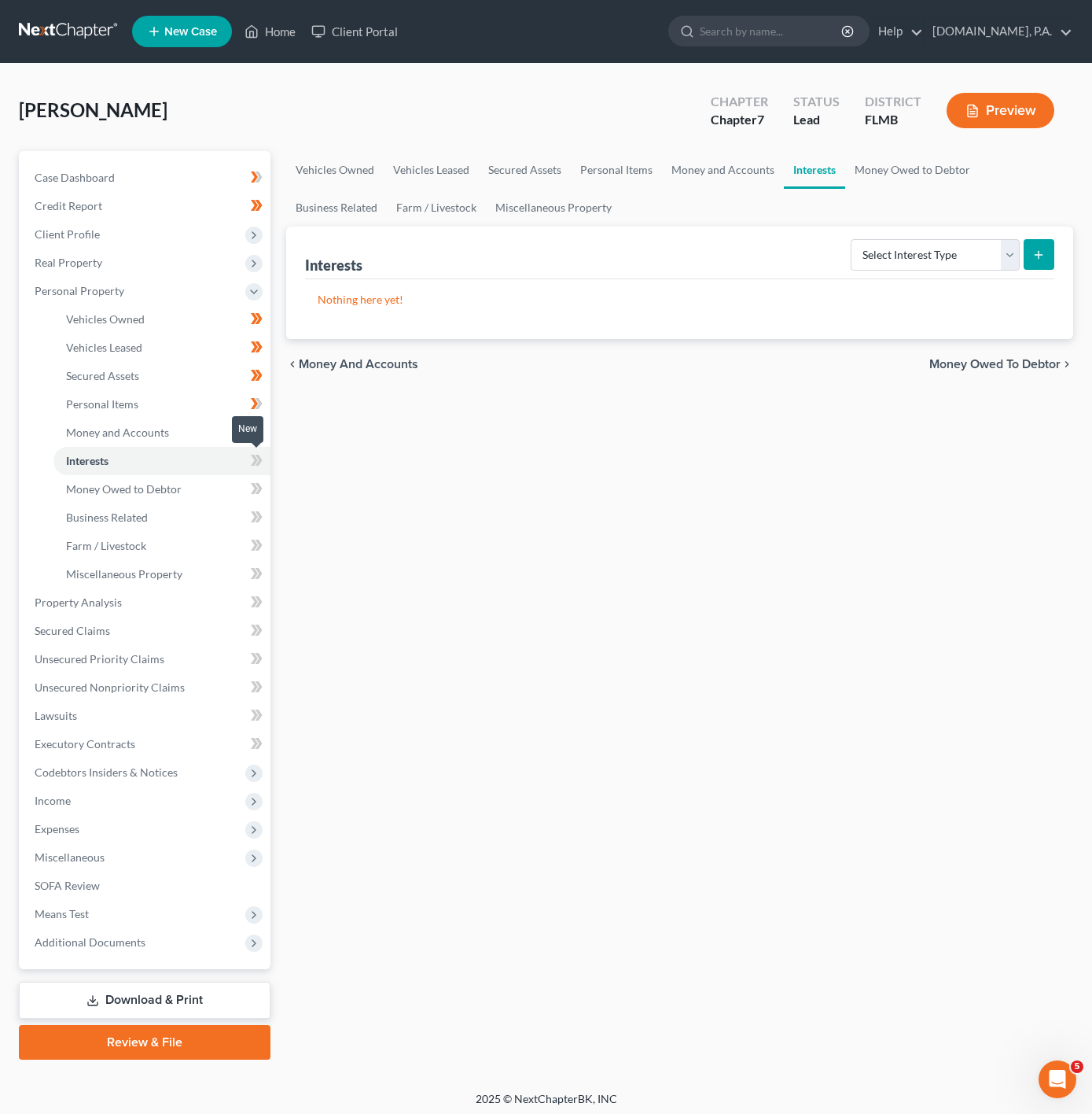
click at [246, 465] on span at bounding box center [256, 462] width 27 height 24
click at [187, 477] on link "Money Owed to Debtor" at bounding box center [162, 489] width 217 height 28
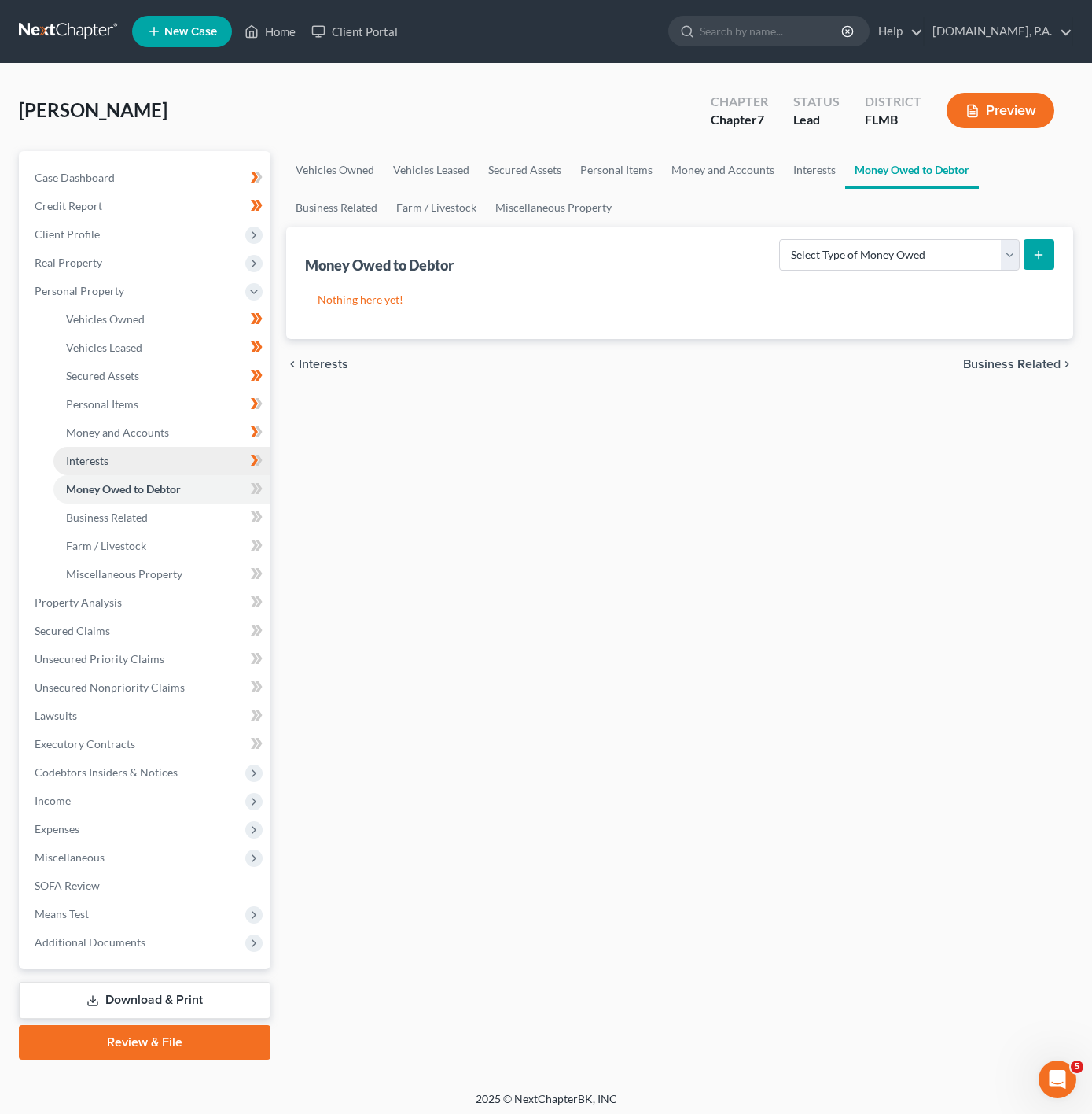
click at [203, 454] on link "Interests" at bounding box center [162, 461] width 217 height 28
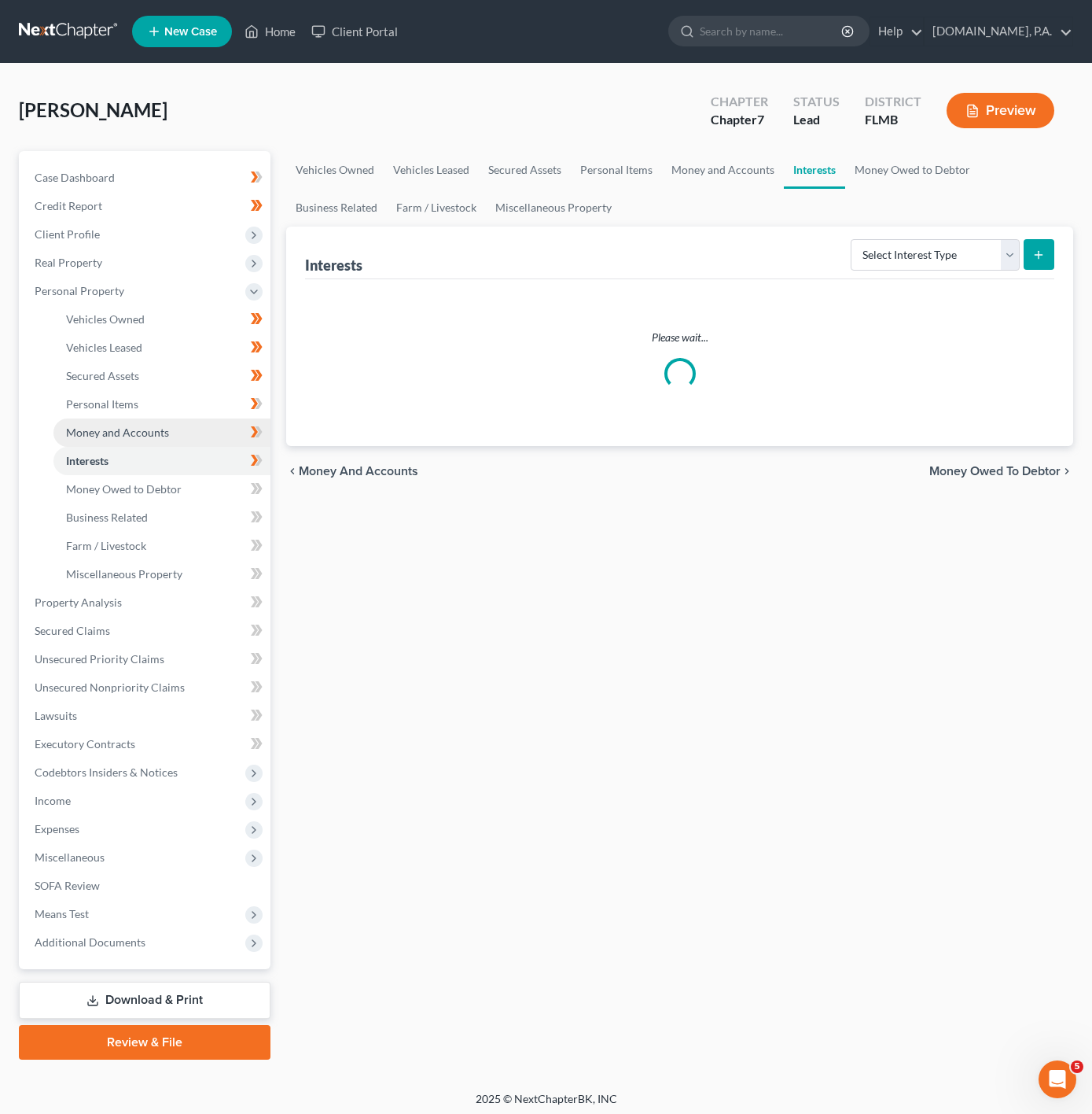
click at [196, 434] on link "Money and Accounts" at bounding box center [162, 433] width 217 height 28
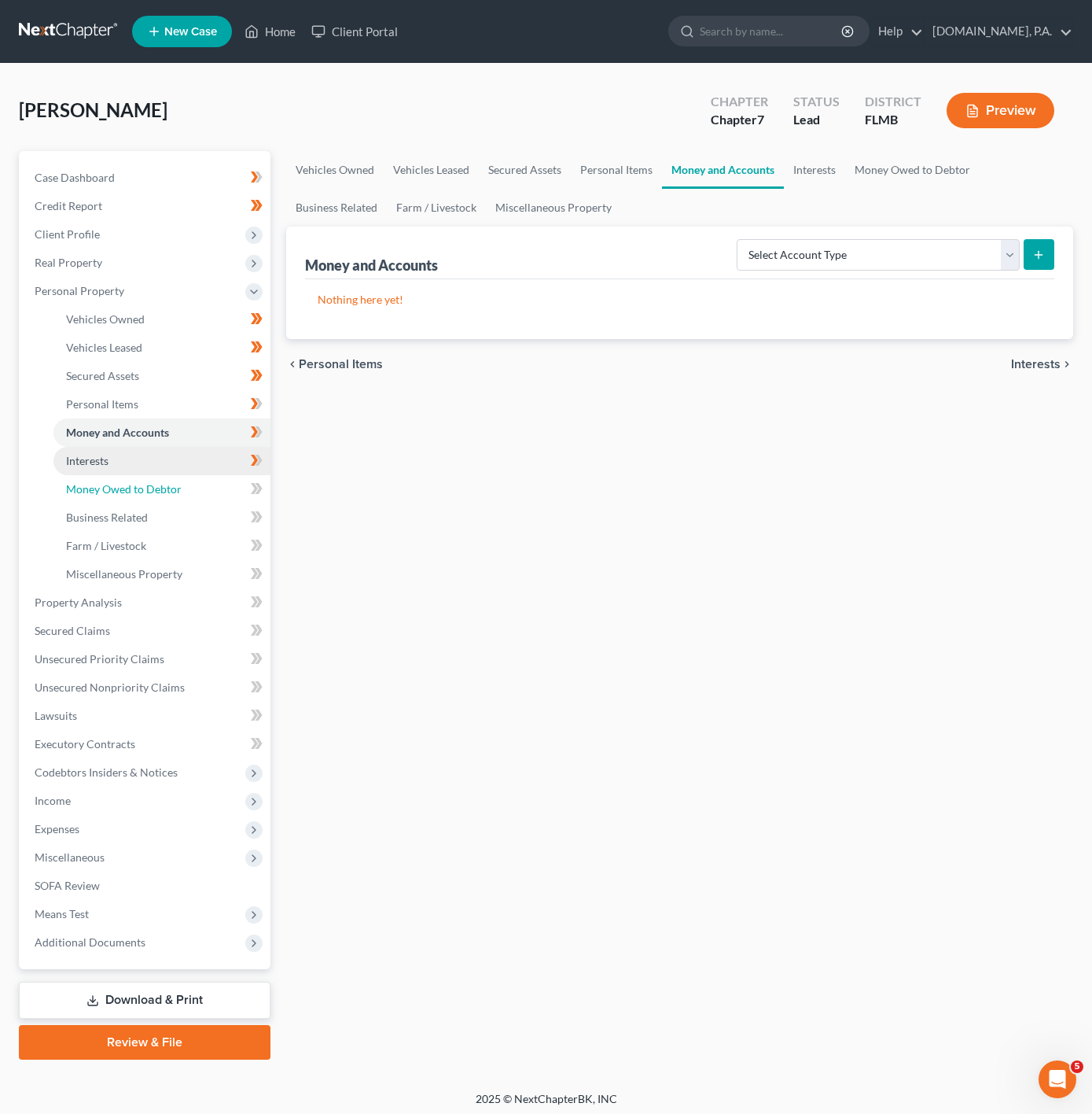
click at [133, 487] on span "Money Owed to Debtor" at bounding box center [124, 489] width 116 height 13
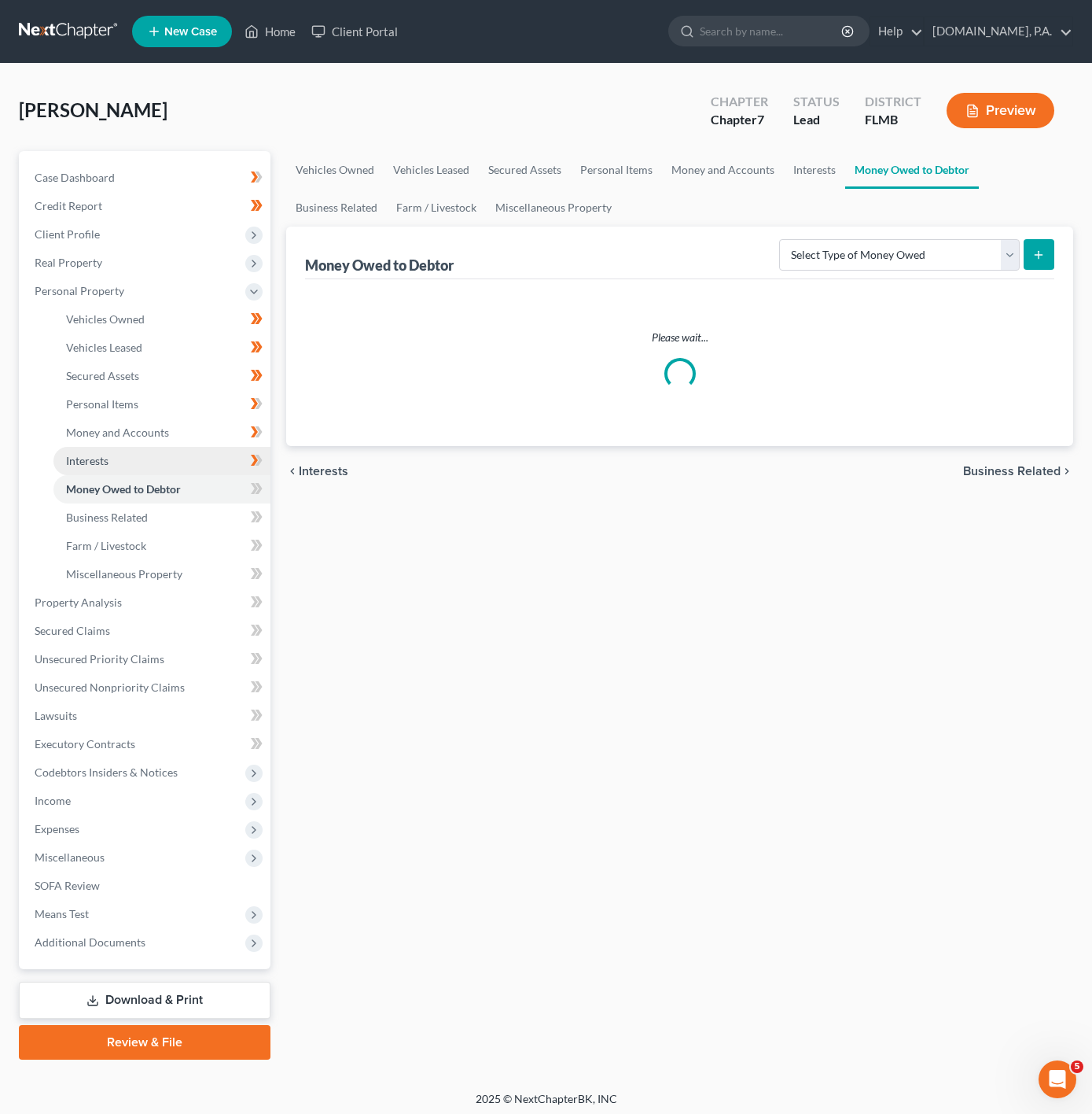
click at [169, 458] on link "Interests" at bounding box center [162, 461] width 217 height 28
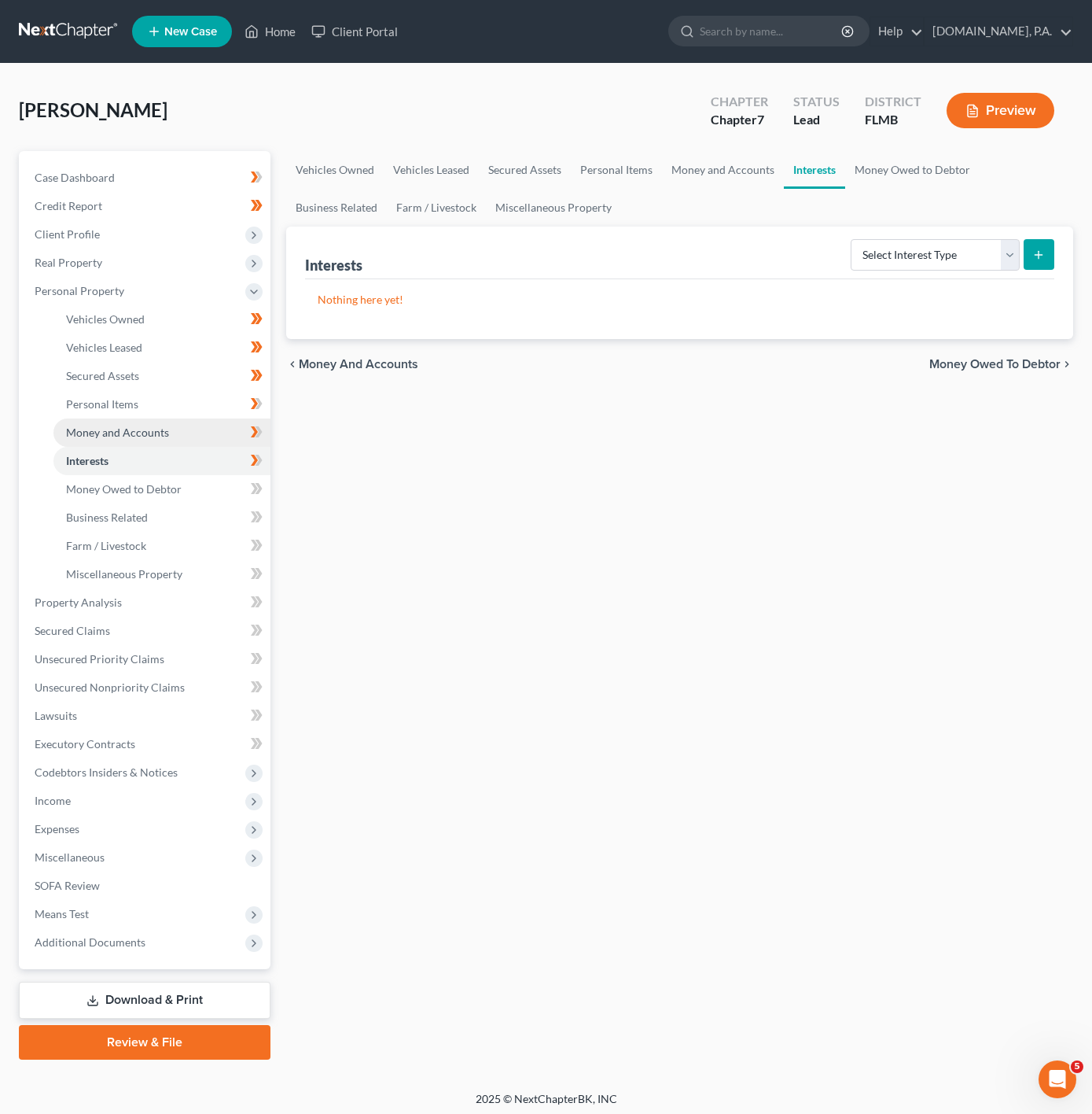
click at [164, 434] on span "Money and Accounts" at bounding box center [117, 433] width 103 height 13
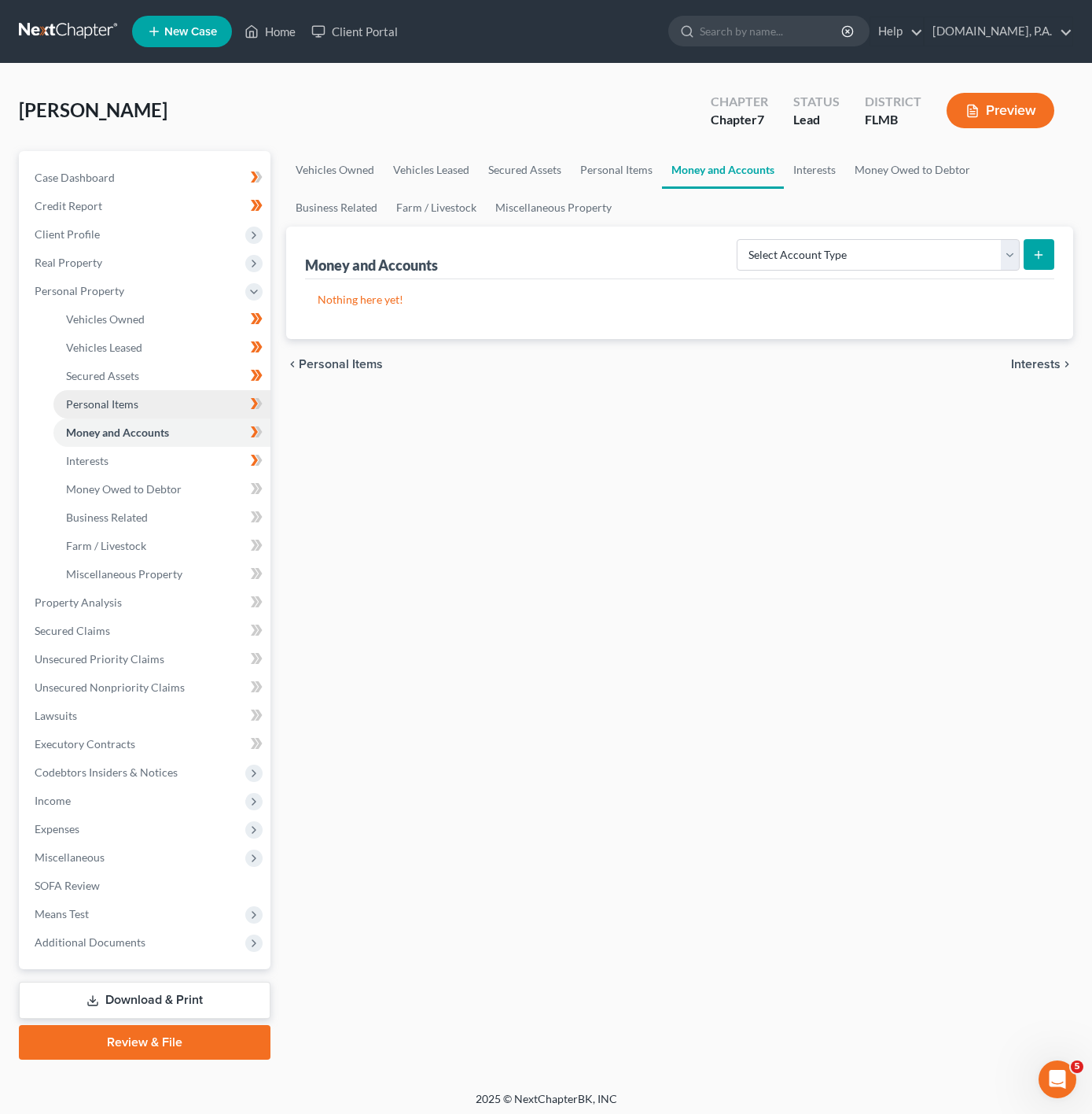
click at [189, 390] on link "Personal Items" at bounding box center [162, 404] width 217 height 28
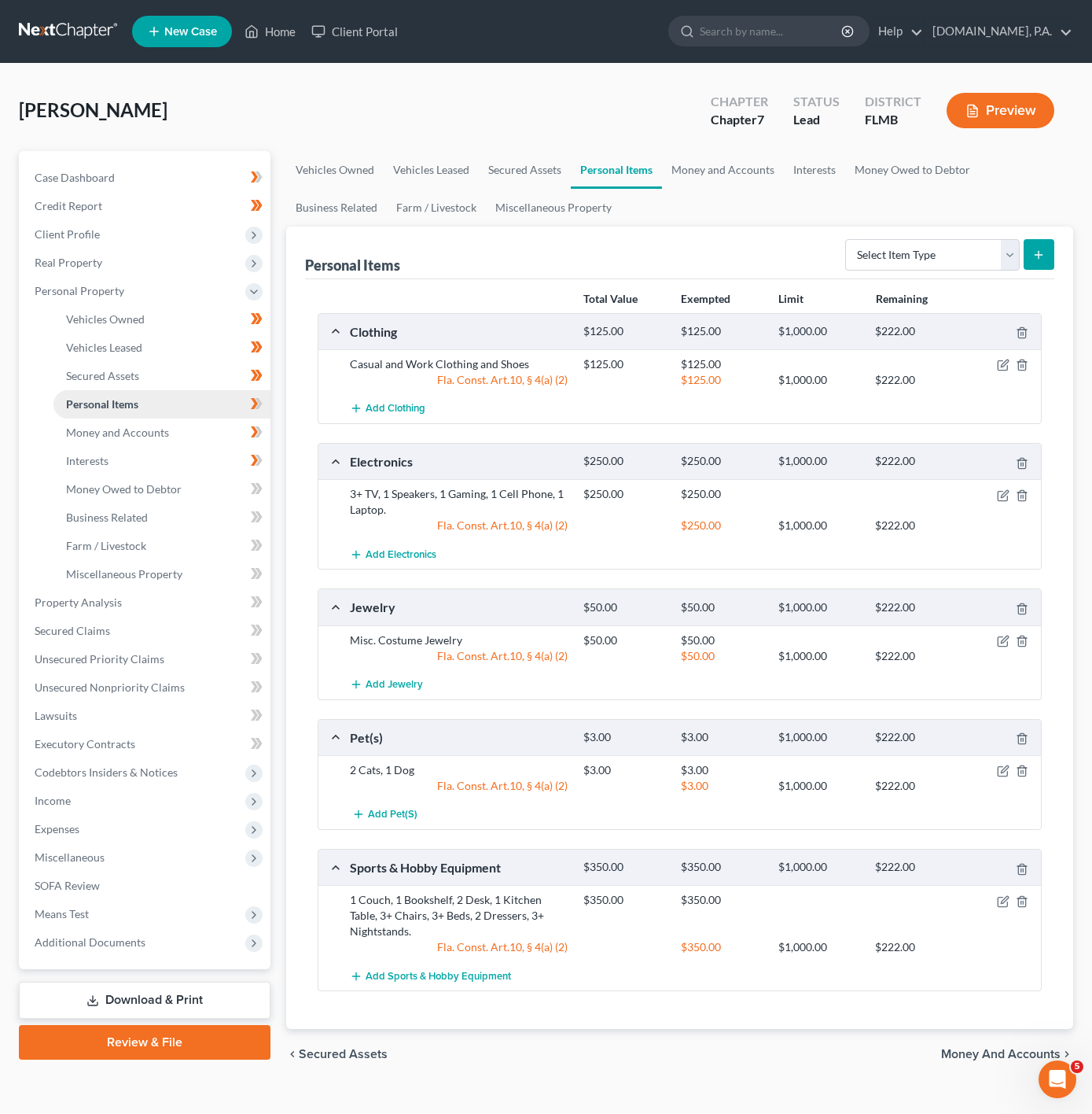
click at [183, 409] on link "Personal Items" at bounding box center [162, 404] width 217 height 28
click at [172, 423] on link "Money and Accounts" at bounding box center [162, 433] width 217 height 28
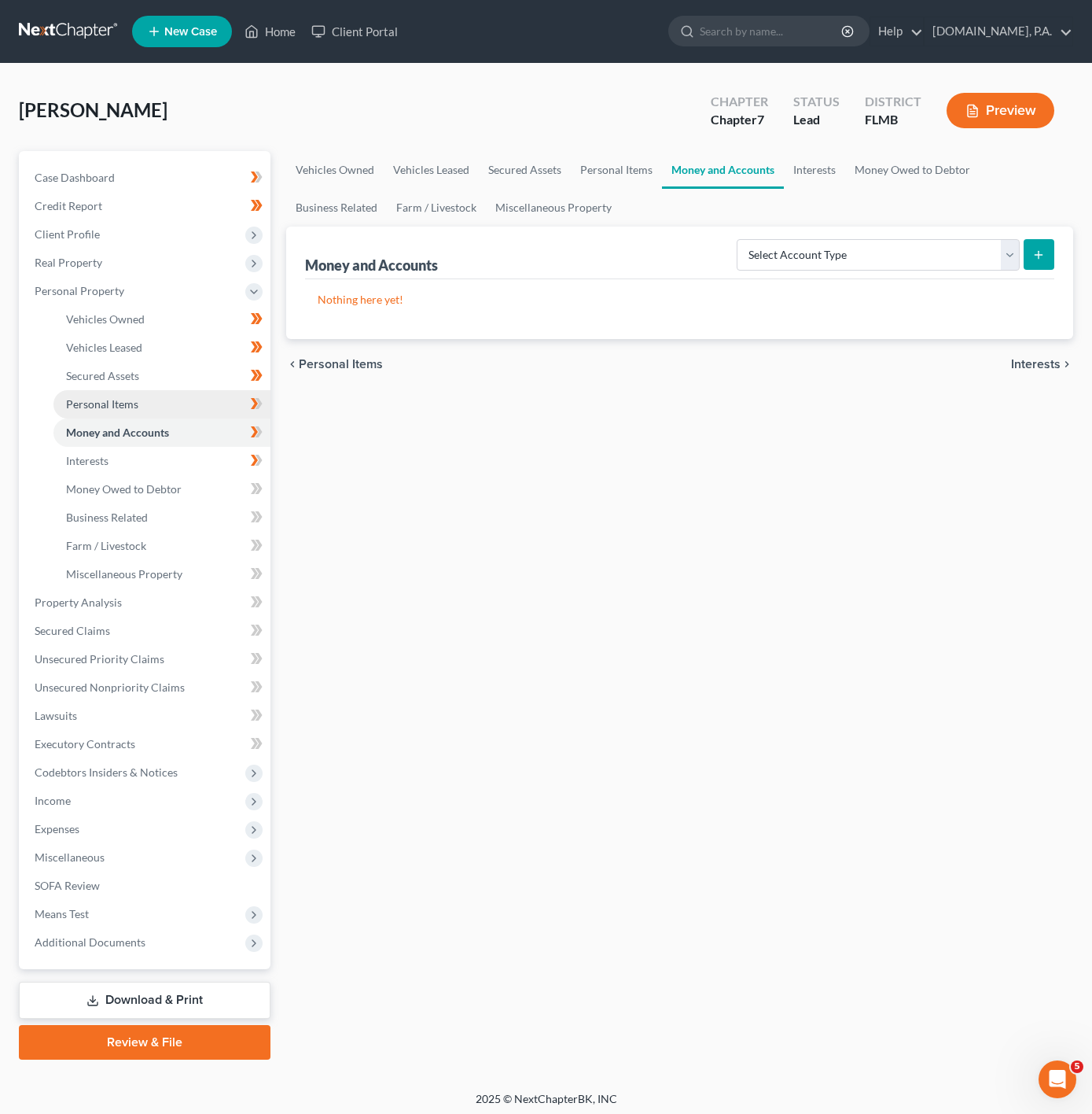
click at [227, 404] on link "Personal Items" at bounding box center [162, 404] width 217 height 28
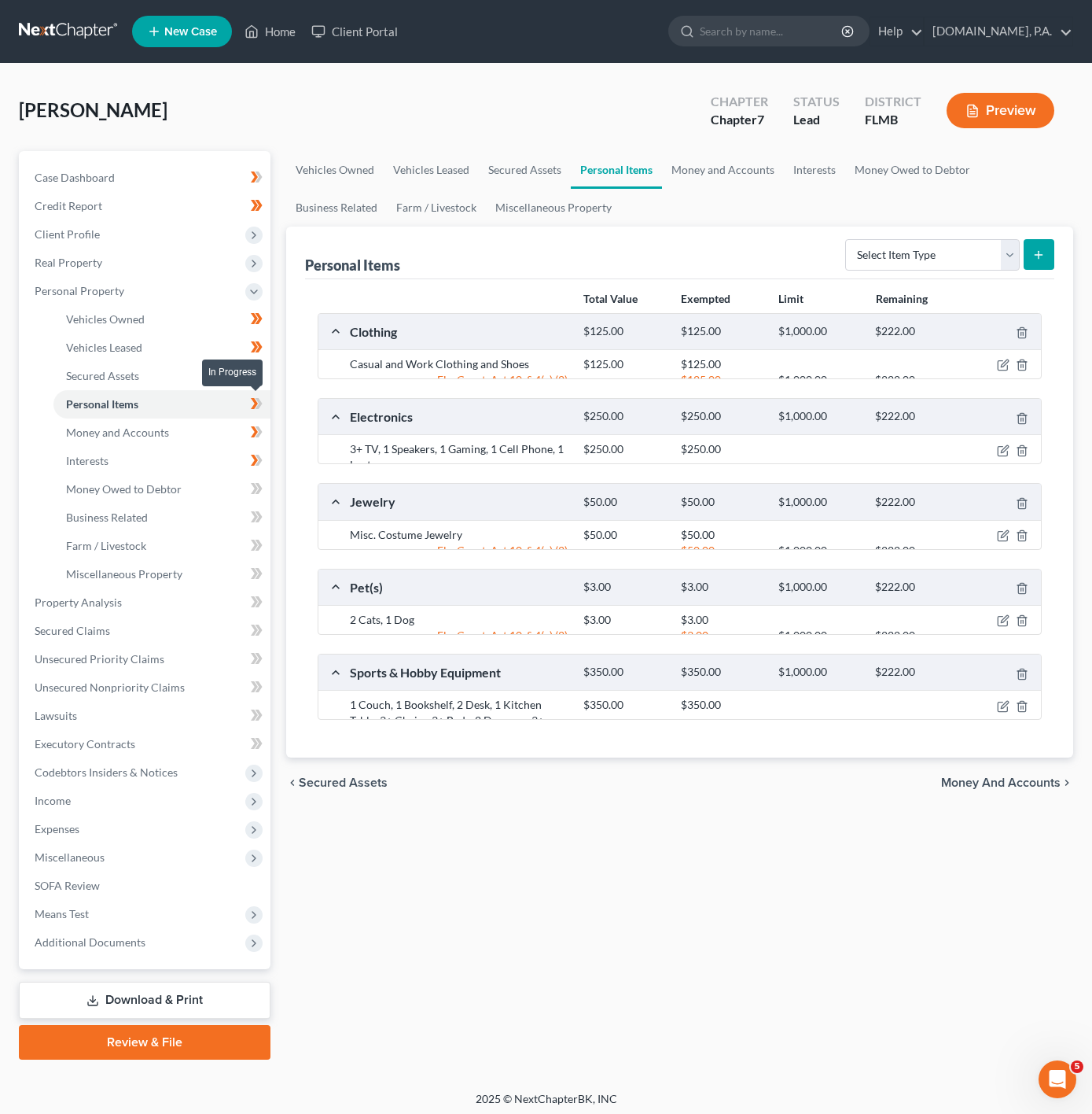
click at [258, 402] on icon at bounding box center [256, 404] width 12 height 20
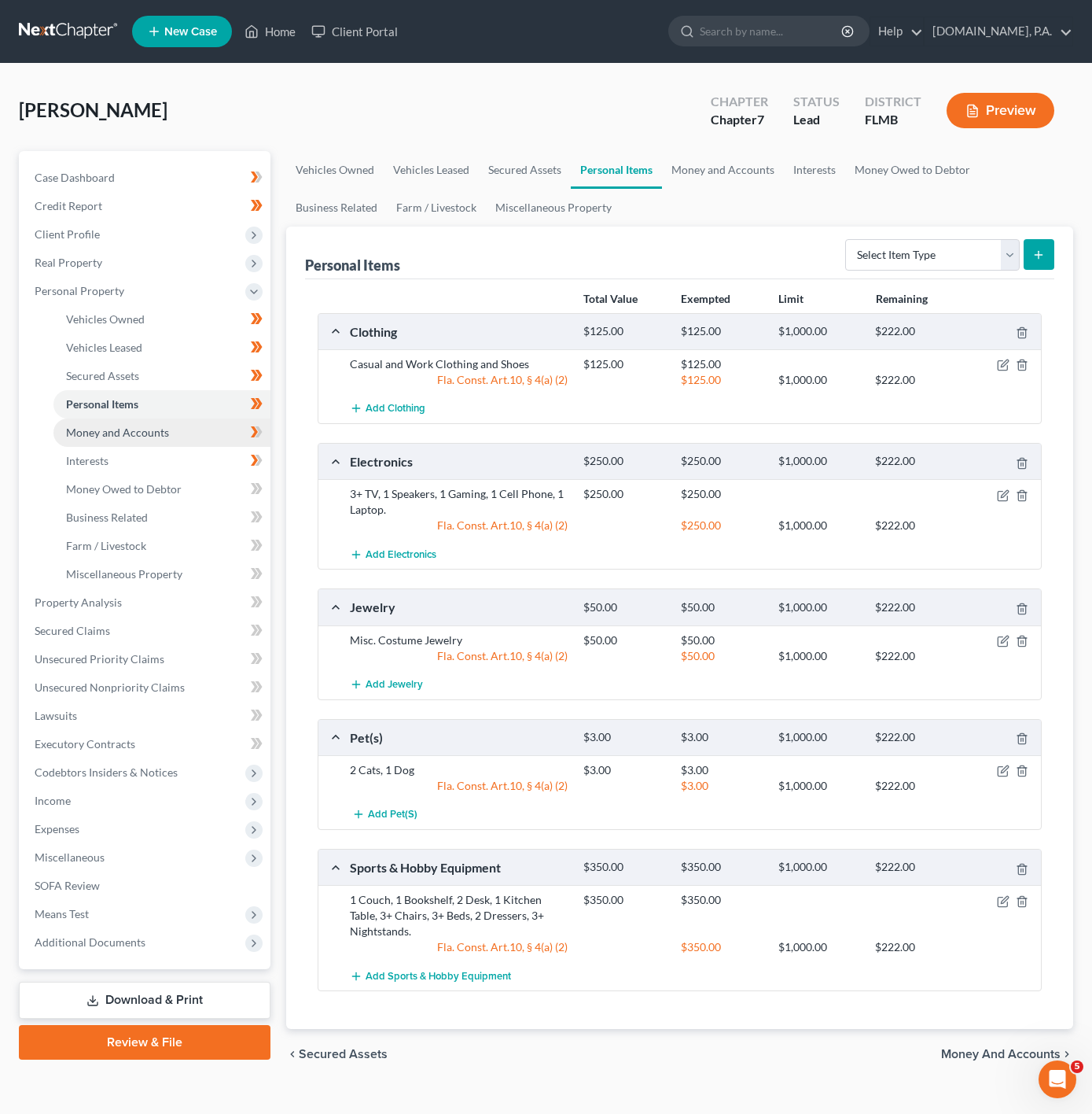
click at [224, 423] on link "Money and Accounts" at bounding box center [162, 433] width 217 height 28
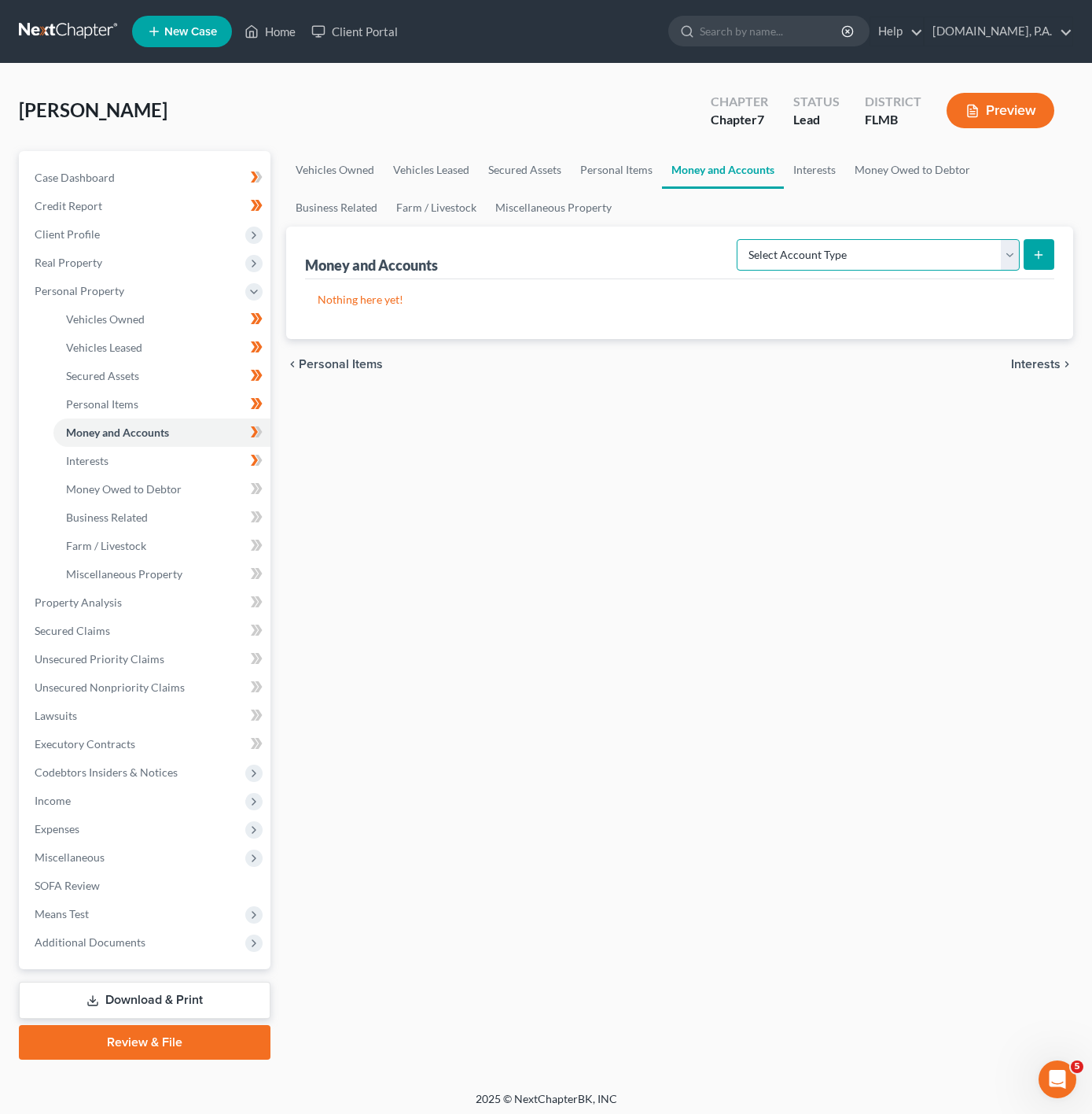
click at [948, 258] on select "Select Account Type Brokerage Cash on Hand Certificates of Deposit Checking Acc…" at bounding box center [878, 255] width 283 height 31
select select "checking"
click at [738, 239] on select "Select Account Type Brokerage Cash on Hand Certificates of Deposit Checking Acc…" at bounding box center [878, 255] width 283 height 31
click at [1056, 251] on div "Money and Accounts Select Account Type Brokerage Cash on Hand Certificates of D…" at bounding box center [680, 283] width 787 height 112
click at [1051, 251] on button "submit" at bounding box center [1038, 254] width 31 height 31
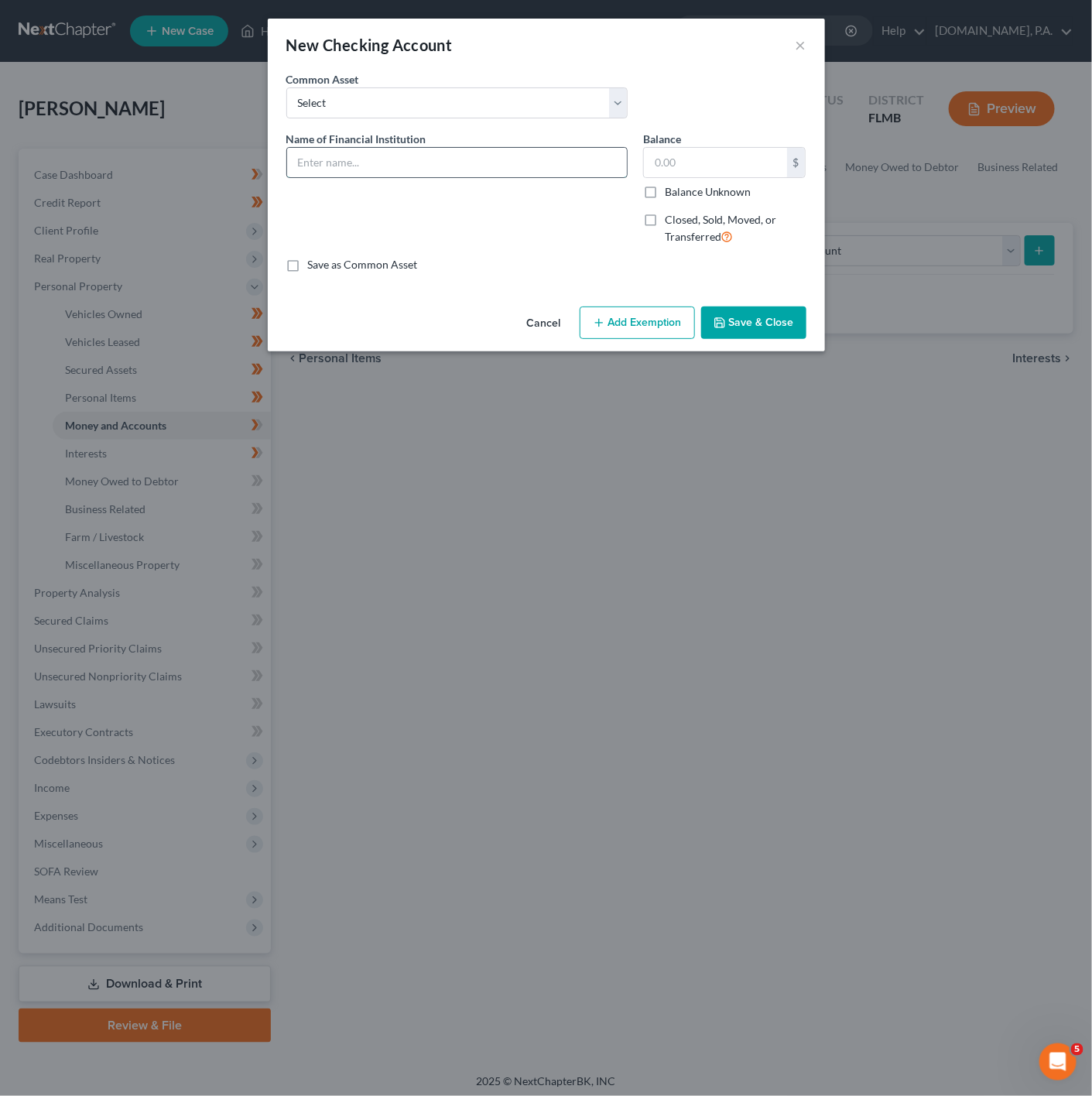
drag, startPoint x: 539, startPoint y: 164, endPoint x: 581, endPoint y: 161, distance: 42.1
click at [539, 164] on input "text" at bounding box center [457, 163] width 340 height 29
type input "Apple Cash - 8753"
click at [651, 164] on input "text" at bounding box center [715, 163] width 143 height 29
type input "0"
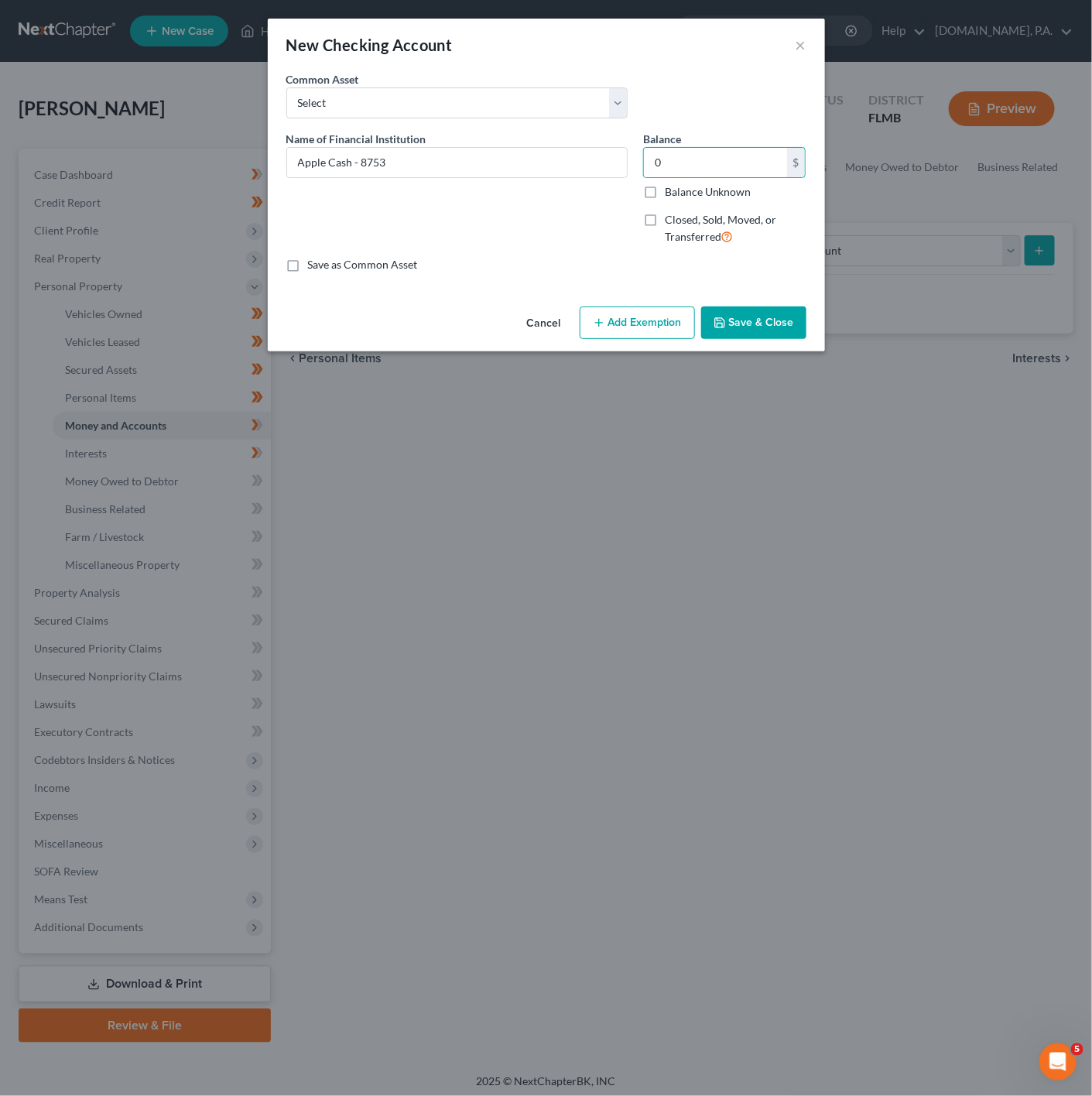
click at [643, 338] on button "Add Exemption" at bounding box center [637, 323] width 116 height 33
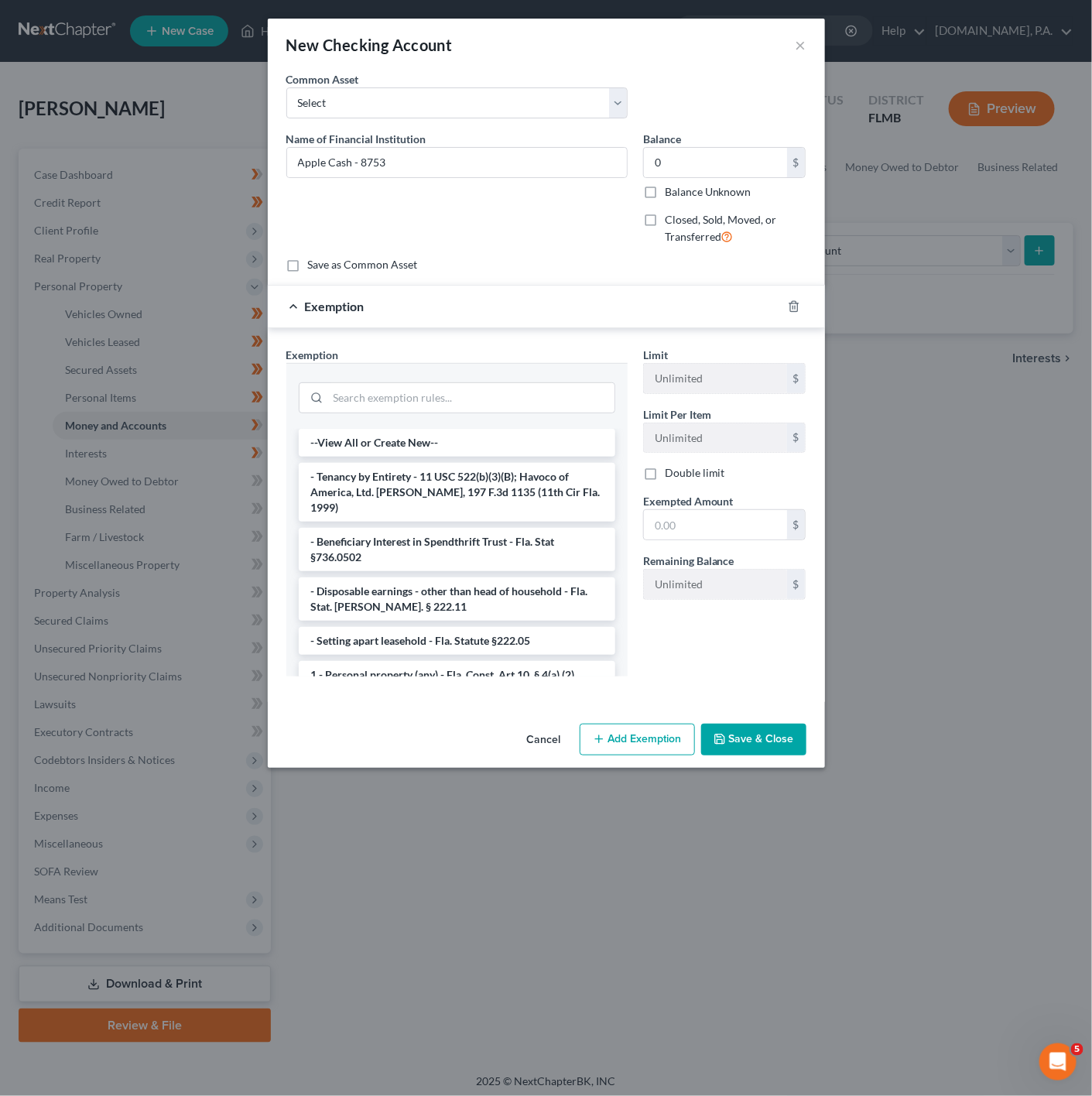
click at [384, 428] on div at bounding box center [456, 395] width 341 height 66
click at [400, 404] on input "search" at bounding box center [471, 398] width 286 height 29
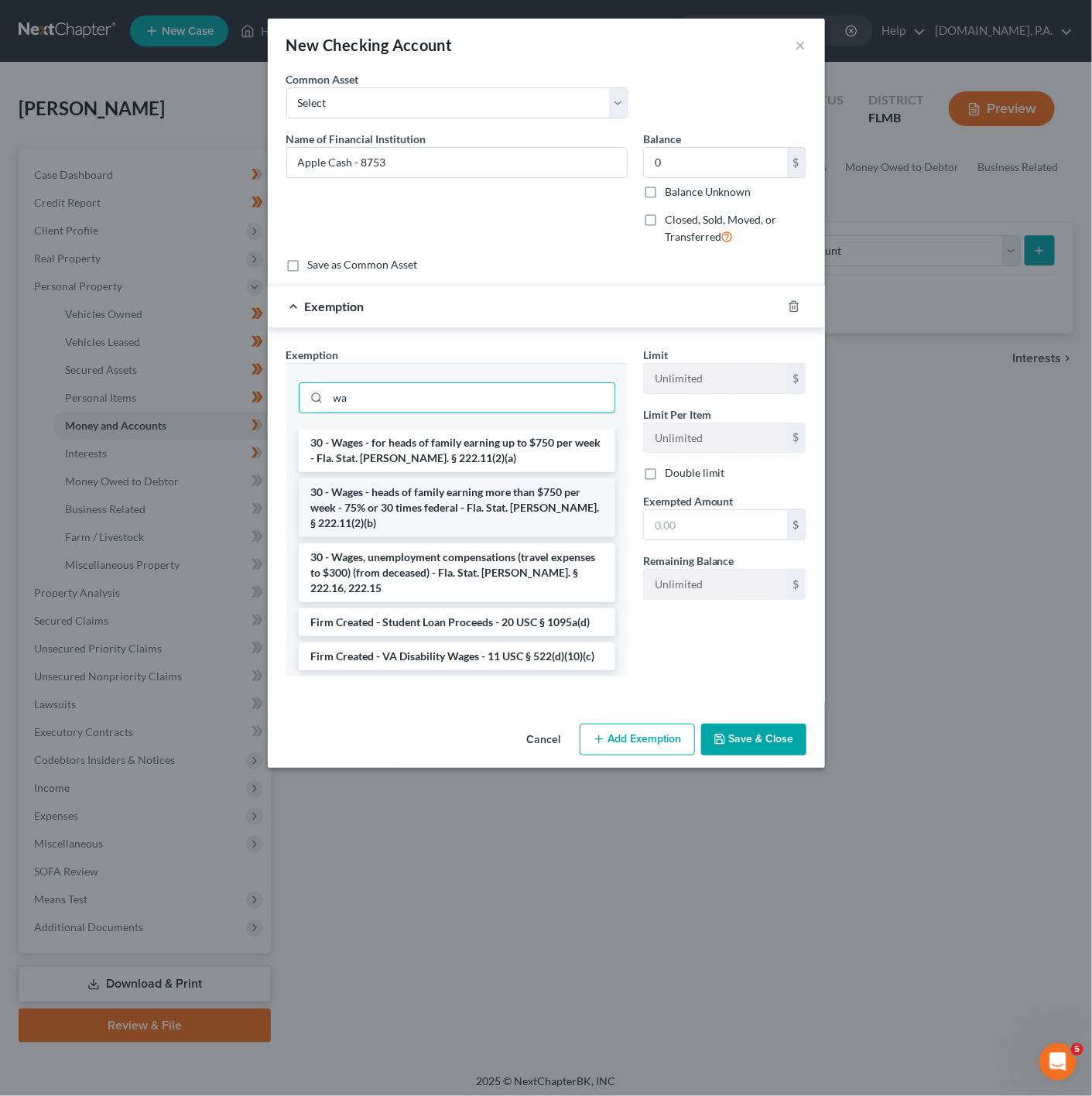
type input "wa"
click at [465, 501] on li "30 - Wages - heads of family earning more than $750 per week - 75% or 30 times …" at bounding box center [456, 508] width 317 height 59
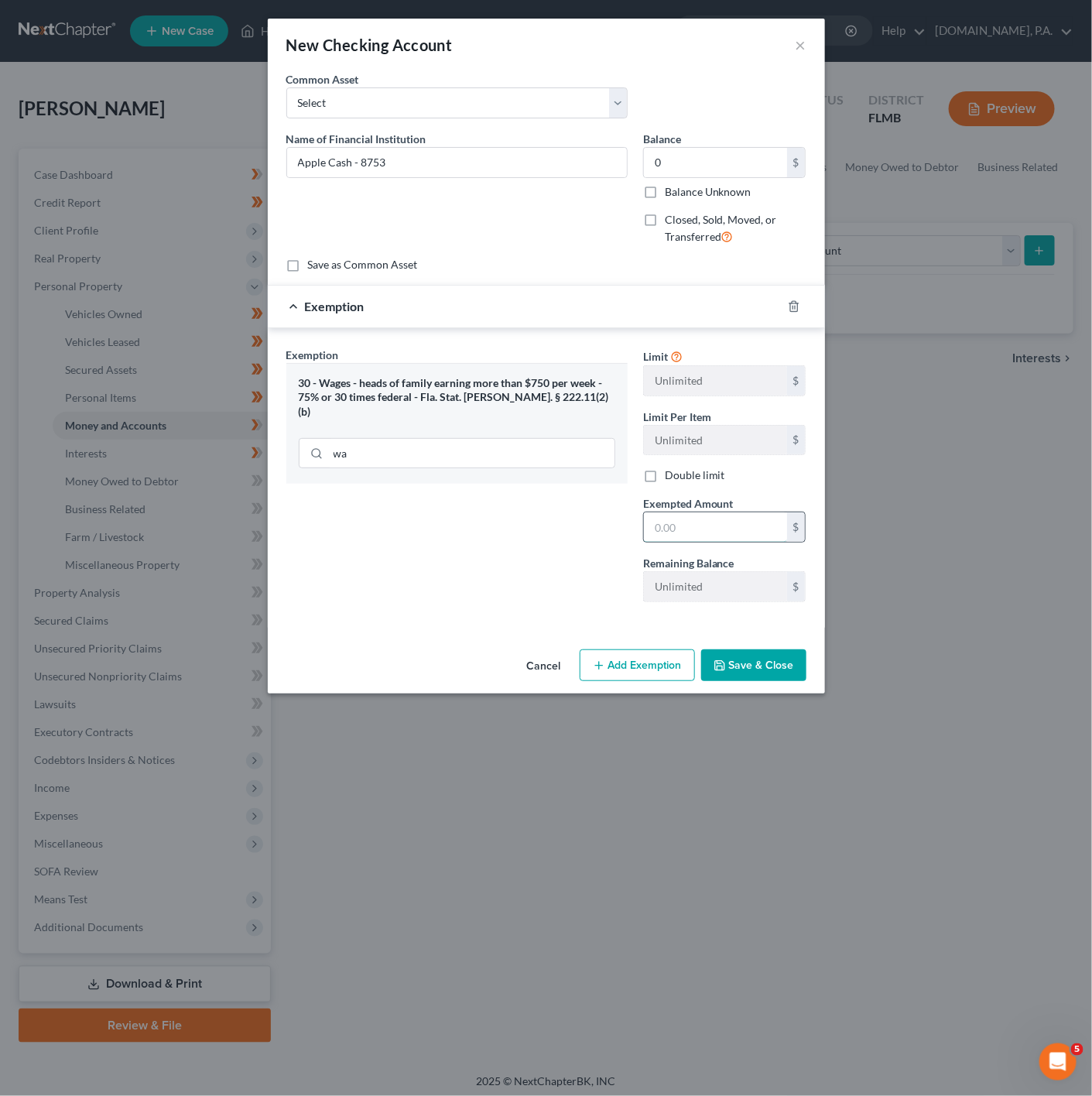
click at [741, 537] on input "text" at bounding box center [715, 527] width 143 height 29
type input "0"
drag, startPoint x: 308, startPoint y: 560, endPoint x: 511, endPoint y: 592, distance: 205.5
click at [311, 560] on div "Exemption Set must be selected for CA. Exemption * 30 - Wages - heads of family…" at bounding box center [456, 480] width 356 height 268
click at [724, 664] on icon "button" at bounding box center [719, 665] width 12 height 12
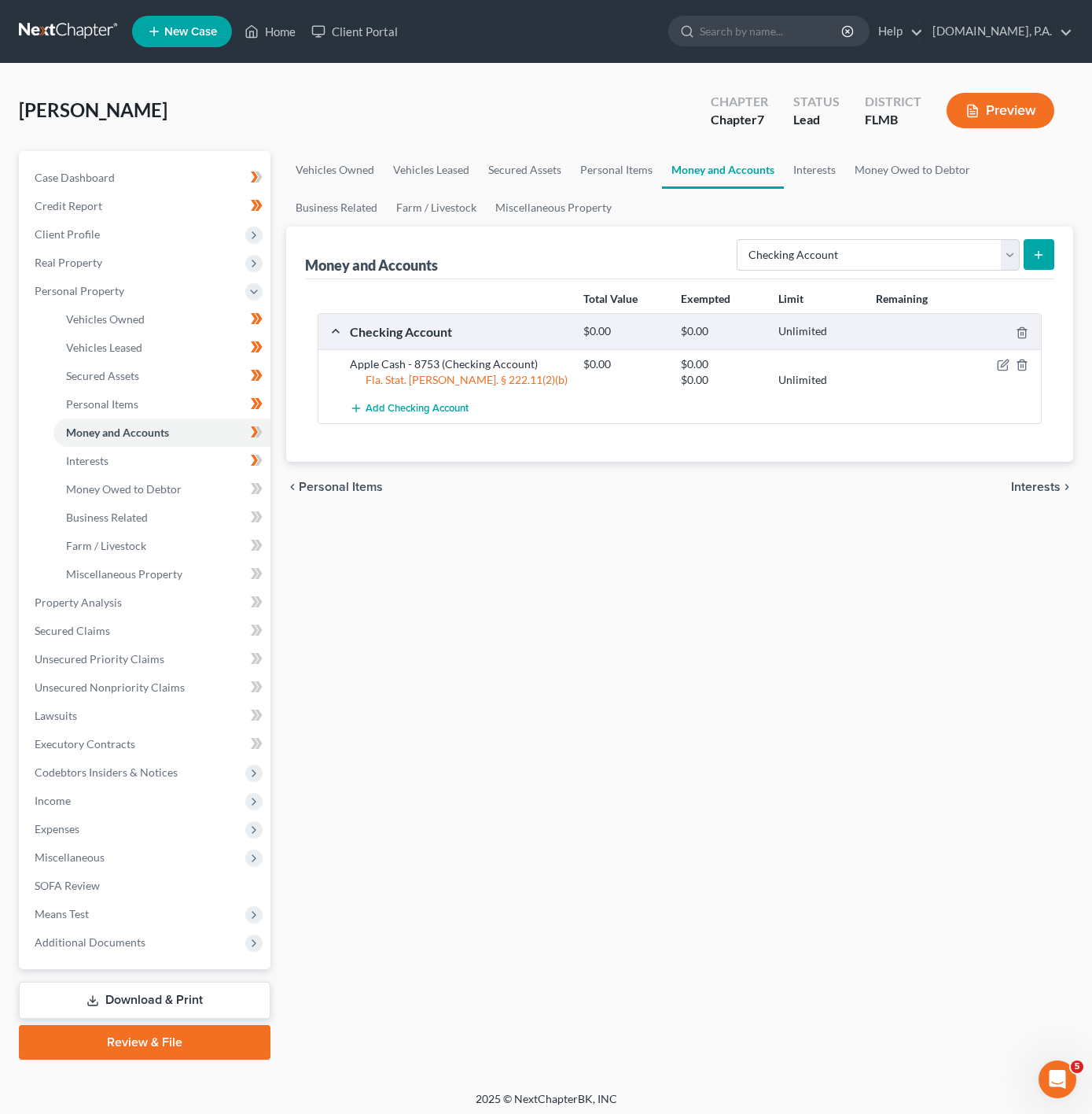
click at [1034, 253] on icon "submit" at bounding box center [1038, 255] width 12 height 12
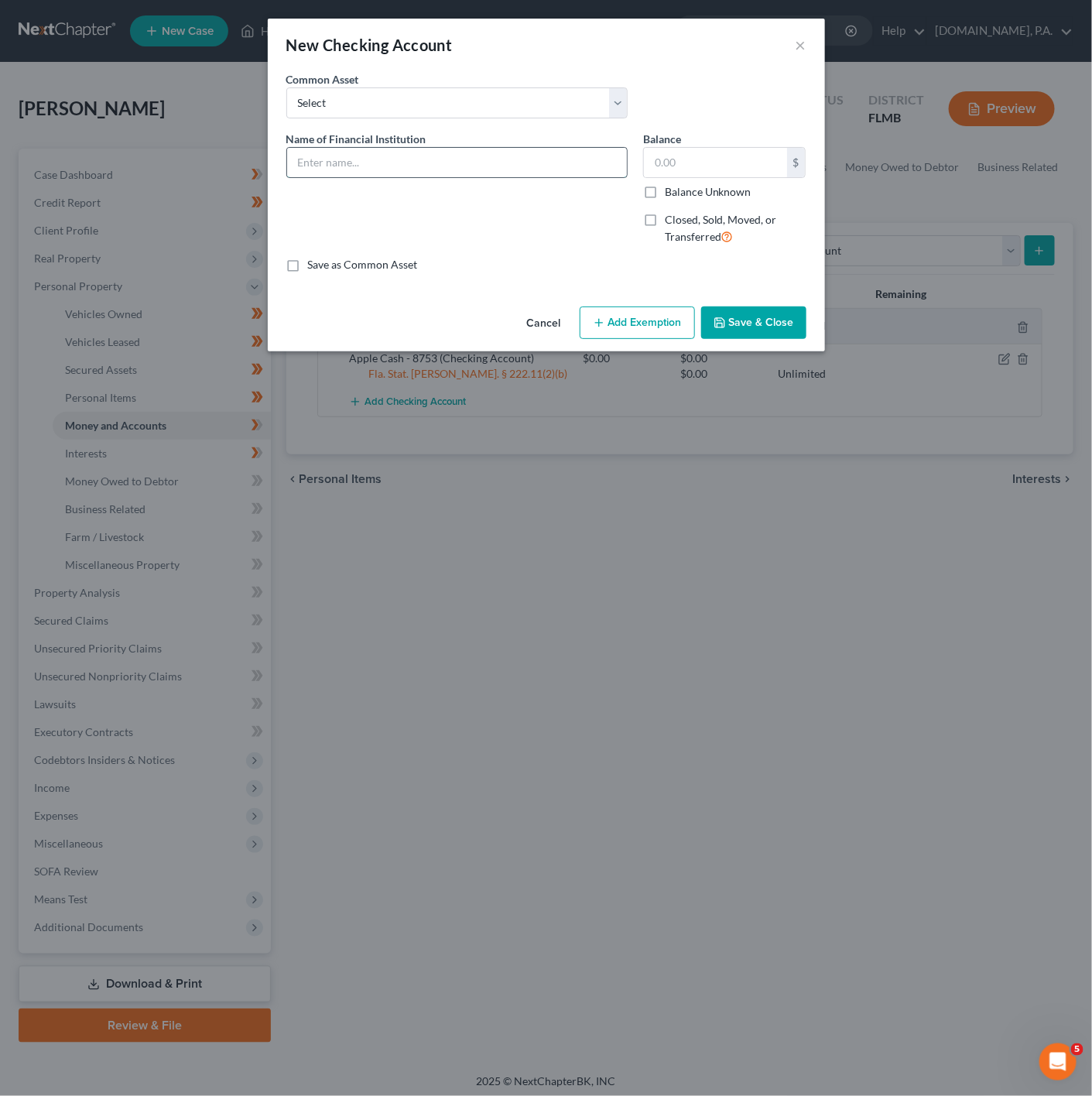
click at [412, 167] on input "text" at bounding box center [457, 163] width 340 height 29
type input "Chase - Ch 3295"
click at [697, 133] on div "Balance $ Balance Unknown Balance Undetermined $ Balance Unknown" at bounding box center [724, 165] width 164 height 69
click at [694, 163] on input "text" at bounding box center [715, 163] width 143 height 29
type input "0"
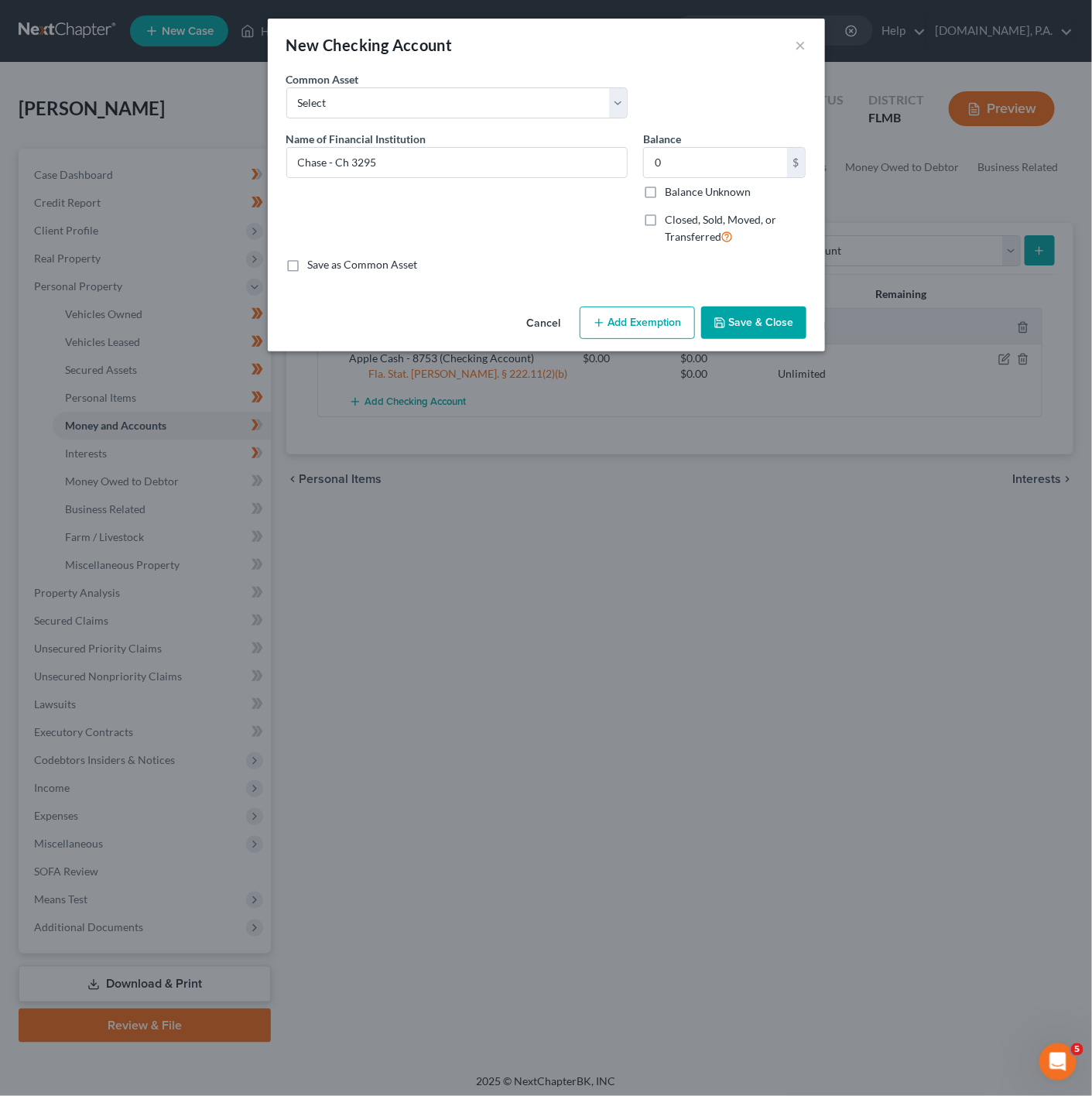
click at [569, 262] on div "Save as Common Asset" at bounding box center [546, 264] width 520 height 15
click at [689, 324] on button "Add Exemption" at bounding box center [637, 323] width 116 height 33
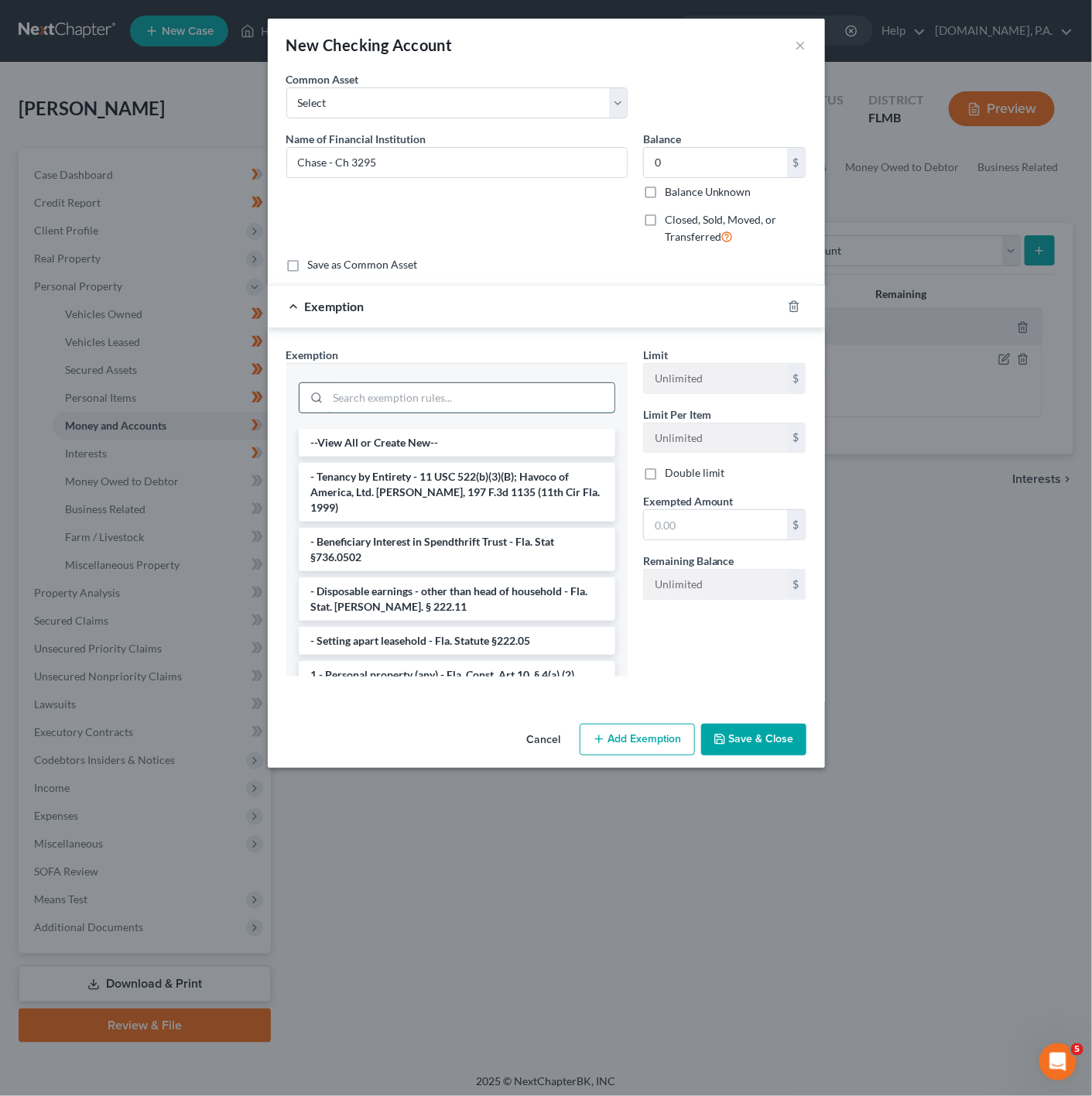
drag, startPoint x: 547, startPoint y: 400, endPoint x: 532, endPoint y: 392, distance: 17.0
click at [548, 400] on input "search" at bounding box center [471, 398] width 286 height 29
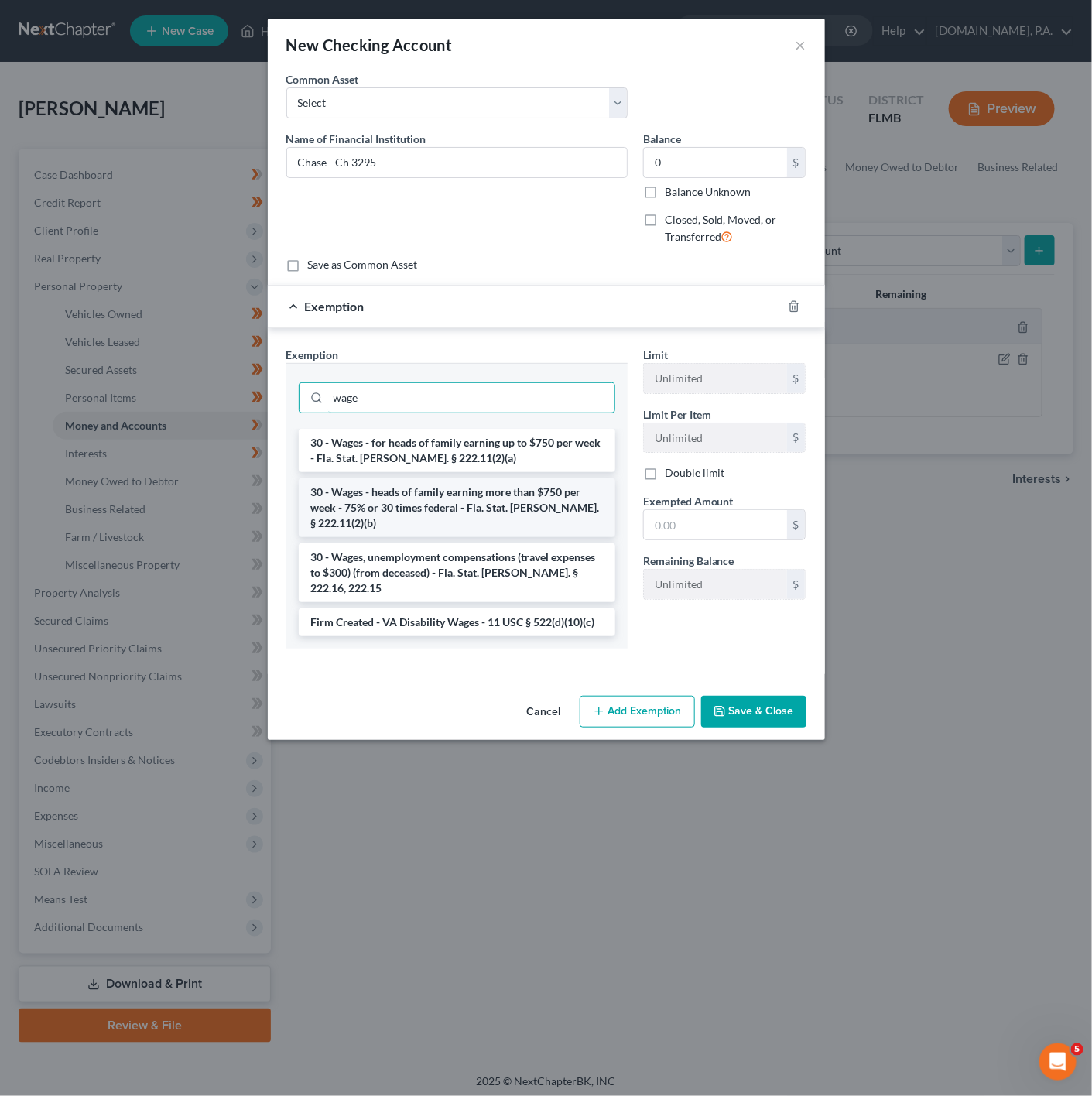
type input "wage"
click at [526, 500] on li "30 - Wages - heads of family earning more than $750 per week - 75% or 30 times …" at bounding box center [456, 508] width 317 height 59
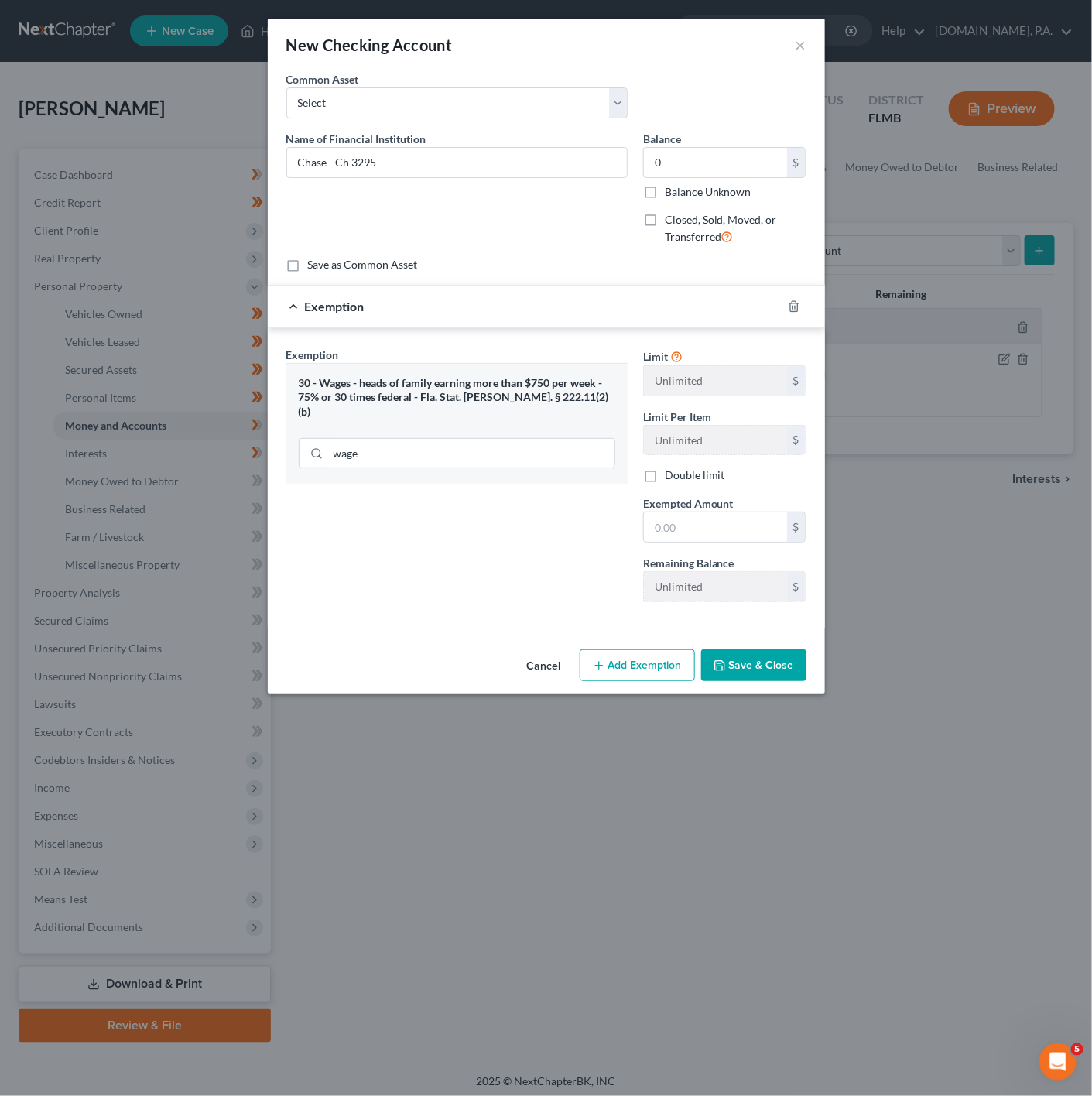
click at [683, 502] on span "Exempted Amount" at bounding box center [688, 504] width 90 height 13
click at [674, 527] on input "text" at bounding box center [715, 527] width 143 height 29
type input "0"
click at [511, 500] on div "Exemption Set must be selected for CA. Exemption * 30 - Wages - heads of family…" at bounding box center [456, 480] width 356 height 268
click at [776, 682] on button "Save & Close" at bounding box center [753, 666] width 105 height 33
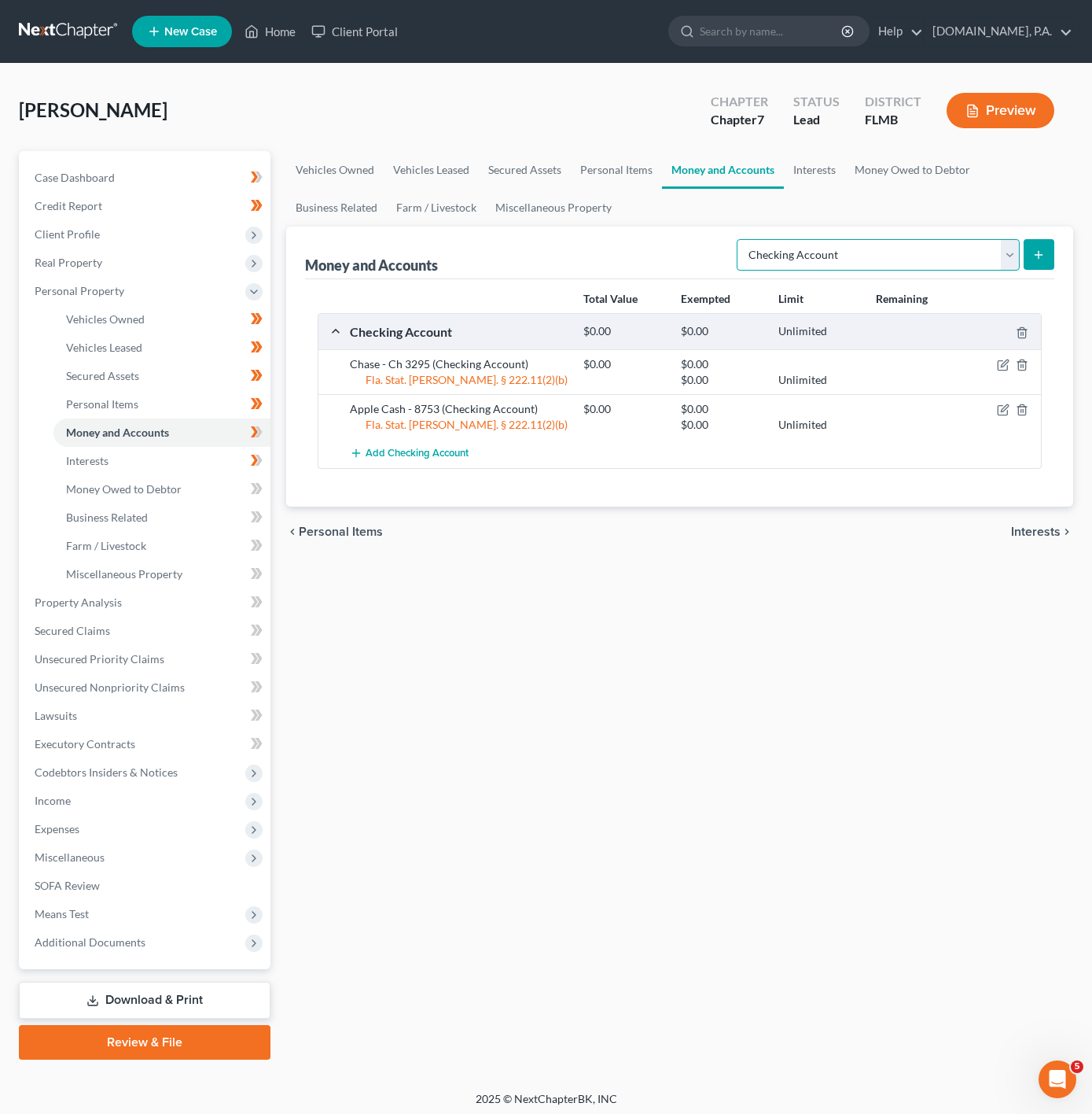
click at [836, 260] on select "Select Account Type Brokerage Cash on Hand Certificates of Deposit Checking Acc…" at bounding box center [878, 255] width 283 height 31
click at [738, 239] on select "Select Account Type Brokerage Cash on Hand Certificates of Deposit Checking Acc…" at bounding box center [878, 255] width 283 height 31
click at [1043, 252] on icon "submit" at bounding box center [1038, 255] width 12 height 12
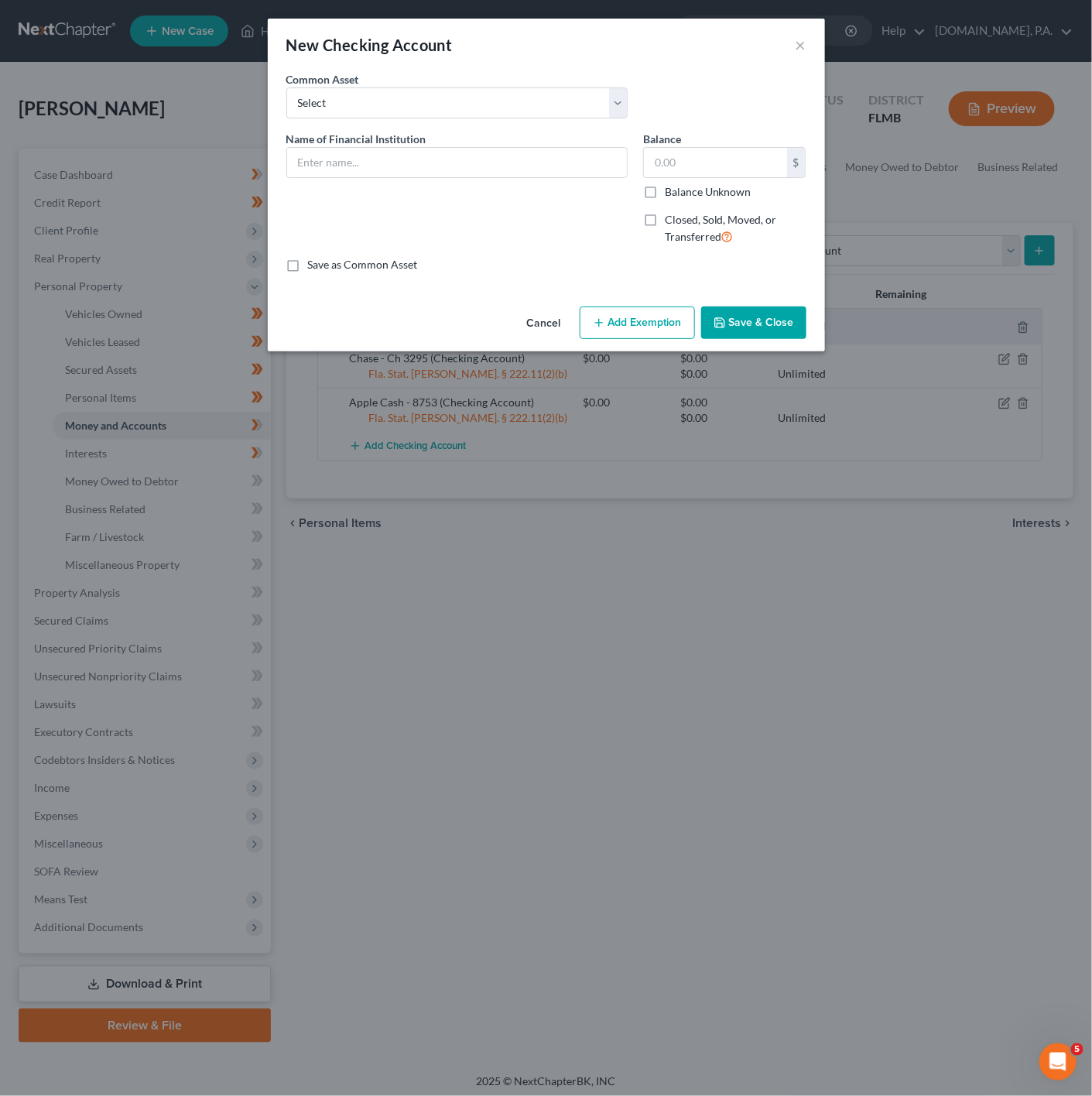
click at [391, 142] on span "Name of Financial Institution" at bounding box center [356, 139] width 140 height 13
click at [391, 160] on input "text" at bounding box center [457, 163] width 340 height 29
type input "Chase - Ch 8269"
click at [785, 131] on div "Common Asset Select Chime - Truist - Bank of America Bank of America - Chase - …" at bounding box center [546, 172] width 520 height 201
click at [767, 151] on div "Balance $ Balance Unknown Balance Undetermined $ Balance Unknown" at bounding box center [724, 165] width 164 height 69
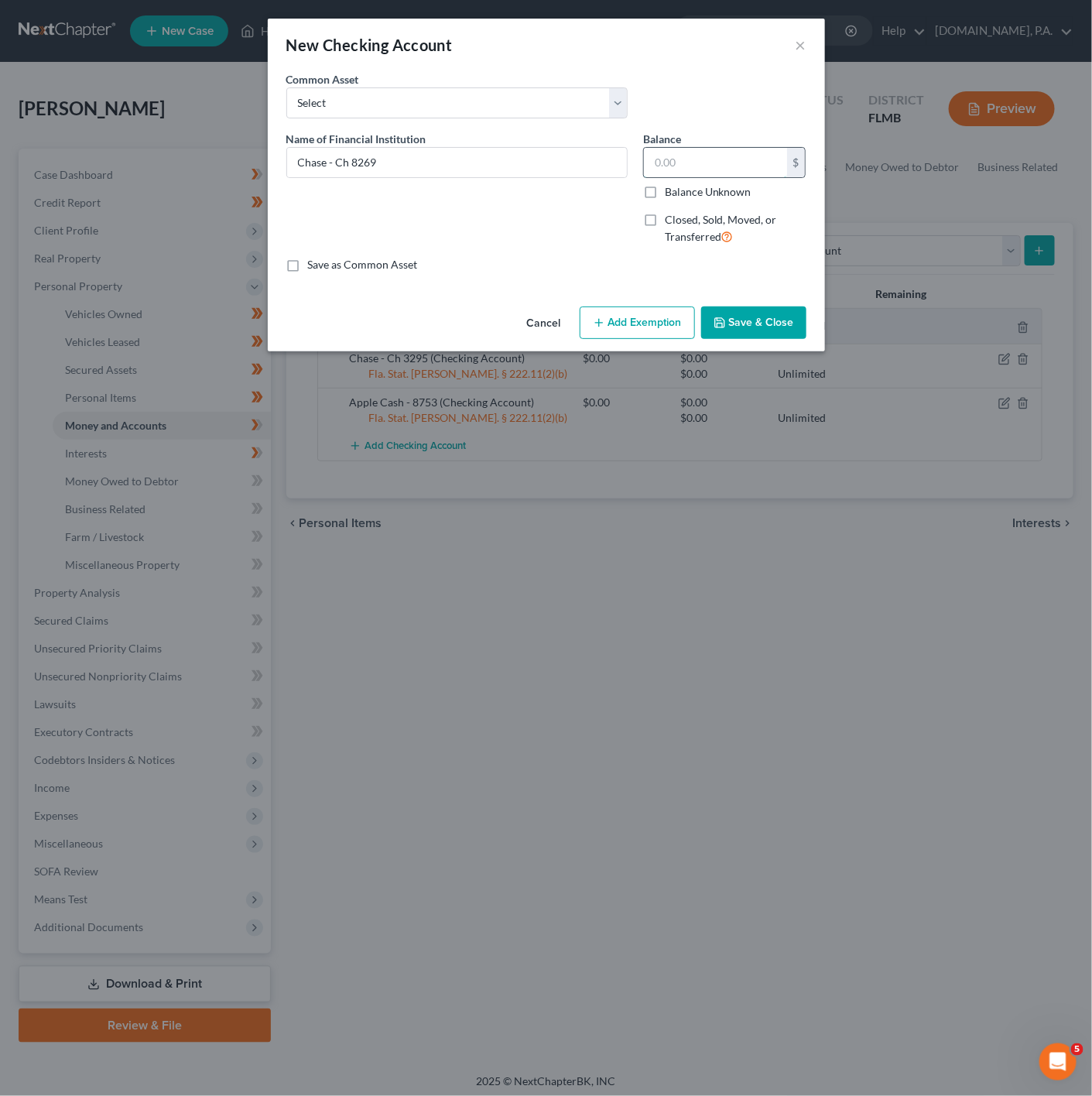
click at [764, 160] on input "text" at bounding box center [715, 163] width 143 height 29
type input "0"
click at [657, 321] on button "Add Exemption" at bounding box center [637, 323] width 116 height 33
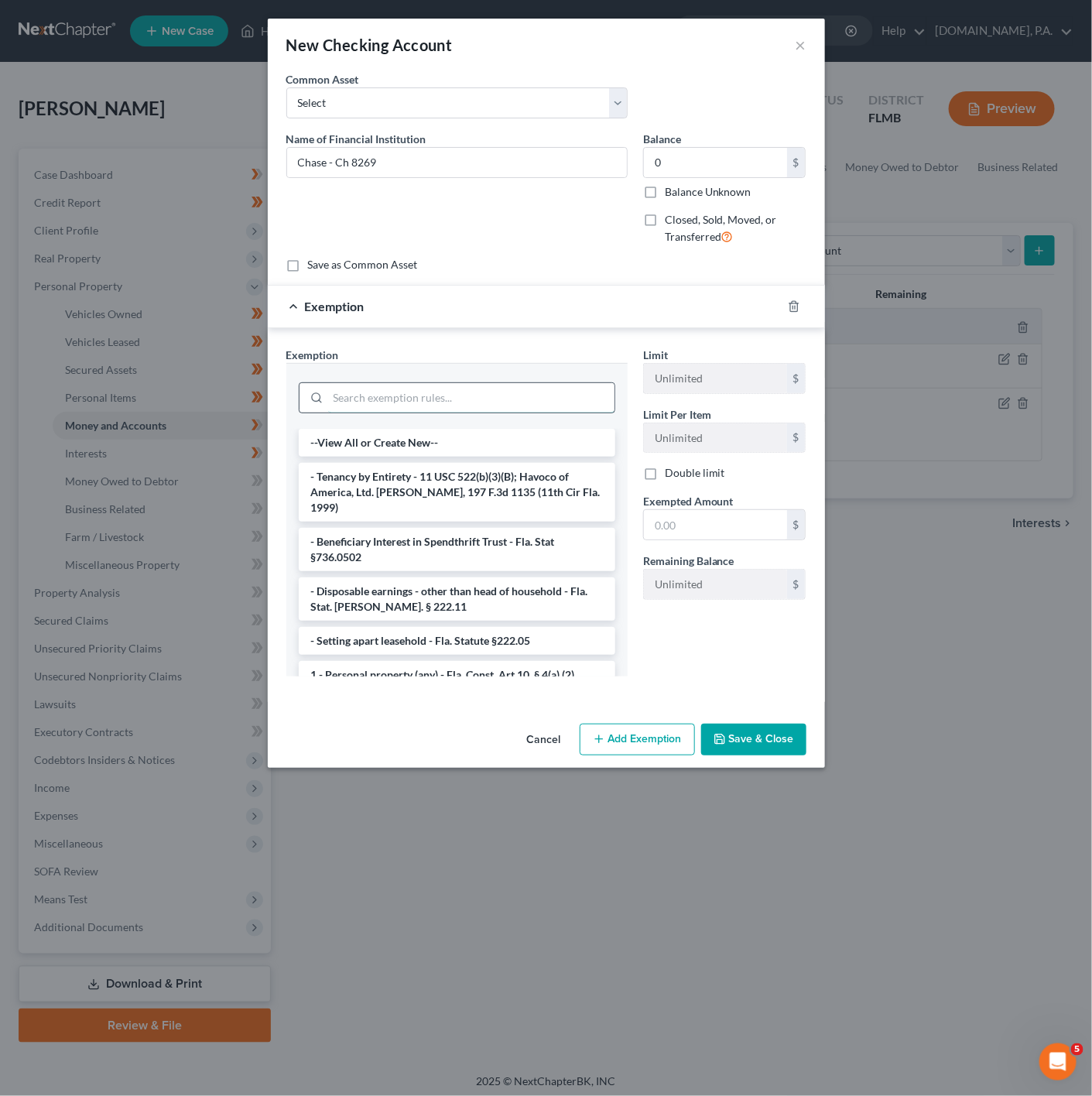
click at [513, 388] on input "search" at bounding box center [471, 398] width 286 height 29
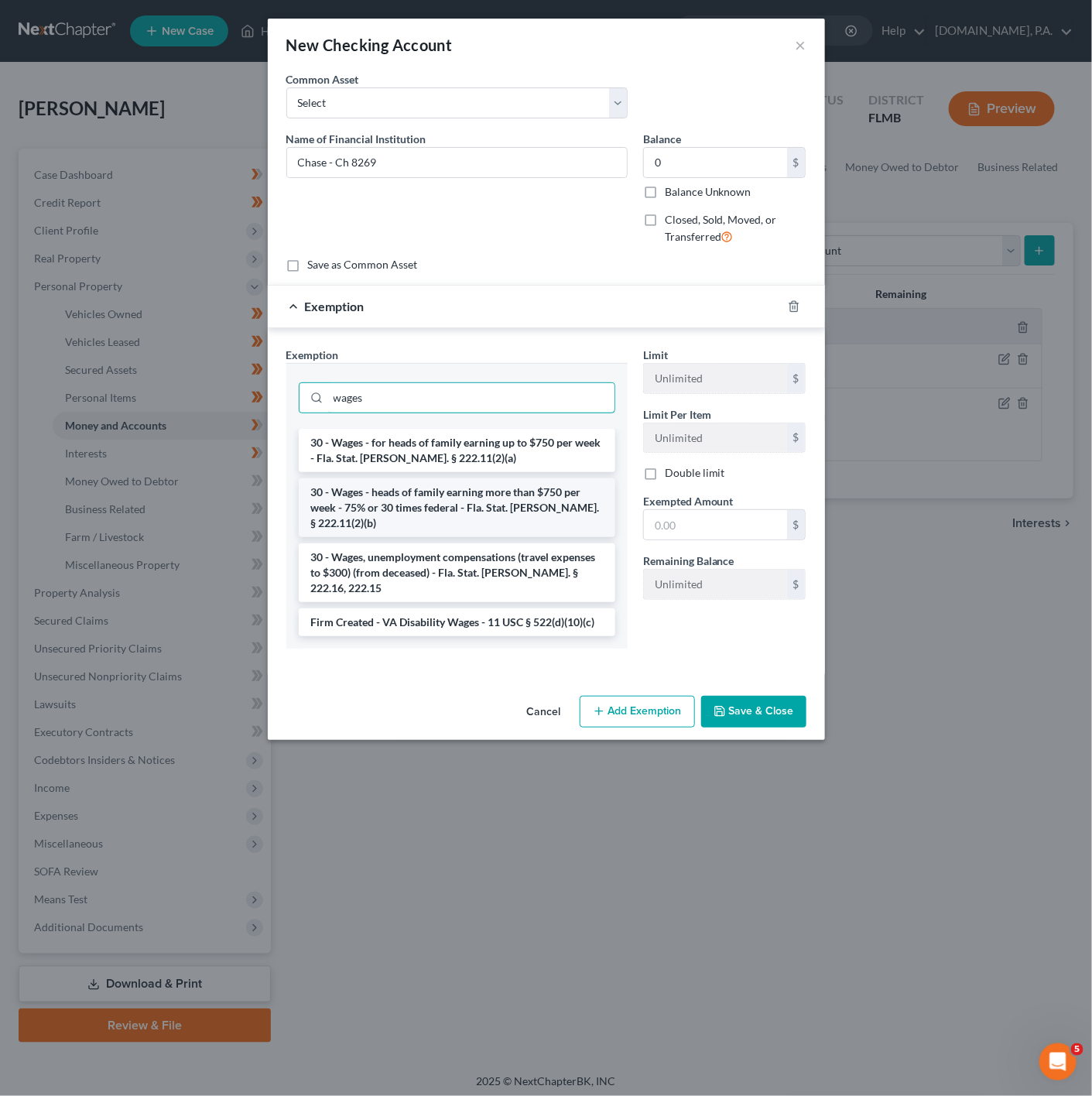
type input "wages"
click at [547, 498] on li "30 - Wages - heads of family earning more than $750 per week - 75% or 30 times …" at bounding box center [456, 508] width 317 height 59
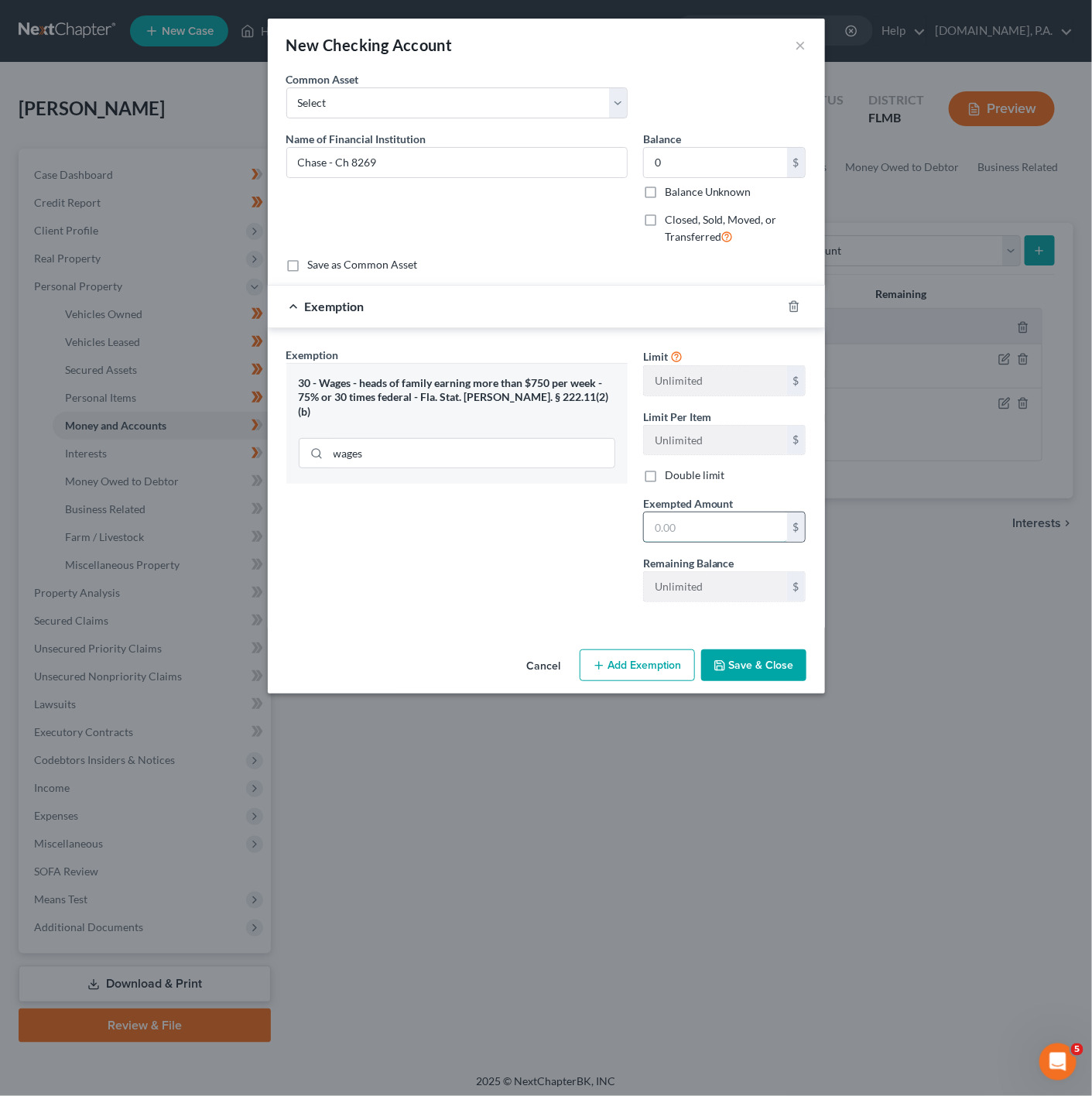
click at [681, 531] on input "text" at bounding box center [715, 527] width 143 height 29
type input "0"
click at [601, 551] on div "Exemption Set must be selected for CA. Exemption * 30 - Wages - heads of family…" at bounding box center [456, 480] width 356 height 268
click at [765, 664] on button "Save & Close" at bounding box center [753, 666] width 105 height 33
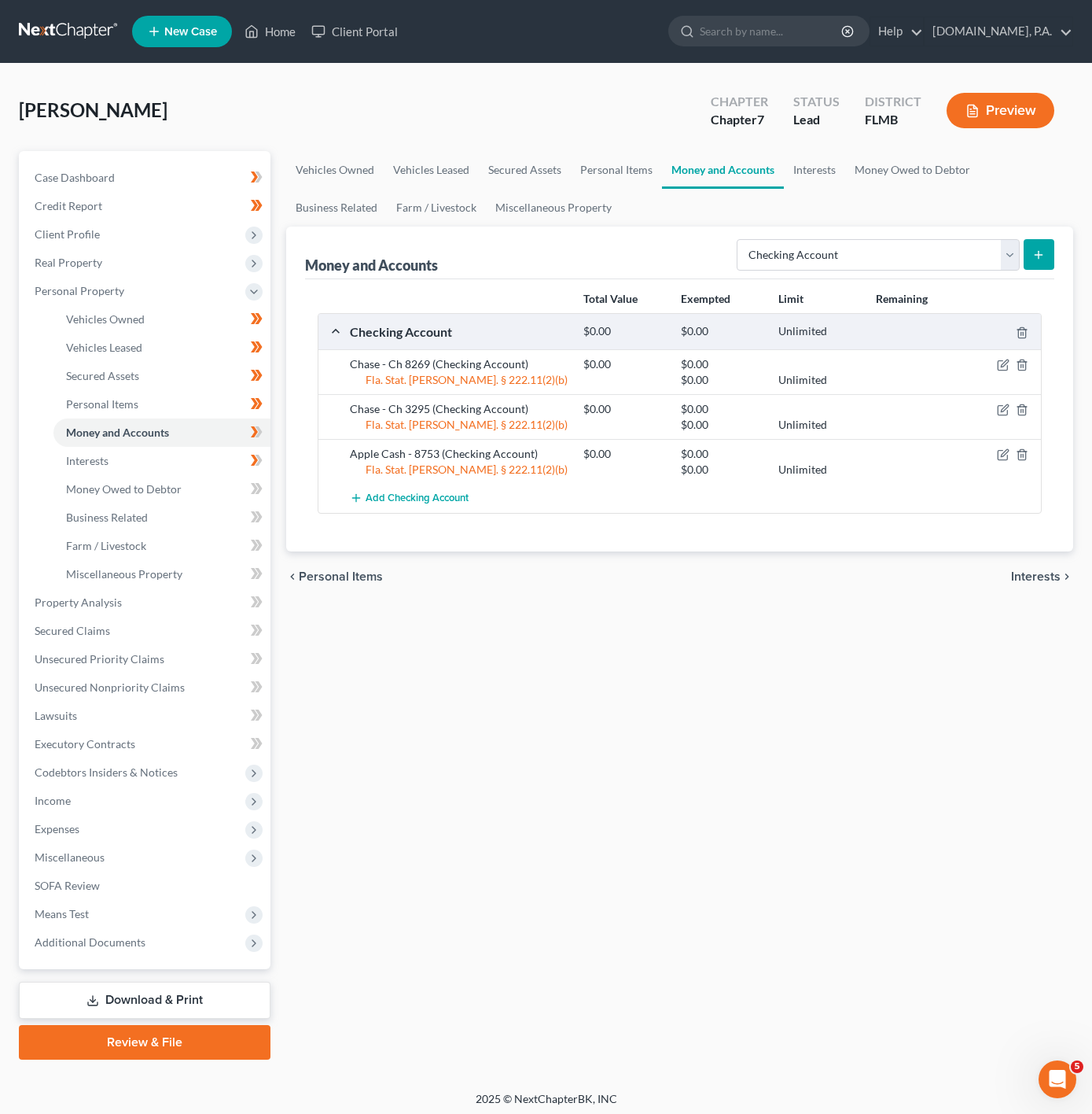
click at [1053, 249] on button "submit" at bounding box center [1038, 254] width 31 height 31
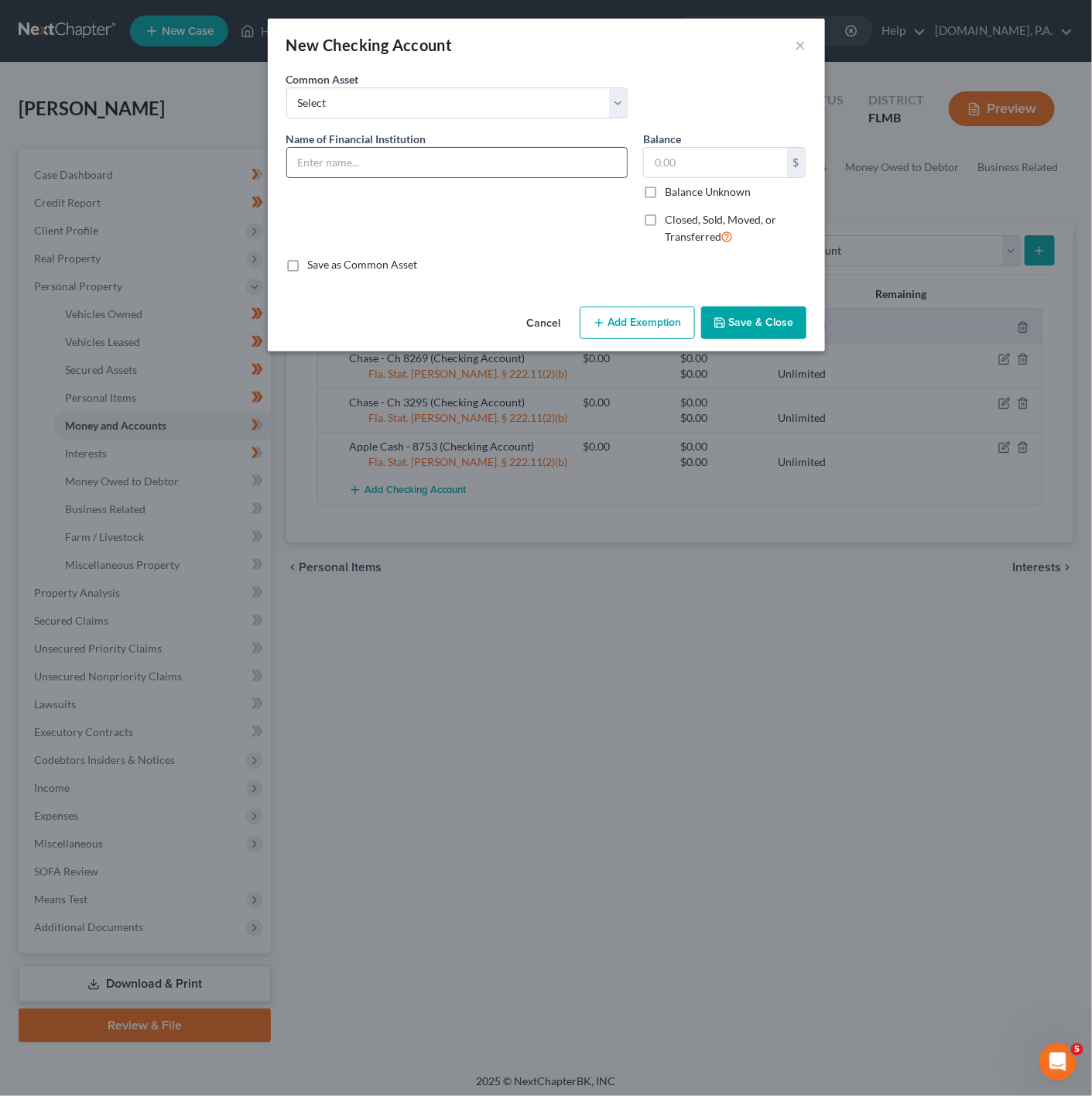
click at [502, 167] on input "text" at bounding box center [457, 163] width 340 height 29
type input "Chase - Ch 8225"
click at [710, 198] on label "Balance Unknown" at bounding box center [708, 191] width 87 height 15
click at [681, 194] on input "Balance Unknown" at bounding box center [676, 189] width 10 height 10
checkbox input "true"
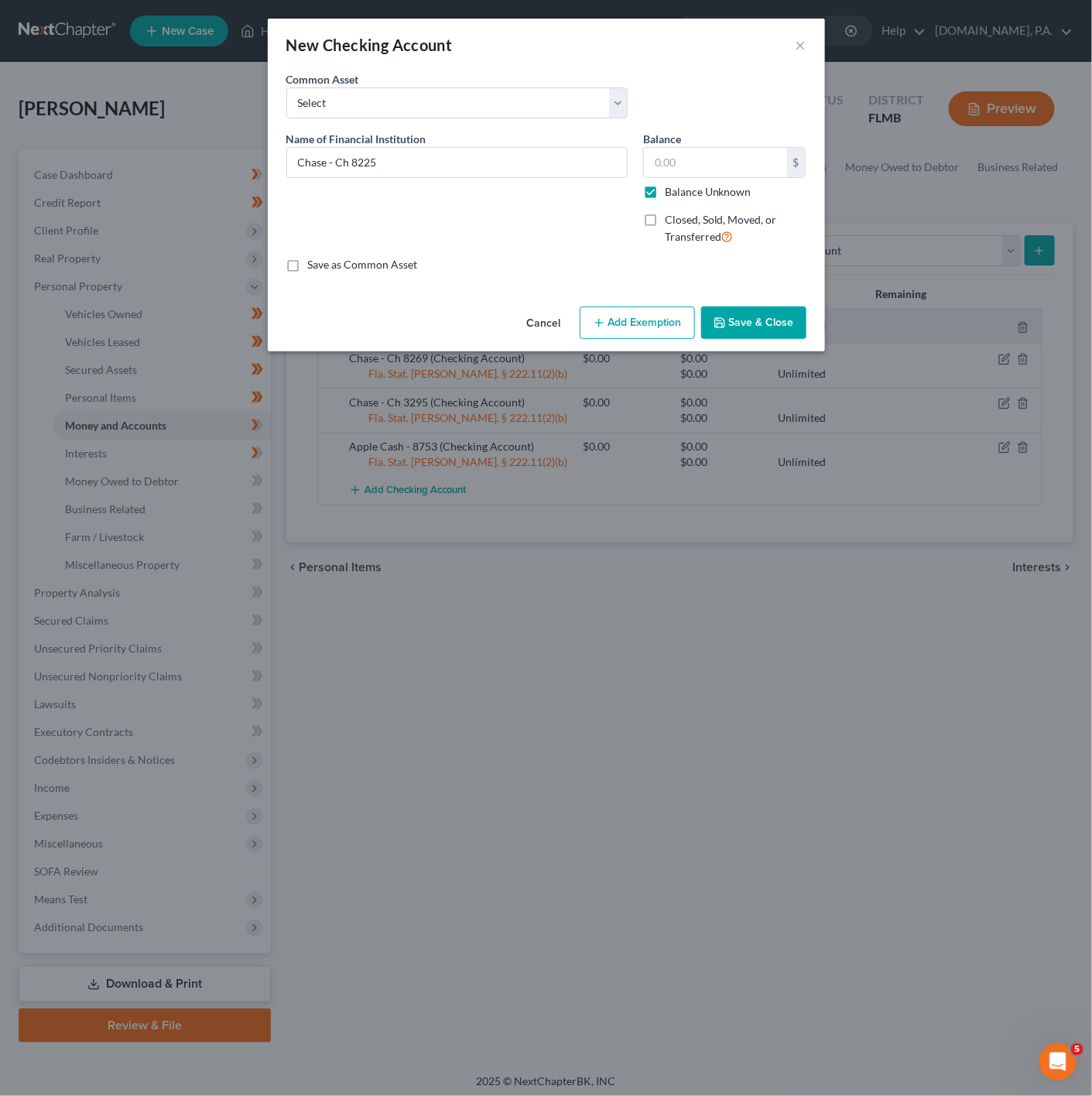
type input "0.00"
click at [665, 196] on label "Balance Unknown" at bounding box center [708, 191] width 87 height 15
click at [671, 194] on input "Balance Unknown" at bounding box center [676, 189] width 10 height 10
checkbox input "false"
click at [680, 156] on input "0.00" at bounding box center [715, 163] width 143 height 29
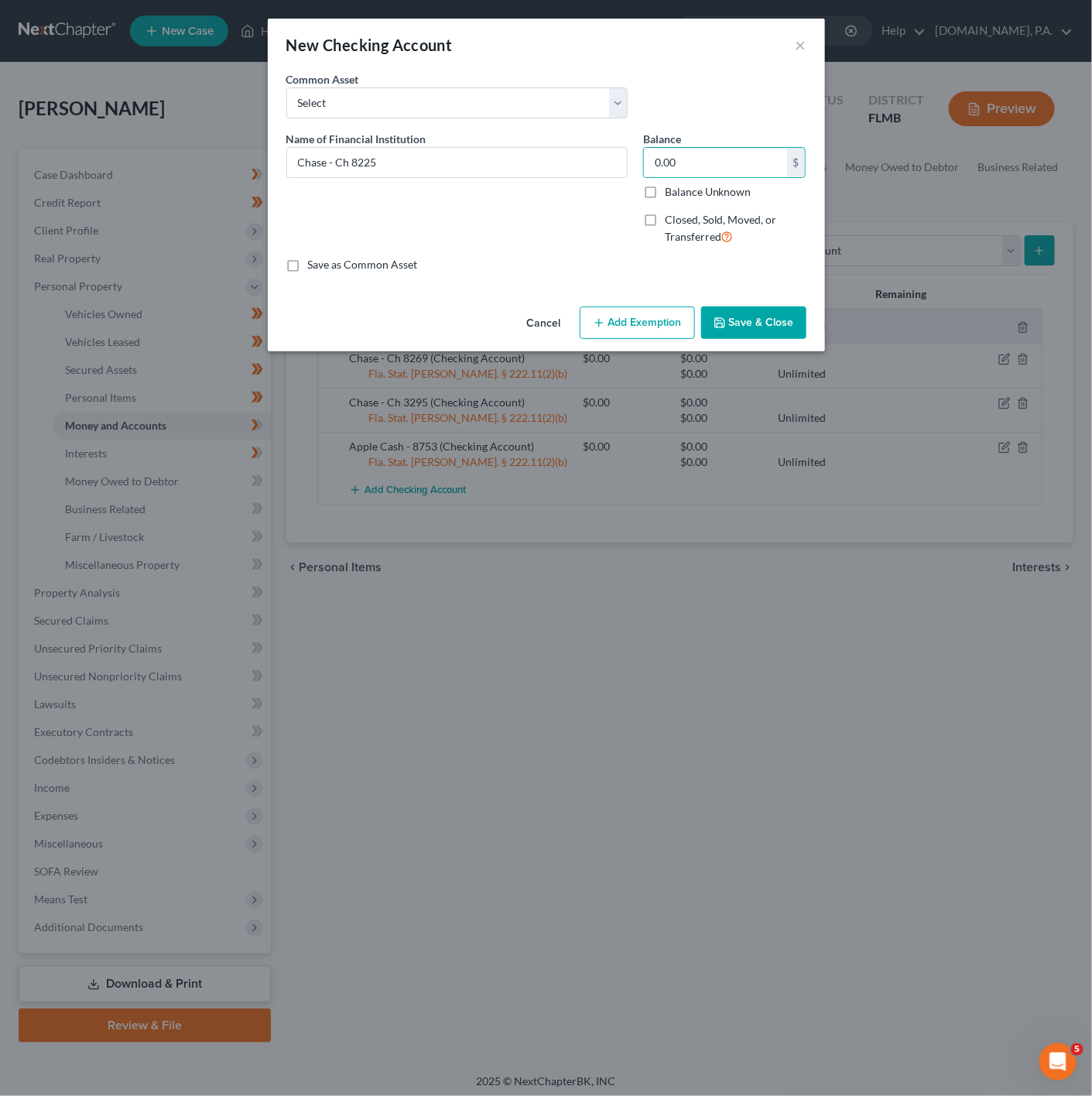
click at [528, 198] on div "Name of Financial Institution * Chase - Ch 8225" at bounding box center [456, 194] width 356 height 127
click at [634, 325] on button "Add Exemption" at bounding box center [637, 323] width 116 height 33
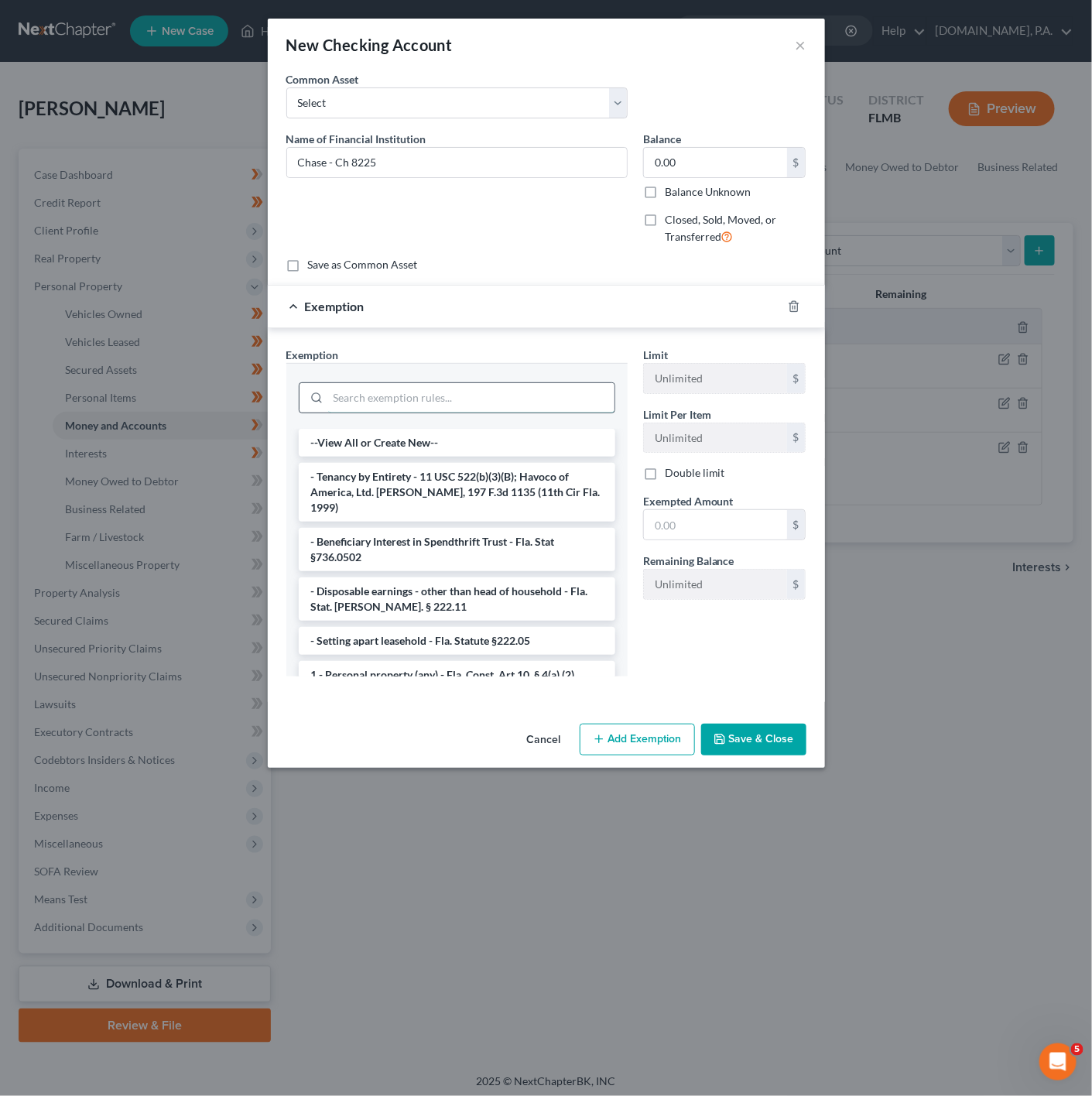
click at [456, 403] on input "search" at bounding box center [471, 398] width 286 height 29
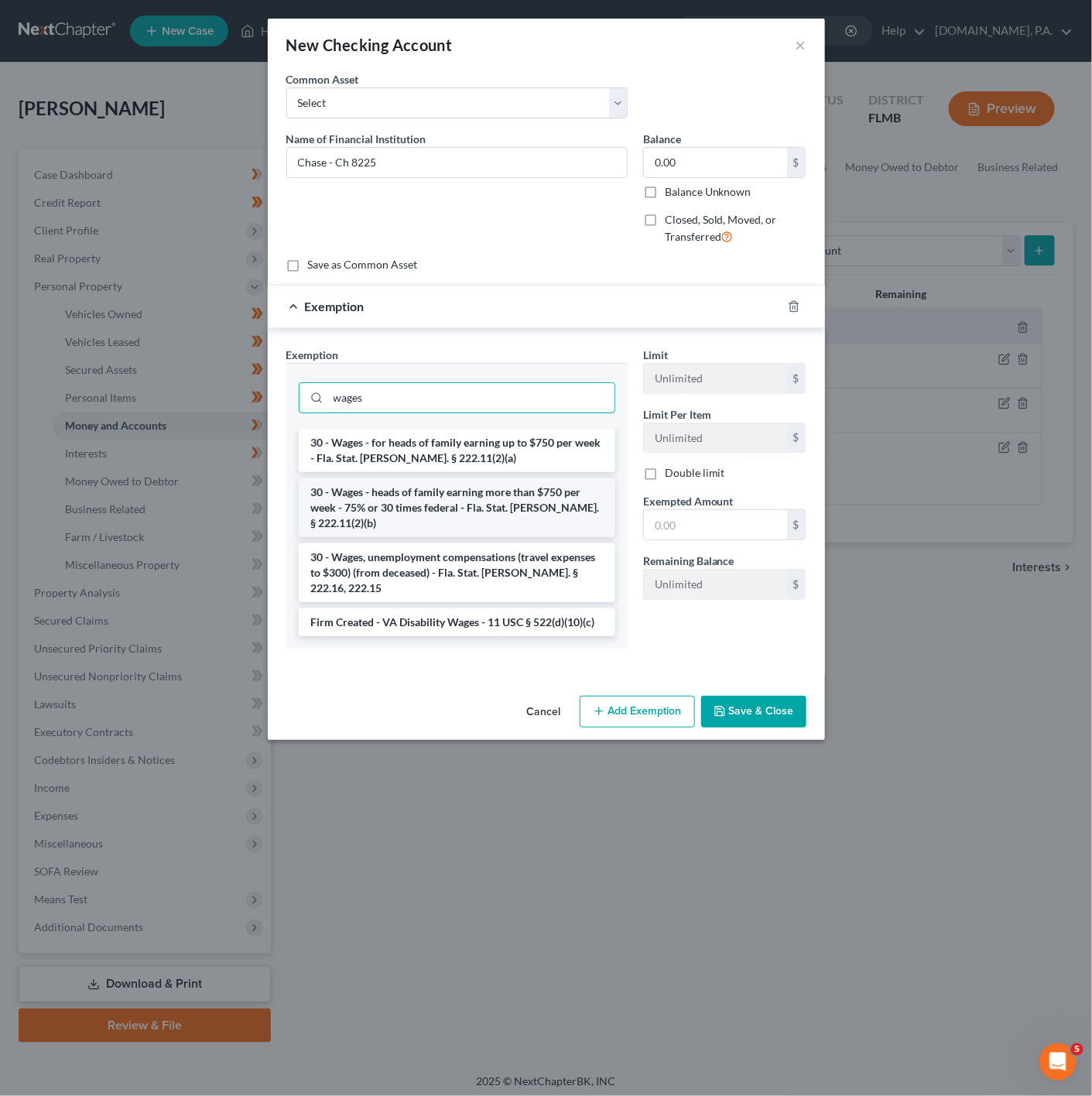
type input "wages"
click at [476, 523] on li "30 - Wages - heads of family earning more than $750 per week - 75% or 30 times …" at bounding box center [456, 508] width 317 height 59
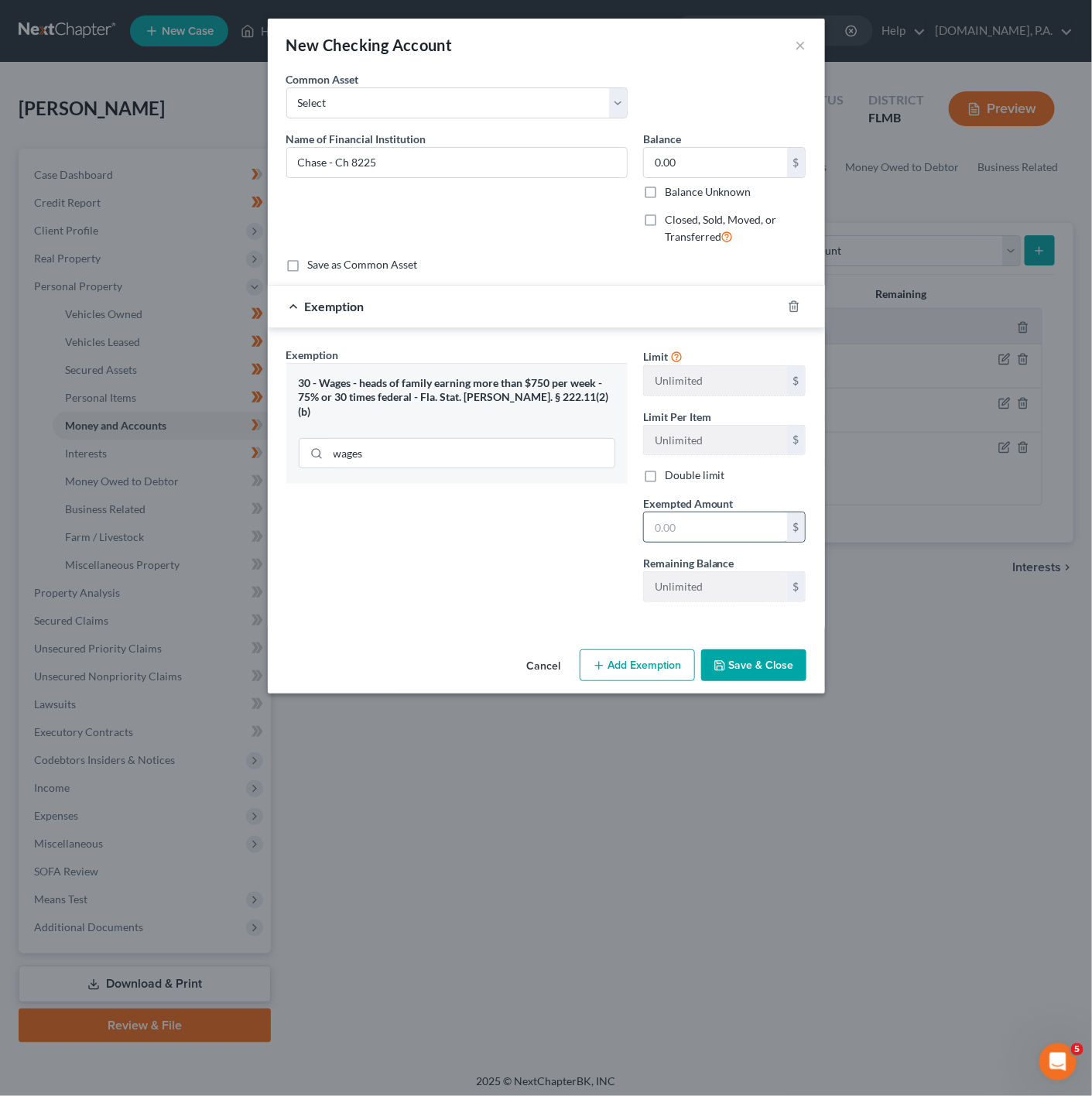
click at [697, 523] on input "text" at bounding box center [715, 527] width 143 height 29
type input "0"
click at [544, 523] on div "Exemption Set must be selected for CA. Exemption * 30 - Wages - heads of family…" at bounding box center [456, 480] width 356 height 268
click at [754, 674] on button "Save & Close" at bounding box center [753, 666] width 105 height 33
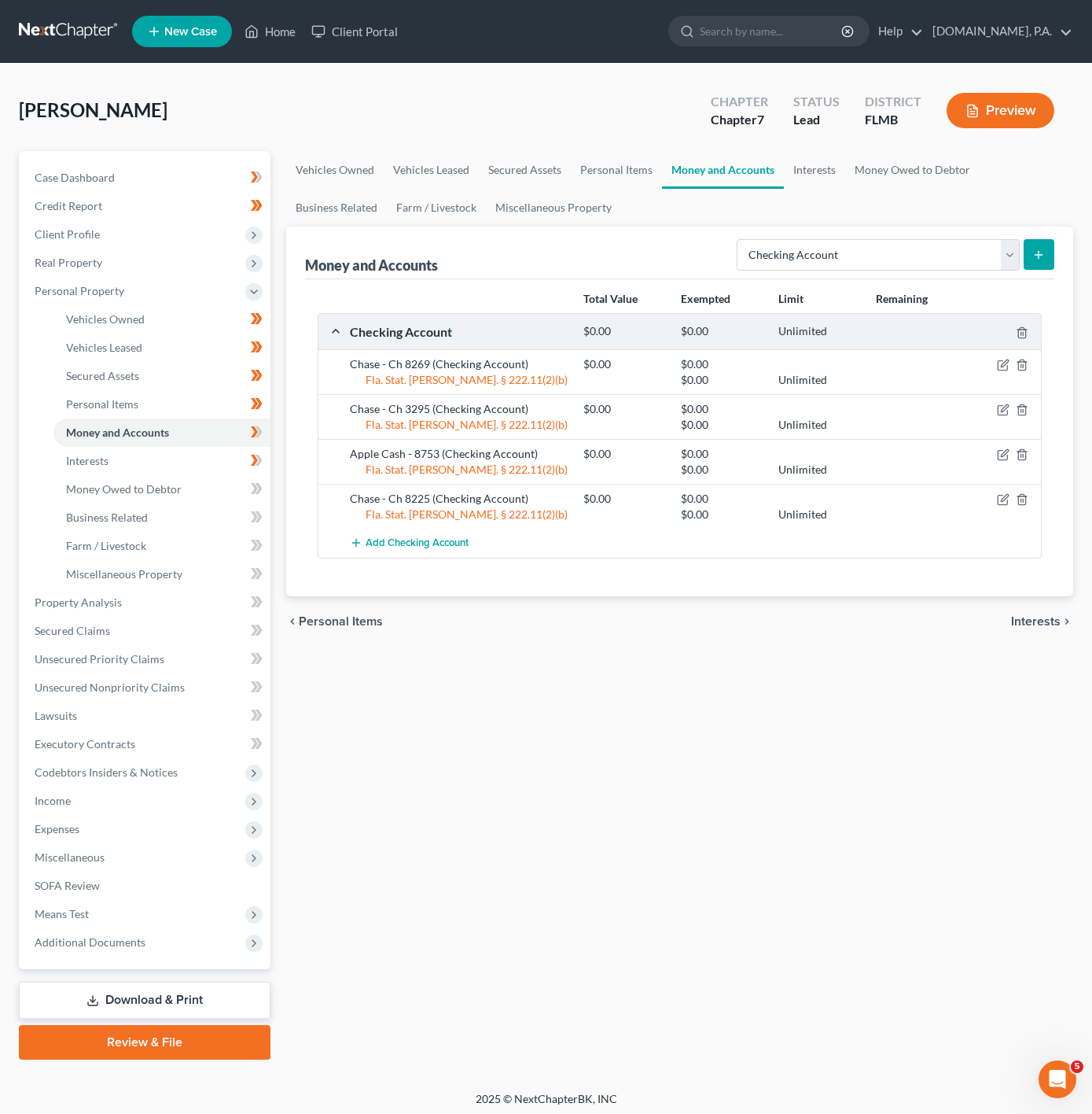
click at [1048, 255] on button "submit" at bounding box center [1038, 254] width 31 height 31
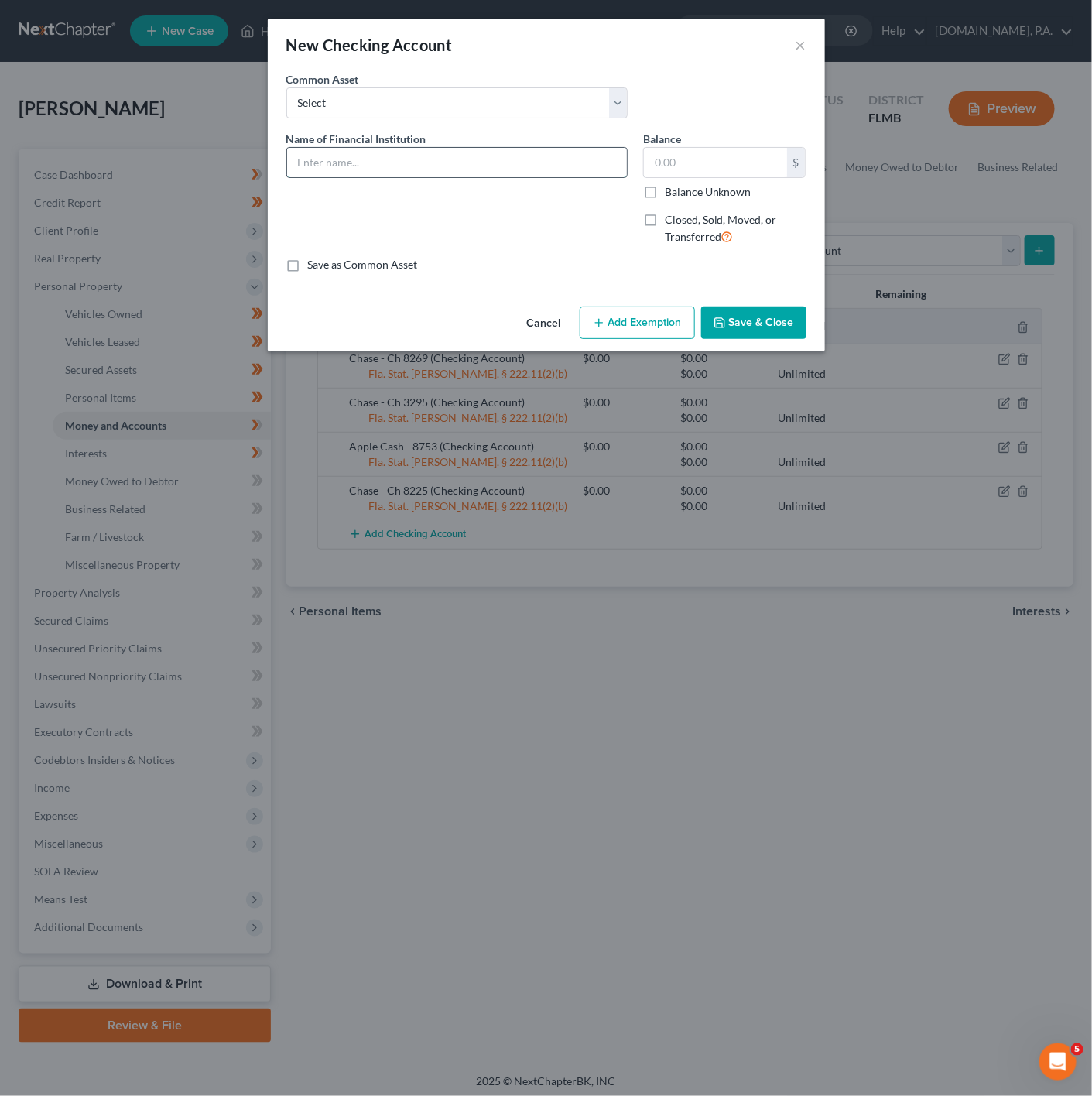
click at [417, 151] on input "text" at bounding box center [457, 163] width 340 height 29
type input "PayPal"
click at [762, 166] on input "text" at bounding box center [715, 163] width 143 height 29
type input "0"
click at [636, 319] on button "Add Exemption" at bounding box center [637, 323] width 116 height 33
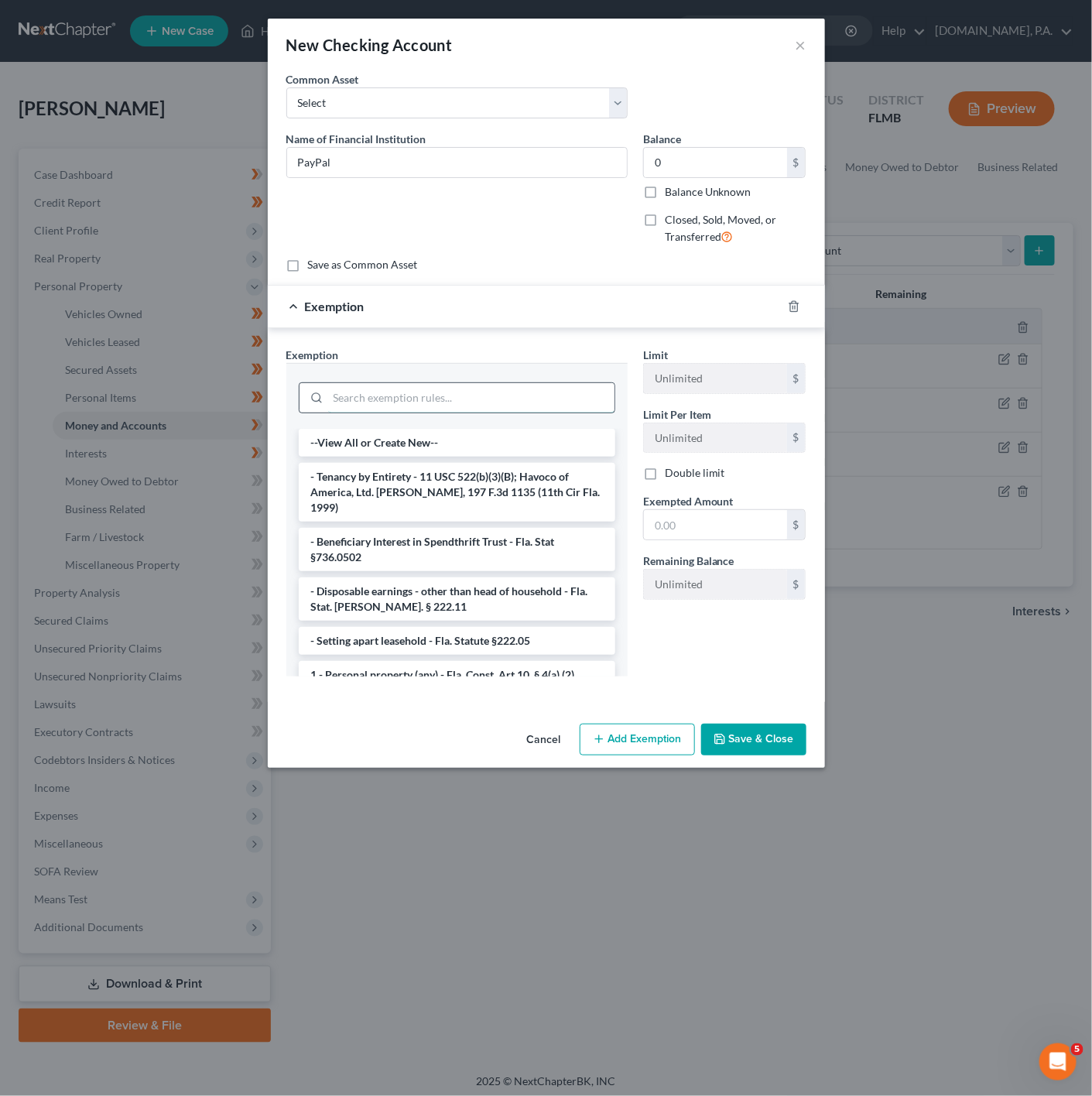
click at [531, 386] on input "search" at bounding box center [471, 398] width 286 height 29
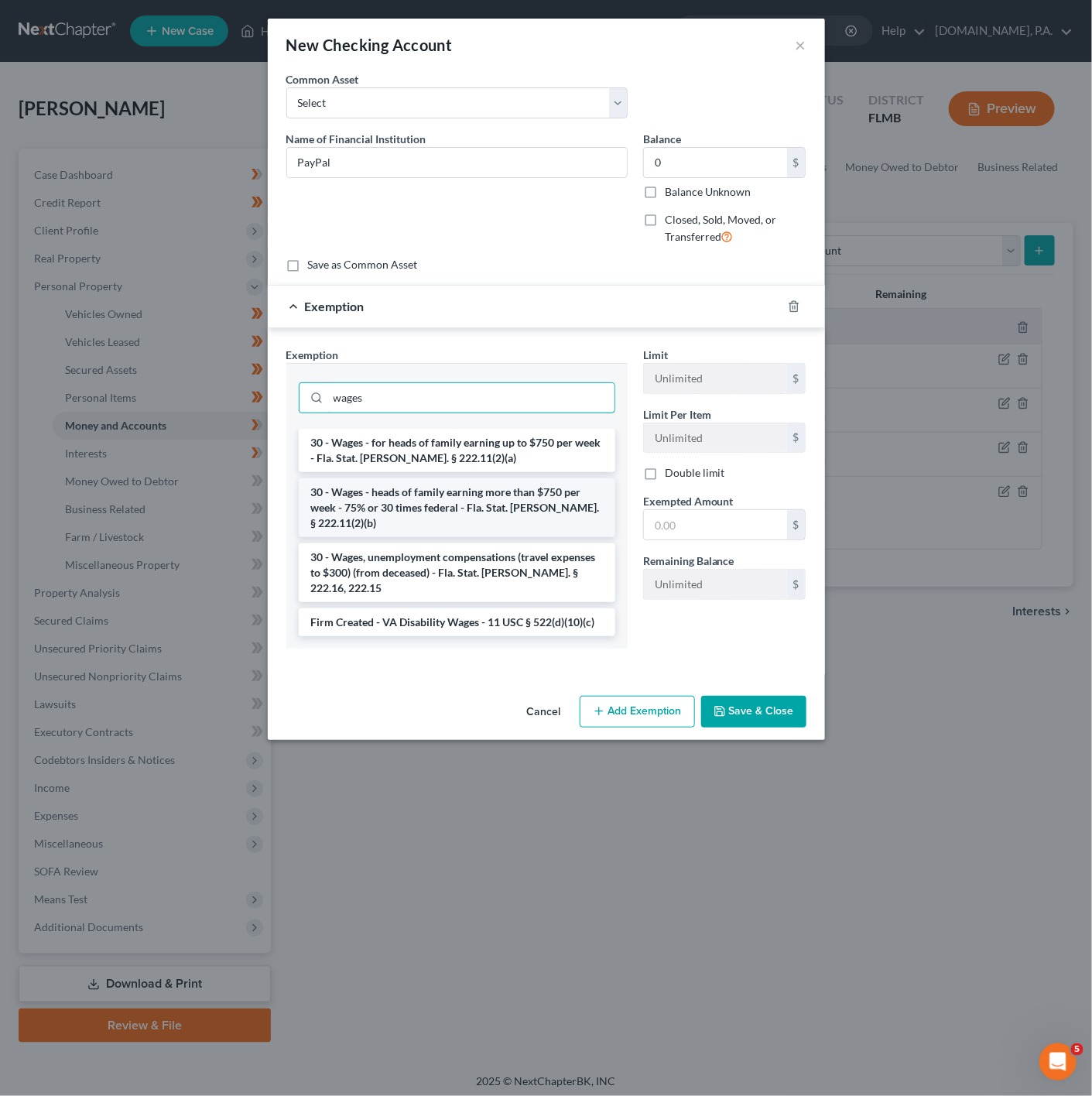
type input "wages"
click at [525, 485] on li "30 - Wages - heads of family earning more than $750 per week - 75% or 30 times …" at bounding box center [456, 508] width 317 height 59
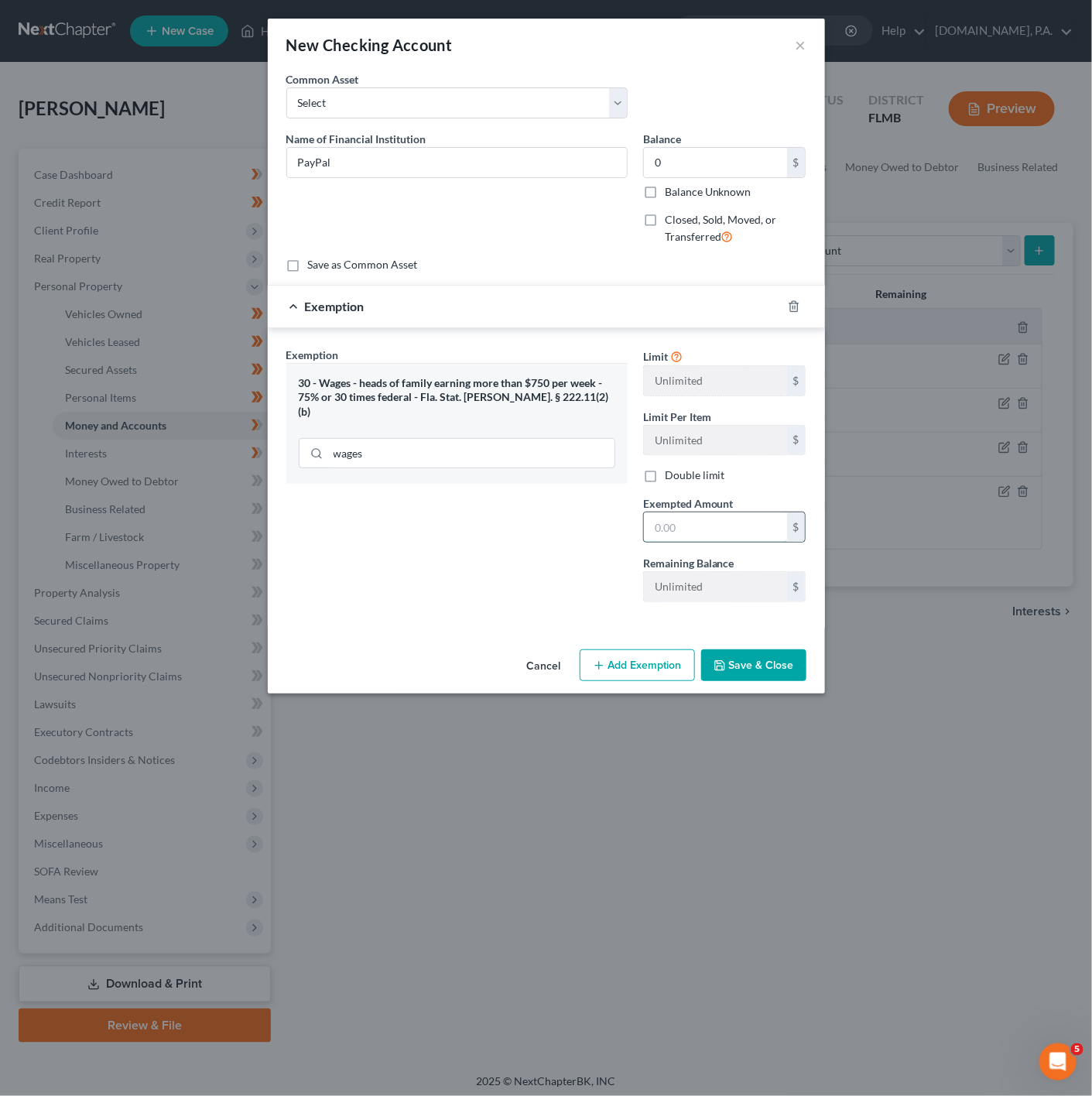
drag, startPoint x: 676, startPoint y: 525, endPoint x: 683, endPoint y: 539, distance: 15.7
click at [676, 526] on input "text" at bounding box center [715, 527] width 143 height 29
type input "0"
click at [732, 670] on button "Save & Close" at bounding box center [753, 666] width 105 height 33
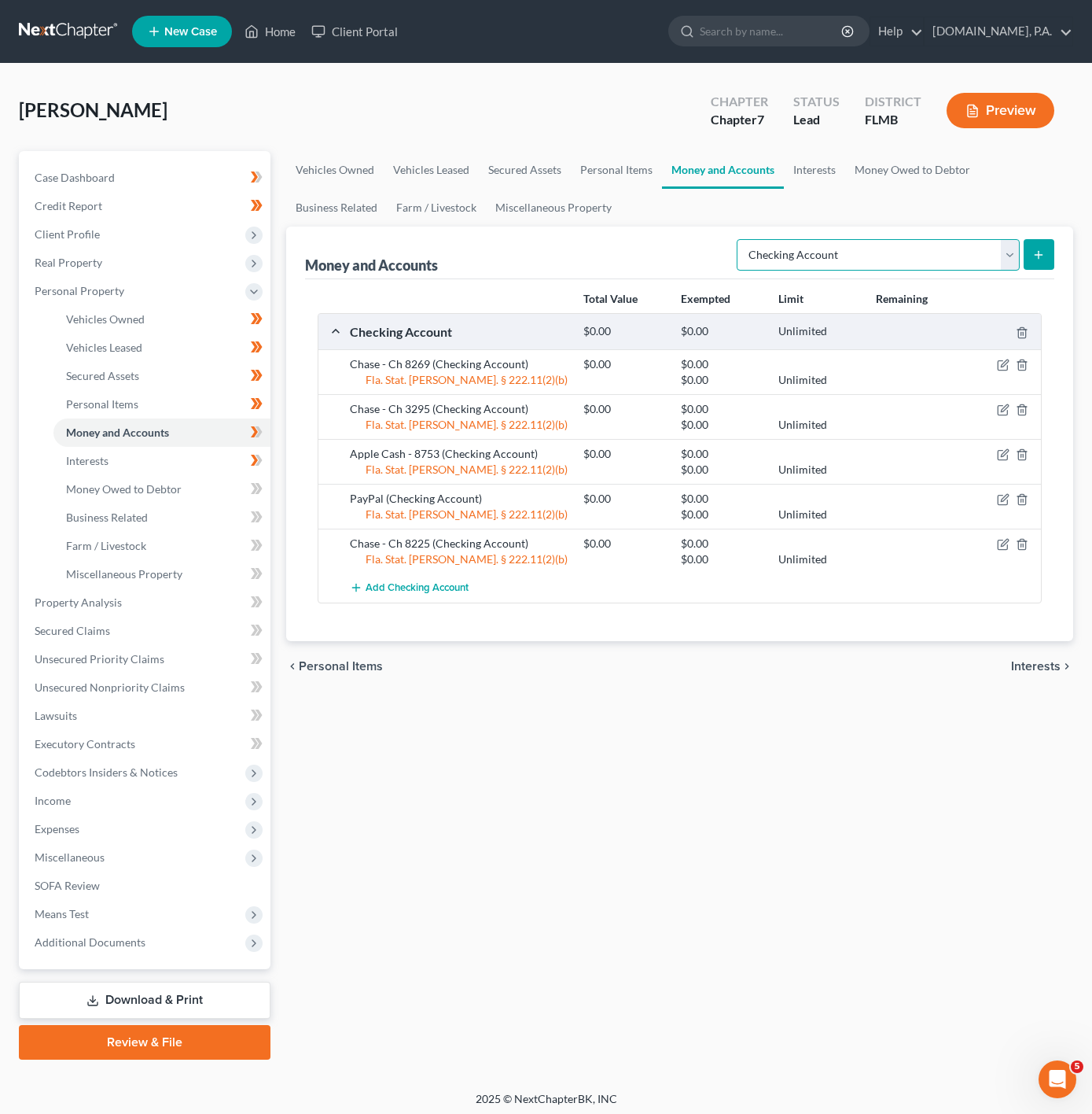
click at [963, 265] on select "Select Account Type Brokerage Cash on Hand Certificates of Deposit Checking Acc…" at bounding box center [878, 255] width 283 height 31
click at [444, 600] on button "Add Checking Account" at bounding box center [409, 587] width 119 height 29
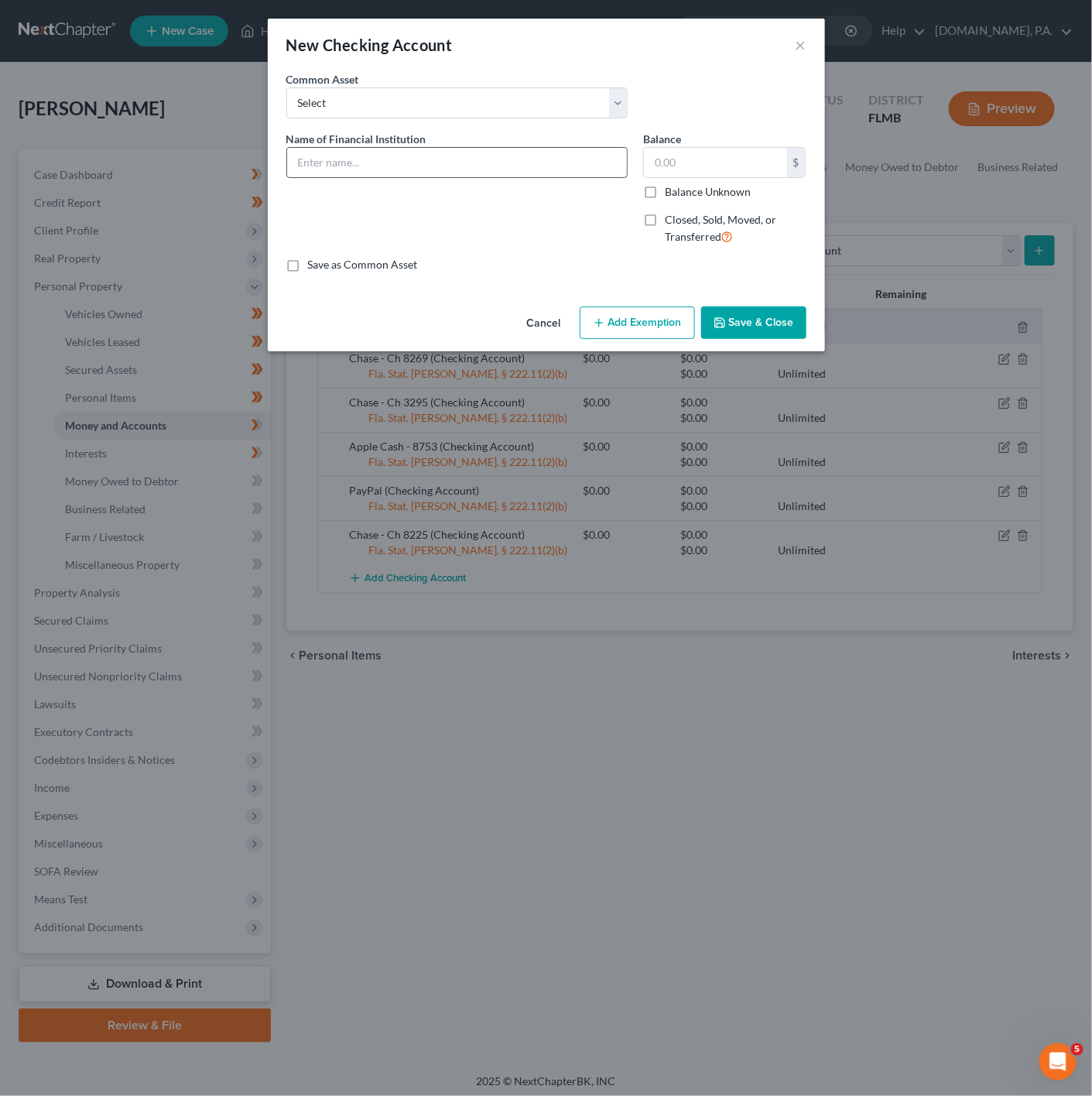
click at [377, 154] on input "text" at bounding box center [457, 163] width 340 height 29
type input "Penfed CU - Ch 7017"
click at [704, 166] on input "text" at bounding box center [715, 163] width 143 height 29
type input "0"
click at [678, 318] on button "Add Exemption" at bounding box center [637, 323] width 116 height 33
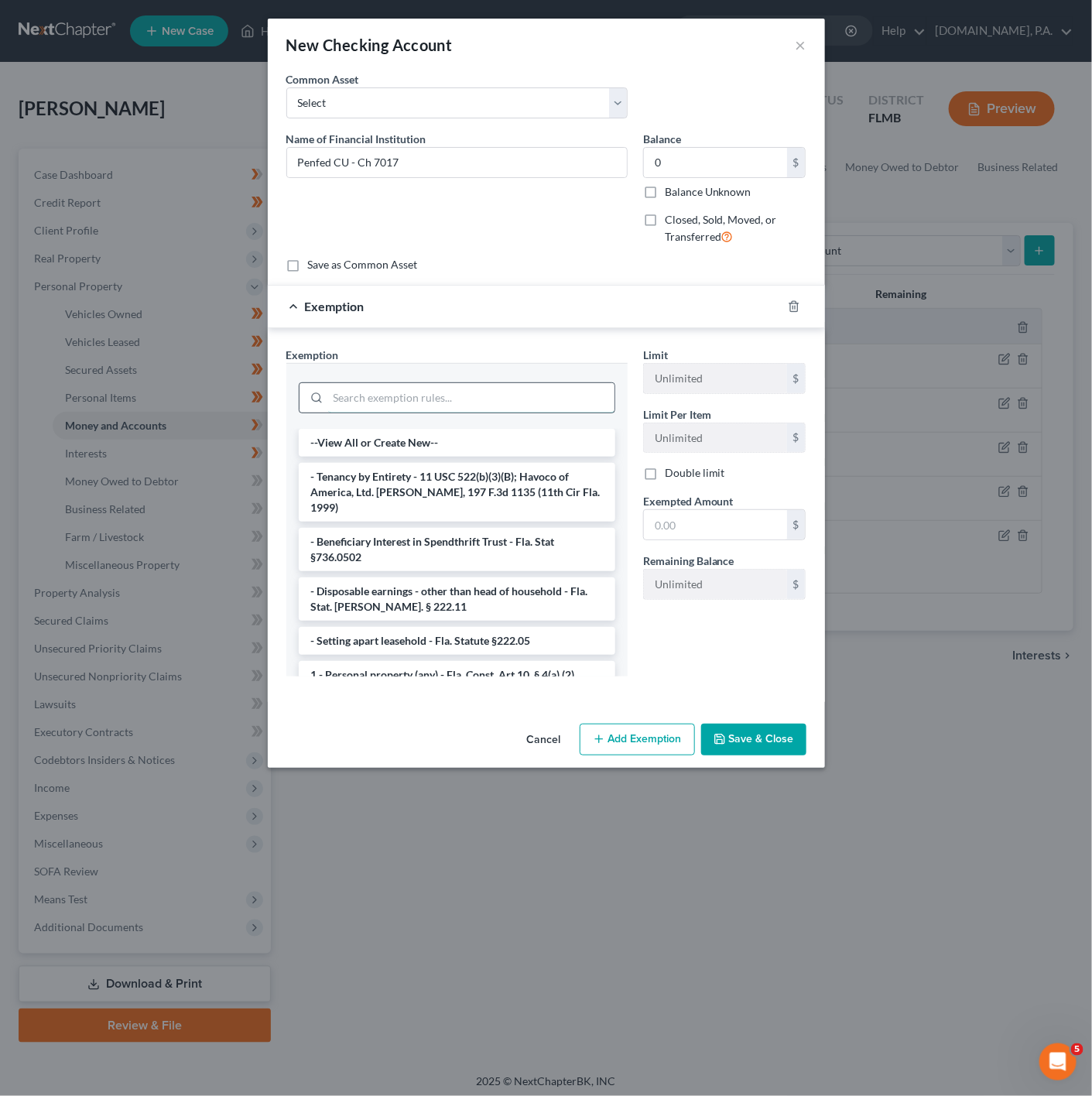
click at [357, 395] on input "search" at bounding box center [471, 398] width 286 height 29
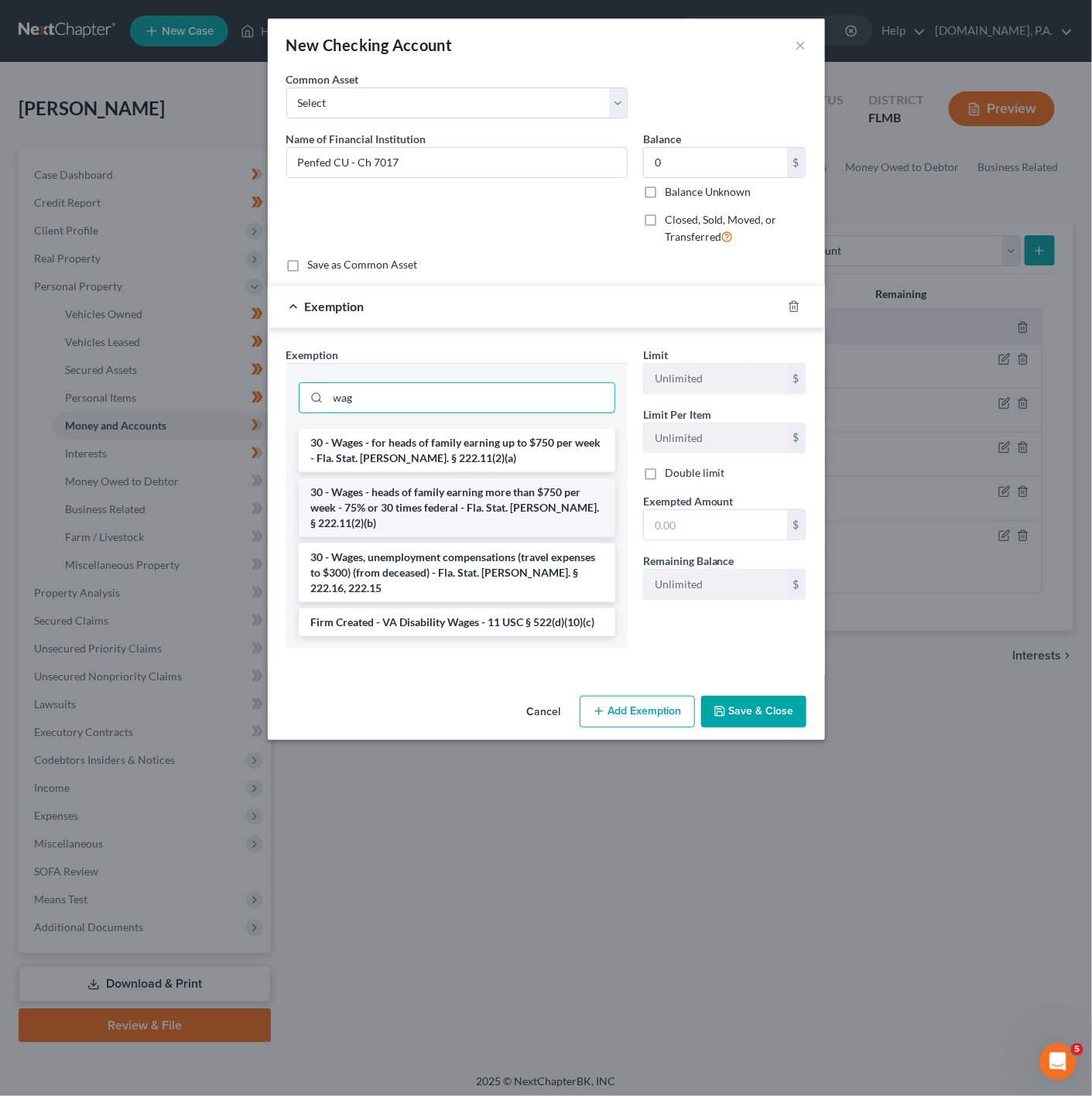
type input "wag"
click at [547, 498] on li "30 - Wages - heads of family earning more than $750 per week - 75% or 30 times …" at bounding box center [456, 508] width 317 height 59
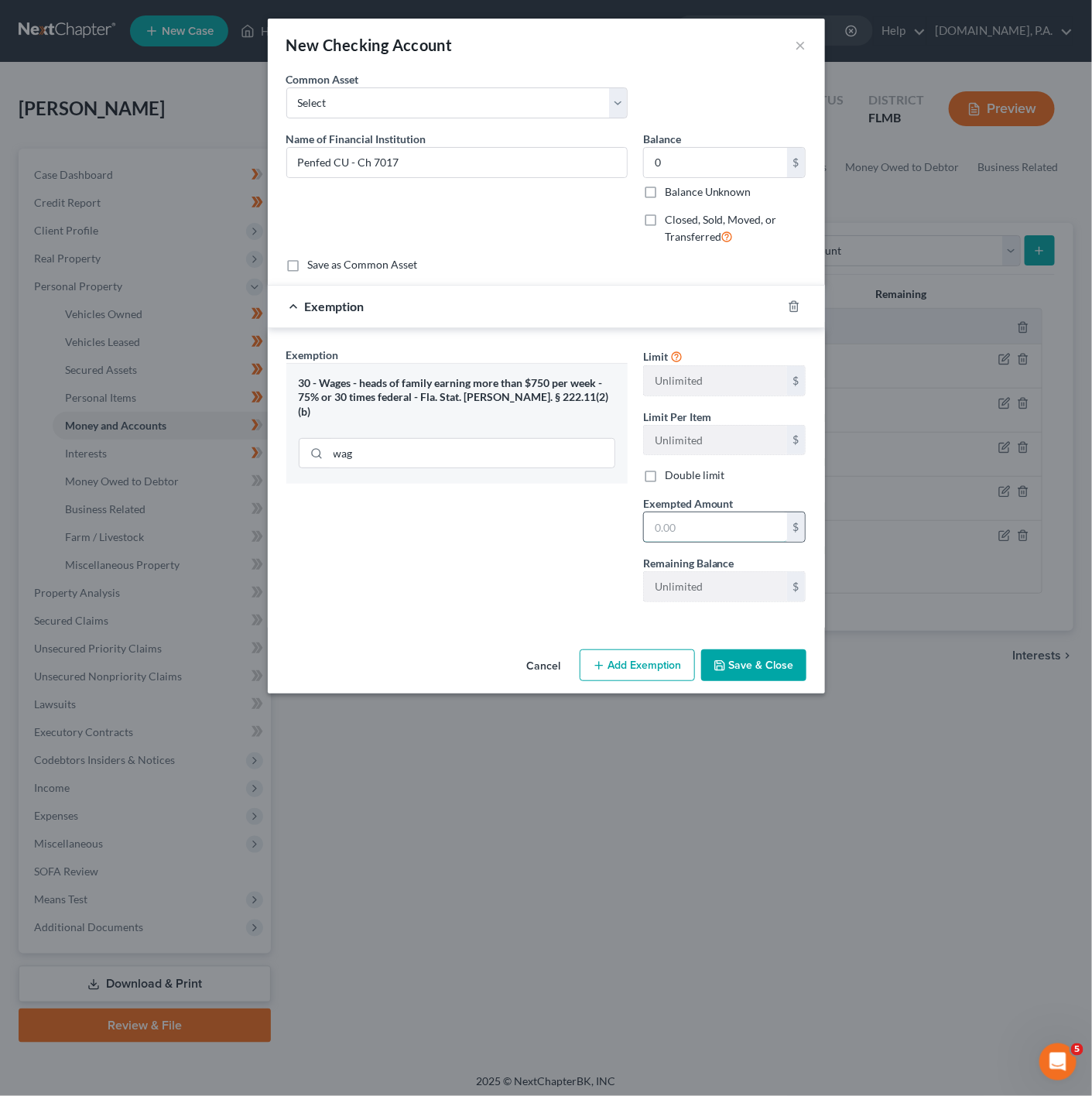
click at [657, 518] on input "text" at bounding box center [715, 527] width 143 height 29
type input "0"
drag, startPoint x: 550, startPoint y: 604, endPoint x: 697, endPoint y: 653, distance: 155.0
click at [550, 604] on div "Exemption Set must be selected for CA. Exemption * 30 - Wages - heads of family…" at bounding box center [456, 480] width 356 height 268
click at [767, 681] on button "Save & Close" at bounding box center [753, 666] width 105 height 33
